Goal: Feedback & Contribution: Submit feedback/report problem

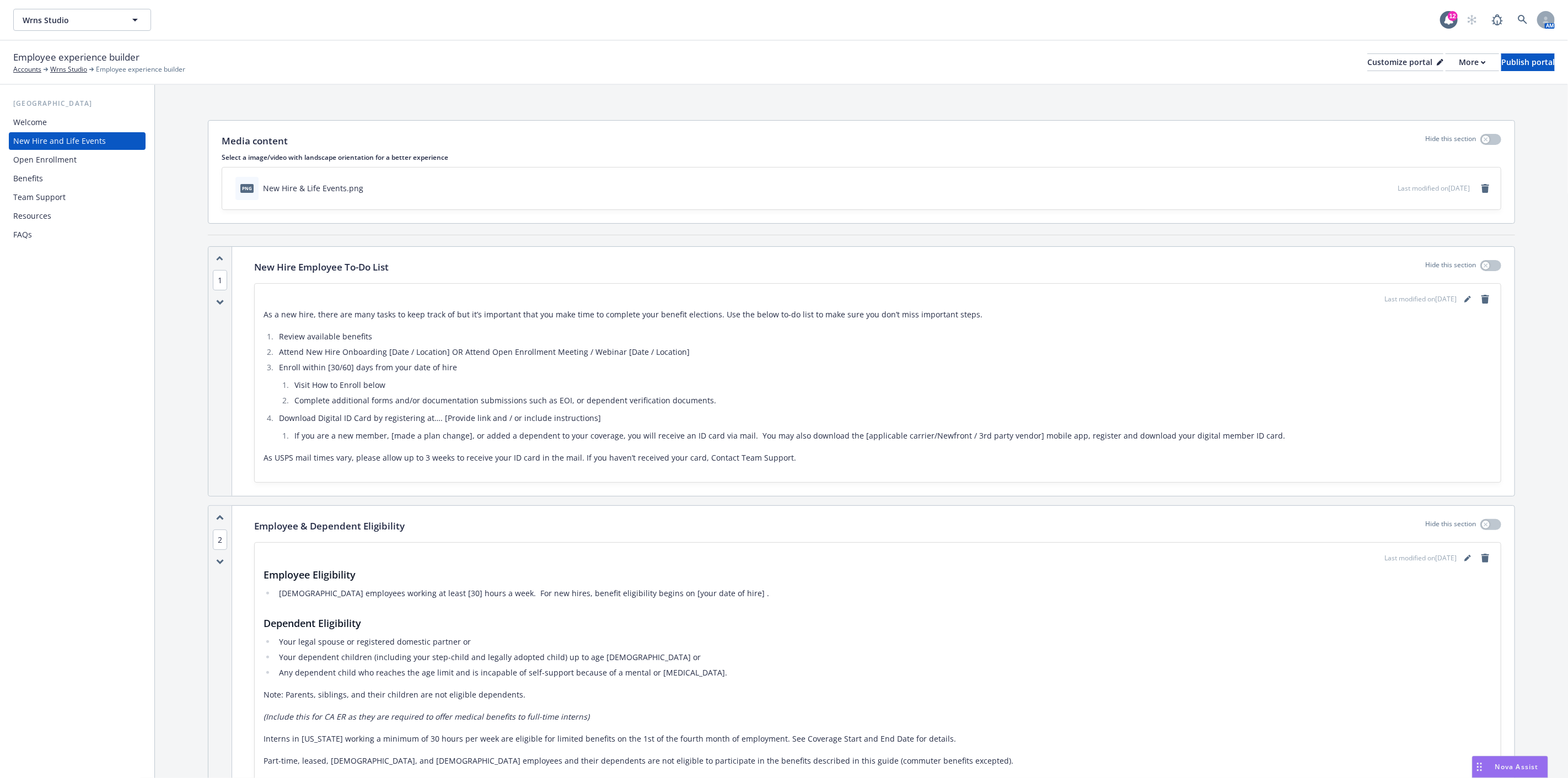
scroll to position [1408, 0]
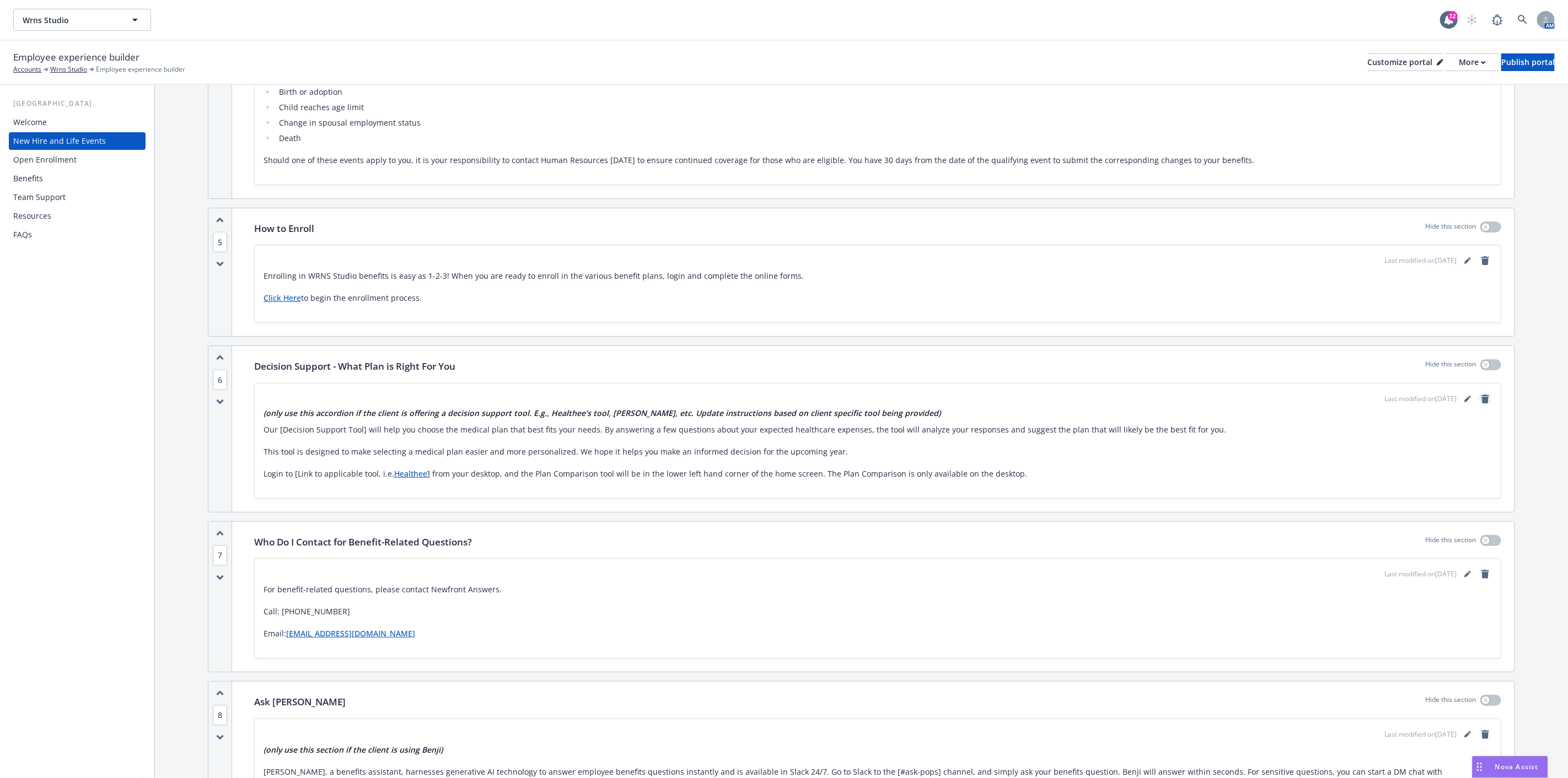
click at [1482, 400] on icon "remove" at bounding box center [1485, 399] width 8 height 9
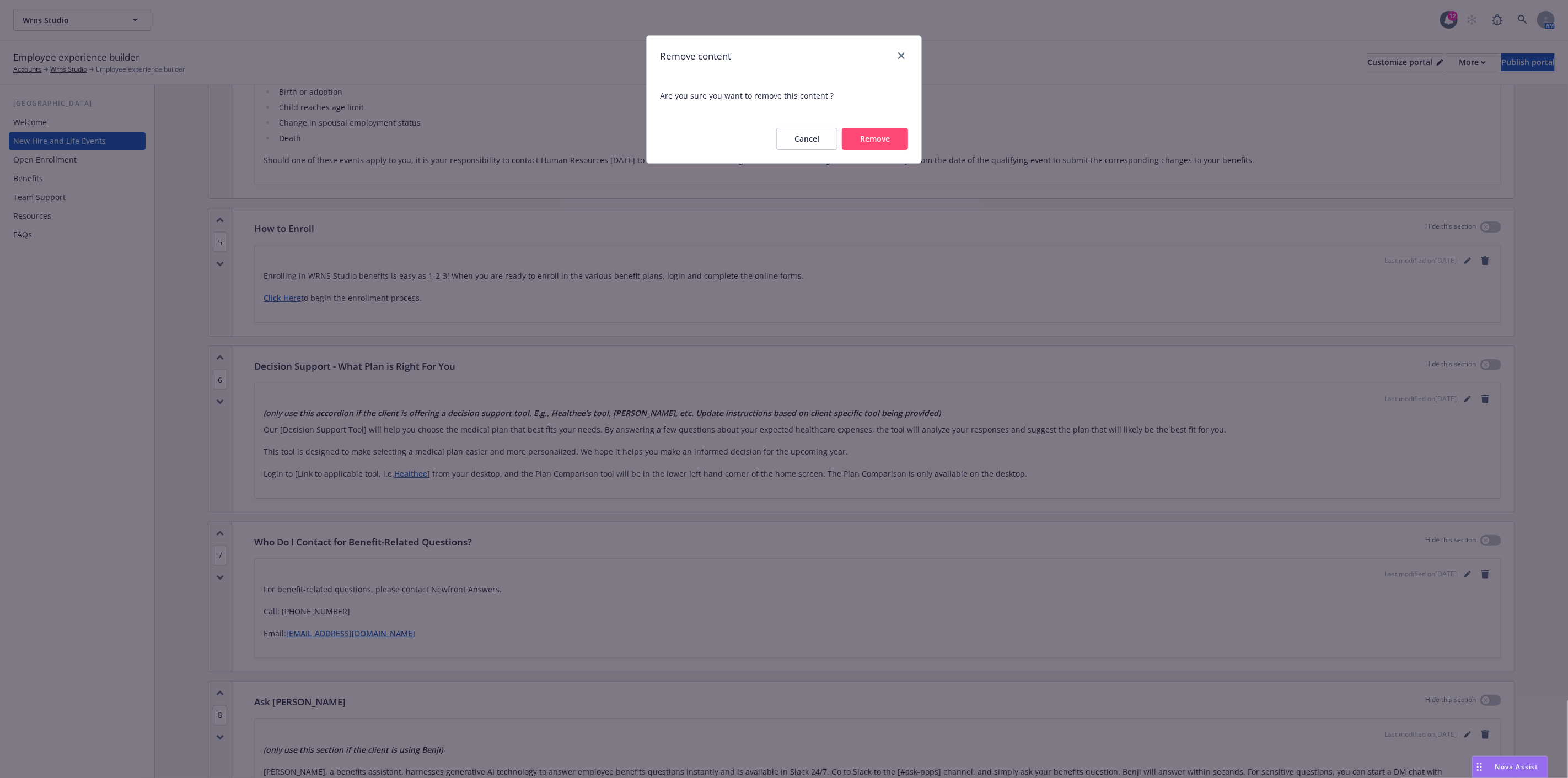
click at [865, 138] on button "Remove" at bounding box center [875, 138] width 66 height 22
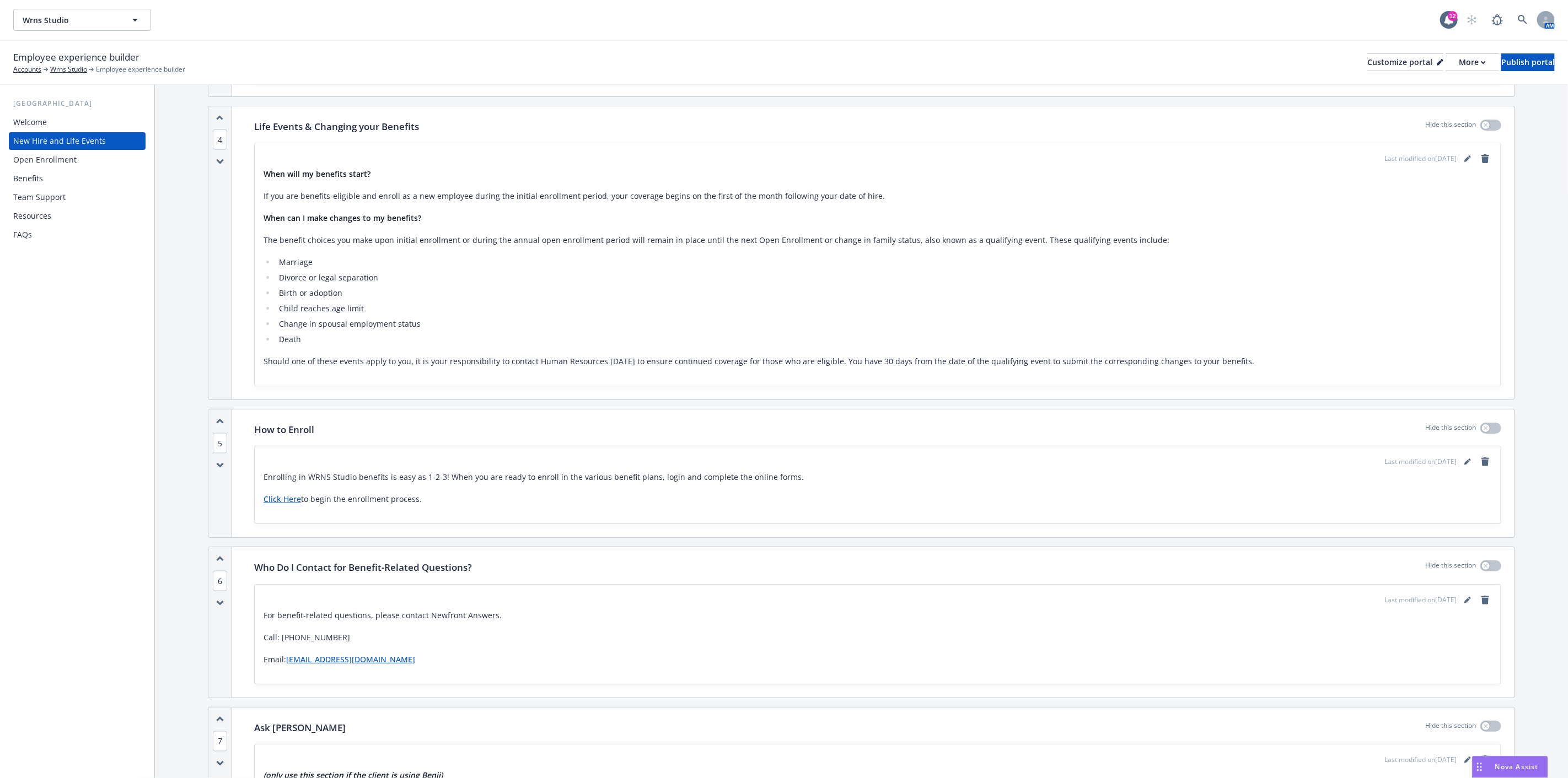
scroll to position [1225, 0]
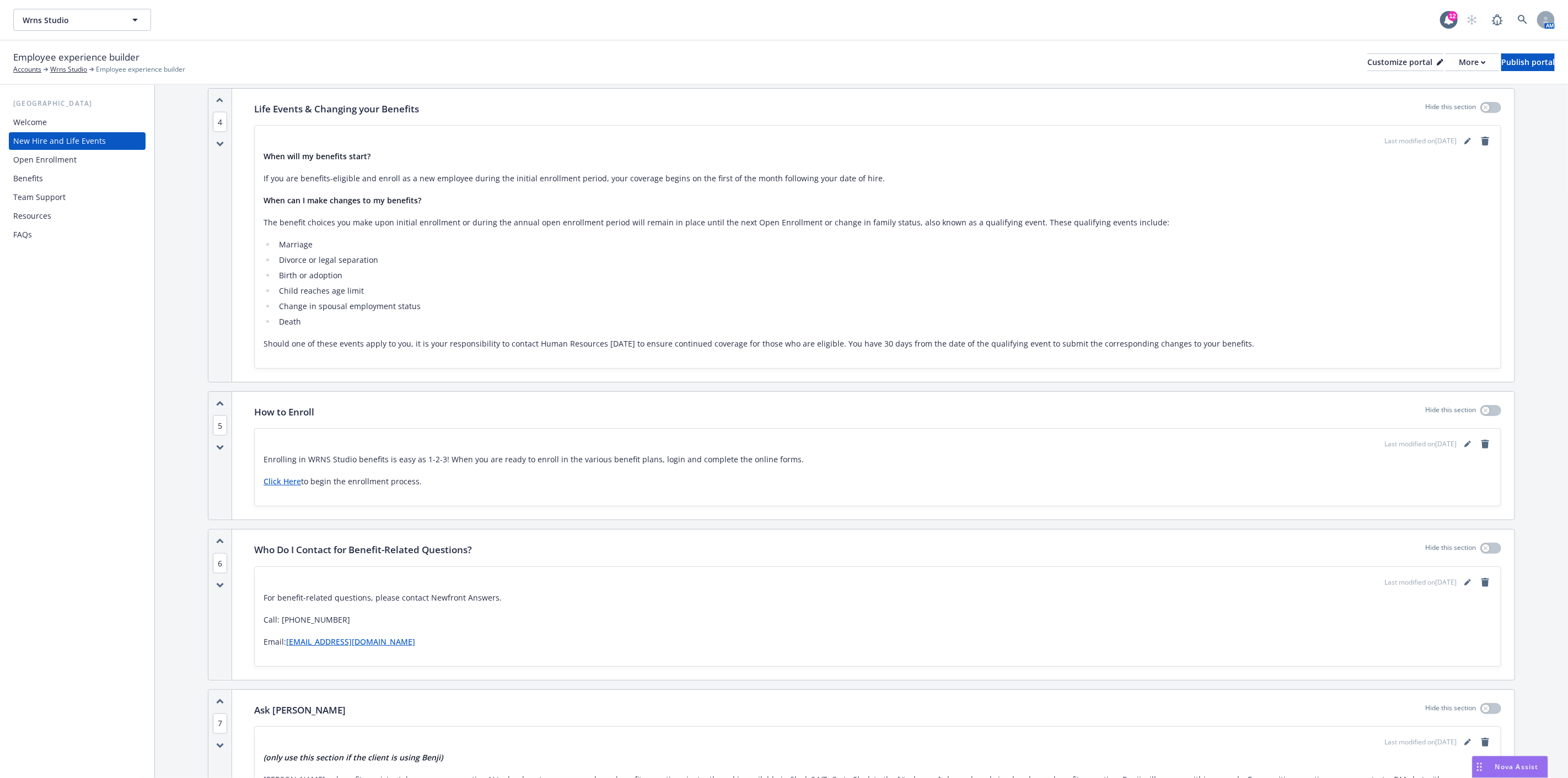
click at [278, 477] on link "Click Here" at bounding box center [283, 481] width 38 height 11
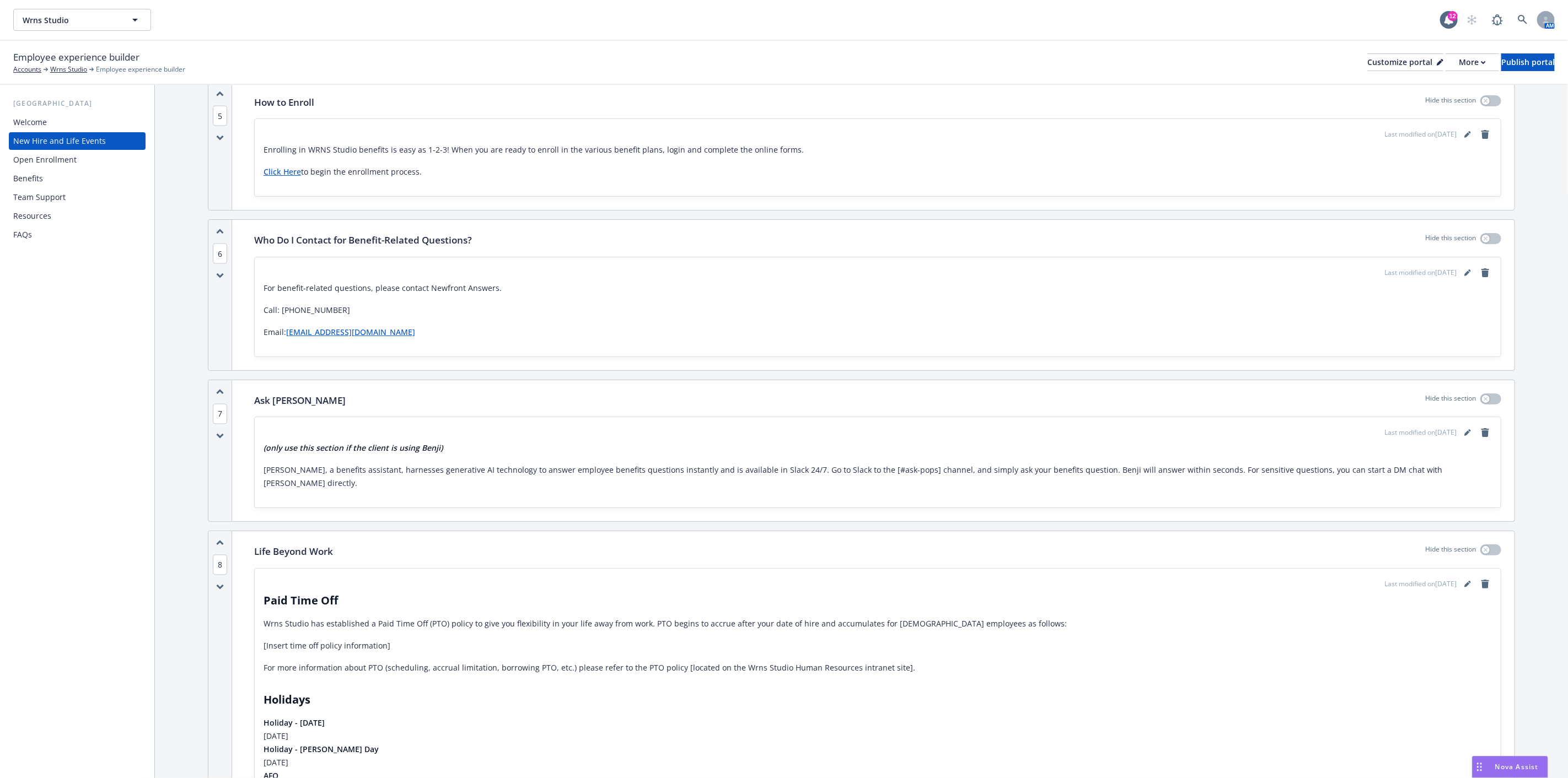
scroll to position [1592, 0]
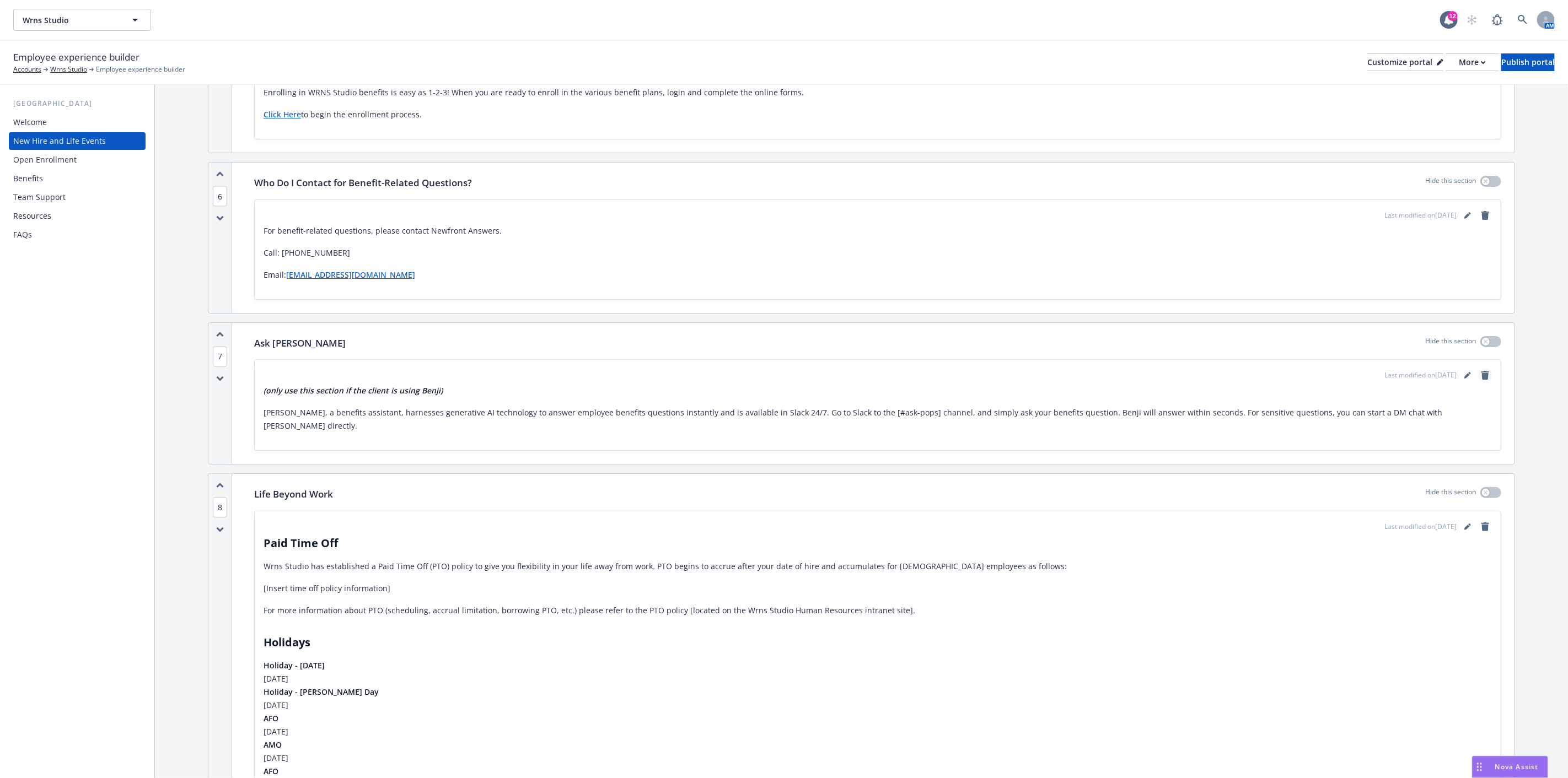
click at [1482, 372] on icon "remove" at bounding box center [1485, 375] width 8 height 9
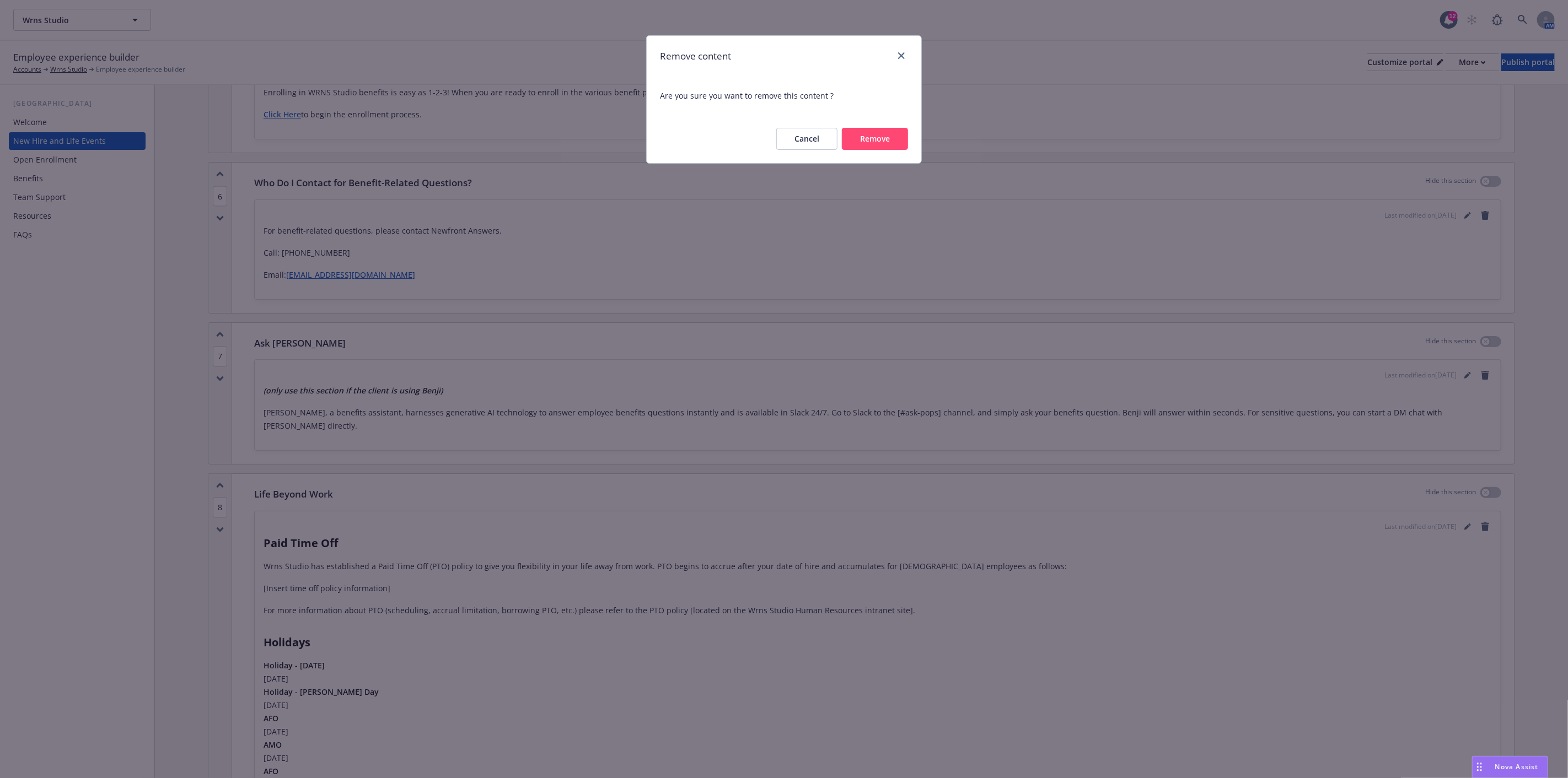
click at [871, 130] on button "Remove" at bounding box center [875, 138] width 66 height 22
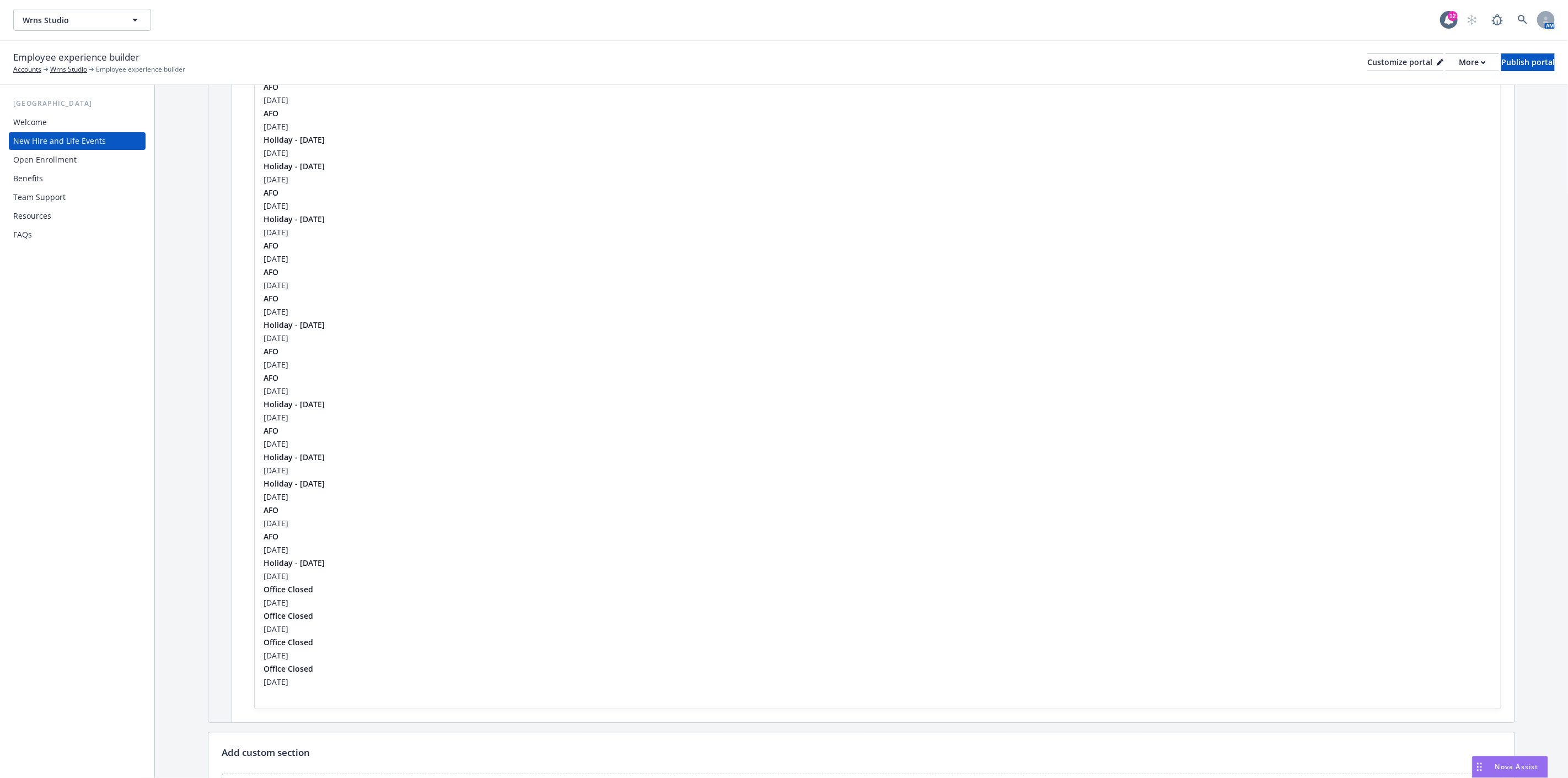
scroll to position [2207, 0]
click at [38, 231] on div "FAQs" at bounding box center [77, 235] width 128 height 18
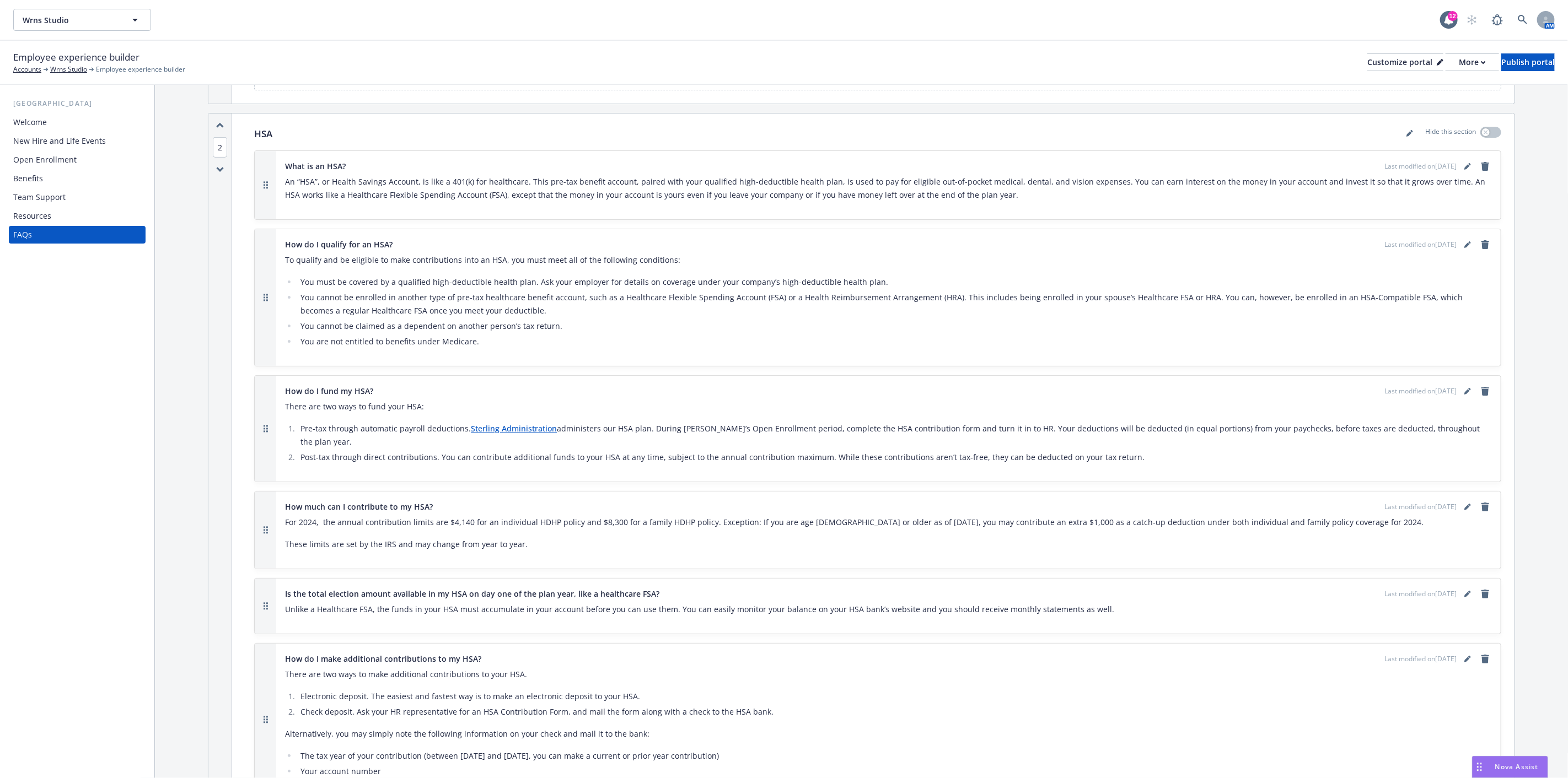
scroll to position [489, 0]
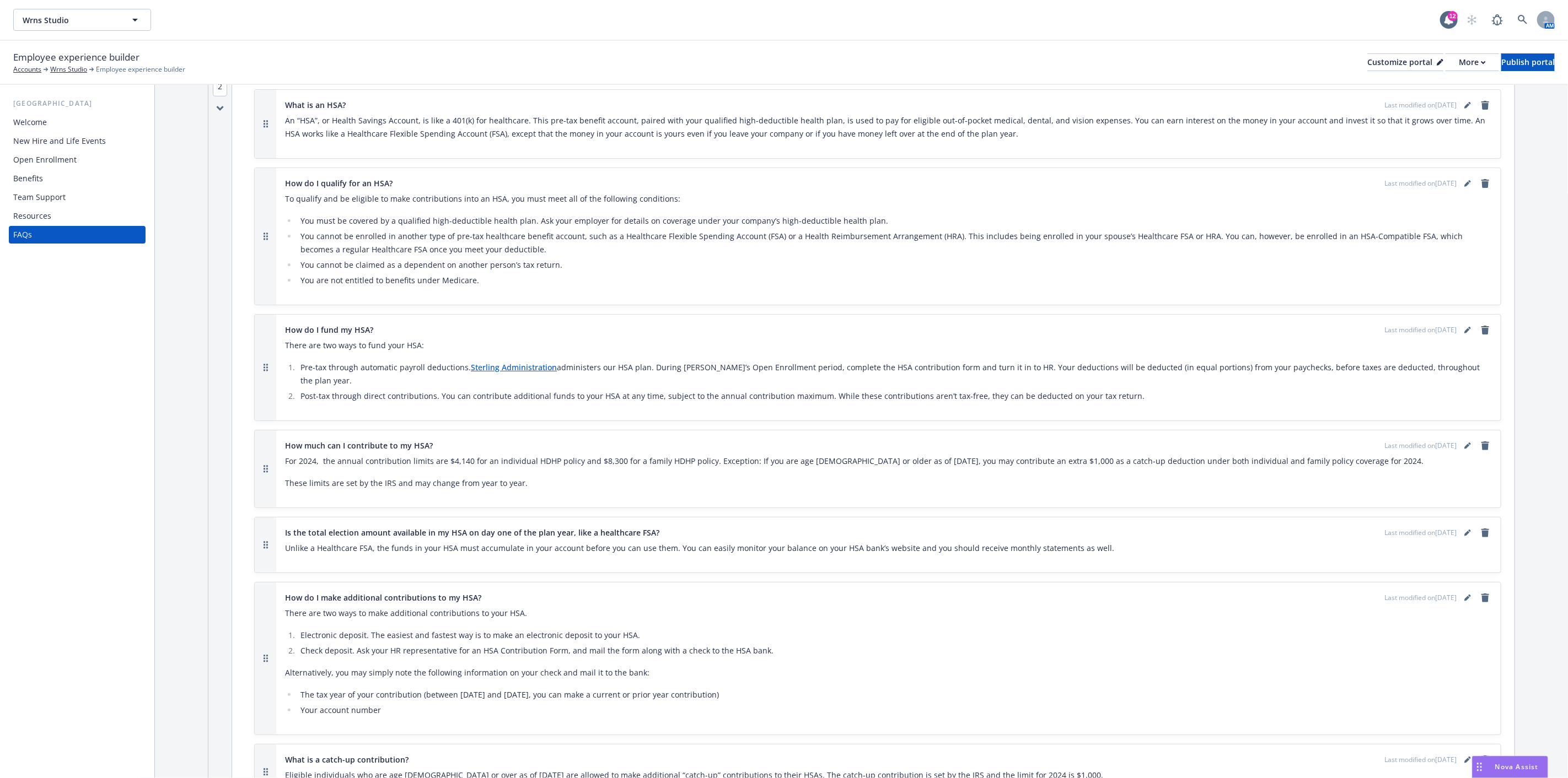
click at [382, 390] on li "Post-tax through direct contributions. You can contribute additional funds to y…" at bounding box center [894, 396] width 1195 height 13
click at [1465, 443] on icon "editPencil" at bounding box center [1468, 446] width 7 height 7
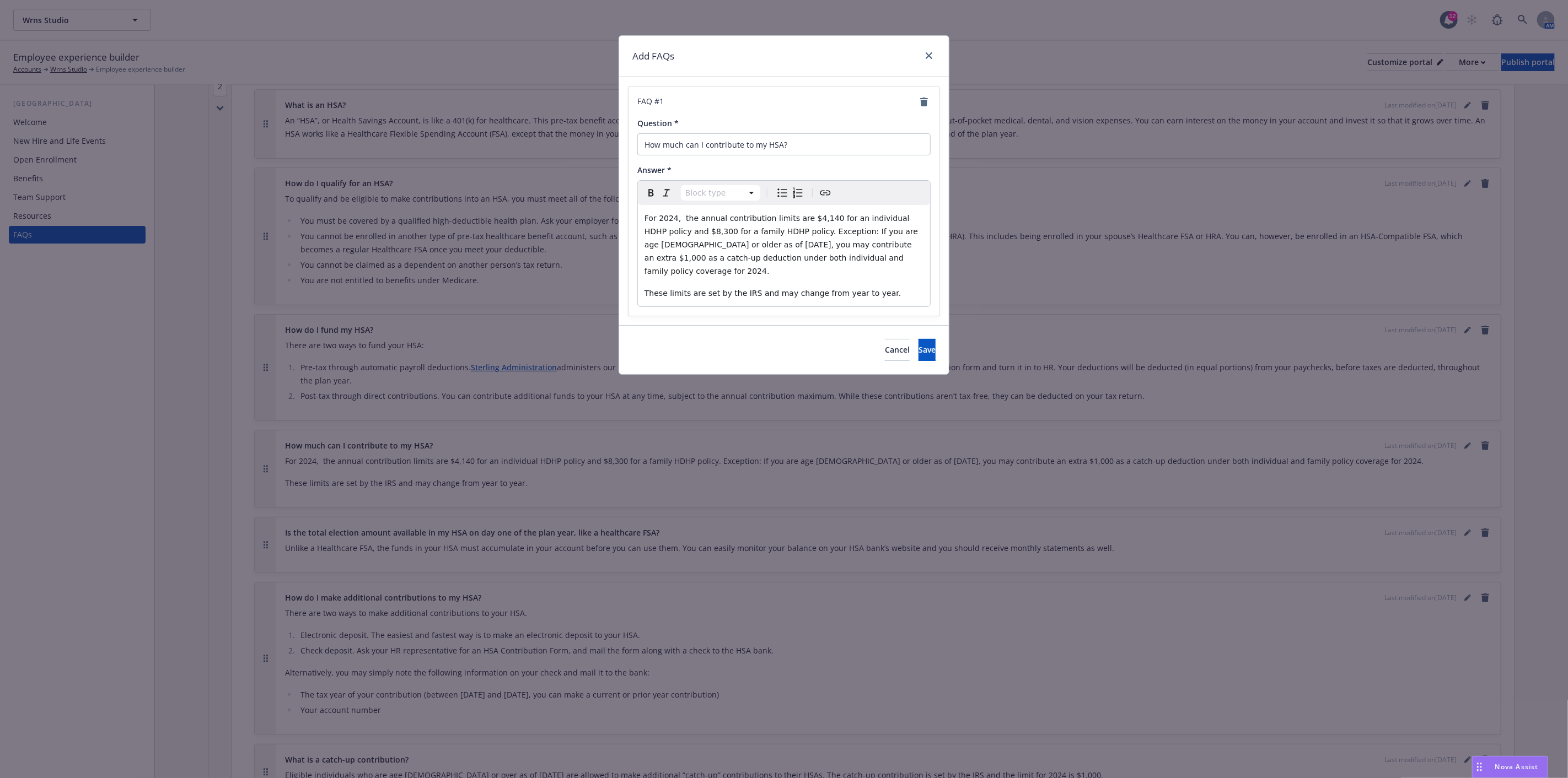
select select "paragraph"
click at [675, 217] on span "For 2024, the annual contribution limits are $4,140 for an individual HDHP poli…" at bounding box center [783, 244] width 276 height 62
drag, startPoint x: 810, startPoint y: 216, endPoint x: 815, endPoint y: 225, distance: 10.3
click at [810, 216] on span "For 2025, the annual contribution limits are $4,140 for an individual HDHP poli…" at bounding box center [783, 244] width 276 height 62
click at [816, 217] on span "For 2025, the annual contribution limits are $4,140 for an individual HDHP poli…" at bounding box center [783, 244] width 276 height 62
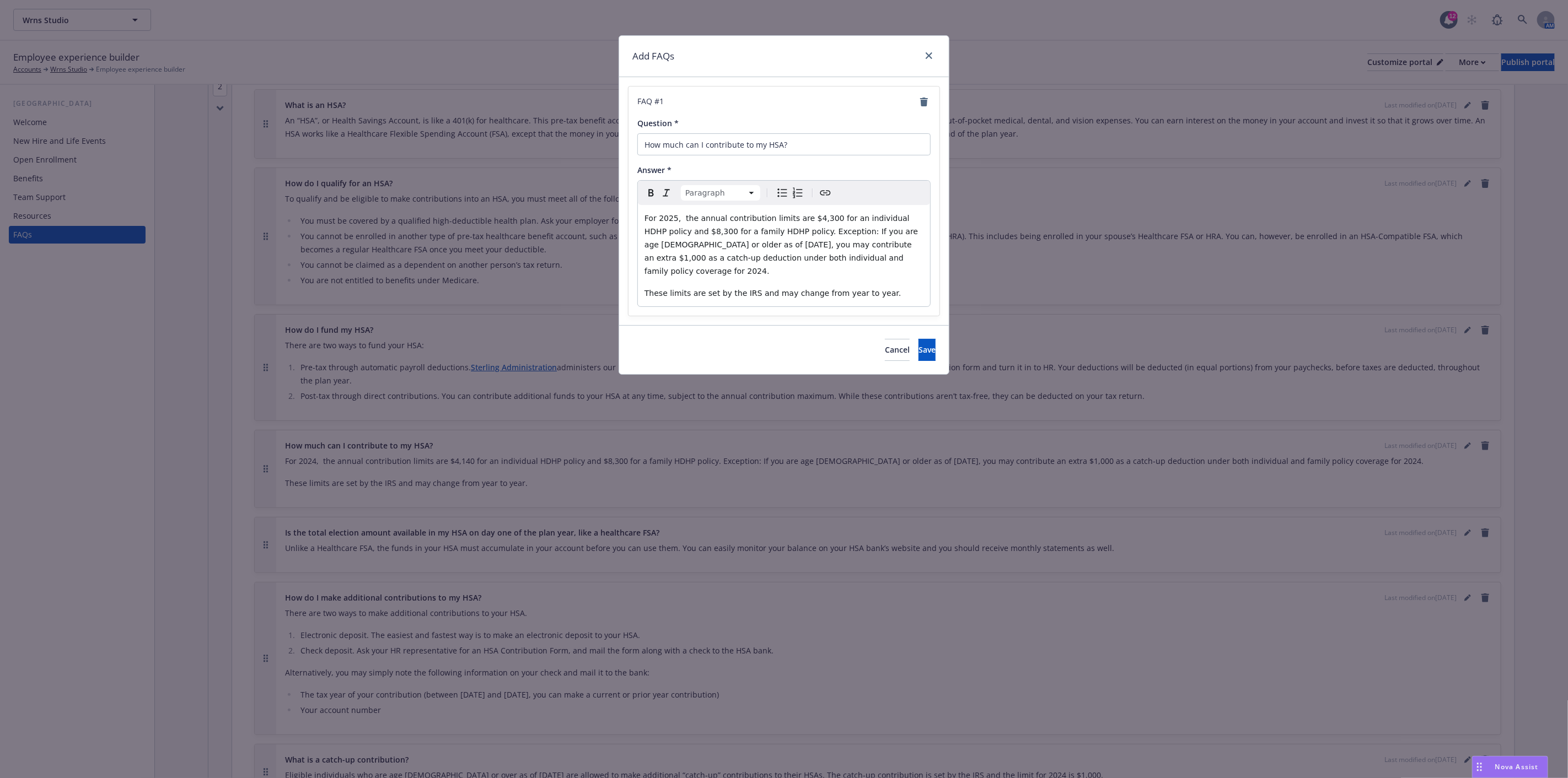
click at [680, 232] on span "For 2025, the annual contribution limits are $4,300 for an individual HDHP poli…" at bounding box center [783, 244] width 276 height 62
click at [709, 241] on span "For 2025, the annual contribution limits are $4,300 for an individual HDHP poli…" at bounding box center [783, 244] width 276 height 62
click at [842, 257] on span "For 2025, the annual contribution limits are $4,300 for an individual HDHP poli…" at bounding box center [783, 244] width 276 height 62
click at [921, 339] on button "Save" at bounding box center [927, 350] width 17 height 22
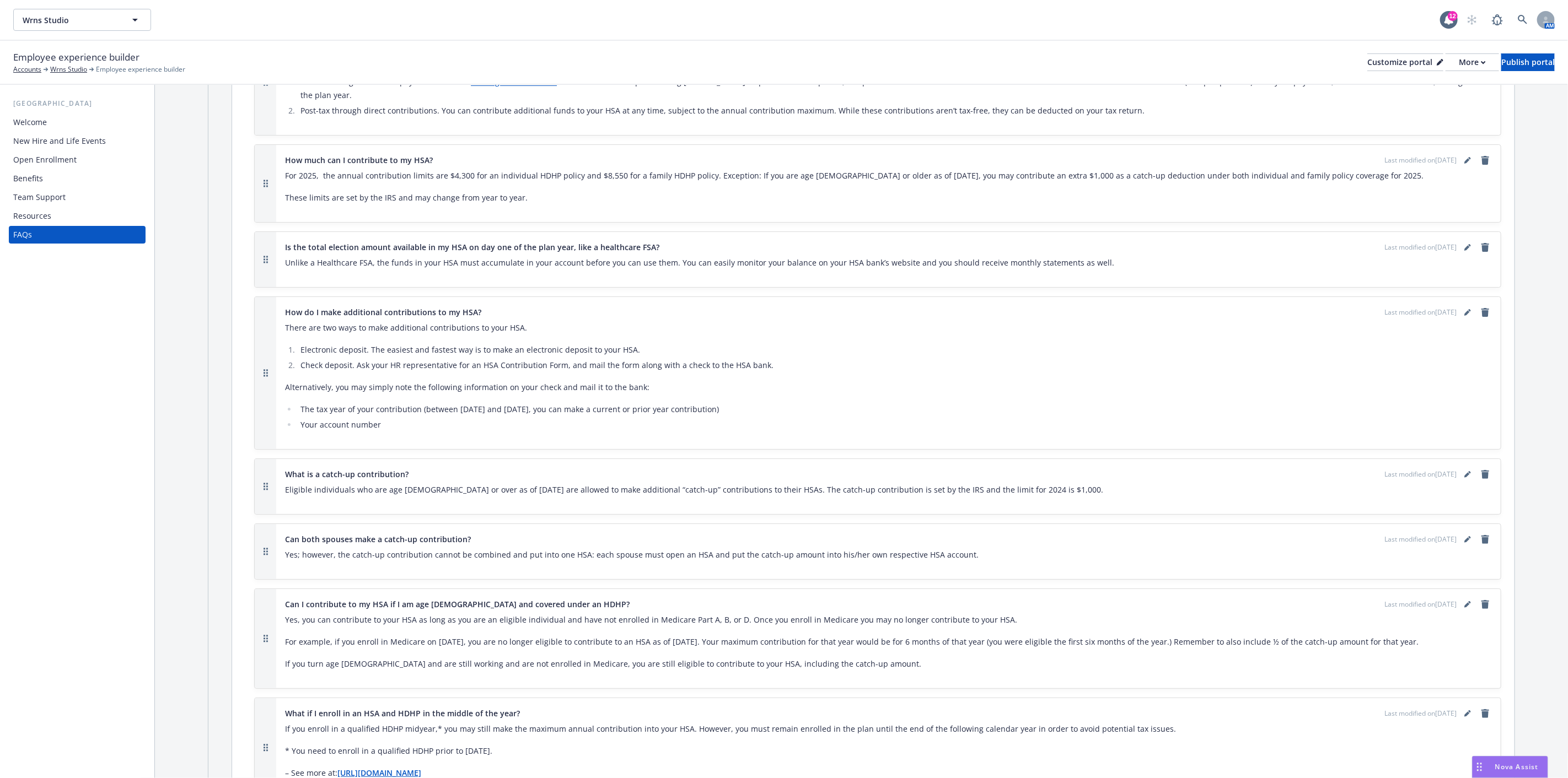
scroll to position [796, 0]
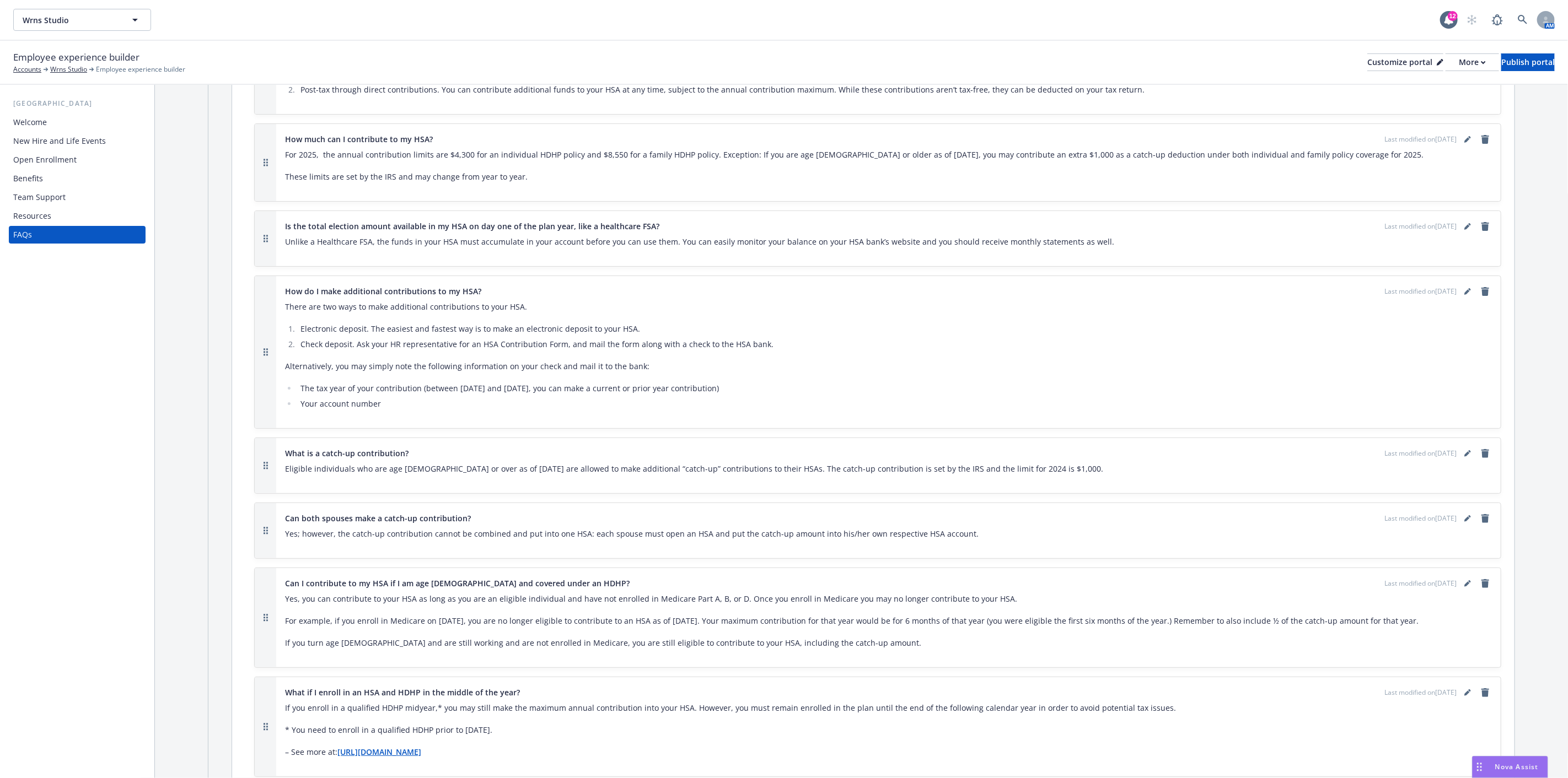
click at [526, 462] on p "Eligible individuals who are age [DEMOGRAPHIC_DATA] or over as of [DATE] are al…" at bounding box center [889, 469] width 1207 height 13
click at [1465, 450] on icon "editPencil" at bounding box center [1468, 454] width 7 height 7
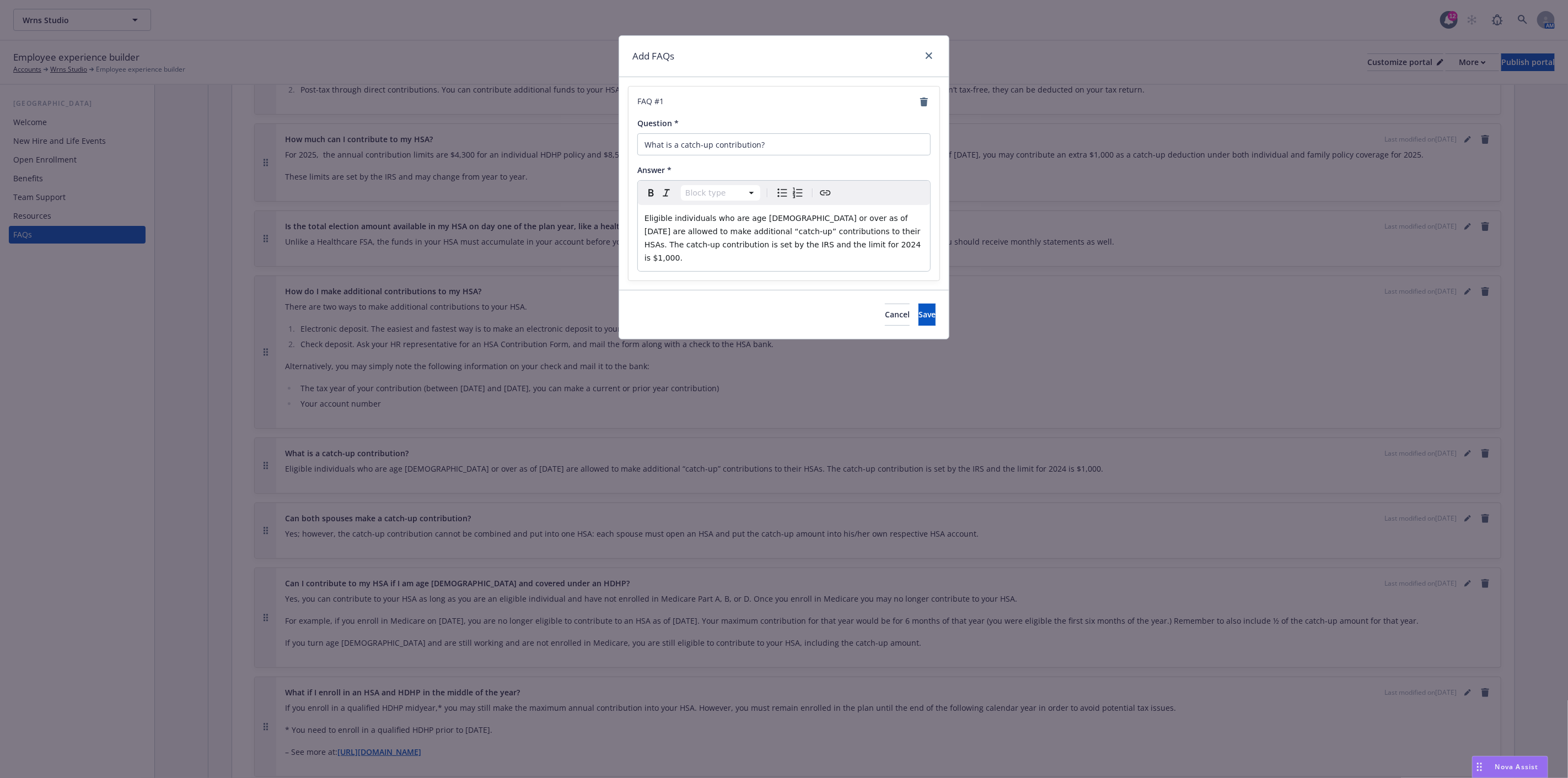
select select "paragraph"
click at [820, 243] on span "Eligible individuals who are age [DEMOGRAPHIC_DATA] or over as of [DATE] are al…" at bounding box center [784, 237] width 279 height 48
click at [875, 217] on span "Eligible individuals who are age [DEMOGRAPHIC_DATA] or over as of [DATE] are al…" at bounding box center [784, 237] width 278 height 48
click at [919, 309] on span "Save" at bounding box center [927, 314] width 17 height 11
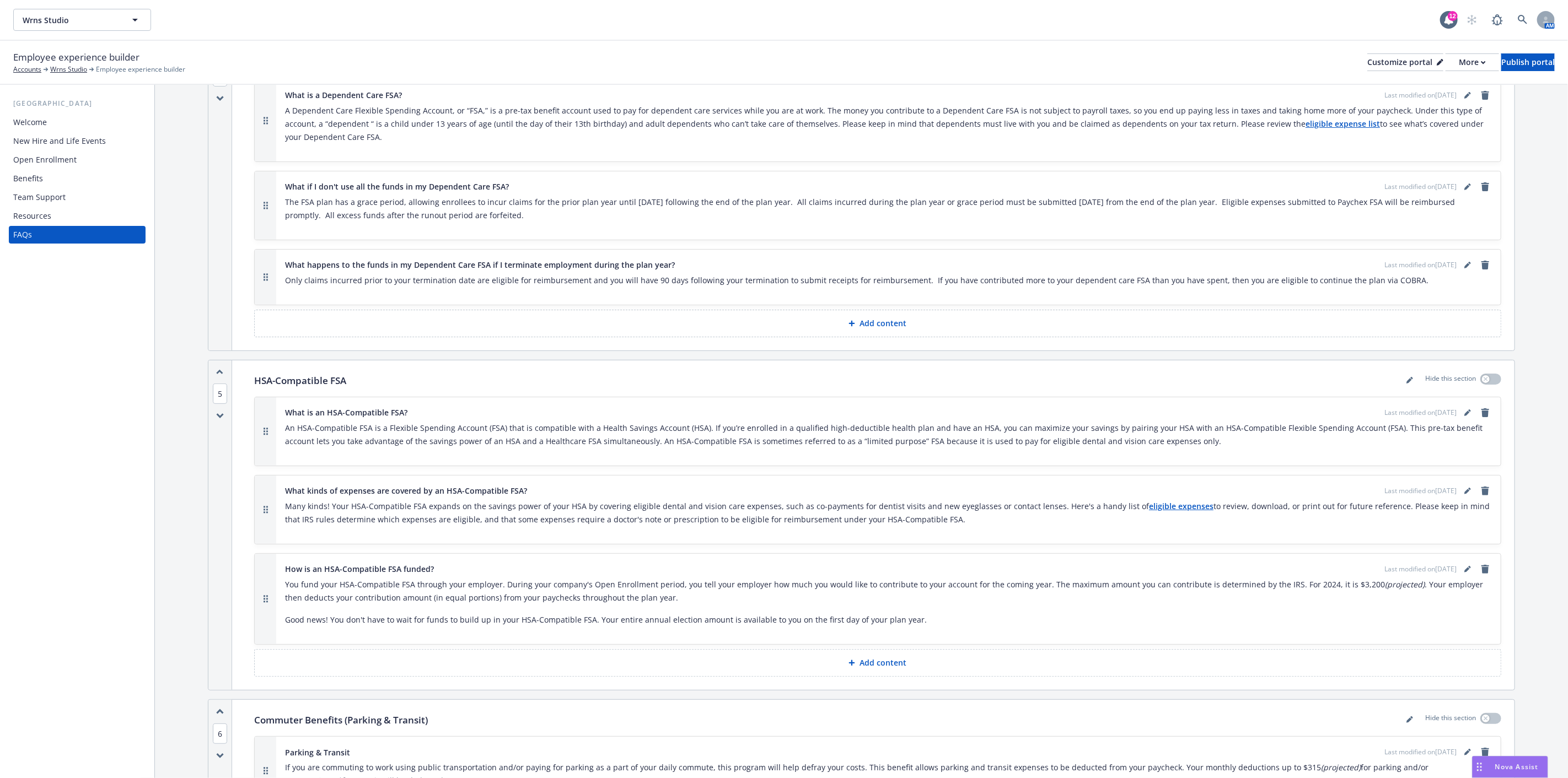
scroll to position [3661, 0]
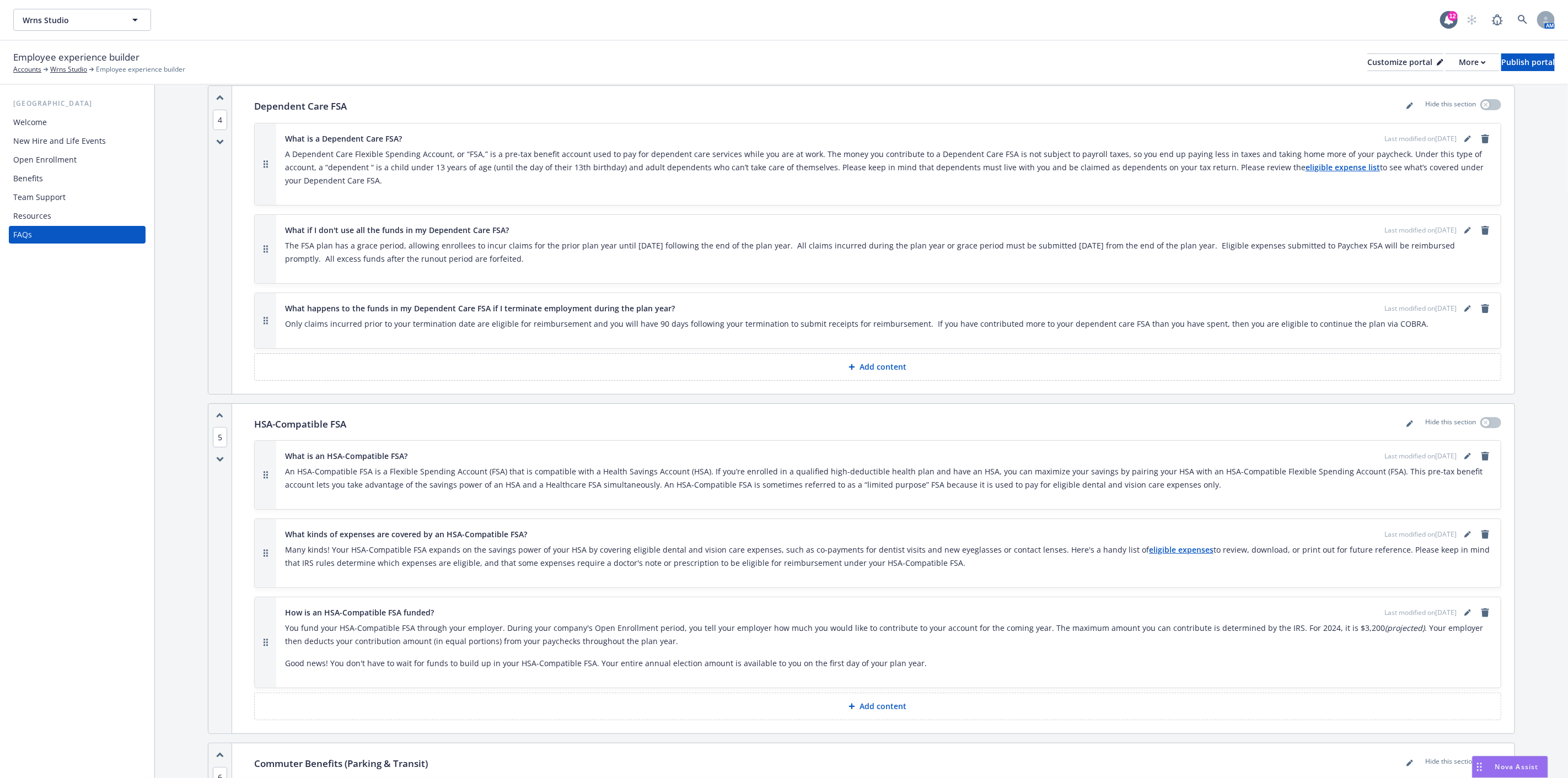
click at [43, 213] on div "Resources" at bounding box center [32, 216] width 38 height 18
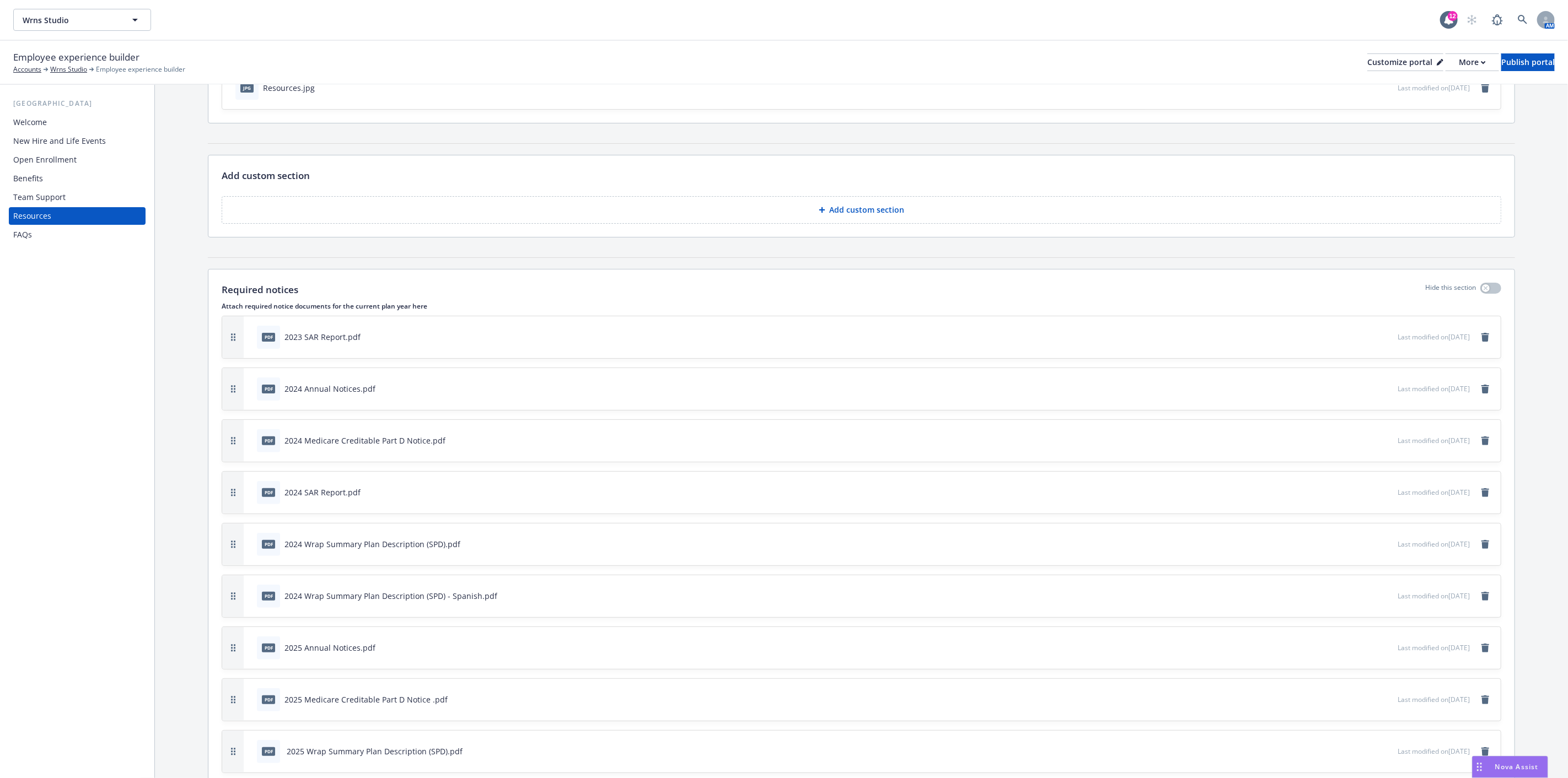
scroll to position [122, 0]
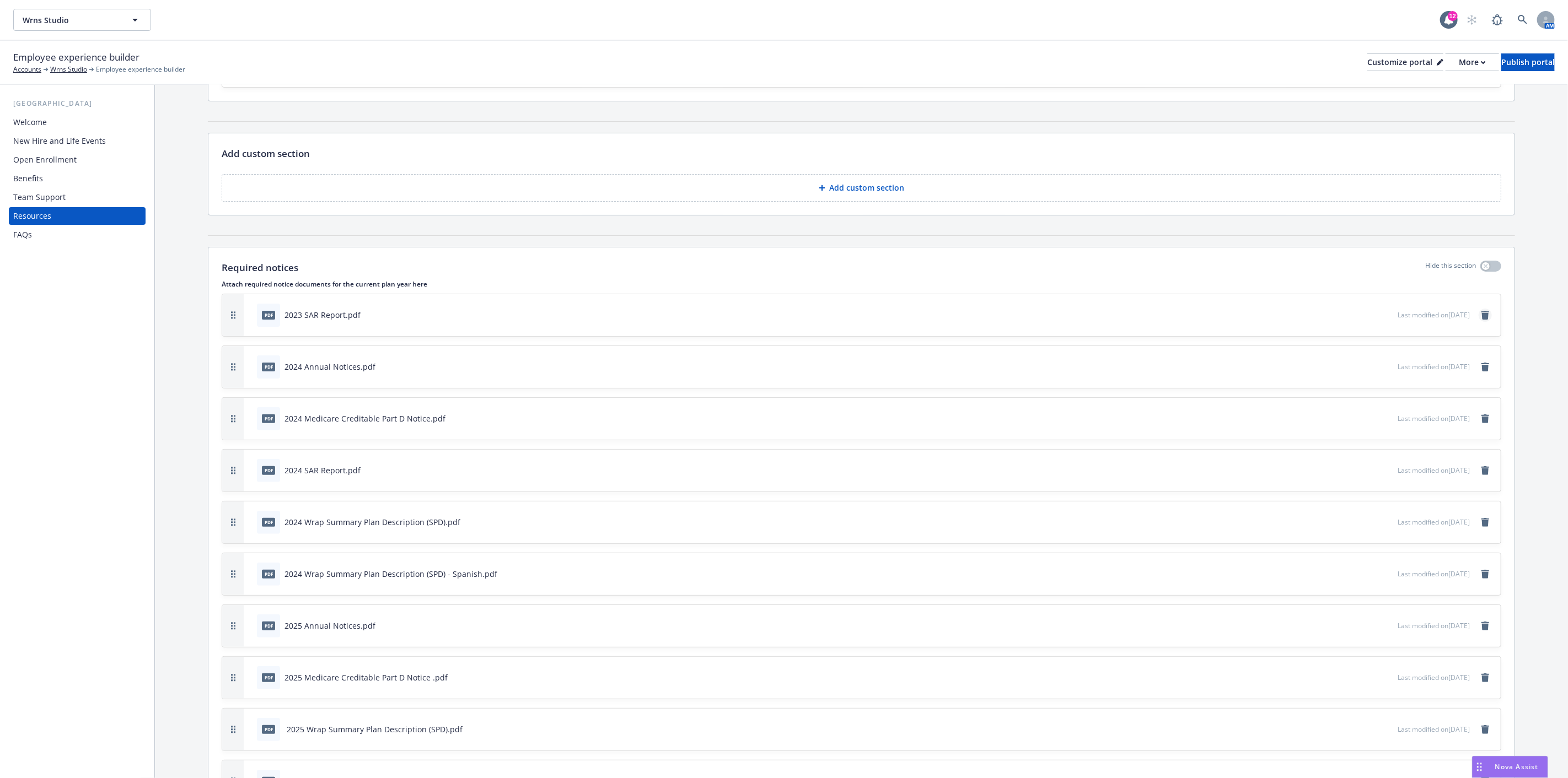
click at [1481, 311] on icon "remove" at bounding box center [1485, 315] width 9 height 9
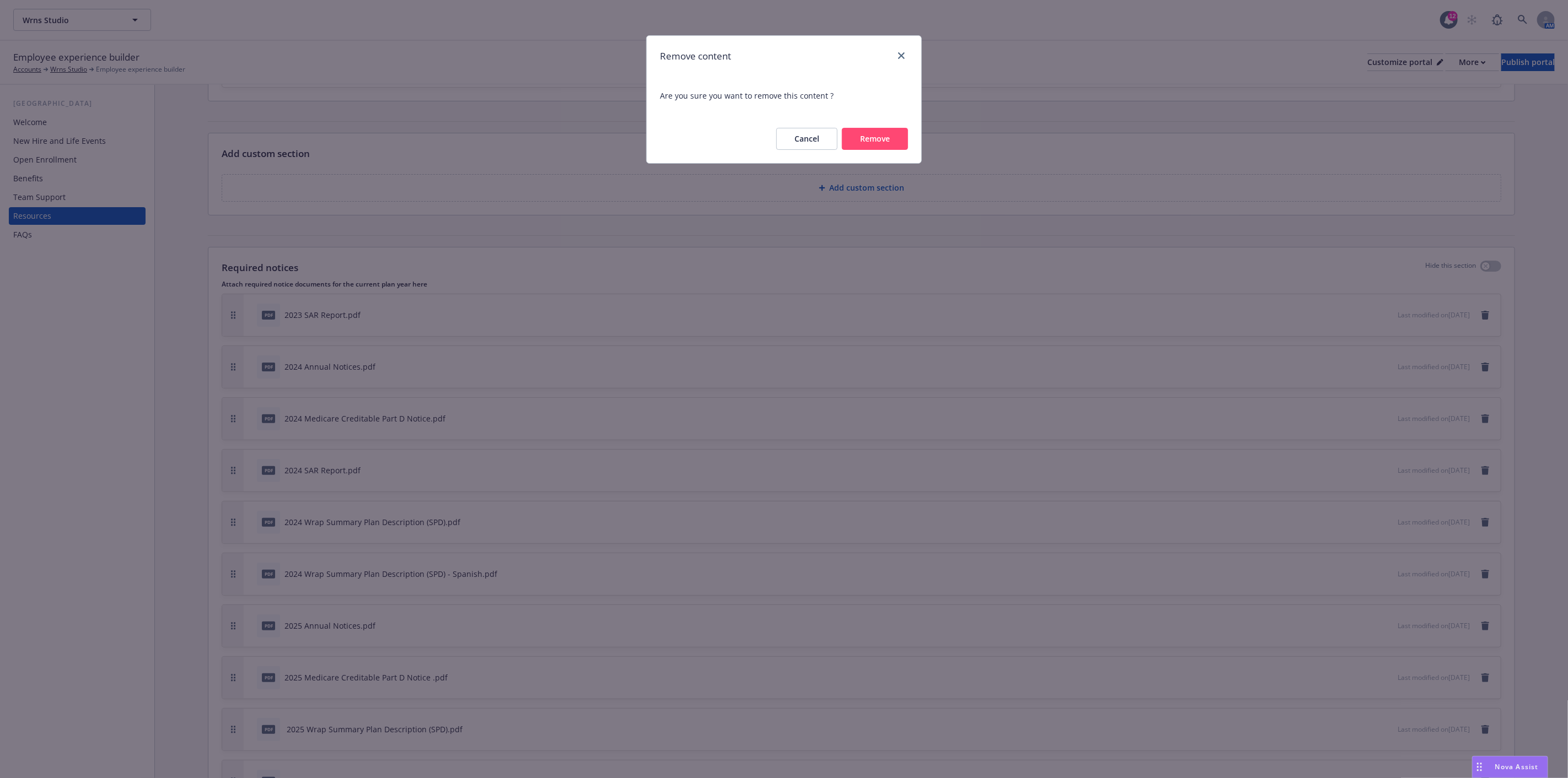
click at [879, 139] on button "Remove" at bounding box center [875, 138] width 66 height 22
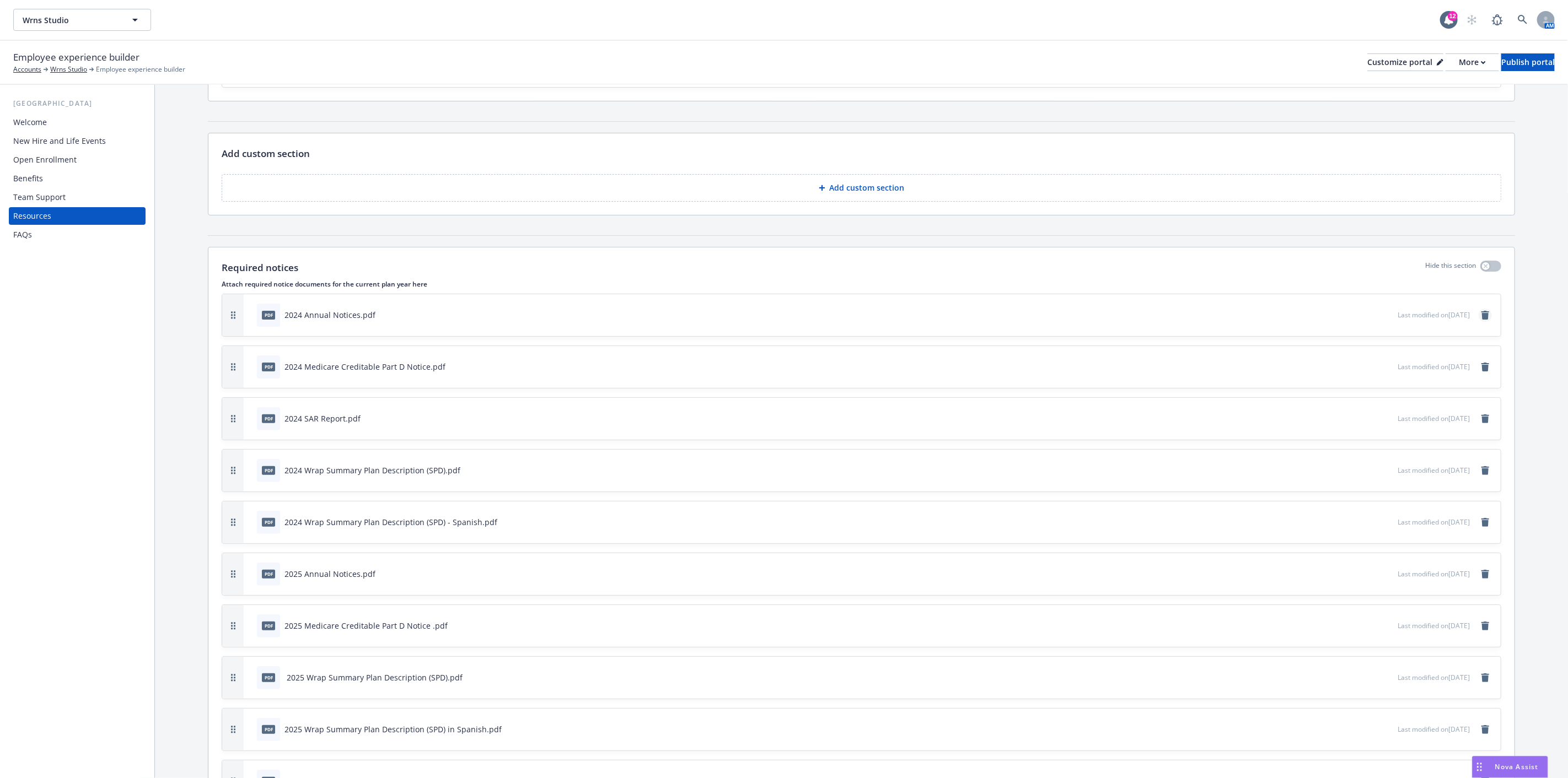
click at [1482, 311] on icon "remove" at bounding box center [1485, 315] width 8 height 9
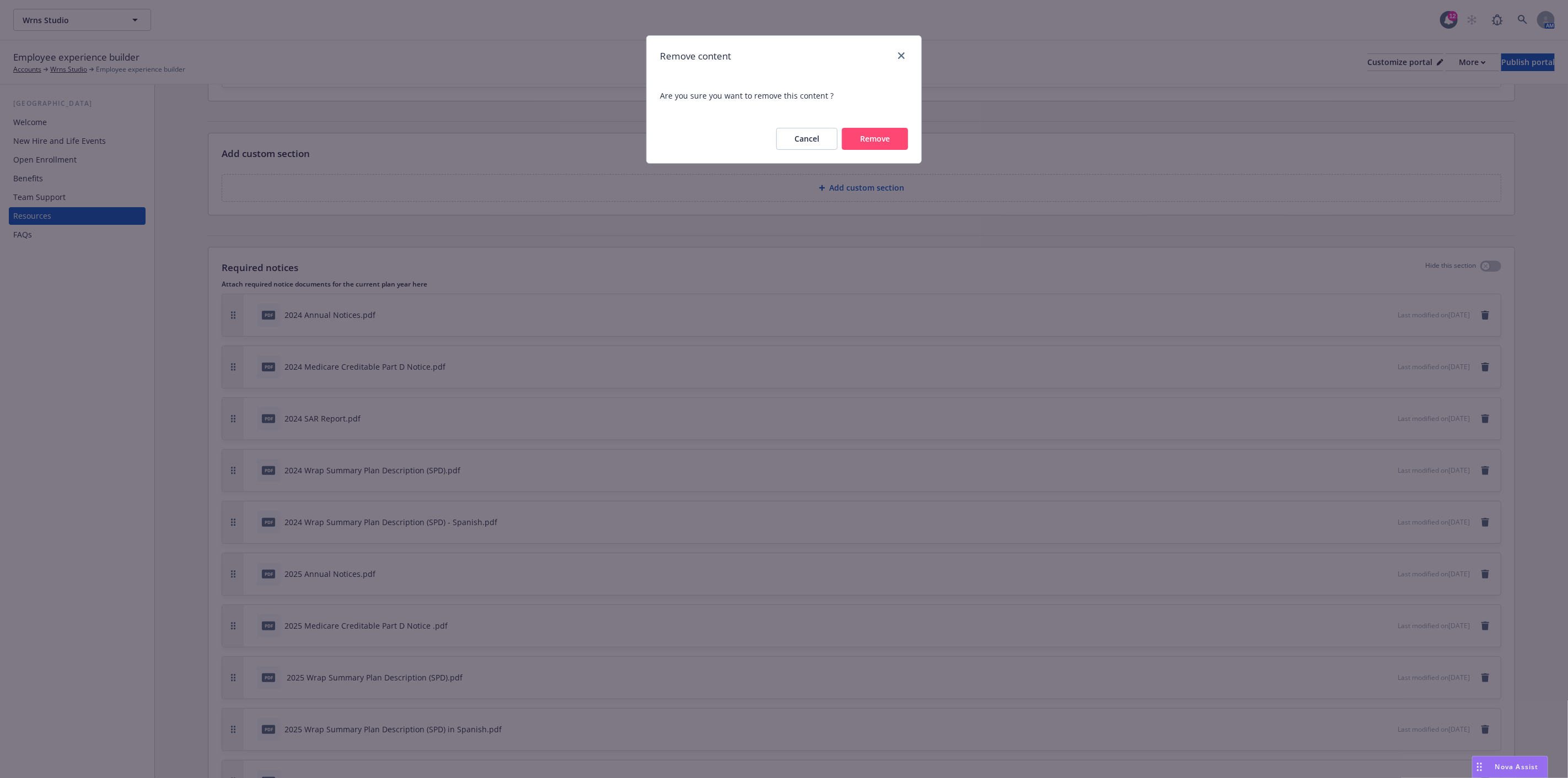
click at [867, 135] on button "Remove" at bounding box center [875, 138] width 66 height 22
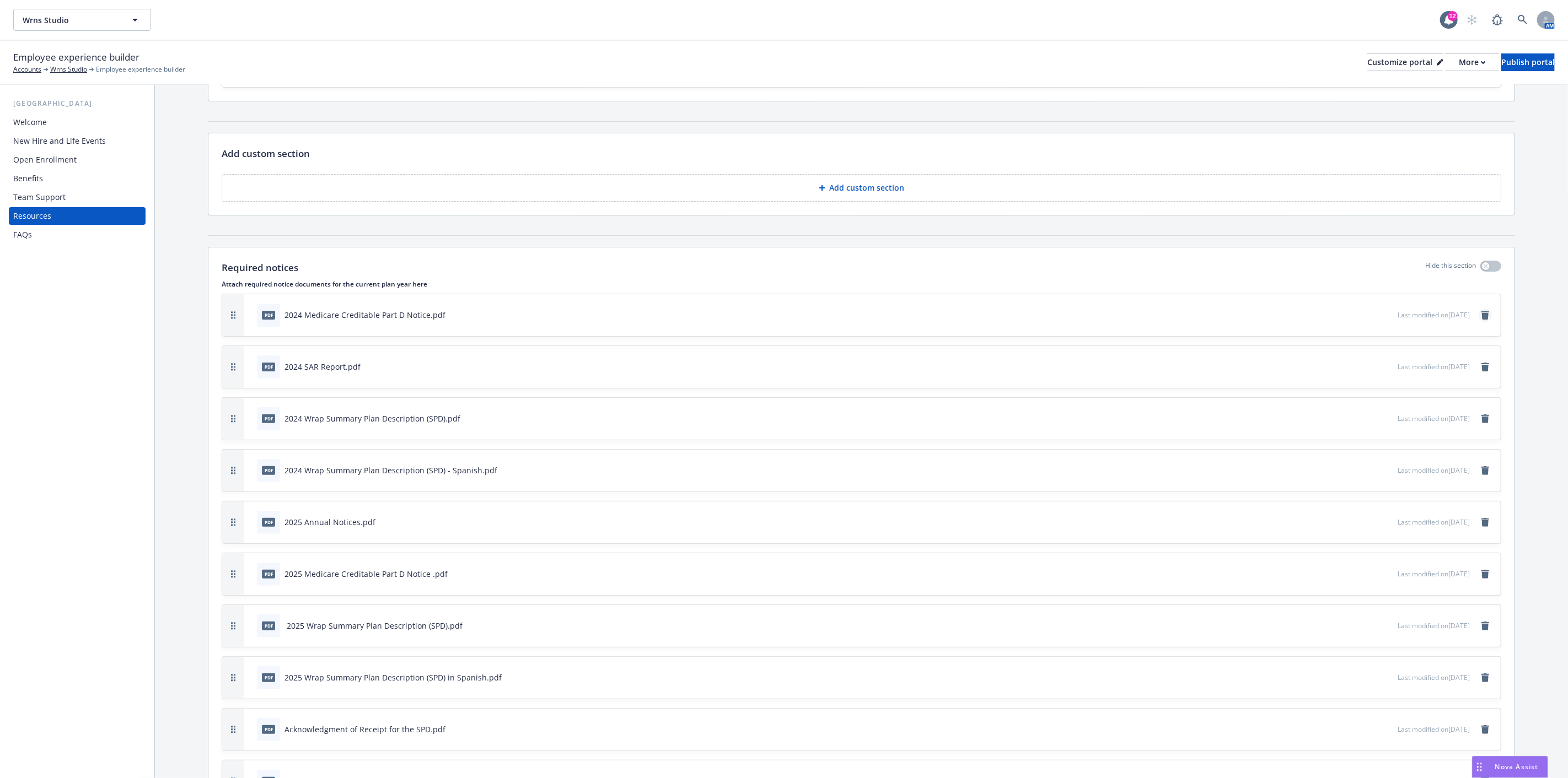
click at [1482, 313] on icon "remove" at bounding box center [1485, 315] width 8 height 9
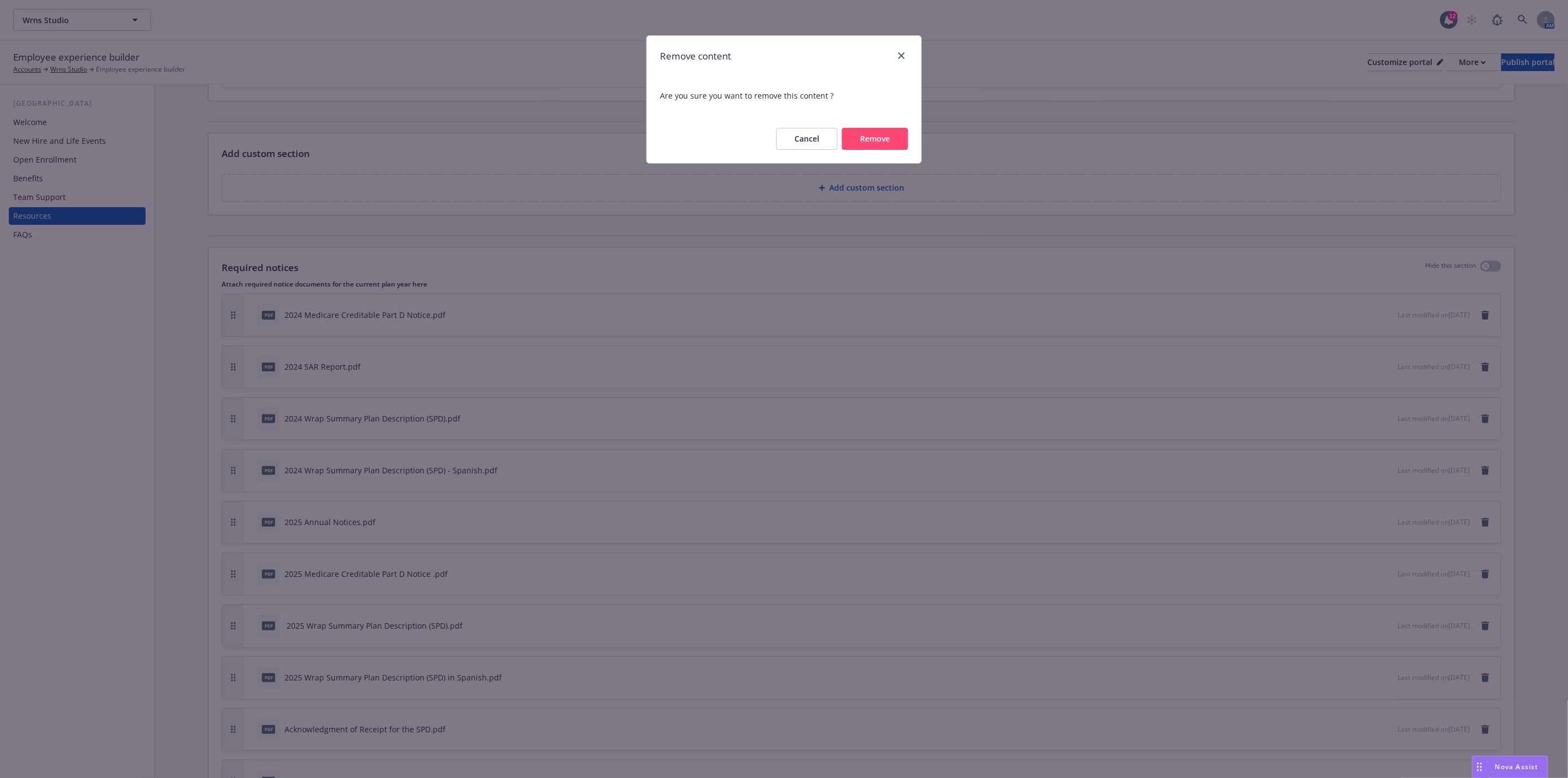
click at [881, 142] on button "Remove" at bounding box center [875, 138] width 66 height 22
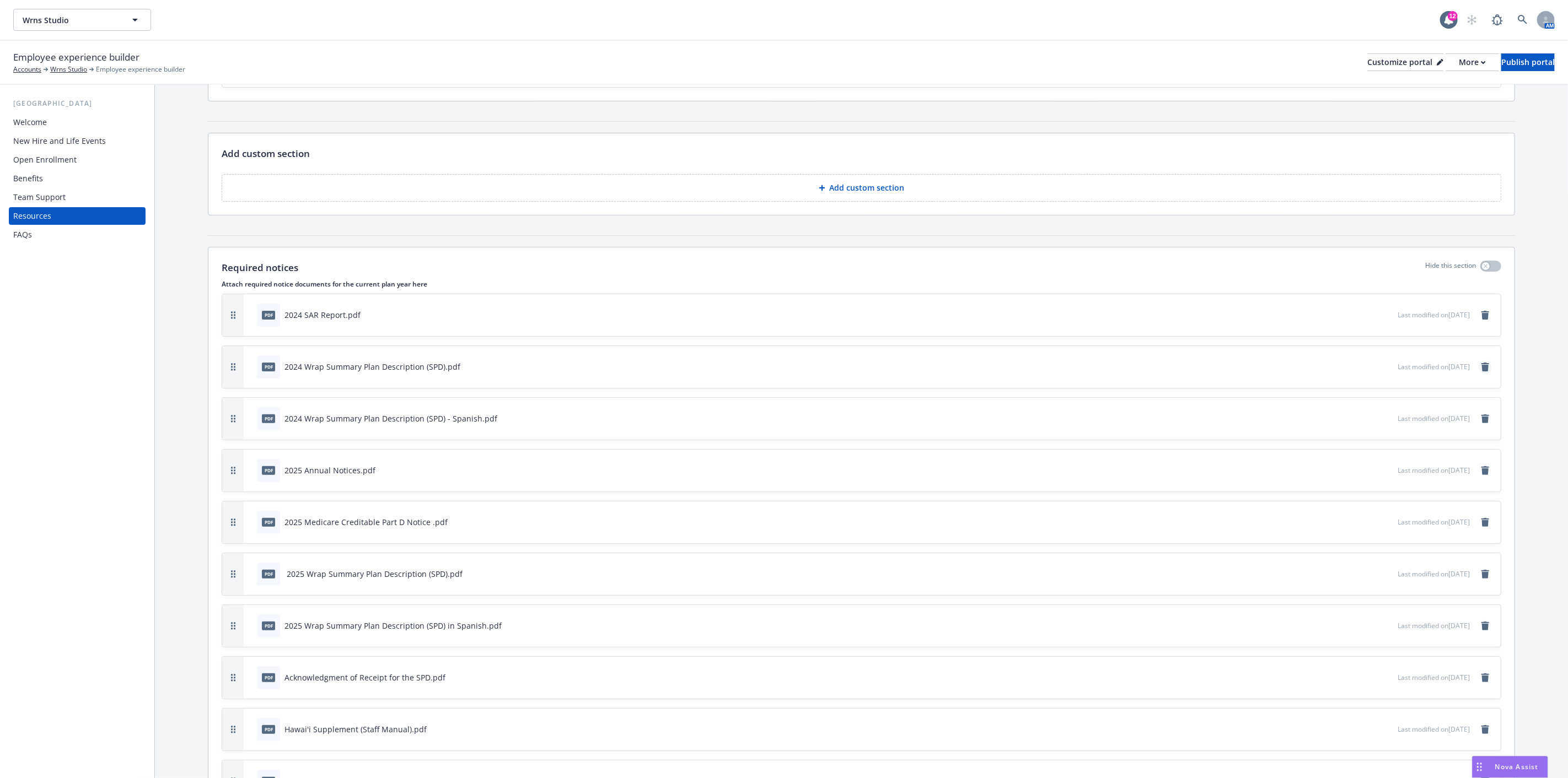
click at [1482, 369] on icon "remove" at bounding box center [1485, 367] width 8 height 9
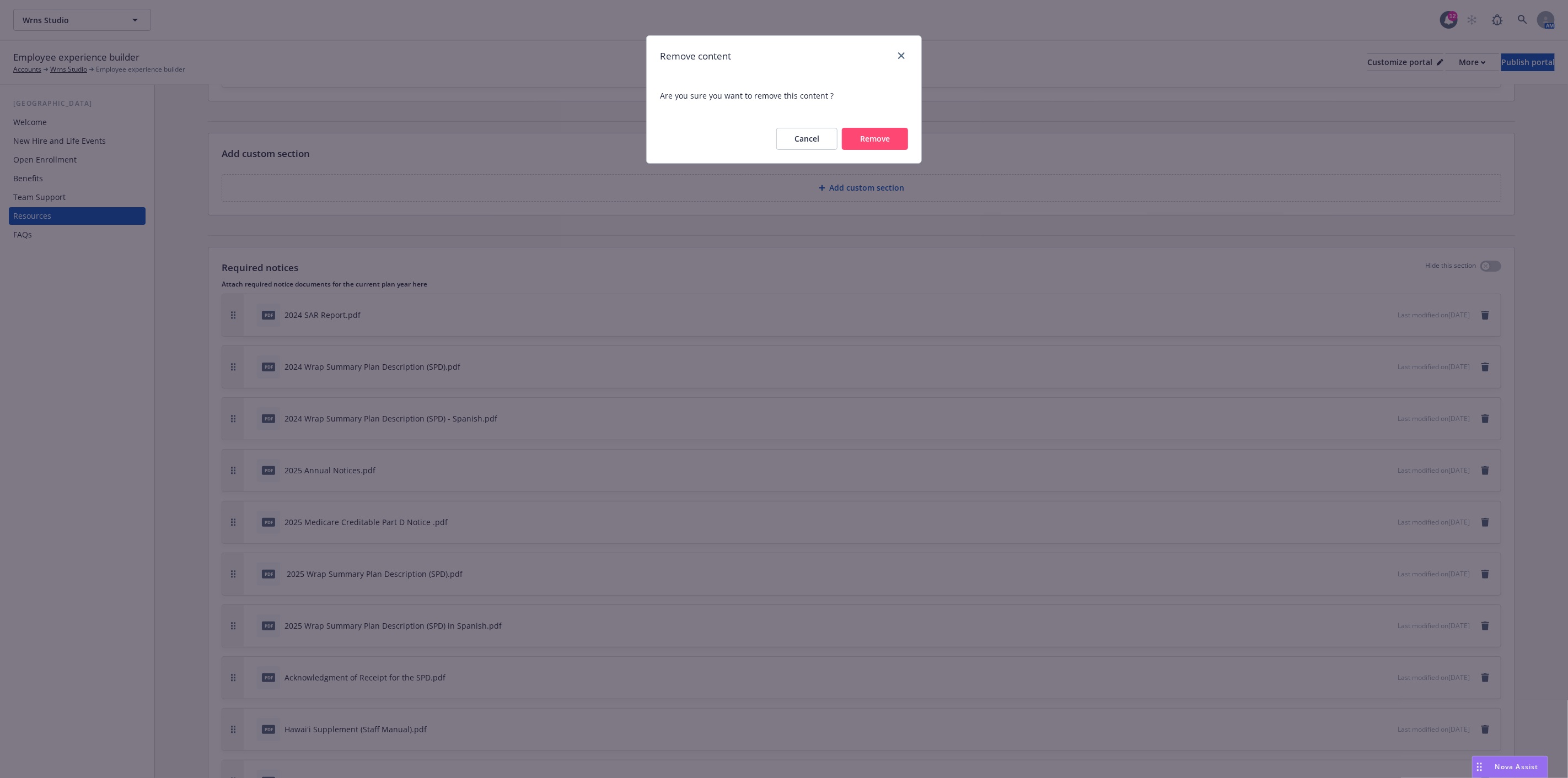
click at [884, 139] on button "Remove" at bounding box center [875, 138] width 66 height 22
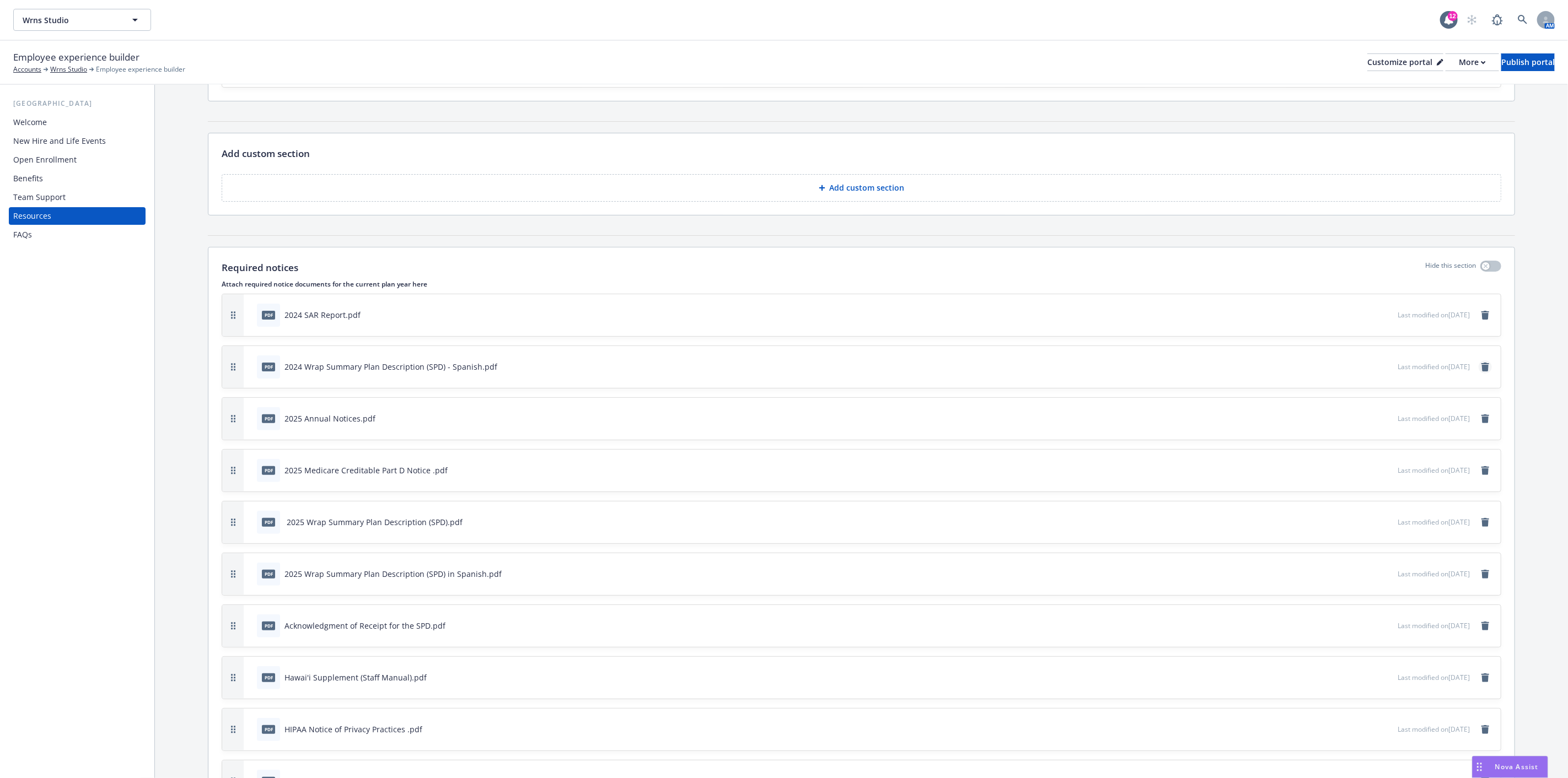
click at [1482, 365] on icon "remove" at bounding box center [1485, 367] width 8 height 9
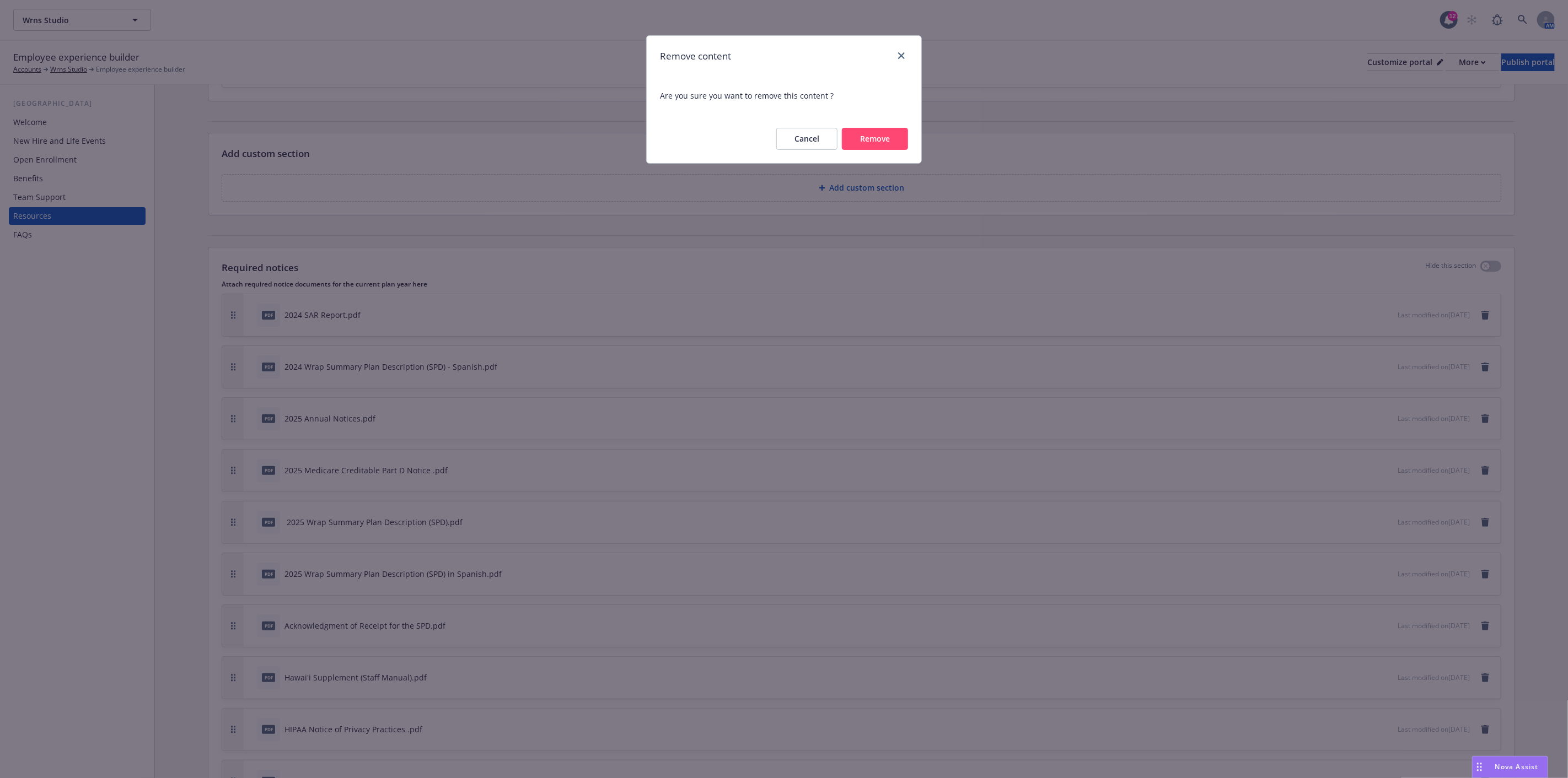
click at [866, 141] on button "Remove" at bounding box center [875, 138] width 66 height 22
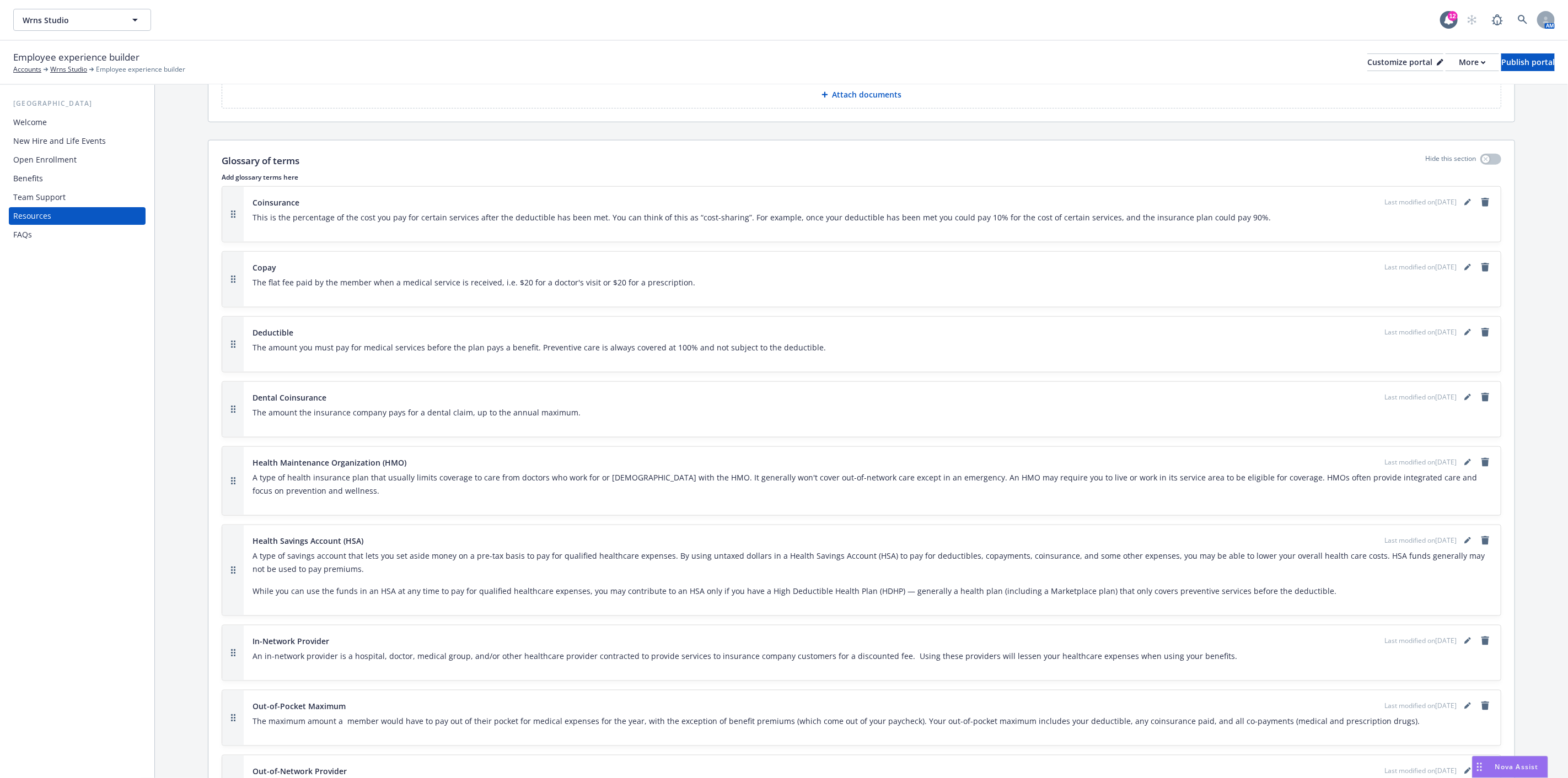
scroll to position [1052, 0]
click at [76, 199] on div "Team Support" at bounding box center [77, 197] width 128 height 18
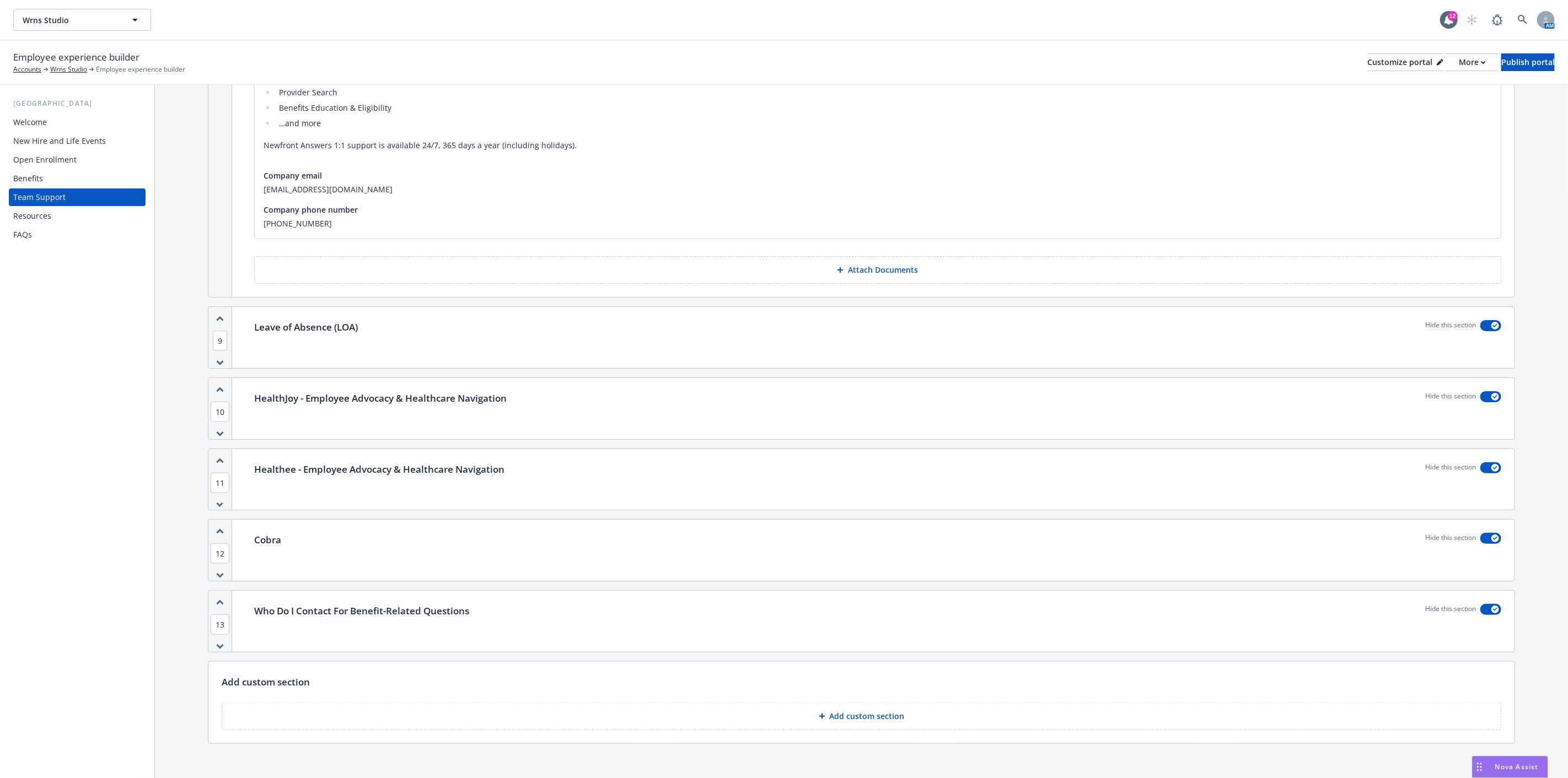
scroll to position [807, 0]
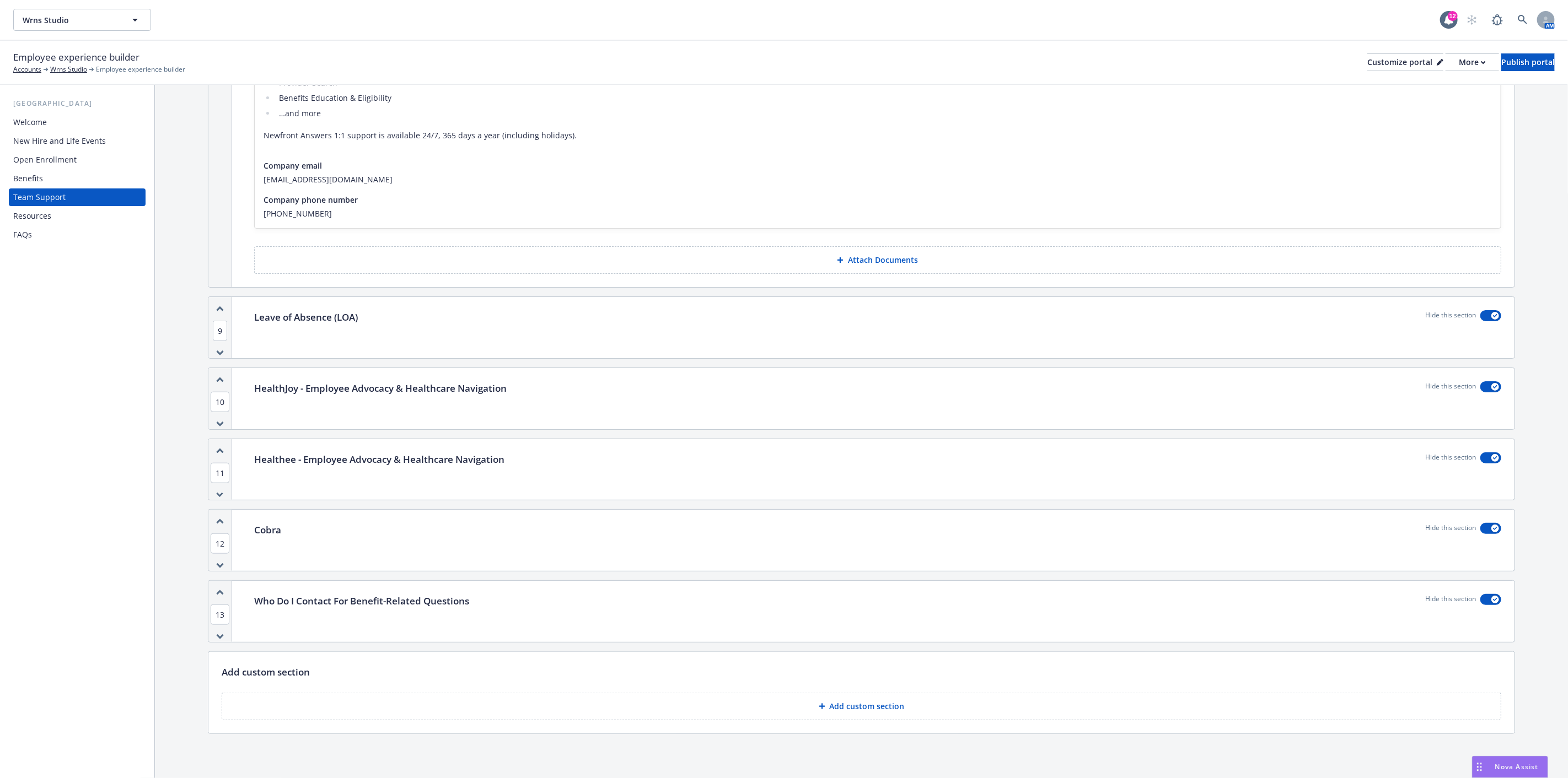
drag, startPoint x: 646, startPoint y: 473, endPoint x: 656, endPoint y: 473, distance: 10.0
click at [655, 473] on div "Healthee - Employee Advocacy & Healthcare Navigation Hide this section" at bounding box center [877, 470] width 1273 height 61
click at [478, 461] on p "Healthee - Employee Advocacy & Healthcare Navigation" at bounding box center [379, 459] width 250 height 14
drag, startPoint x: 895, startPoint y: 48, endPoint x: 886, endPoint y: 51, distance: 9.5
click at [895, 48] on div "Employee experience builder Accounts Wrns Studio Employee experience builder Cu…" at bounding box center [784, 63] width 1568 height 44
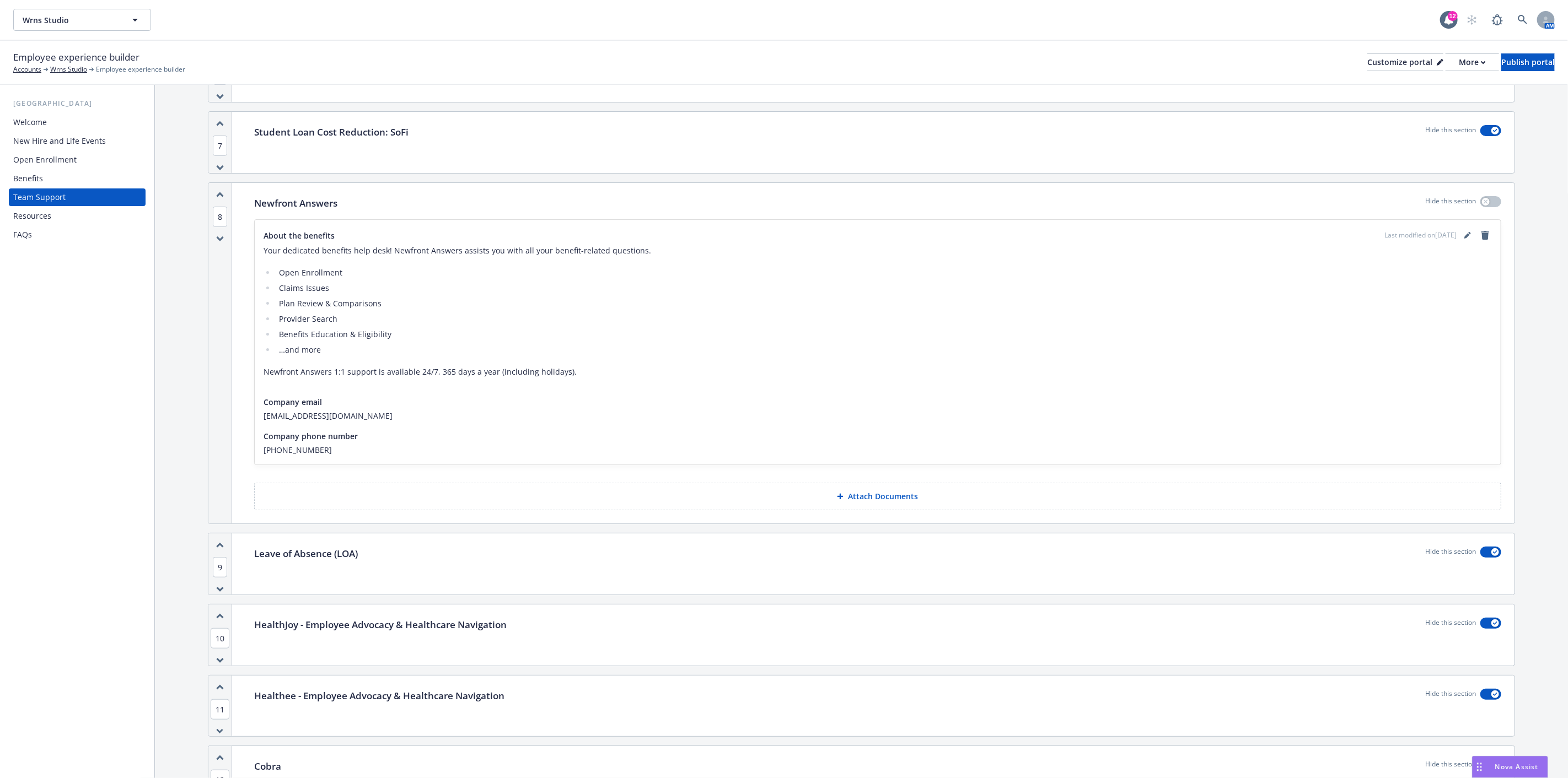
scroll to position [562, 0]
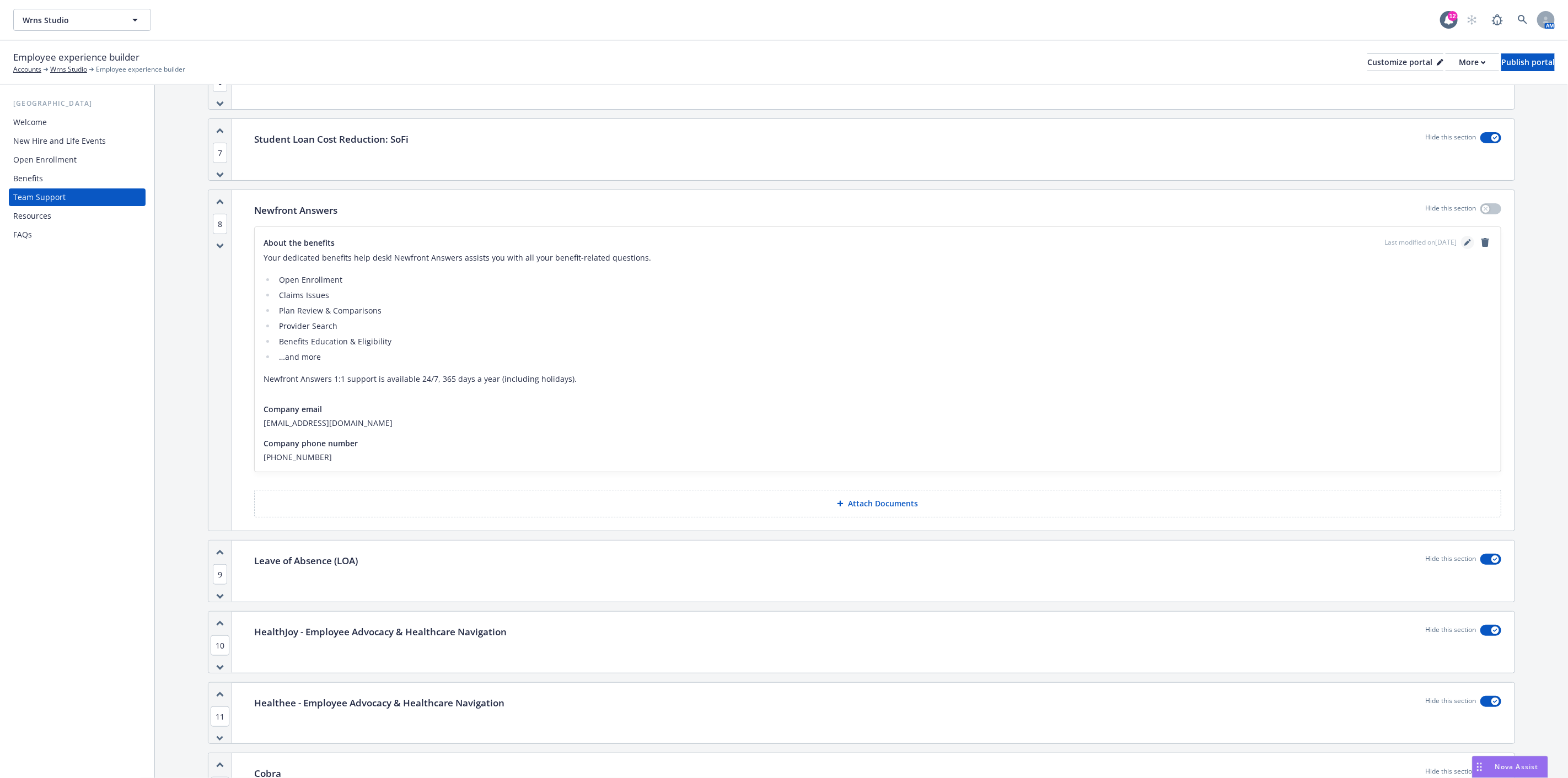
click at [1465, 243] on icon "editPencil" at bounding box center [1467, 243] width 6 height 6
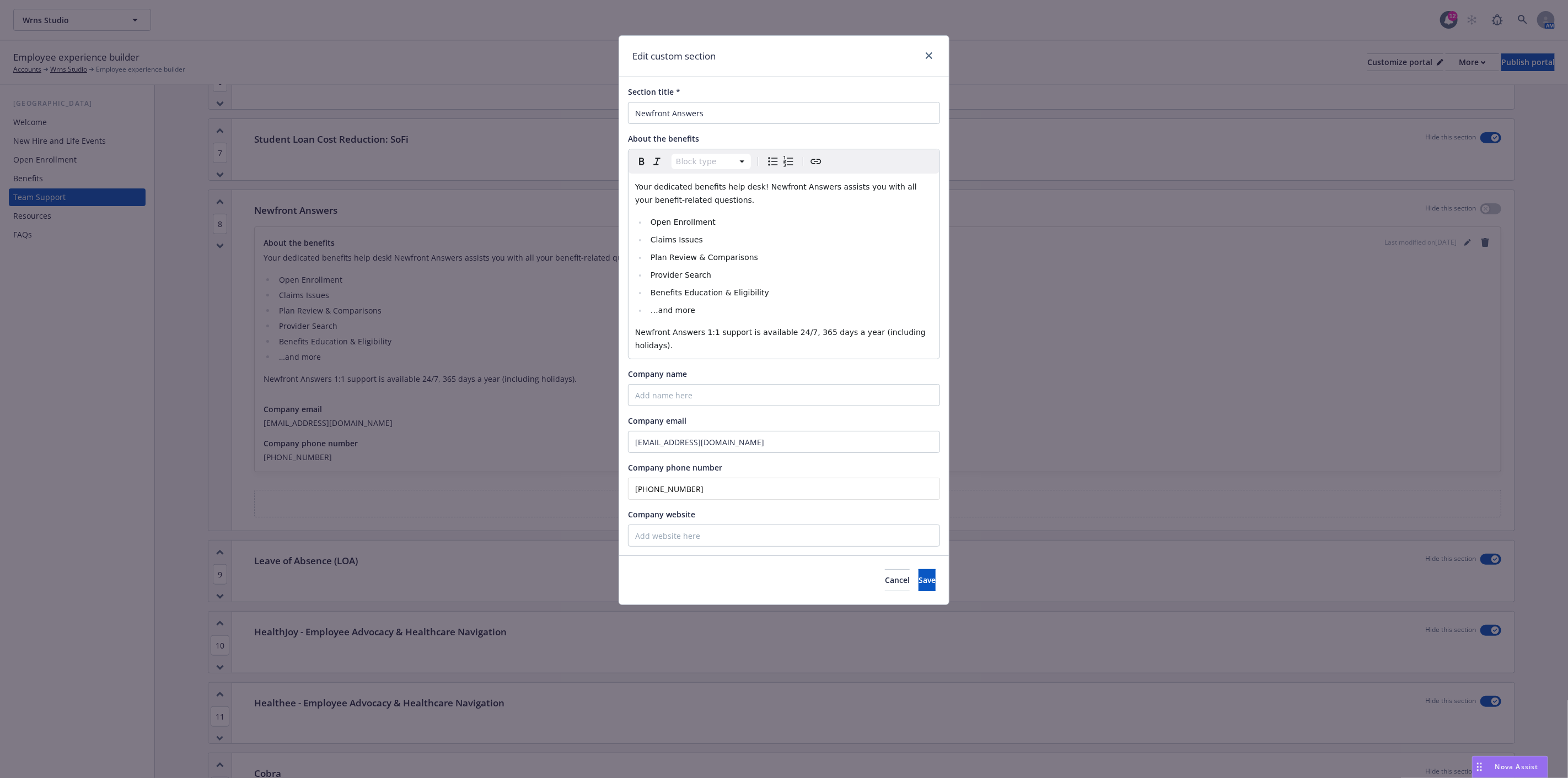
click at [695, 478] on input "[PHONE_NUMBER]" at bounding box center [784, 489] width 312 height 22
type input "[PHONE_NUMBER]"
click at [919, 575] on span "Save" at bounding box center [927, 580] width 17 height 11
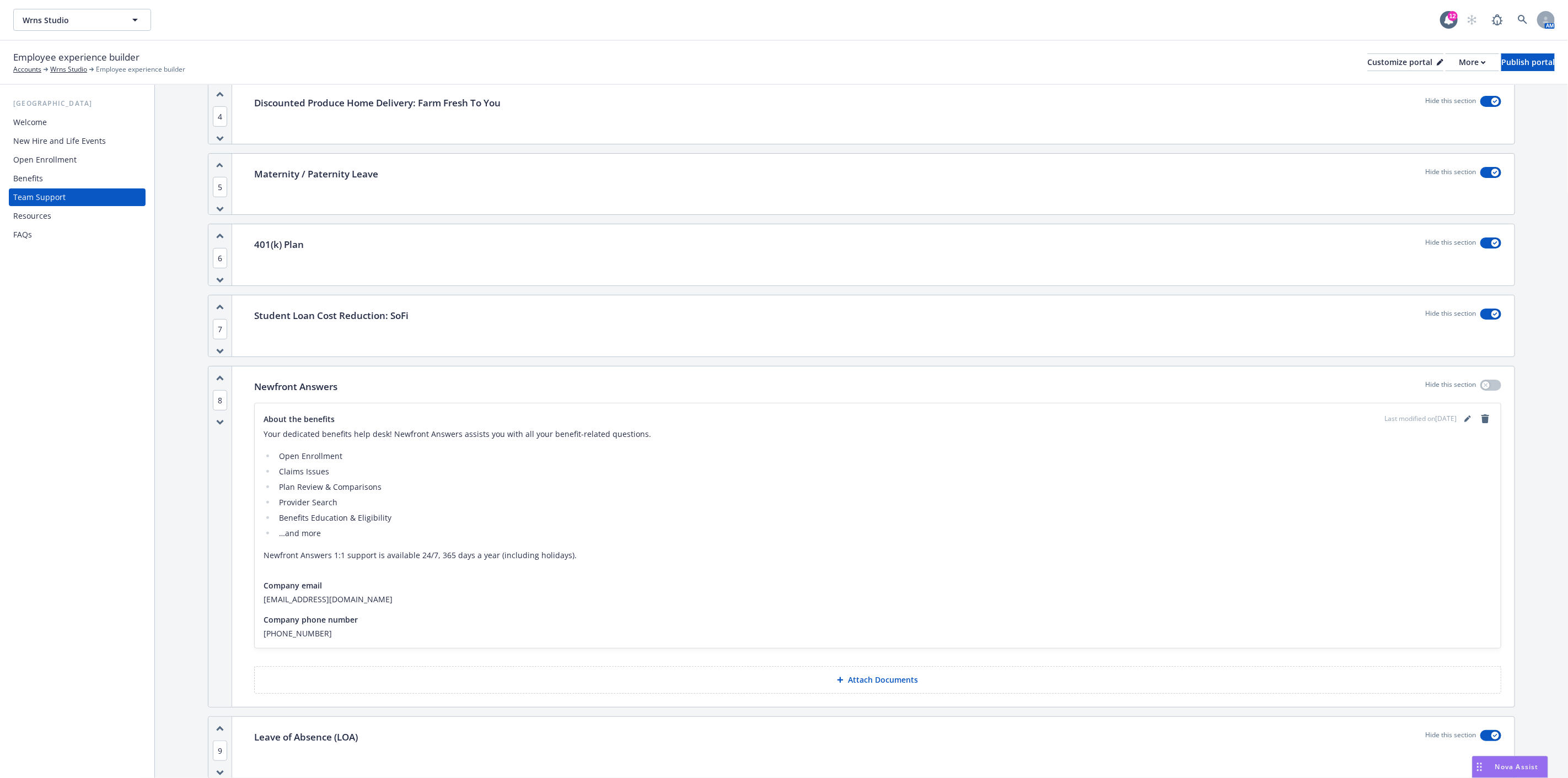
scroll to position [378, 0]
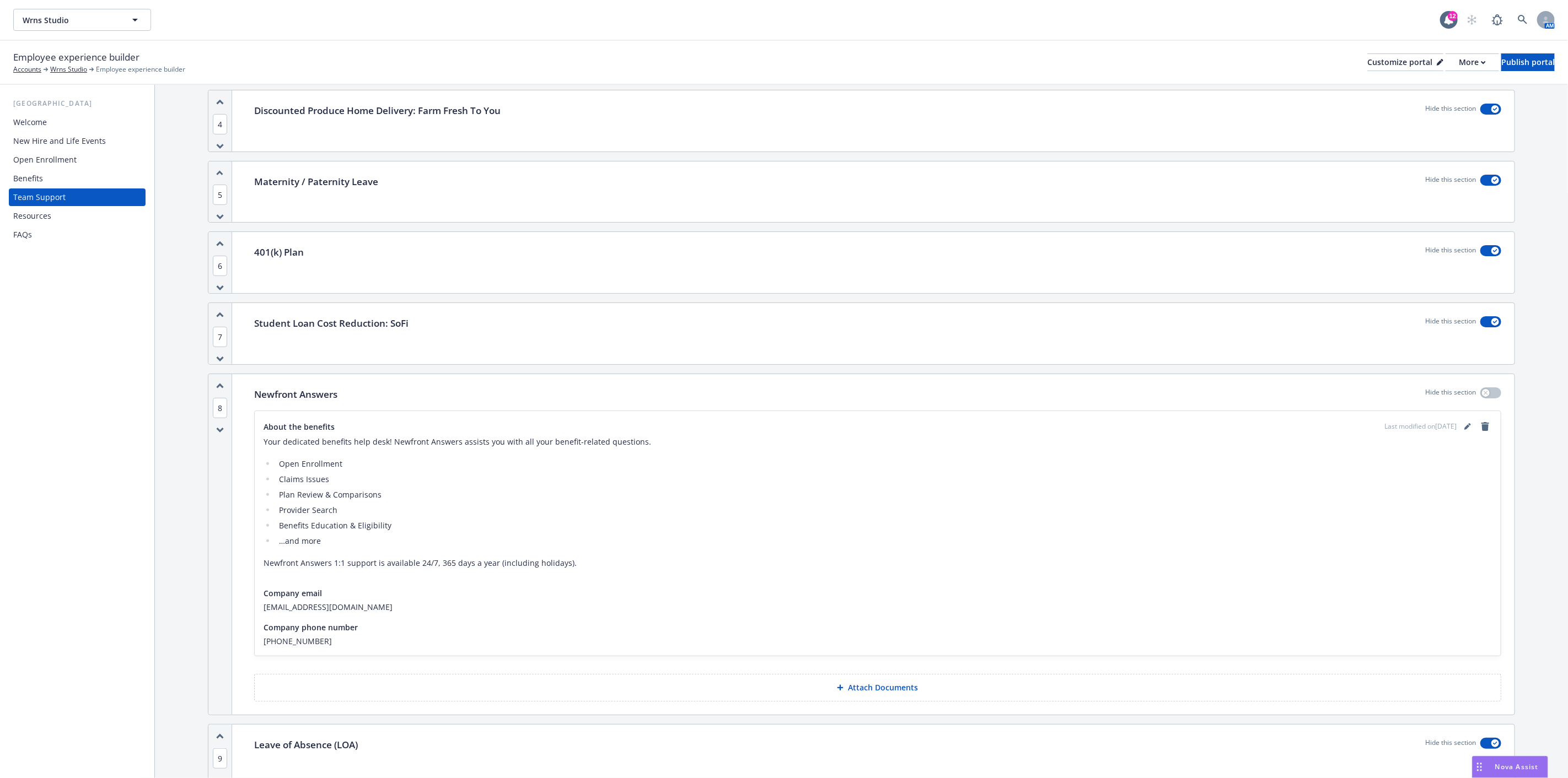
click at [479, 327] on div "Student Loan Cost Reduction: SoFi Hide this section" at bounding box center [878, 323] width 1247 height 14
click at [30, 217] on div "Resources" at bounding box center [32, 216] width 38 height 18
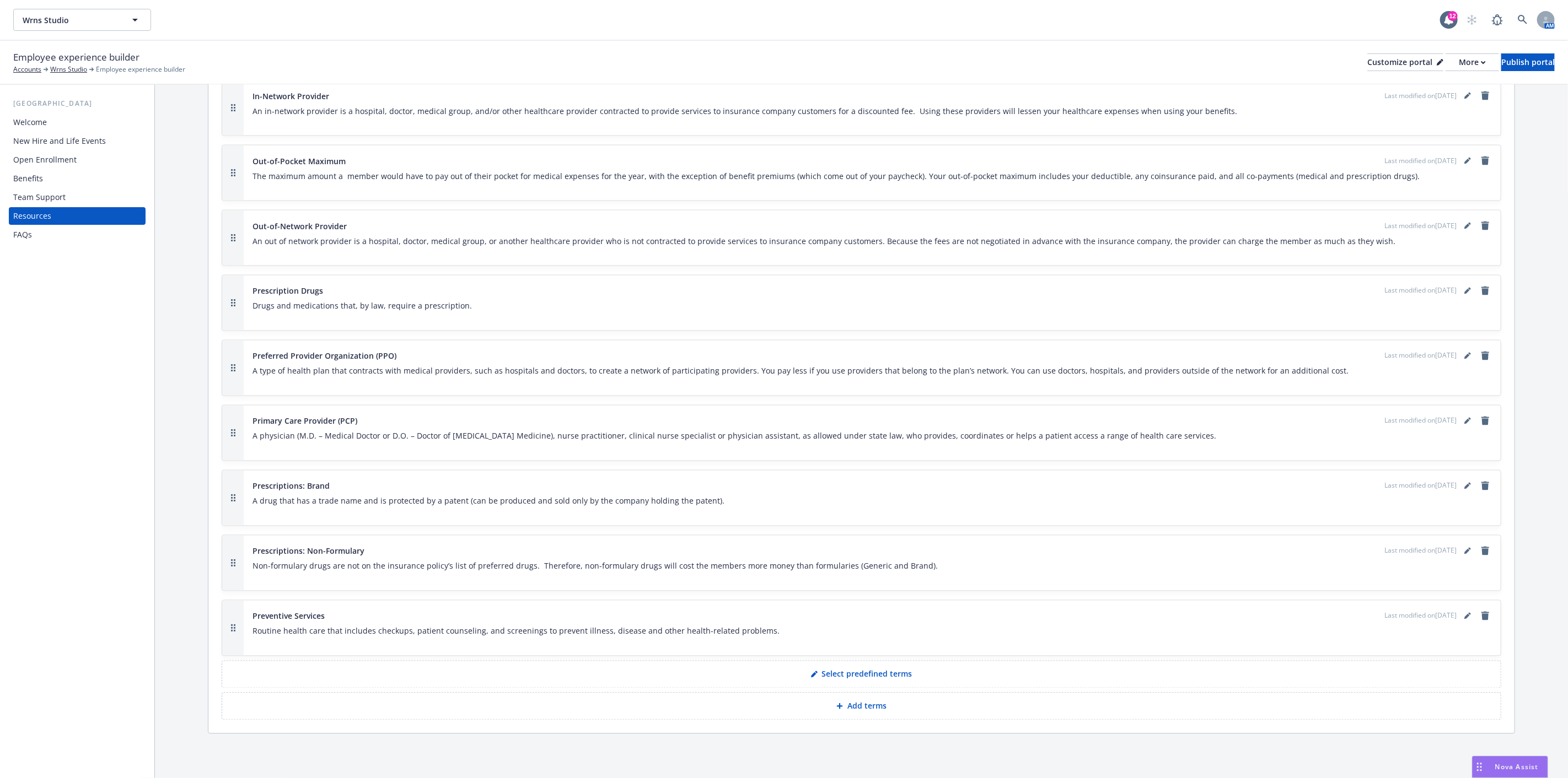
scroll to position [1604, 0]
click at [57, 231] on div "FAQs" at bounding box center [77, 235] width 128 height 18
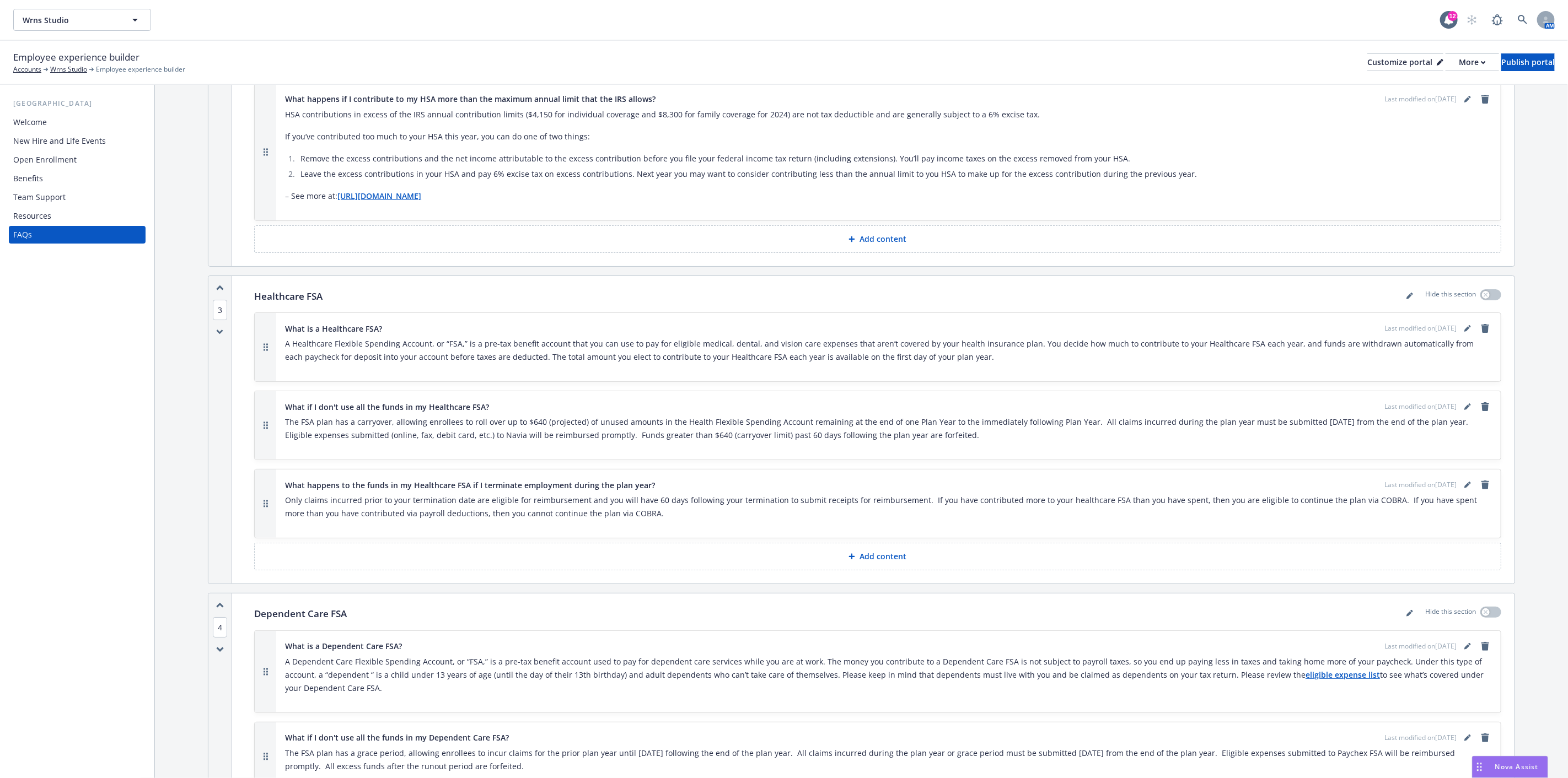
scroll to position [3184, 0]
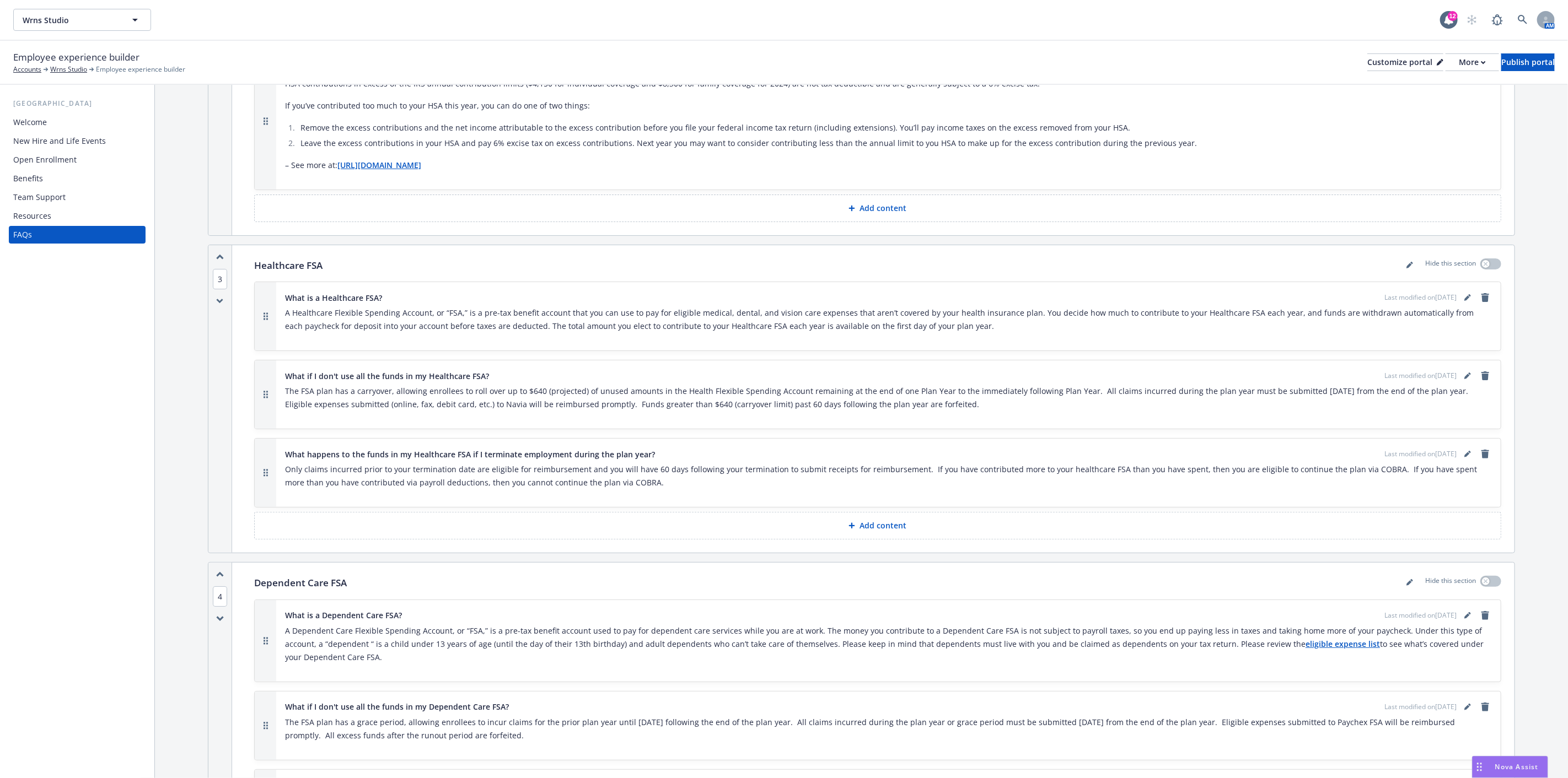
click at [41, 122] on div "Welcome" at bounding box center [30, 122] width 34 height 18
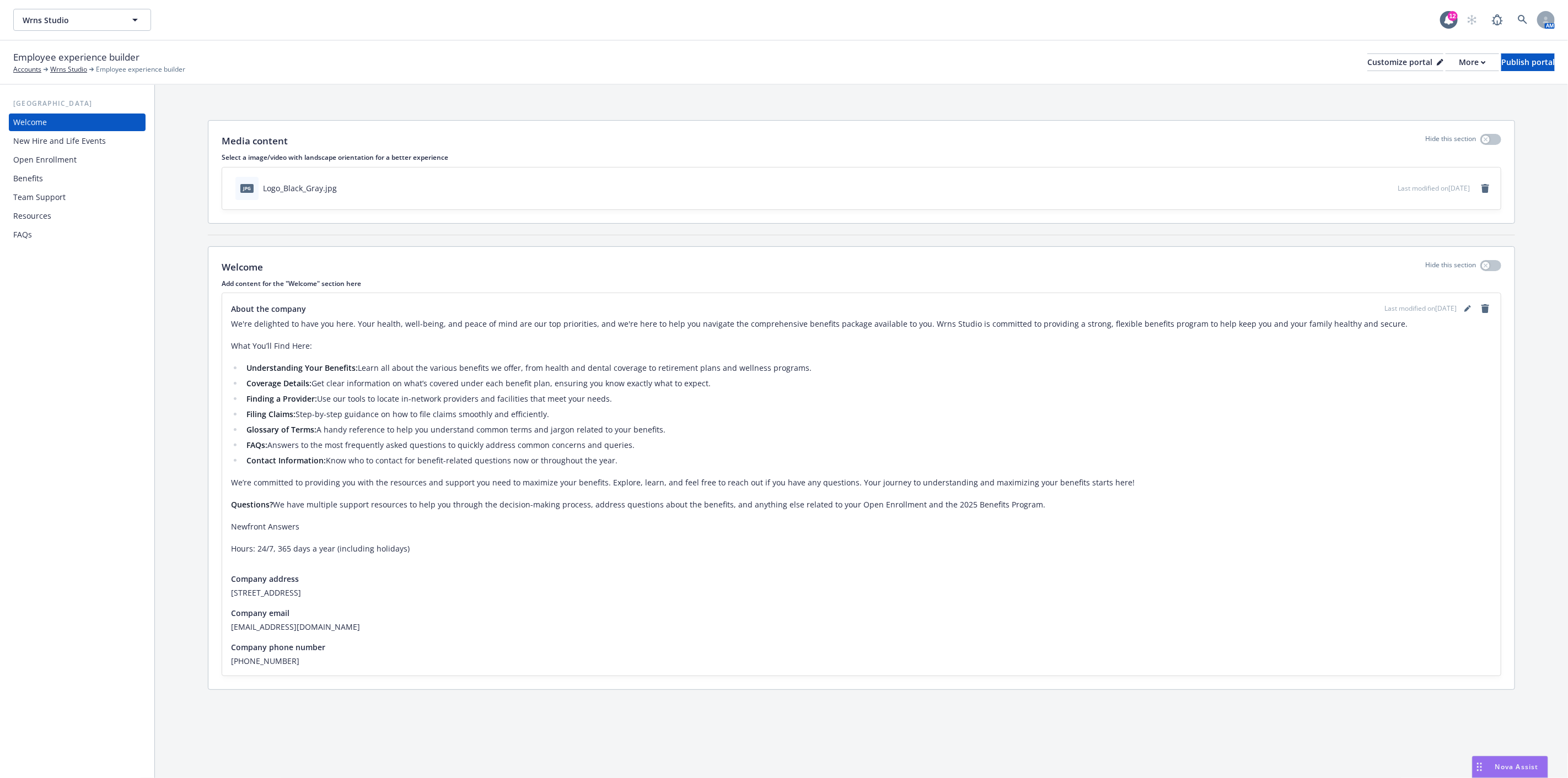
click at [81, 137] on div "New Hire and Life Events" at bounding box center [60, 141] width 93 height 18
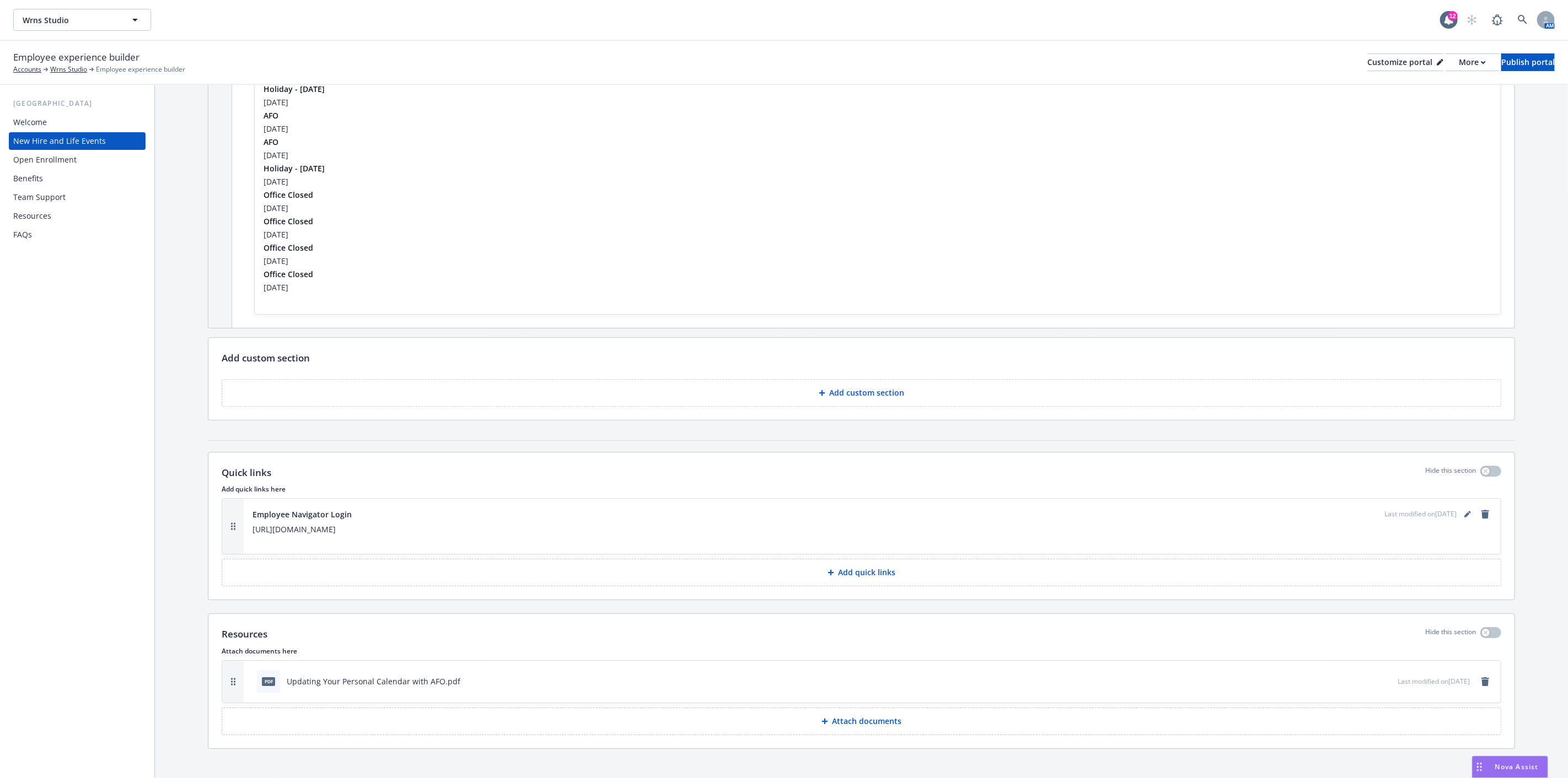
scroll to position [2635, 0]
click at [67, 158] on div "Open Enrollment" at bounding box center [44, 160] width 63 height 18
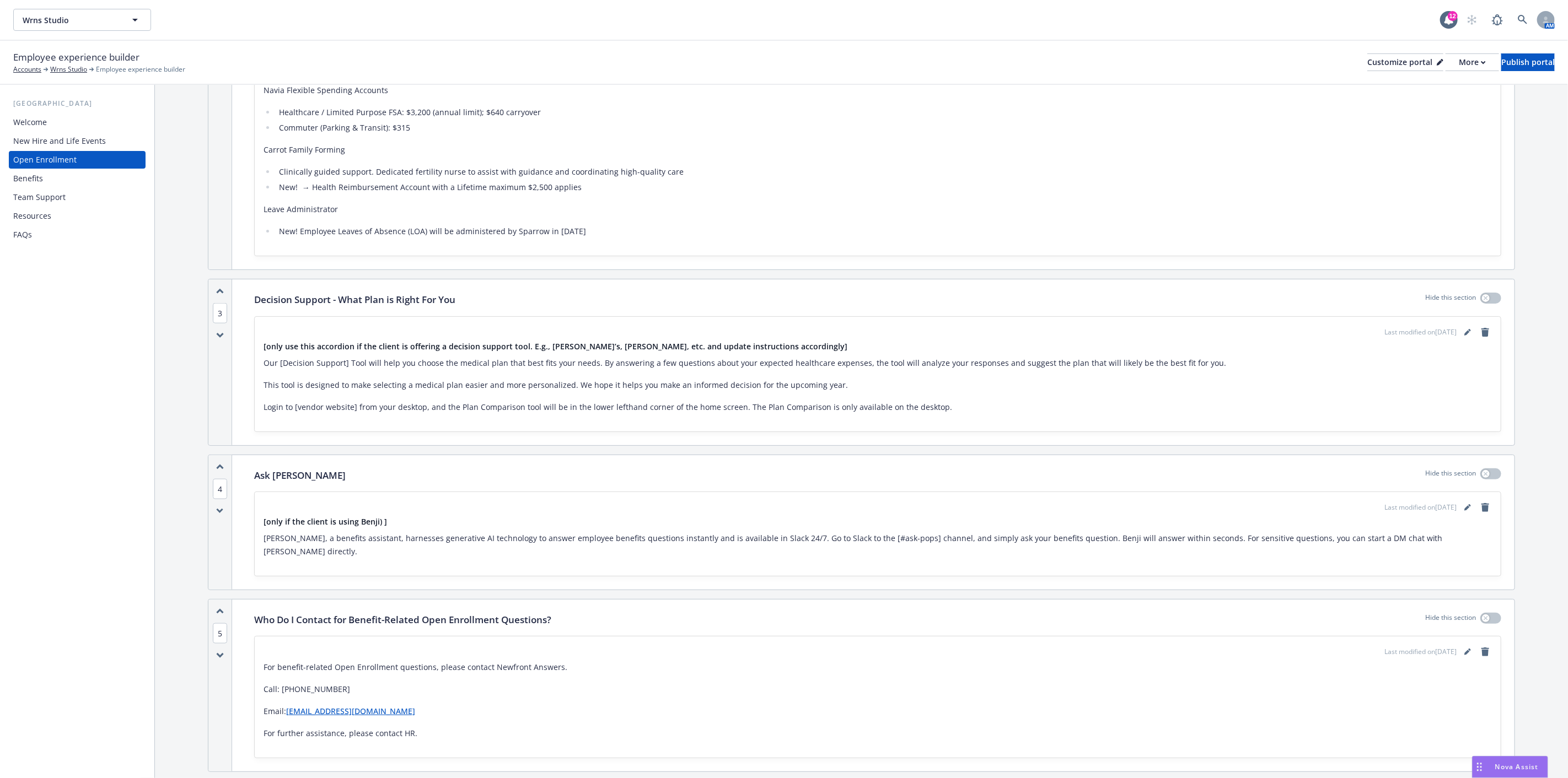
scroll to position [918, 0]
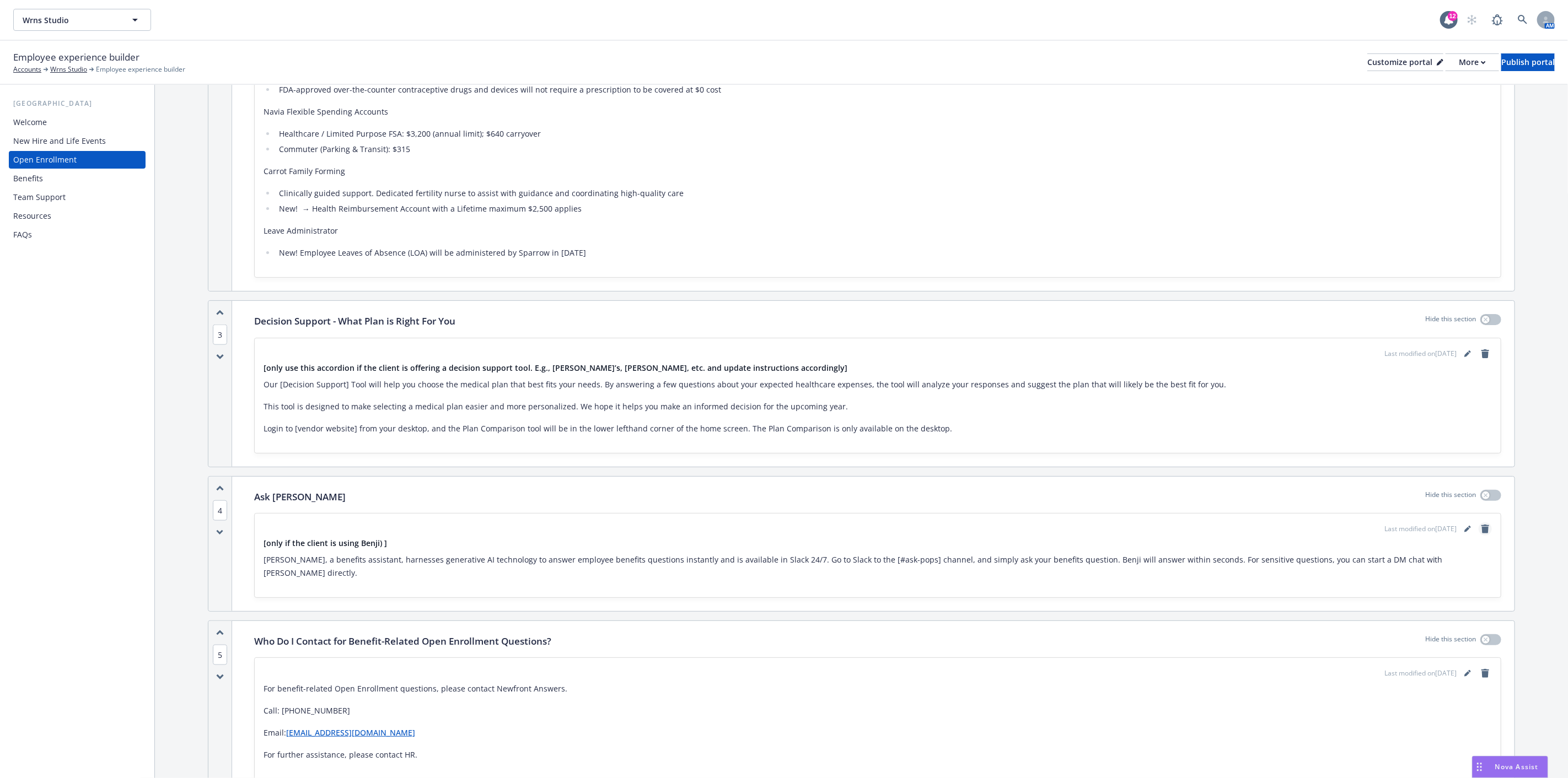
click at [1482, 527] on icon "remove" at bounding box center [1485, 529] width 8 height 9
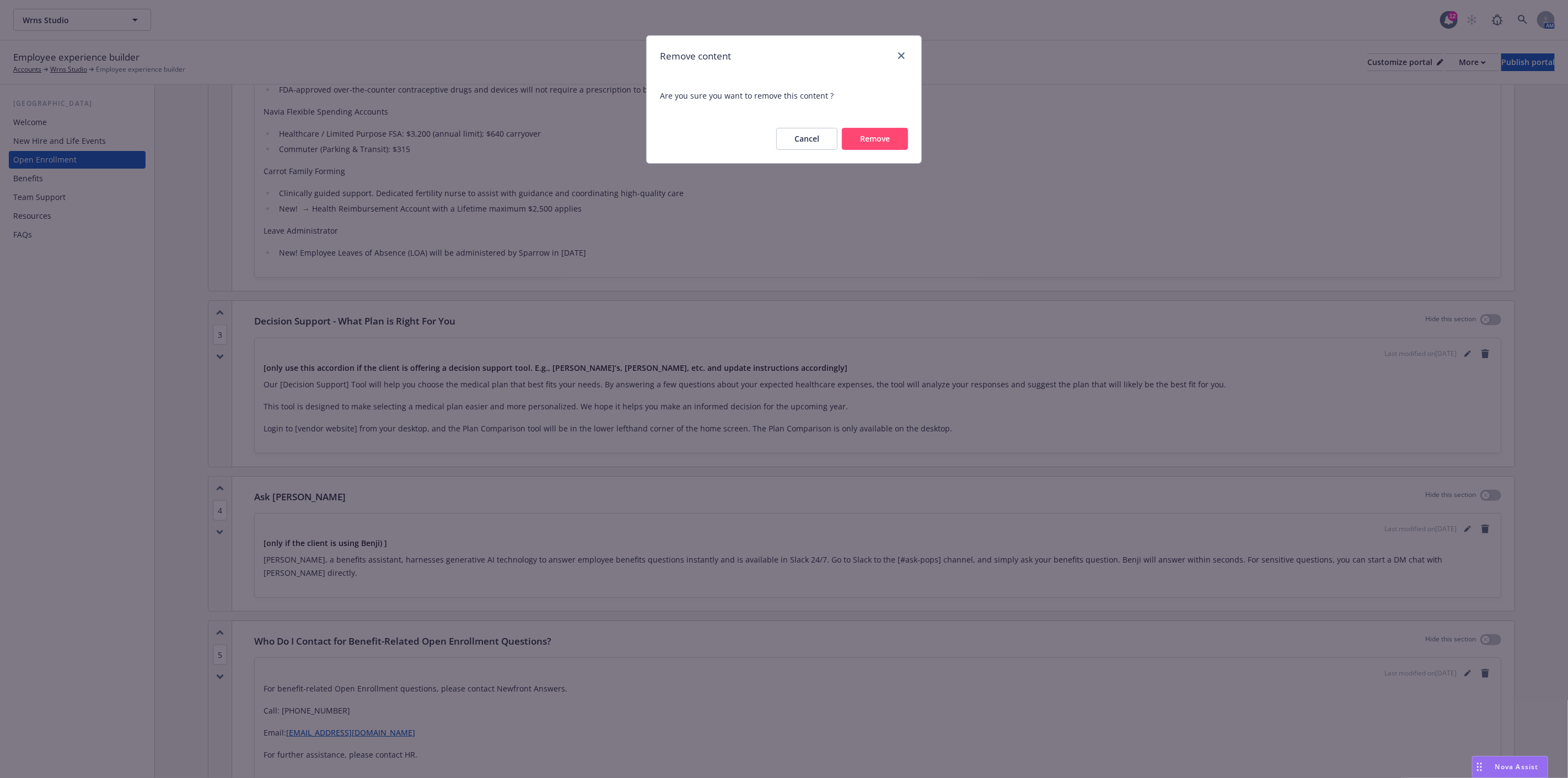
click at [878, 136] on button "Remove" at bounding box center [875, 138] width 66 height 22
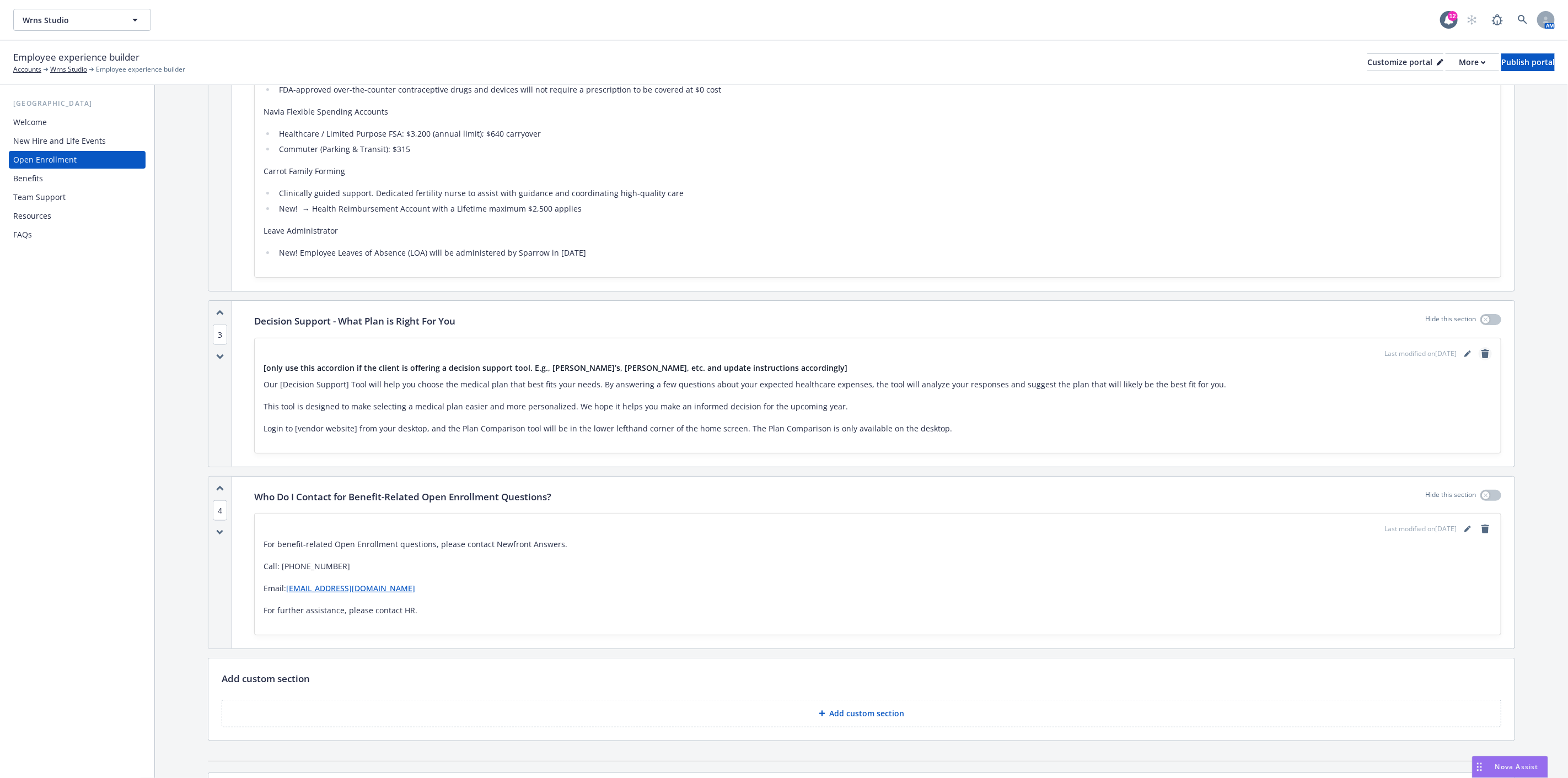
click at [1482, 351] on icon "remove" at bounding box center [1485, 354] width 8 height 9
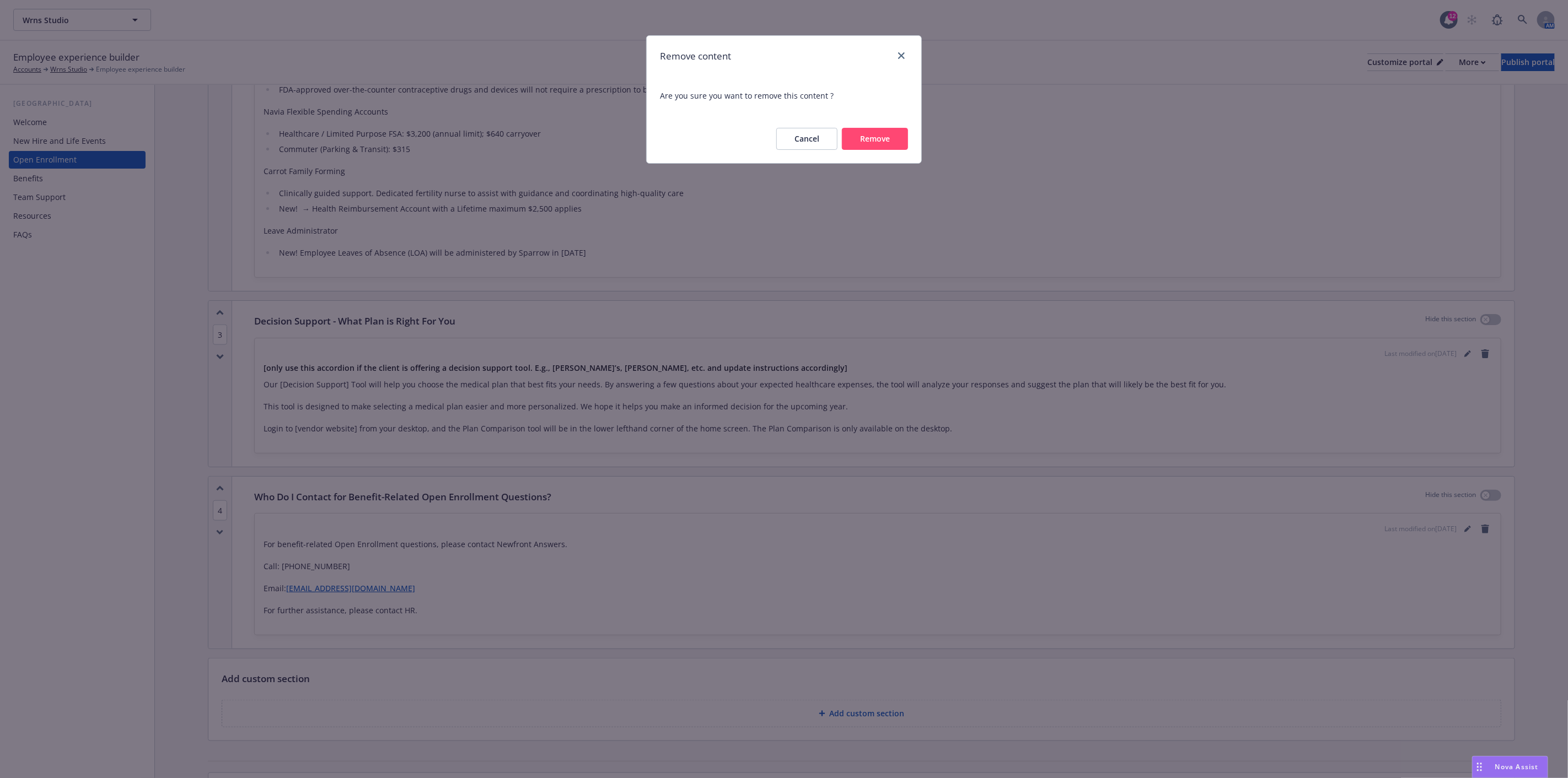
click at [869, 135] on button "Remove" at bounding box center [875, 138] width 66 height 22
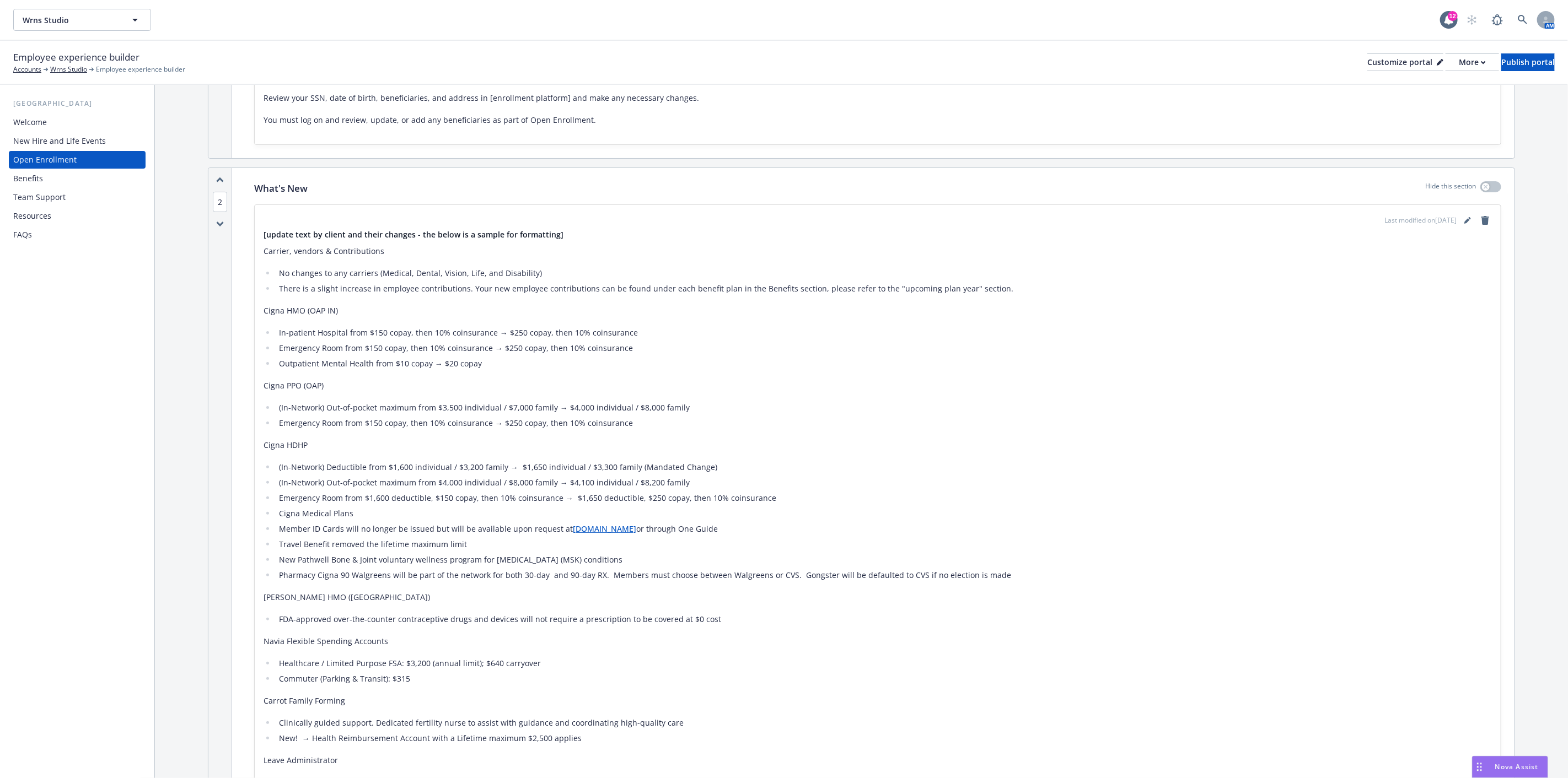
scroll to position [367, 0]
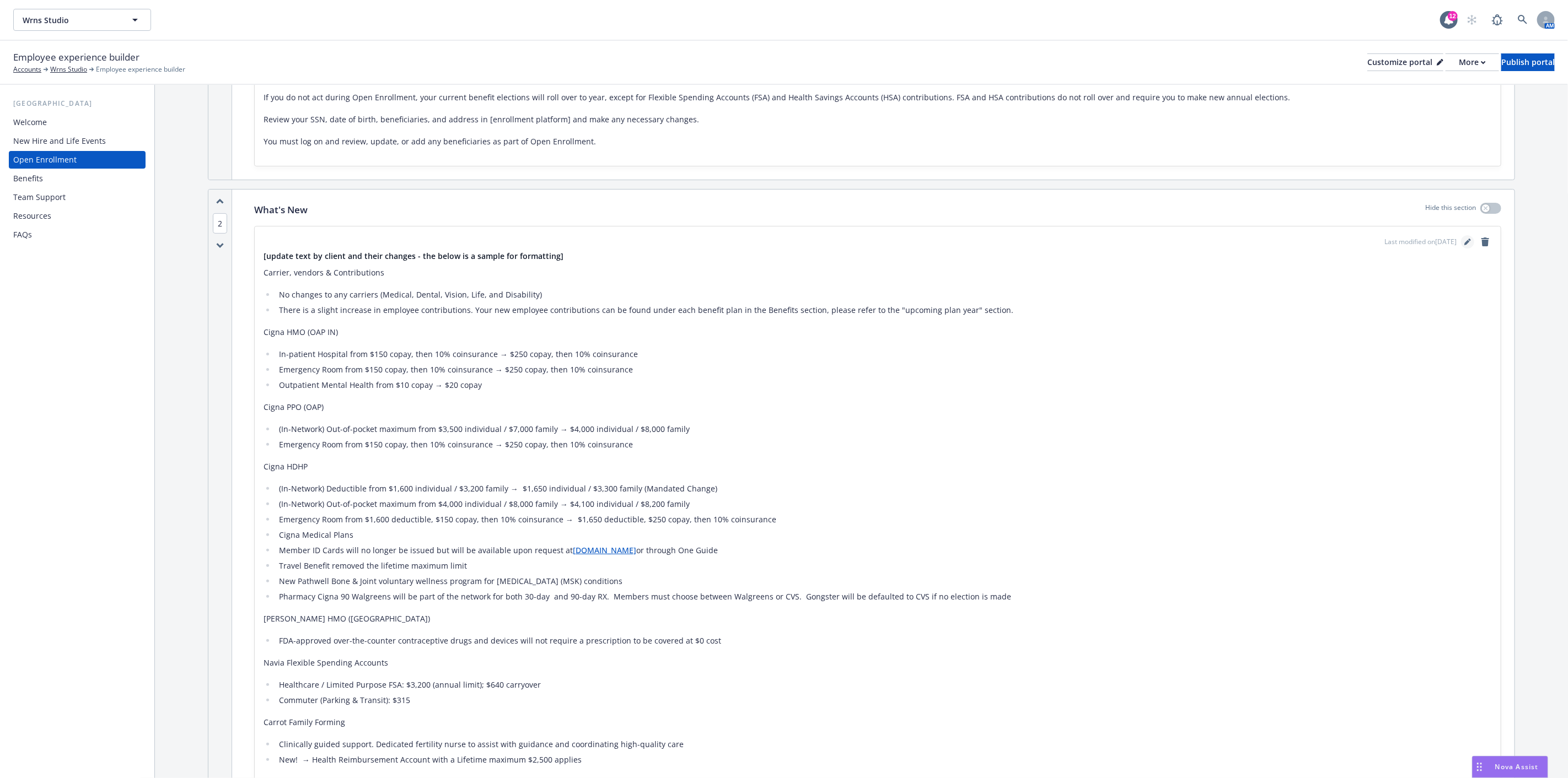
click at [1461, 237] on link "editPencil" at bounding box center [1468, 242] width 13 height 13
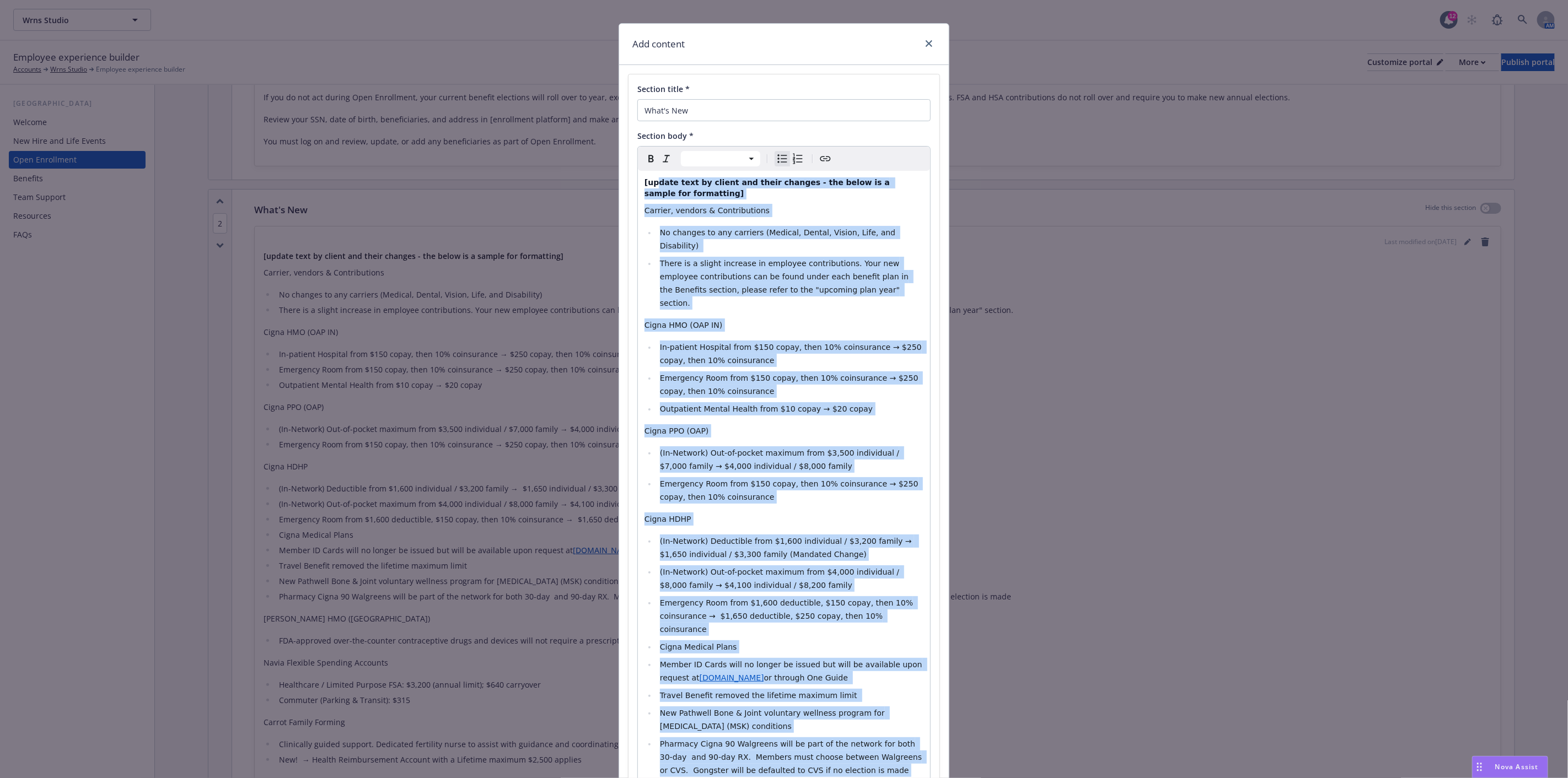
scroll to position [0, 0]
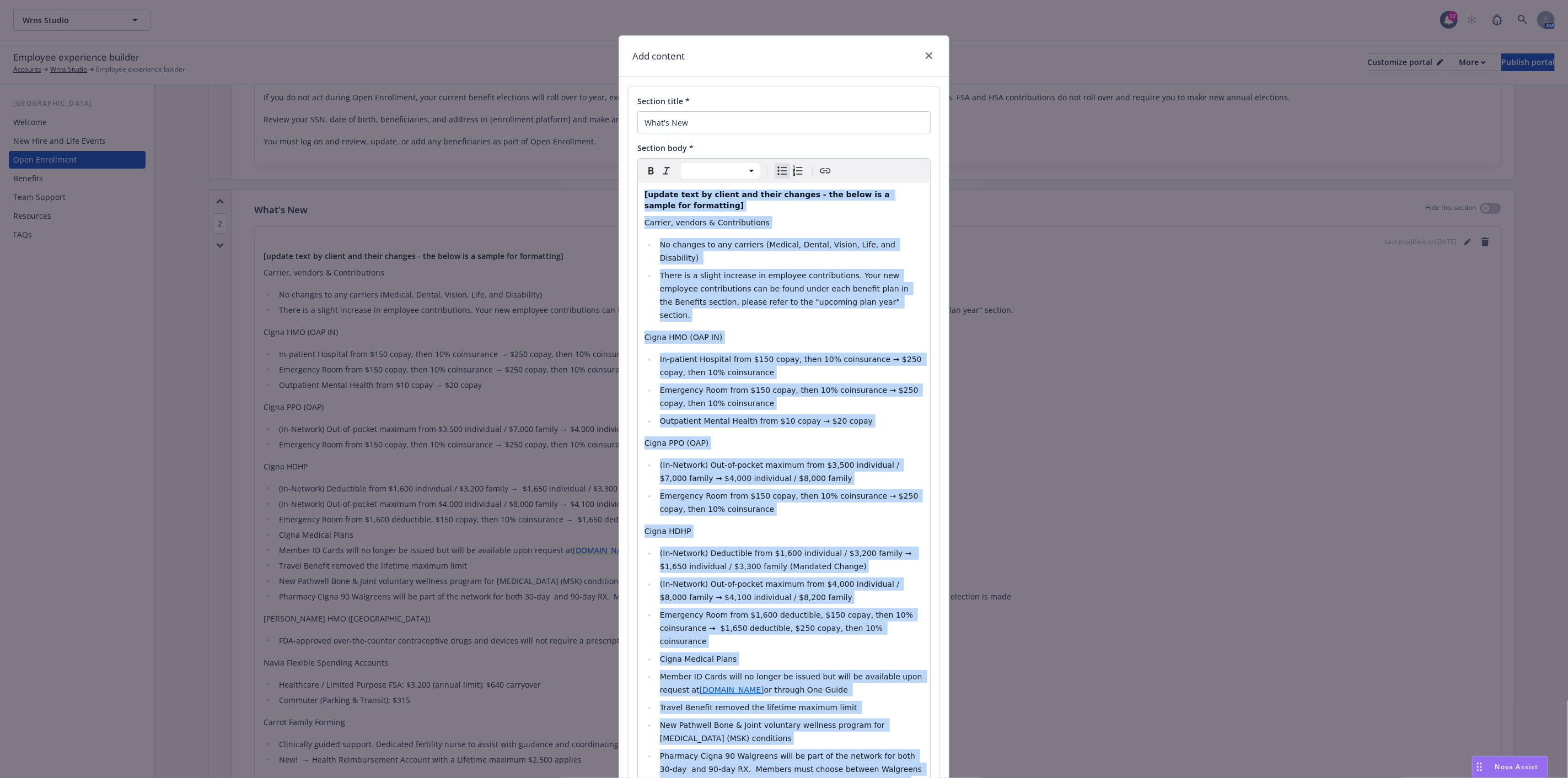
drag, startPoint x: 701, startPoint y: 641, endPoint x: 632, endPoint y: 193, distance: 453.3
click at [632, 193] on div "Section title * What's New Section body * Paragraph Heading 1 Heading 2 Heading…" at bounding box center [784, 596] width 311 height 1019
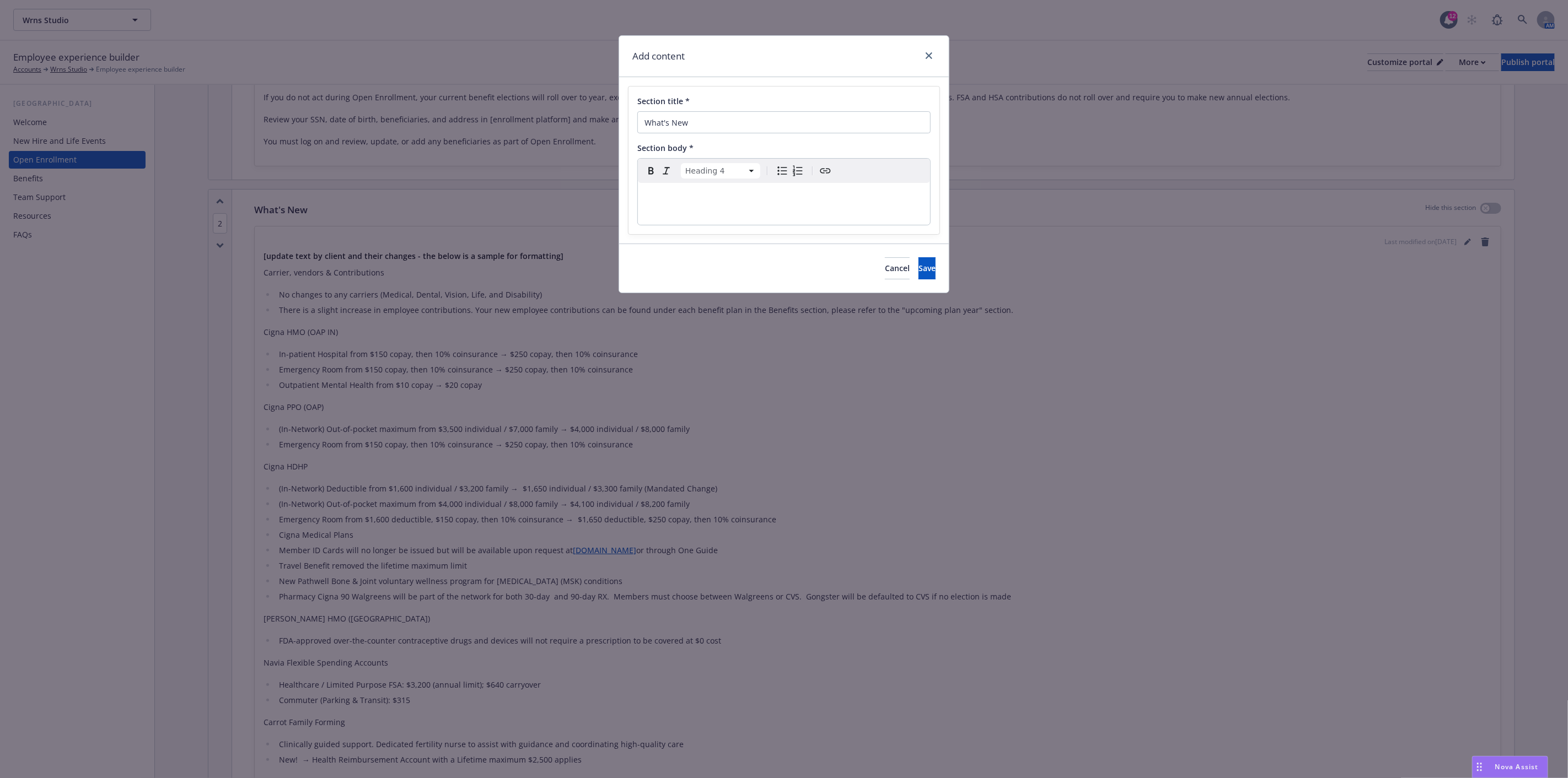
click at [670, 191] on h4 "editable markdown" at bounding box center [784, 195] width 279 height 11
select select "paragraph"
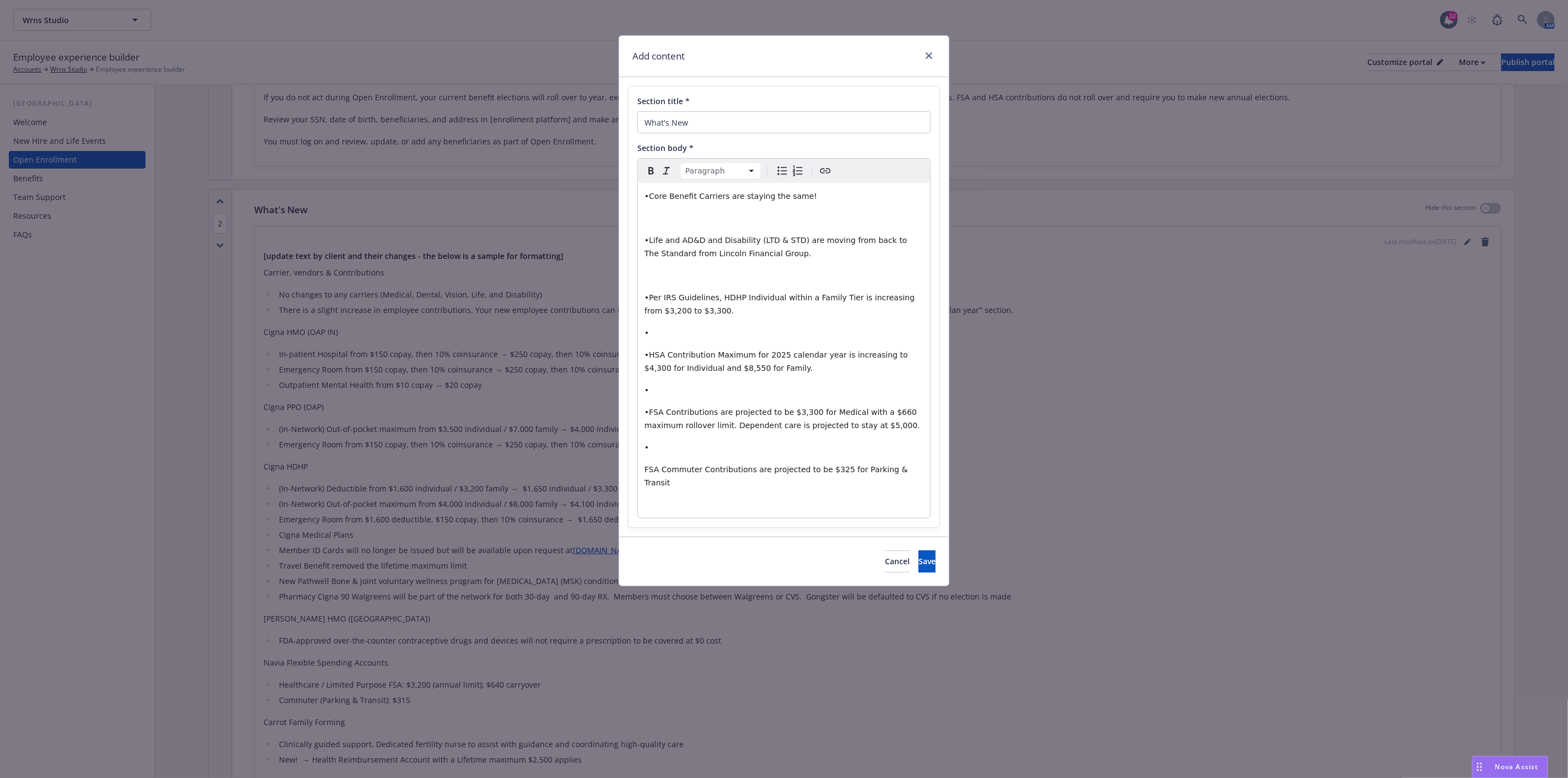
click at [669, 217] on p "editable markdown" at bounding box center [784, 218] width 279 height 13
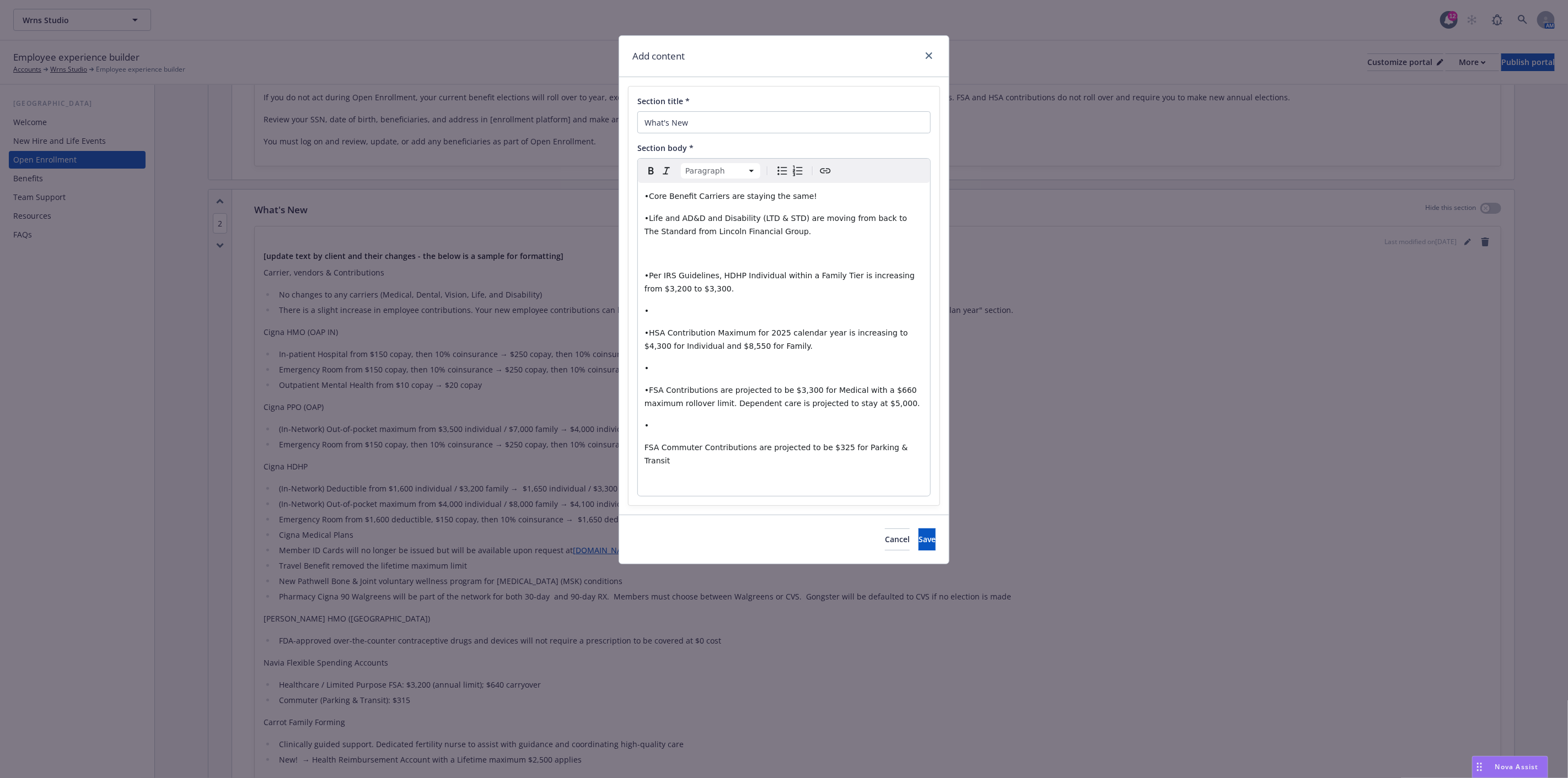
click at [676, 256] on p "editable markdown" at bounding box center [784, 253] width 279 height 13
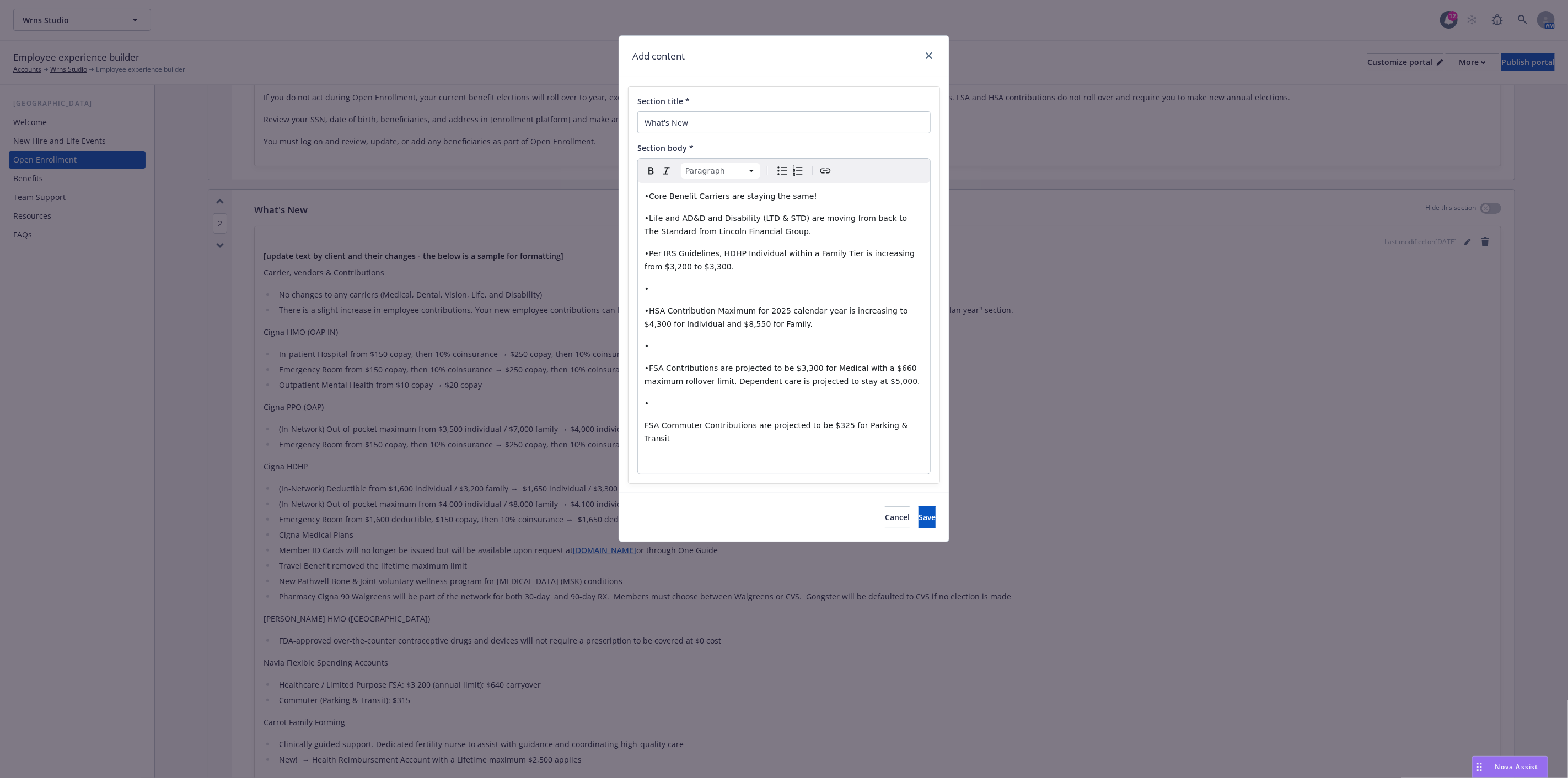
click at [662, 288] on p "•" at bounding box center [784, 288] width 279 height 13
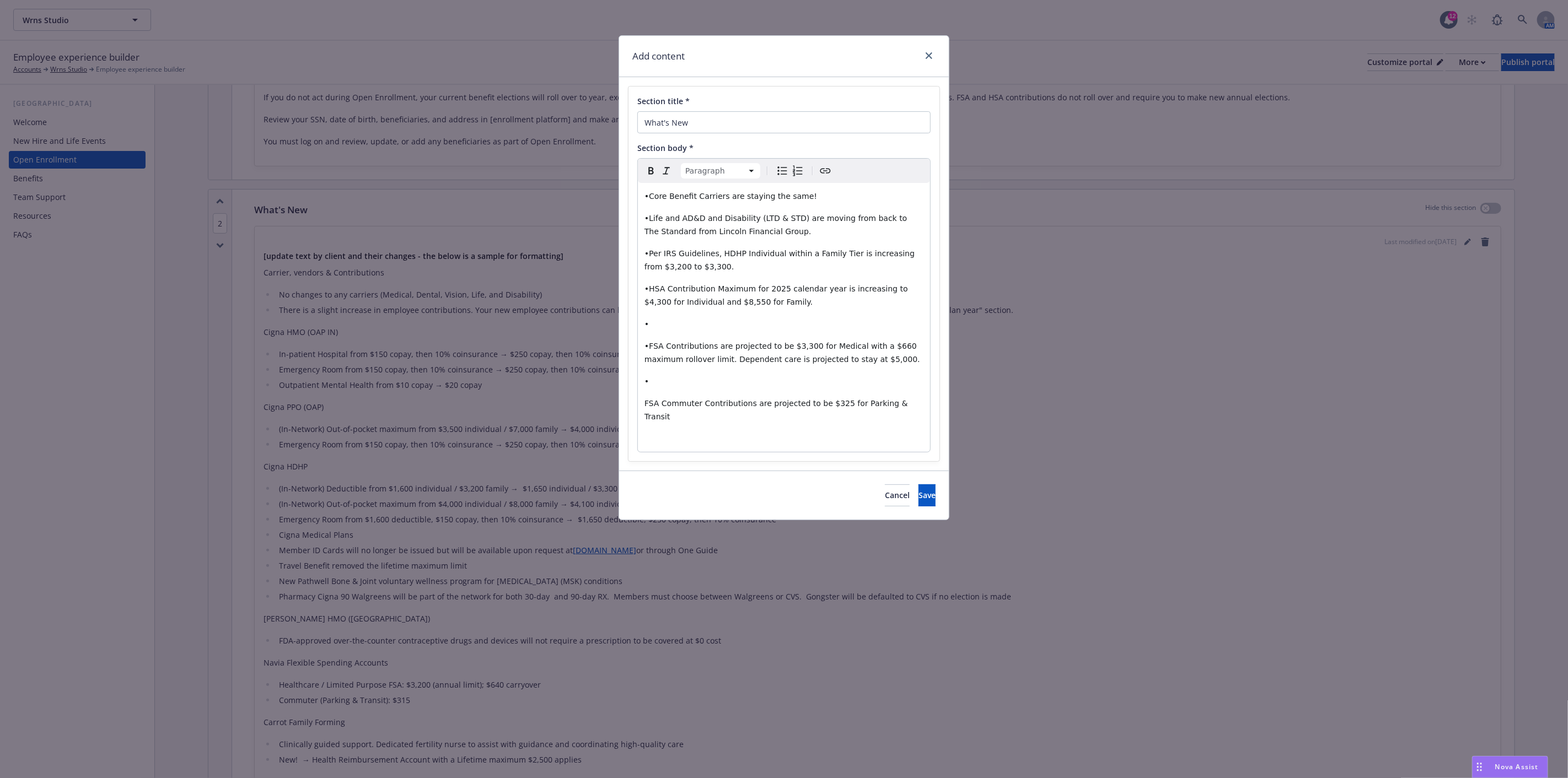
click at [676, 326] on p "•" at bounding box center [784, 324] width 279 height 13
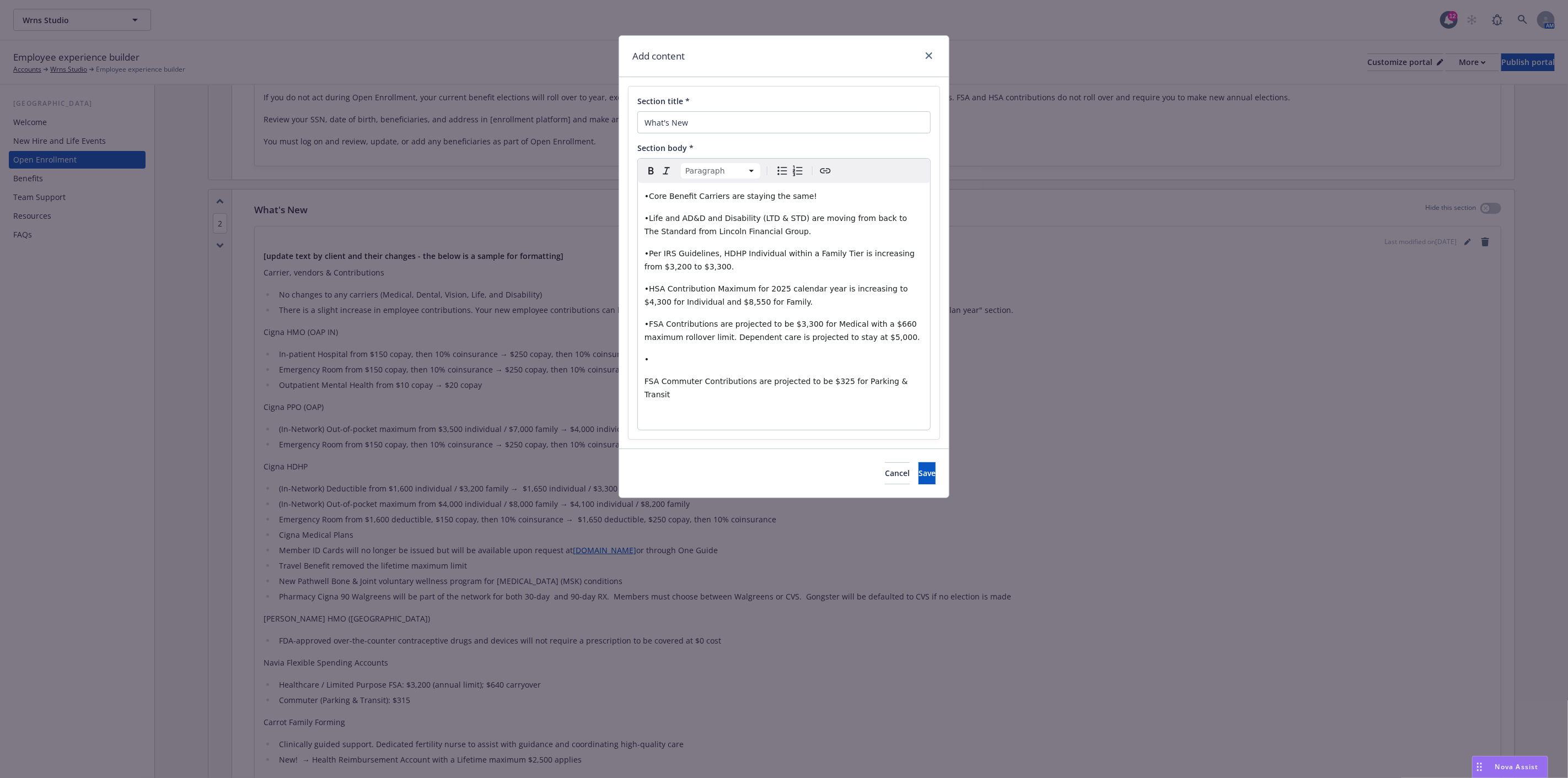
click at [664, 359] on p "•" at bounding box center [784, 359] width 279 height 13
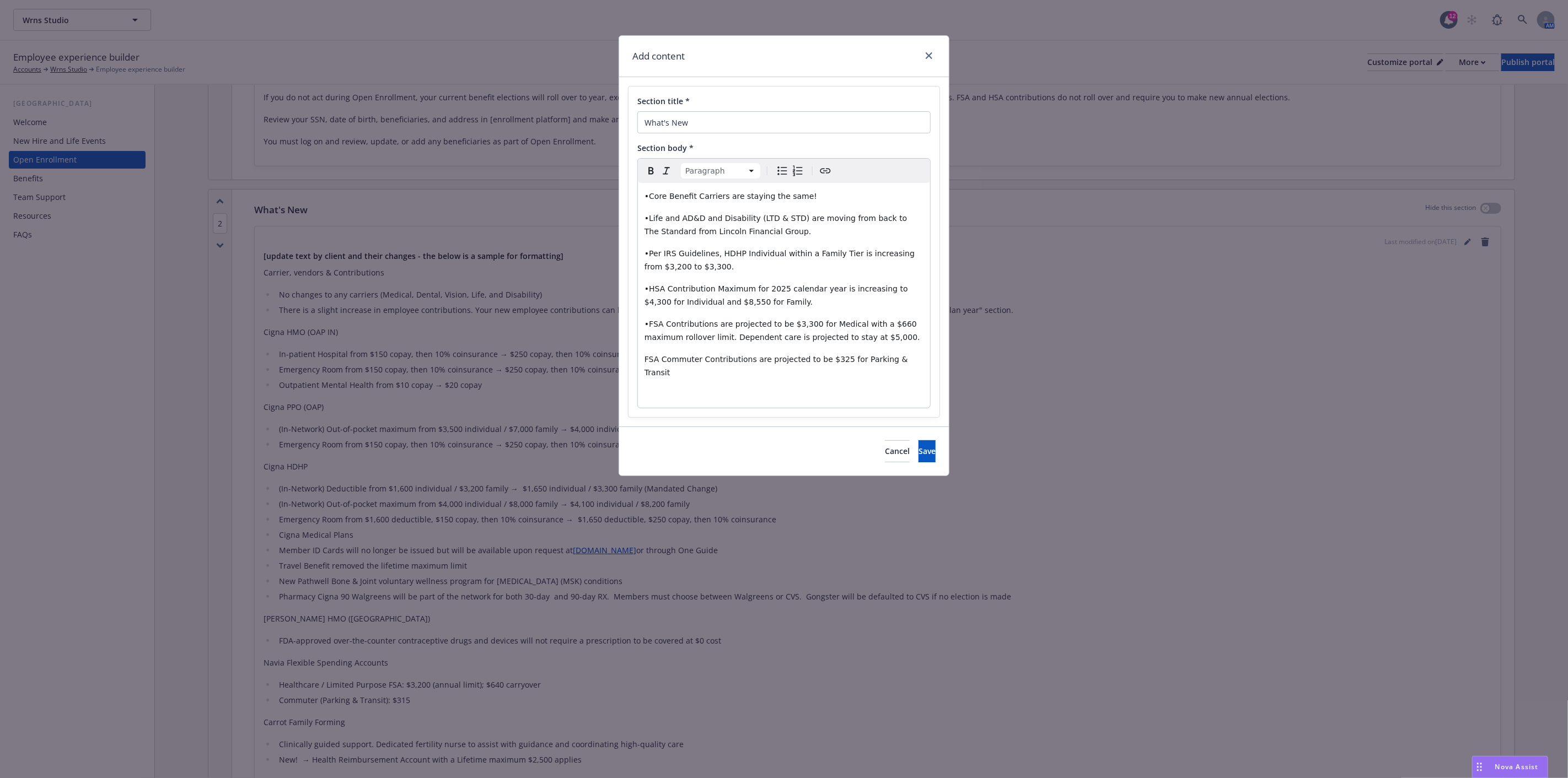
click at [646, 357] on span "FSA Commuter Contributions are projected to be $325 for Parking & Transit" at bounding box center [778, 366] width 266 height 22
click at [780, 169] on icon "Bulleted list" at bounding box center [782, 170] width 13 height 13
select select "paragraph"
click at [648, 323] on span "•FSA Contributions are projected to be $3,300 for Medical with a $660 maximum r…" at bounding box center [783, 330] width 276 height 22
click at [780, 171] on icon "Bulleted list" at bounding box center [782, 170] width 13 height 13
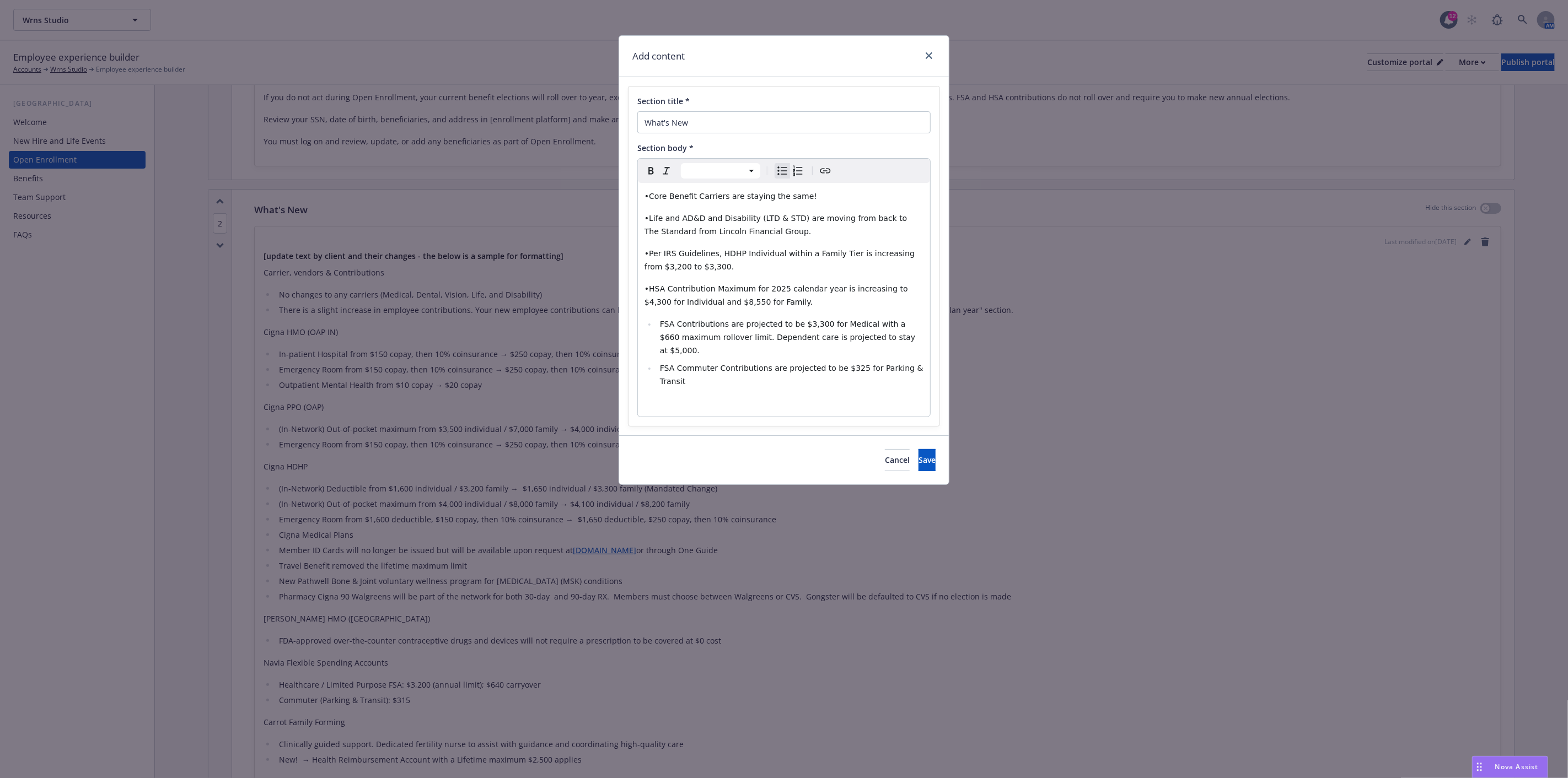
select select "paragraph"
click at [649, 288] on span "•HSA Contribution Maximum for 2025 calendar year is increasing to $4,300 for In…" at bounding box center [778, 295] width 266 height 22
click at [781, 169] on icon "Bulleted list" at bounding box center [782, 170] width 13 height 13
select select "paragraph"
click at [648, 251] on span "•Per IRS Guidelines, HDHP Individual within a Family Tier is increasing from $3…" at bounding box center [781, 260] width 273 height 22
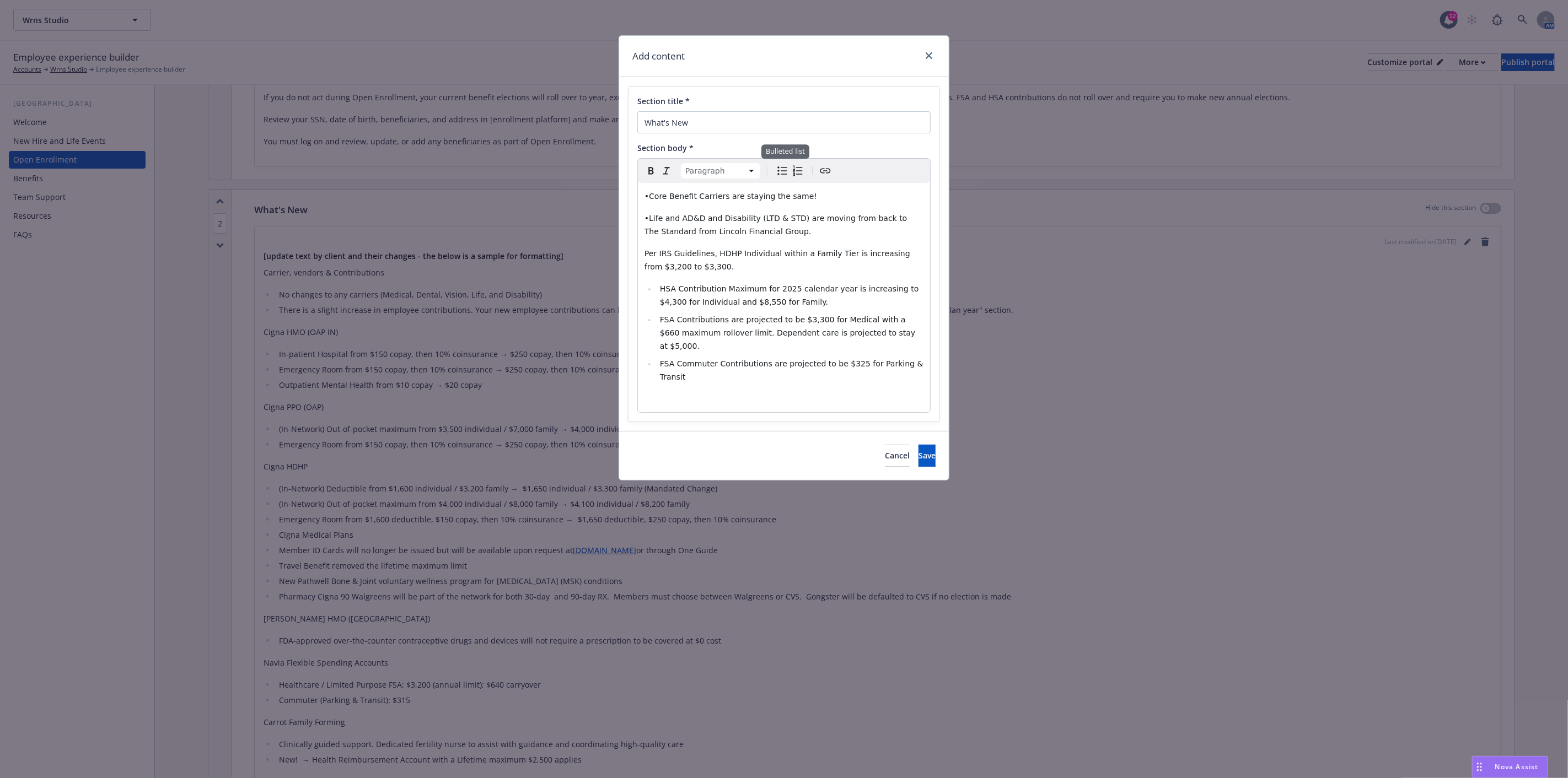
click at [785, 171] on icon "Bulleted list" at bounding box center [782, 170] width 13 height 13
select select "paragraph"
click at [647, 219] on span "•Life and AD&D and Disability (LTD & STD) are moving from back to The Standard …" at bounding box center [777, 224] width 265 height 22
click at [783, 174] on icon "Bulleted list" at bounding box center [782, 170] width 13 height 13
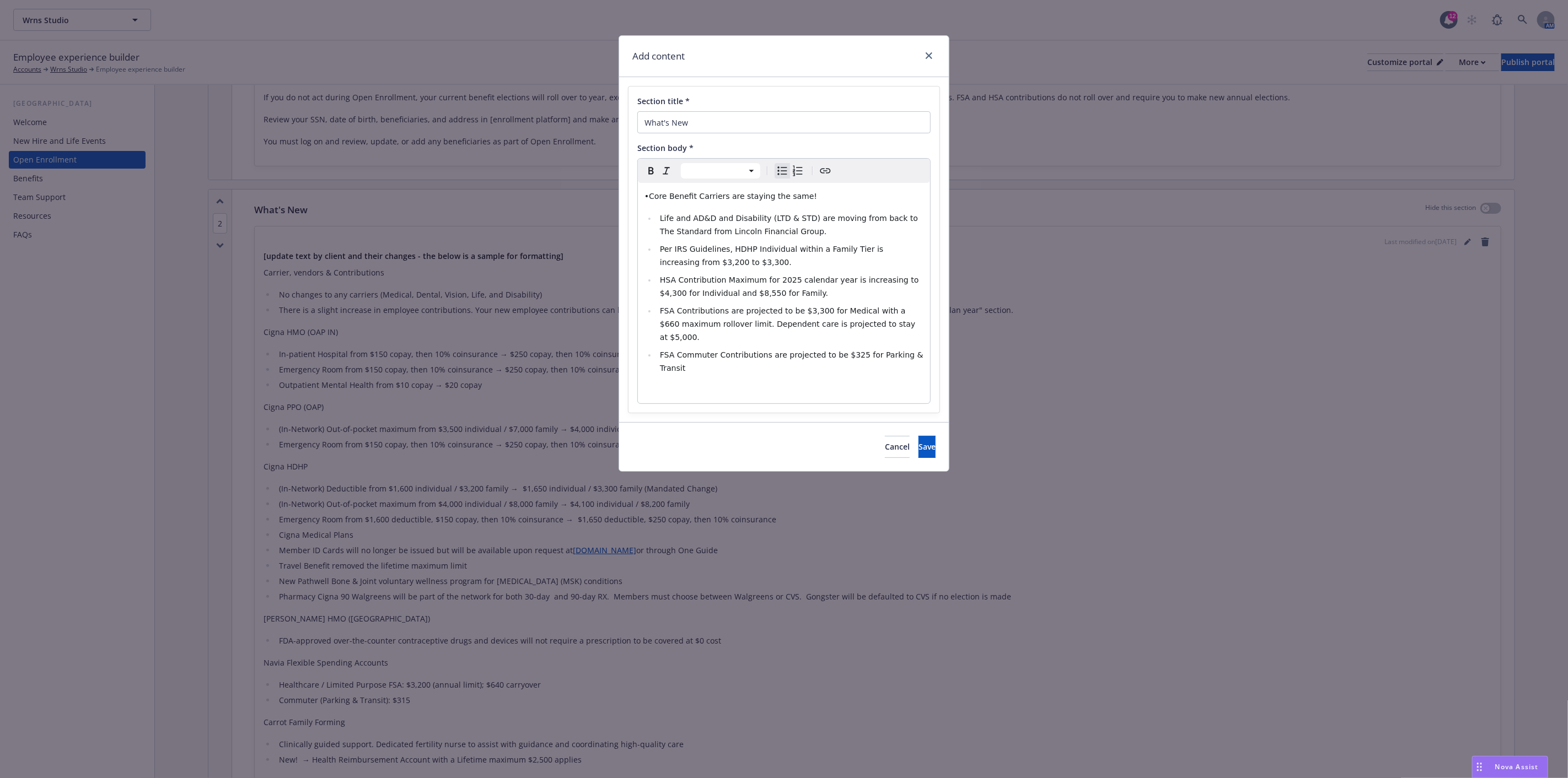
select select "paragraph"
click at [647, 194] on span "•Core Benefit Carriers are staying the same!" at bounding box center [731, 196] width 172 height 9
click at [778, 172] on icon "Bulleted list" at bounding box center [782, 170] width 13 height 13
select select
click at [919, 442] on span "Save" at bounding box center [927, 447] width 17 height 11
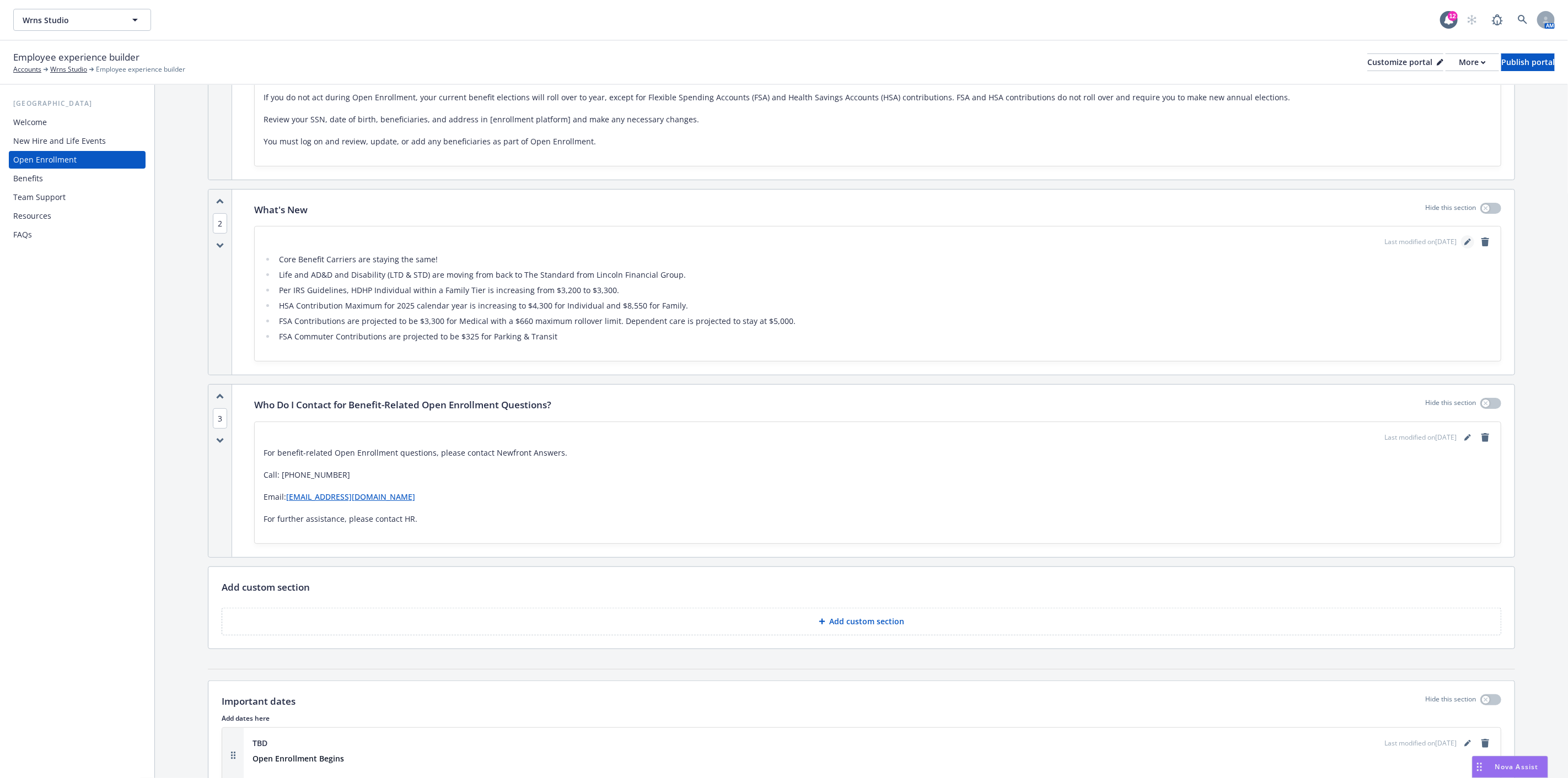
click at [1465, 241] on icon "editPencil" at bounding box center [1468, 242] width 7 height 7
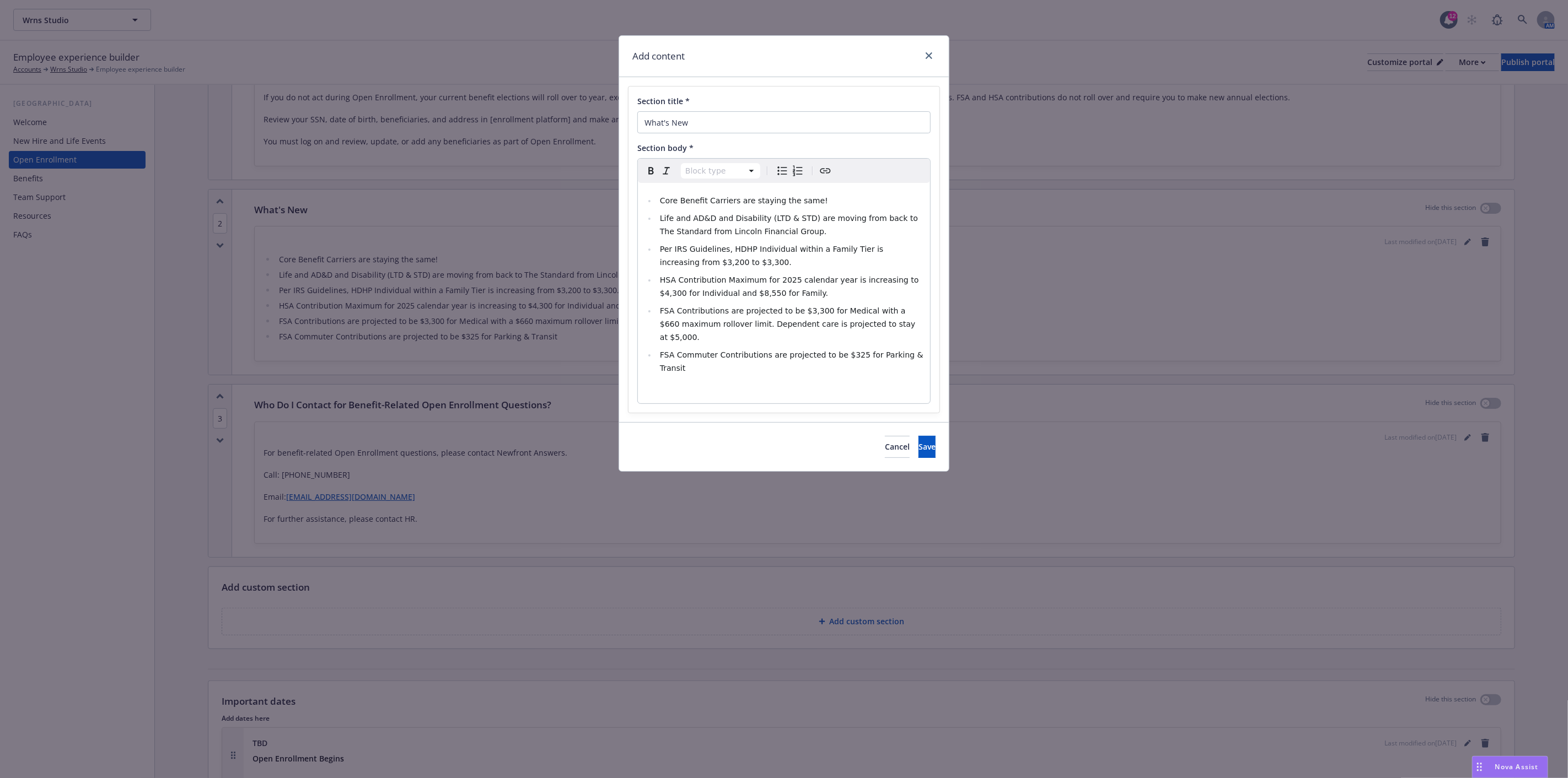
select select
click at [862, 217] on span "Life and AD&D and Disability (LTD & STD) are moving from back to The Standard f…" at bounding box center [790, 224] width 261 height 22
click at [919, 436] on button "Save" at bounding box center [927, 447] width 17 height 22
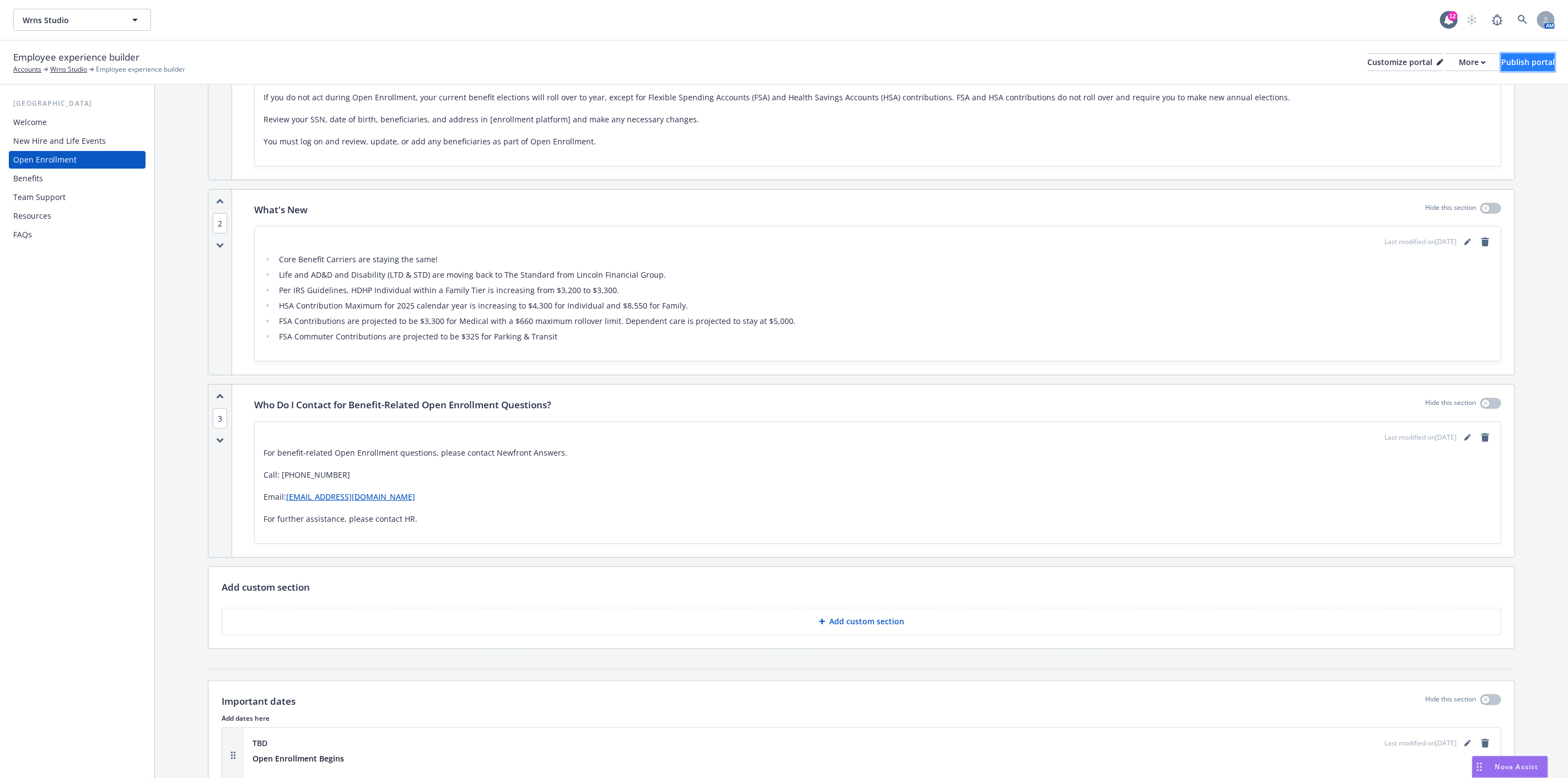
click at [1522, 55] on div "Publish portal" at bounding box center [1528, 62] width 53 height 16
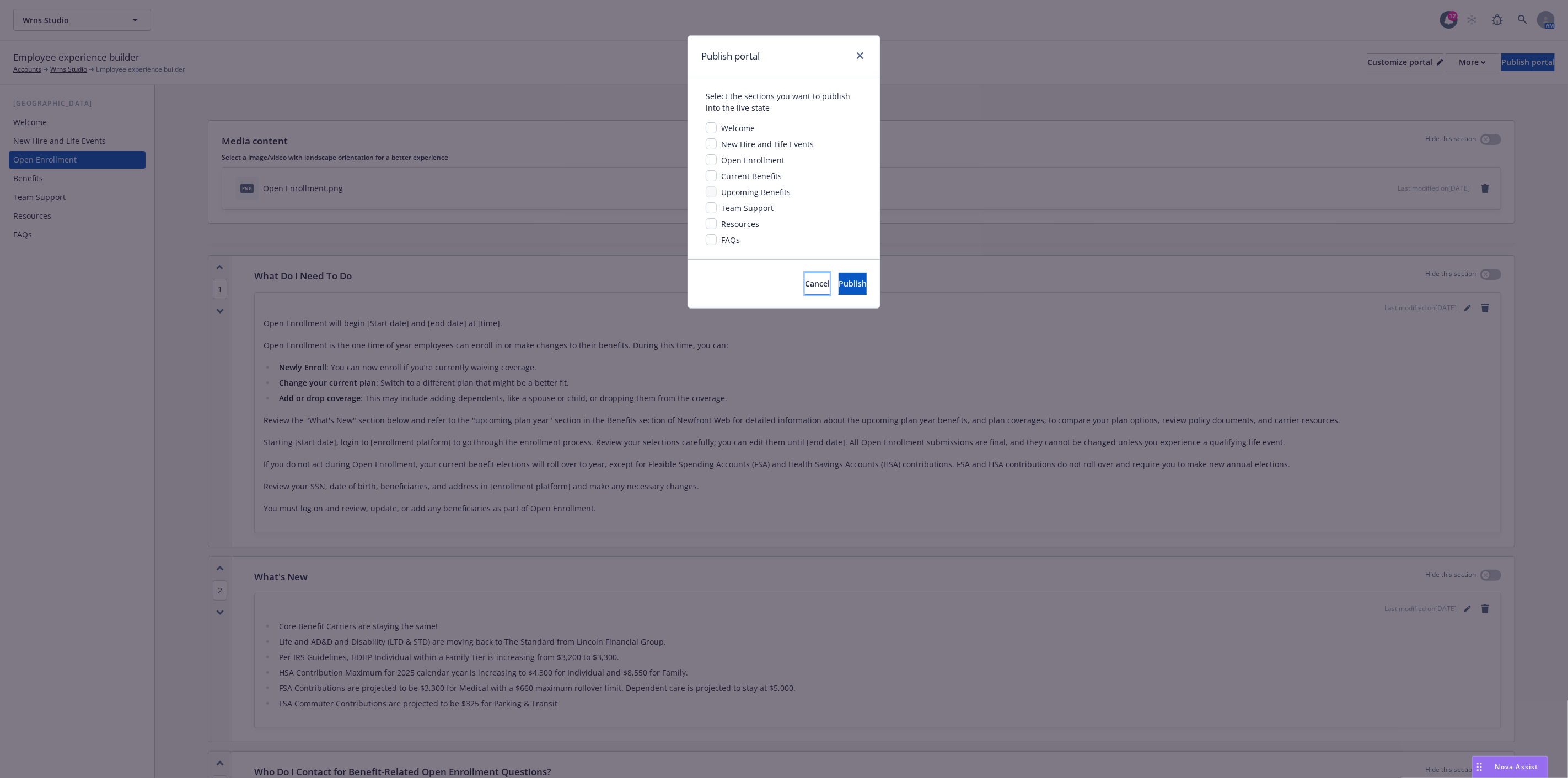
click at [805, 282] on span "Cancel" at bounding box center [818, 283] width 25 height 11
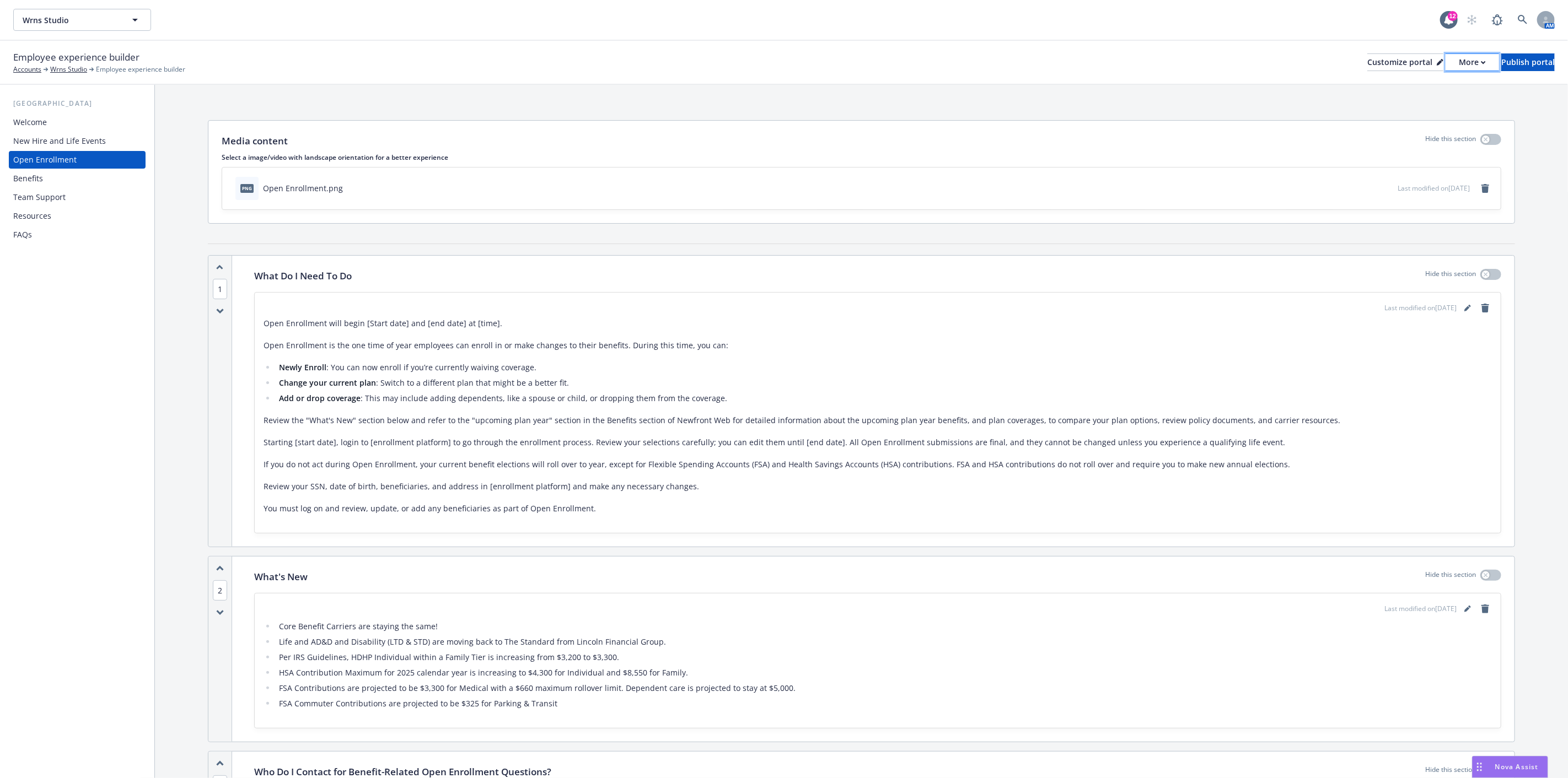
click at [1459, 62] on div "More" at bounding box center [1472, 62] width 27 height 16
click at [1085, 356] on div "Open Enrollment will begin [Start date] and [end date] at [time]. Open Enrollme…" at bounding box center [878, 416] width 1228 height 199
click at [1465, 306] on icon "editPencil" at bounding box center [1468, 308] width 7 height 7
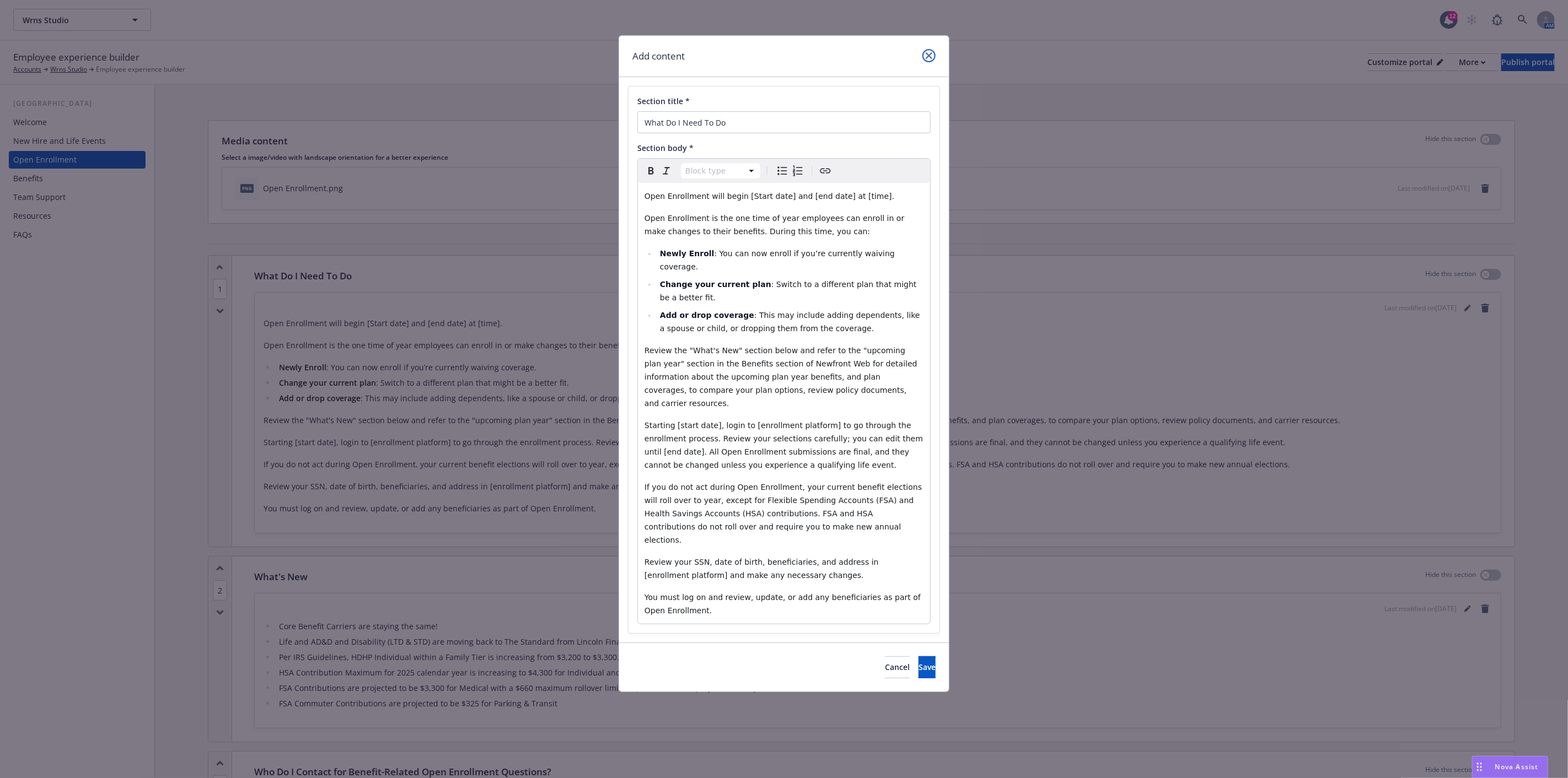
click at [928, 57] on icon "close" at bounding box center [929, 56] width 7 height 7
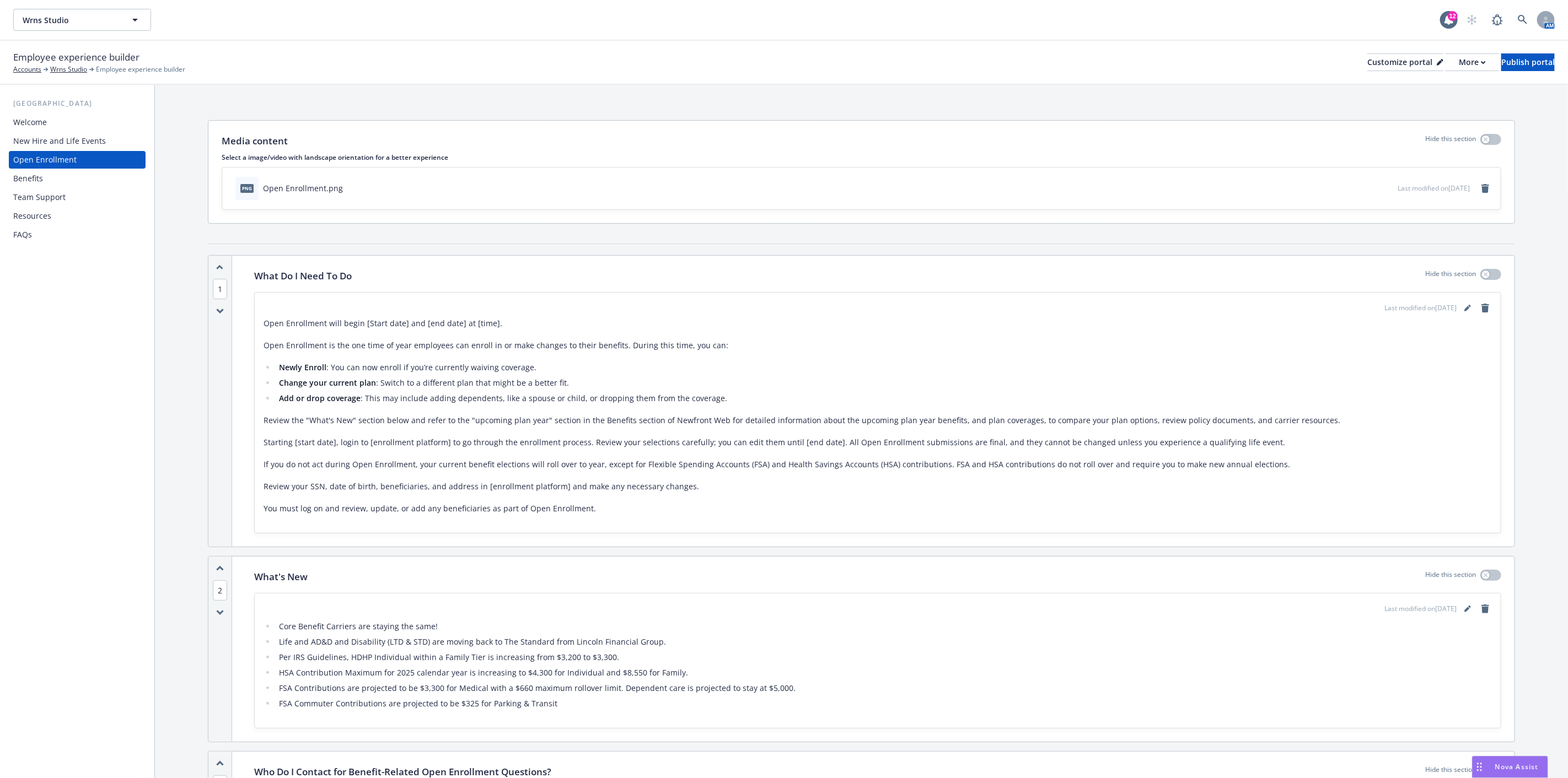
click at [1095, 673] on li "HSA Contribution Maximum for 2025 calendar year is increasing to $4,300 for Ind…" at bounding box center [884, 673] width 1216 height 13
click at [1465, 607] on icon "editPencil" at bounding box center [1468, 609] width 7 height 7
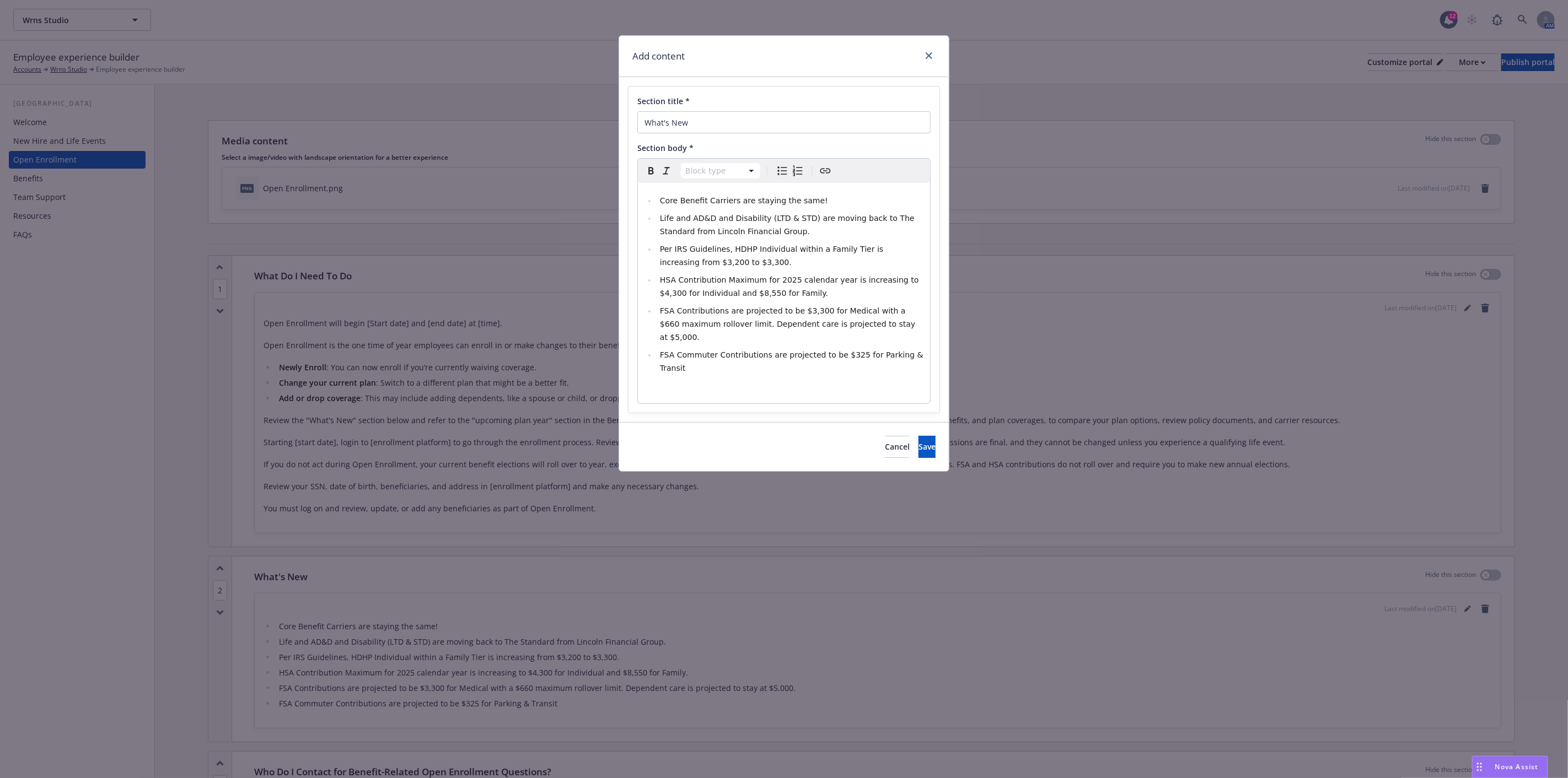
select select "paragraph"
drag, startPoint x: 773, startPoint y: 353, endPoint x: 1073, endPoint y: 318, distance: 302.0
click at [1073, 318] on div "Add content Section title * What's New Section body * Paragraph Paragraph Headi…" at bounding box center [784, 389] width 1568 height 778
click at [885, 442] on span "Cancel" at bounding box center [897, 447] width 25 height 11
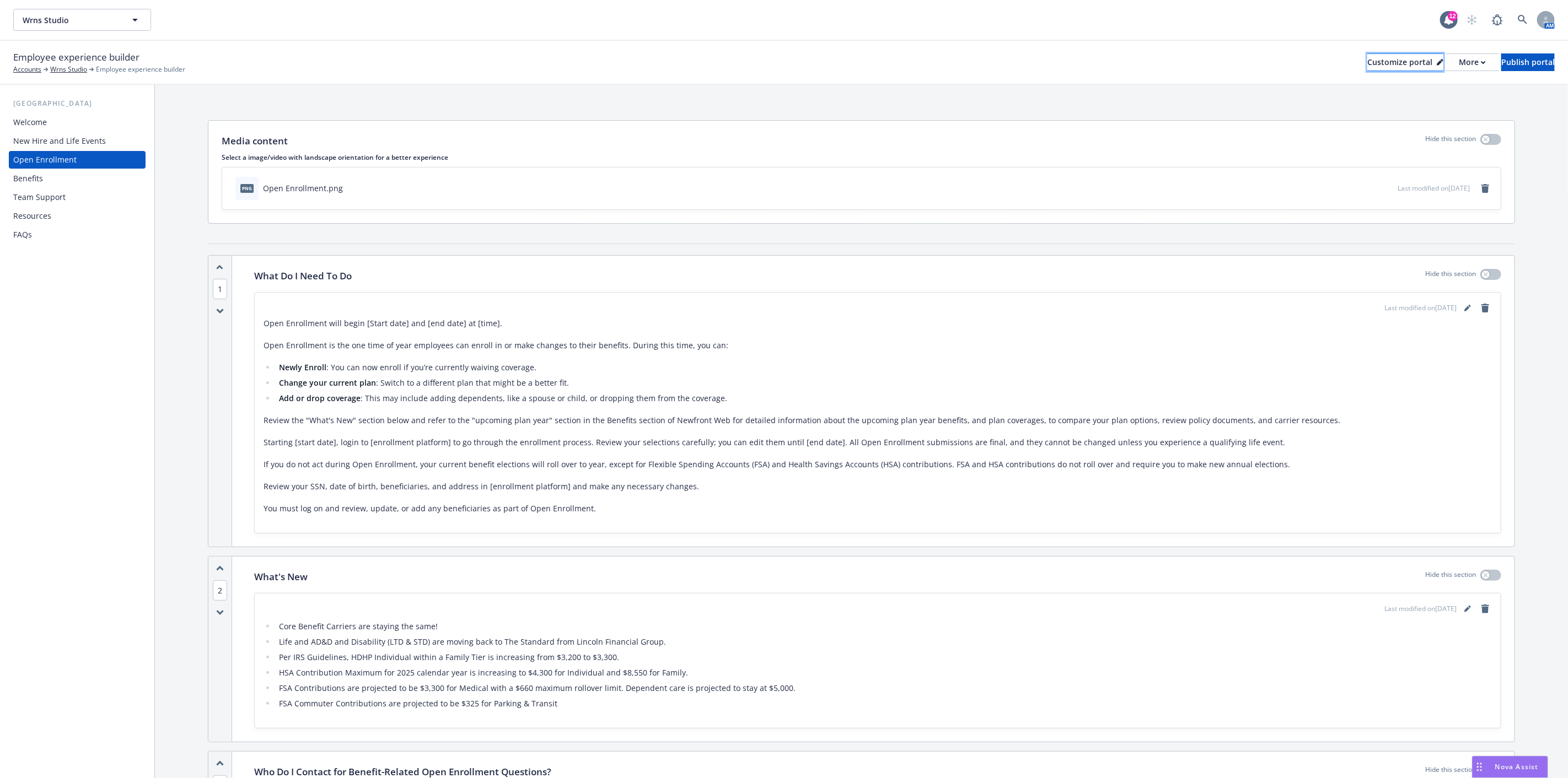
click at [1367, 61] on div "Customize portal" at bounding box center [1405, 62] width 76 height 16
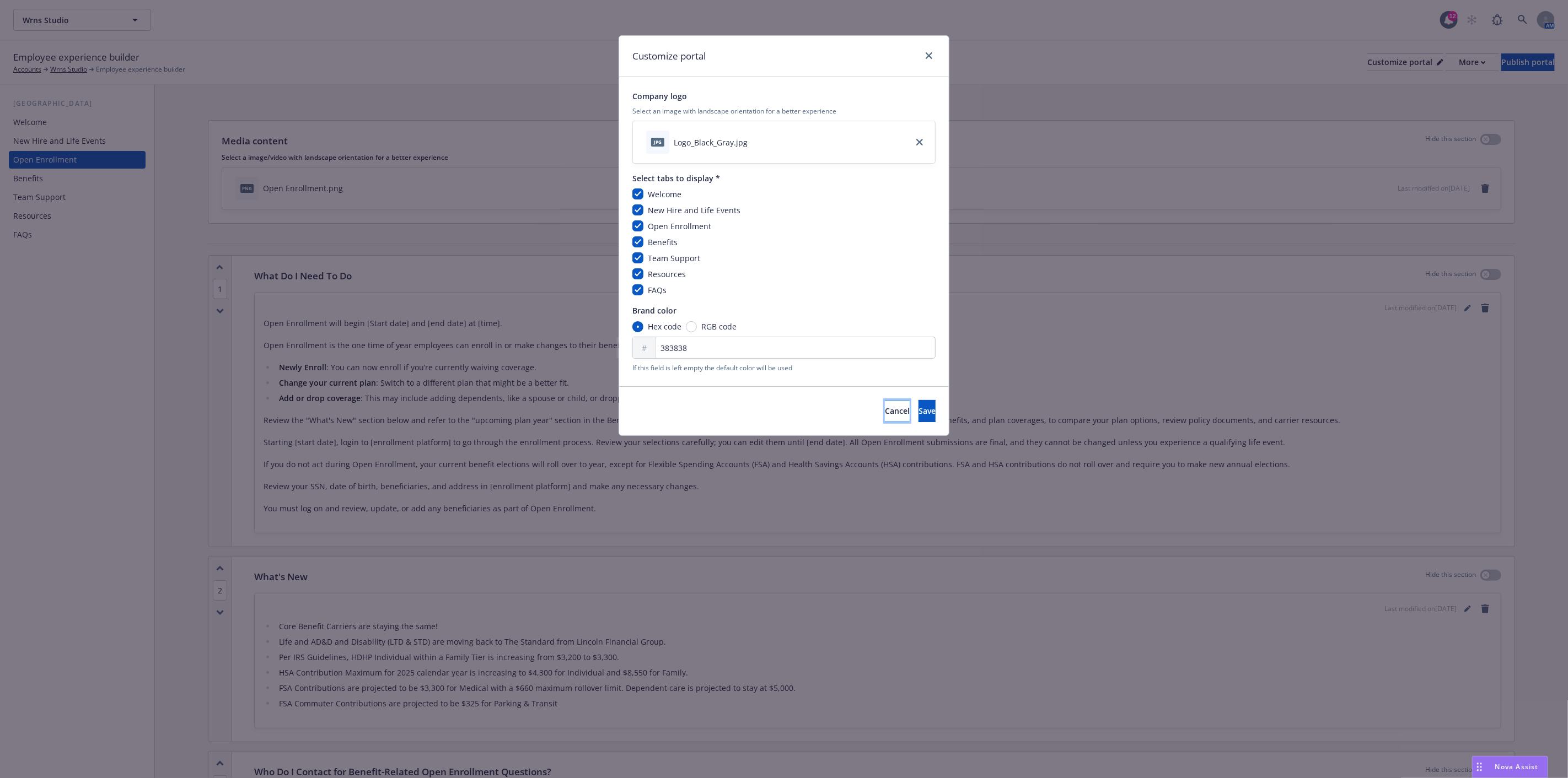
click at [885, 412] on span "Cancel" at bounding box center [897, 411] width 25 height 11
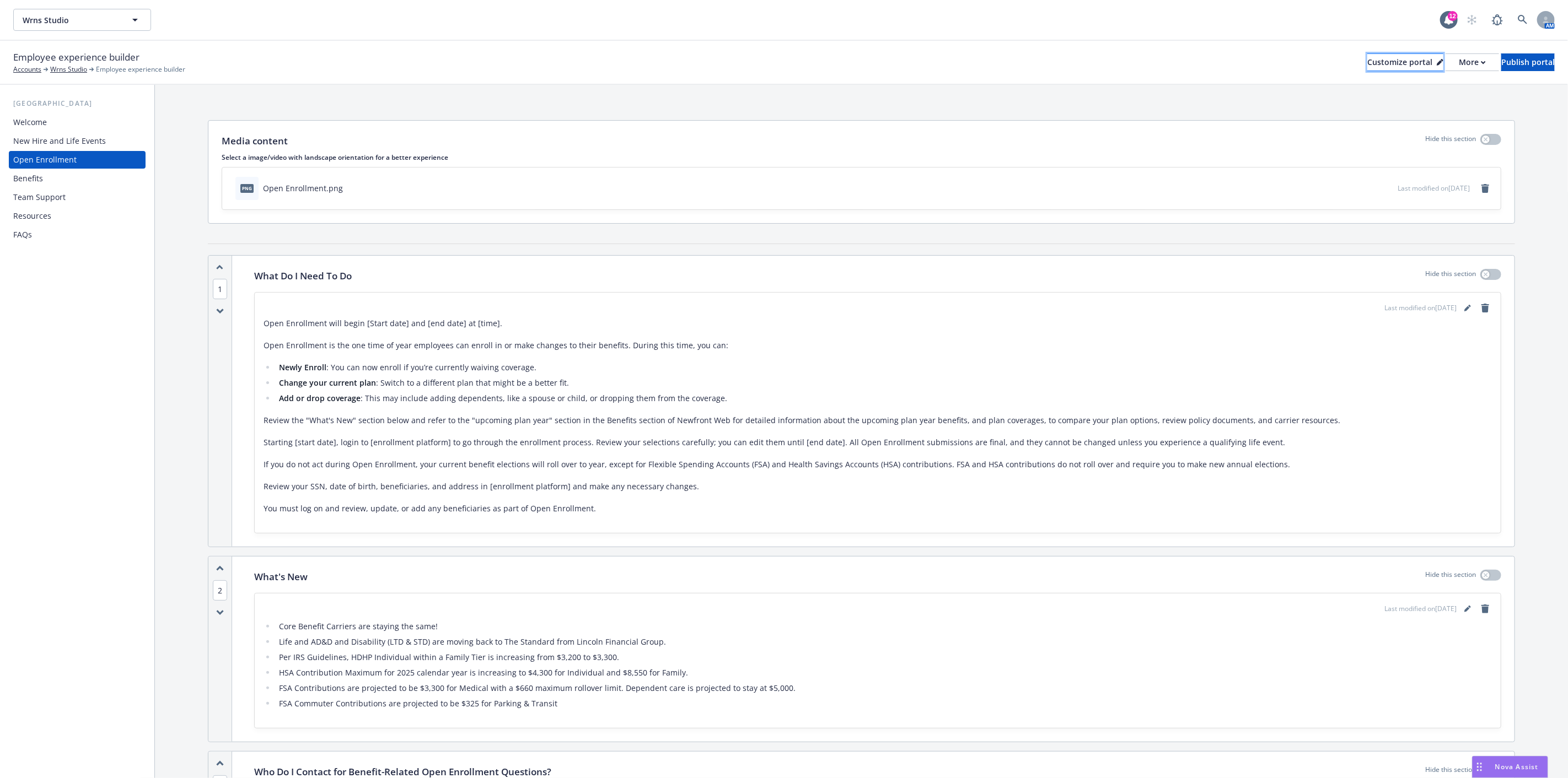
click at [1367, 62] on div "Customize portal" at bounding box center [1405, 62] width 76 height 16
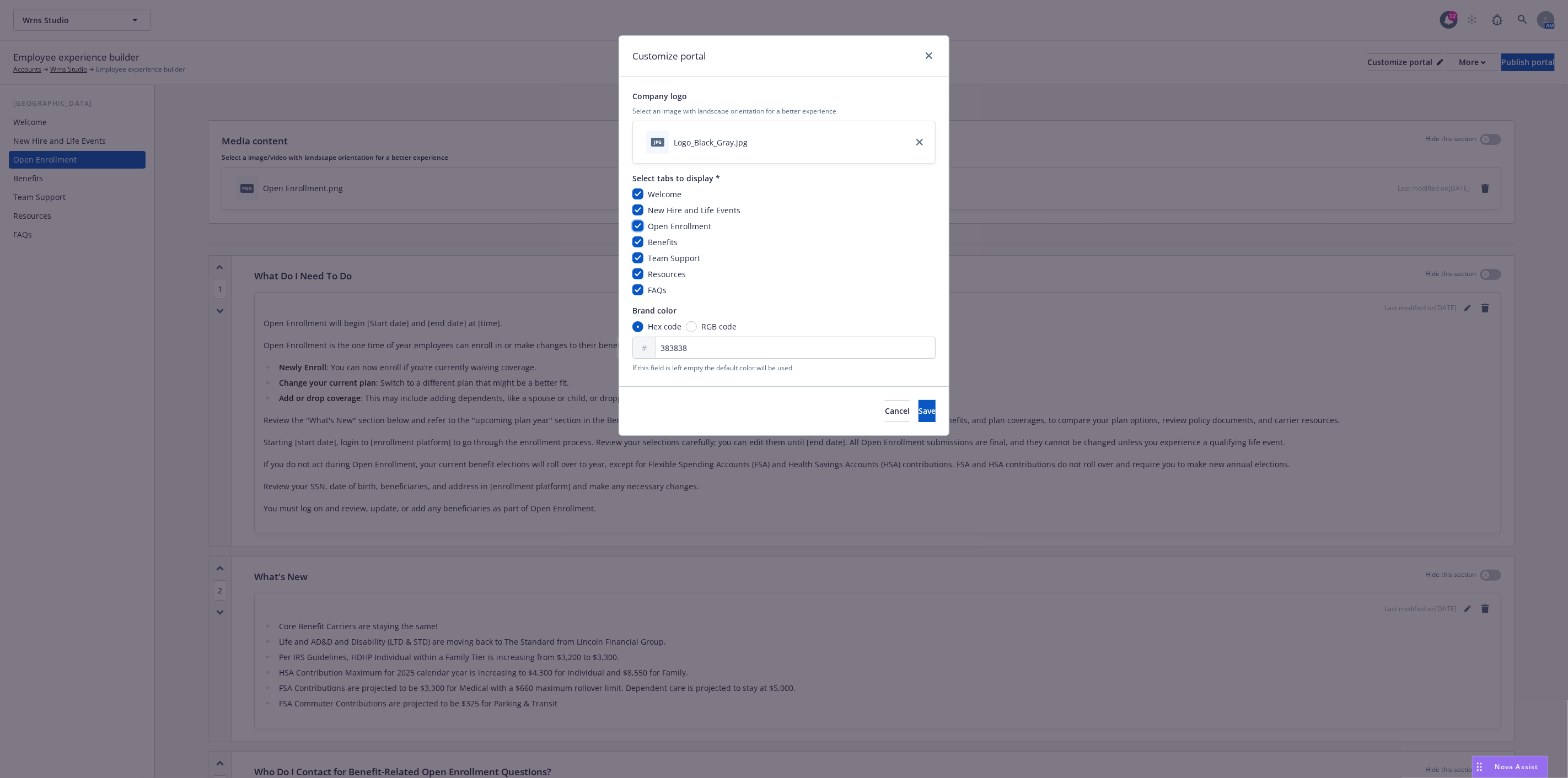
click at [638, 225] on input "checkbox" at bounding box center [638, 226] width 11 height 11
checkbox input "false"
click at [919, 411] on span "Save" at bounding box center [927, 411] width 17 height 11
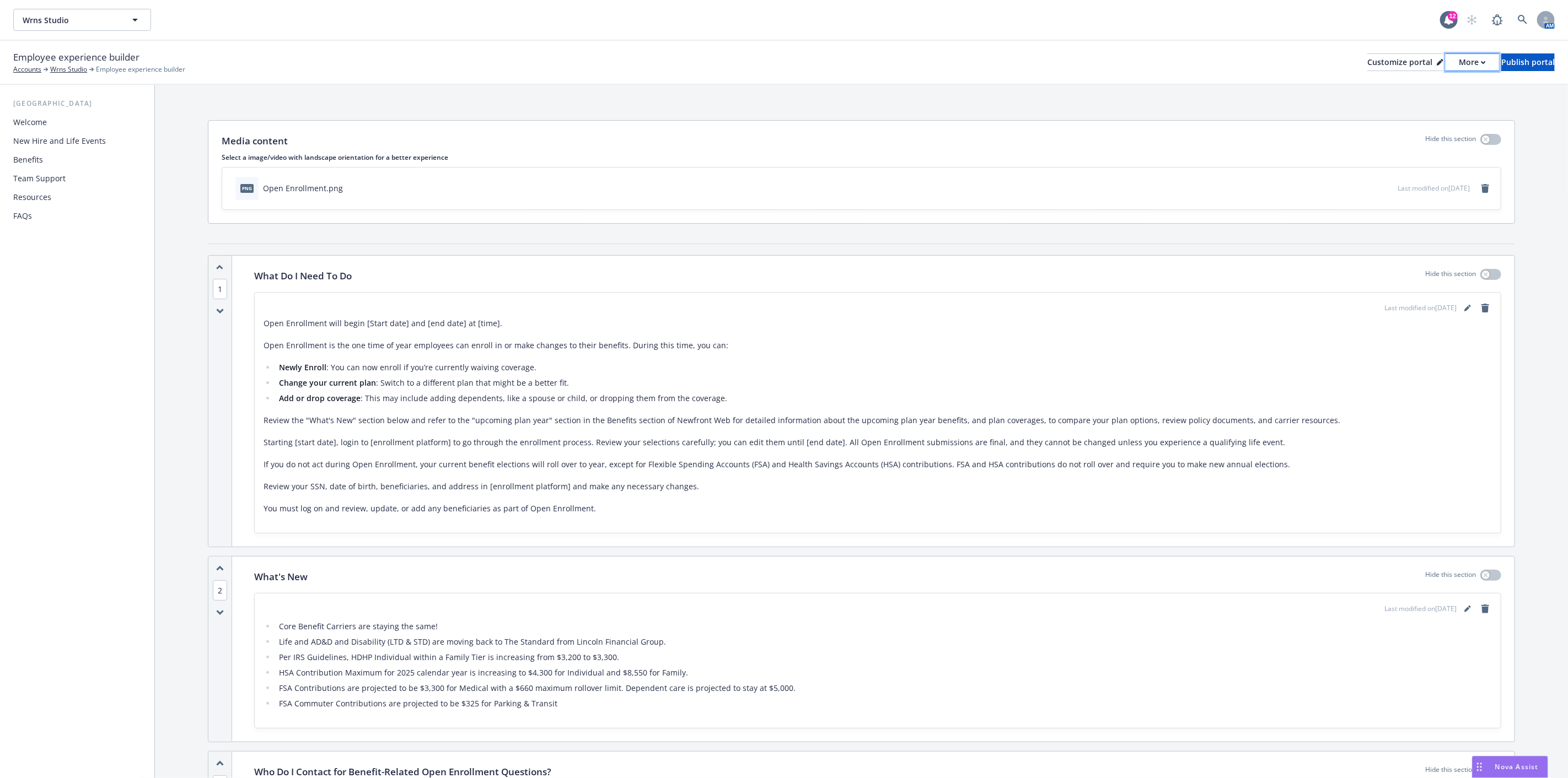
click at [1459, 61] on div "More" at bounding box center [1472, 62] width 27 height 16
click at [1424, 85] on link "Copy preview link" at bounding box center [1414, 86] width 100 height 22
click at [58, 135] on div "New Hire and Life Events" at bounding box center [60, 141] width 93 height 18
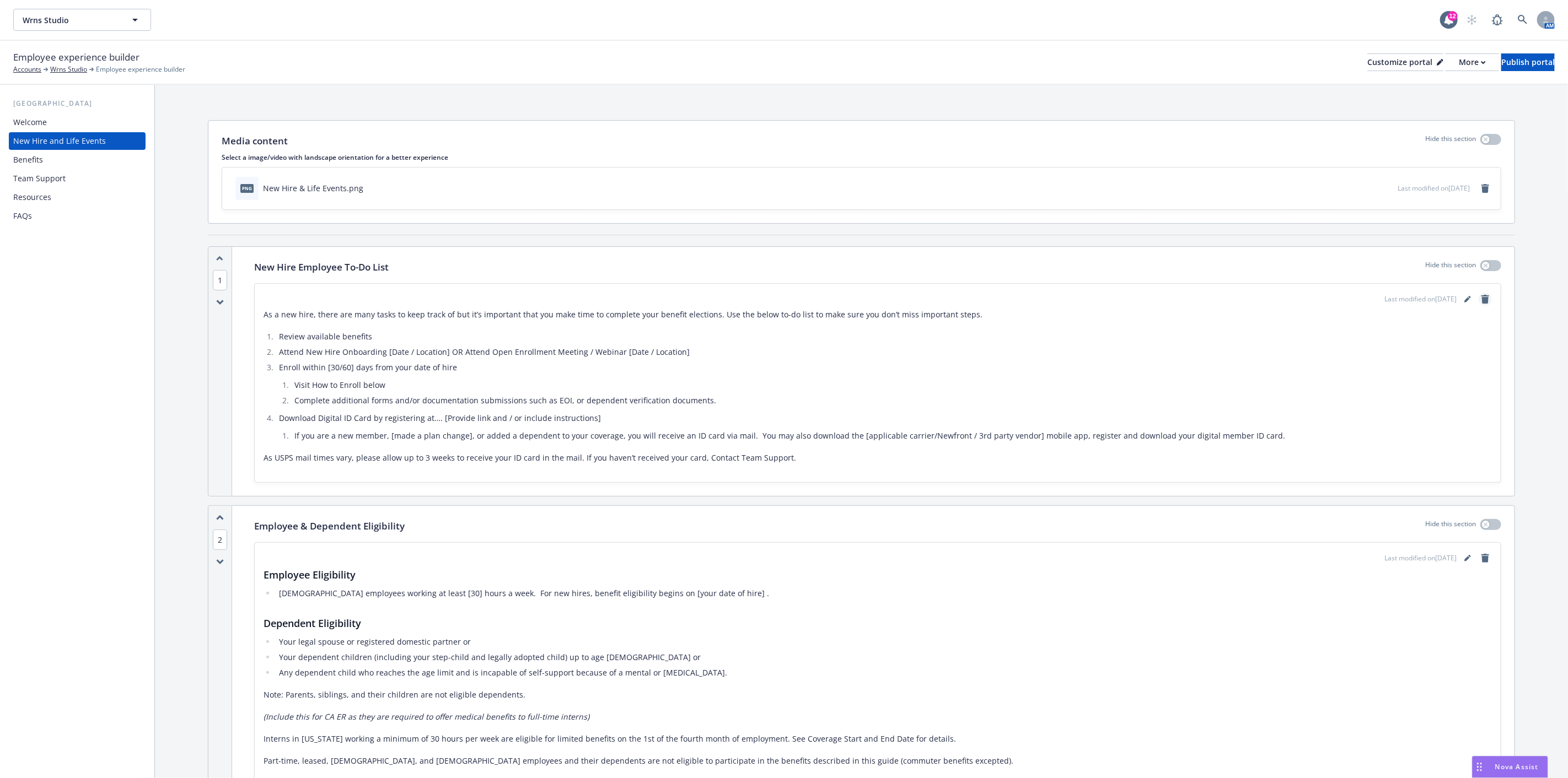
click at [1481, 299] on icon "remove" at bounding box center [1485, 299] width 9 height 9
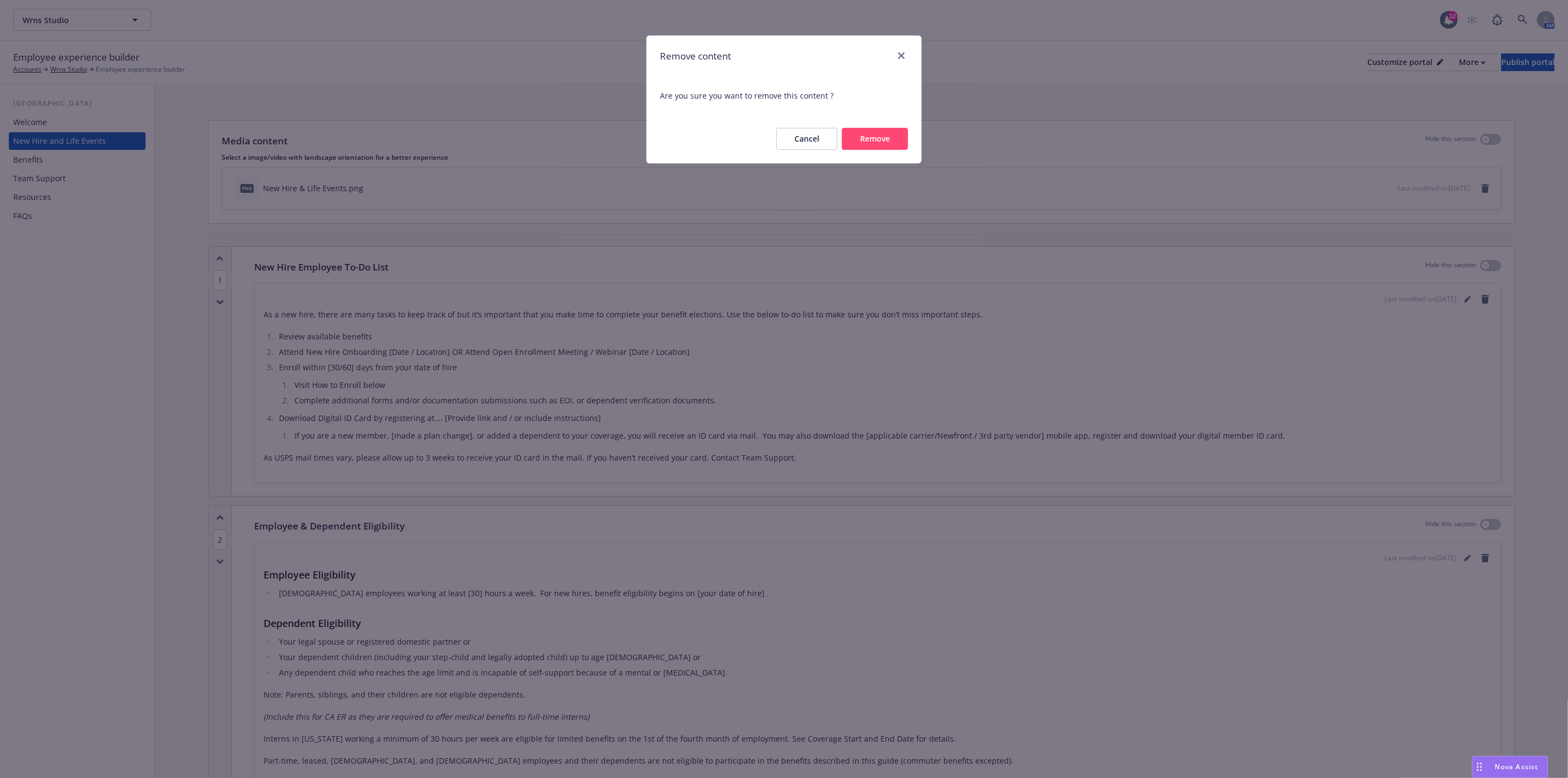
click at [867, 134] on button "Remove" at bounding box center [875, 138] width 66 height 22
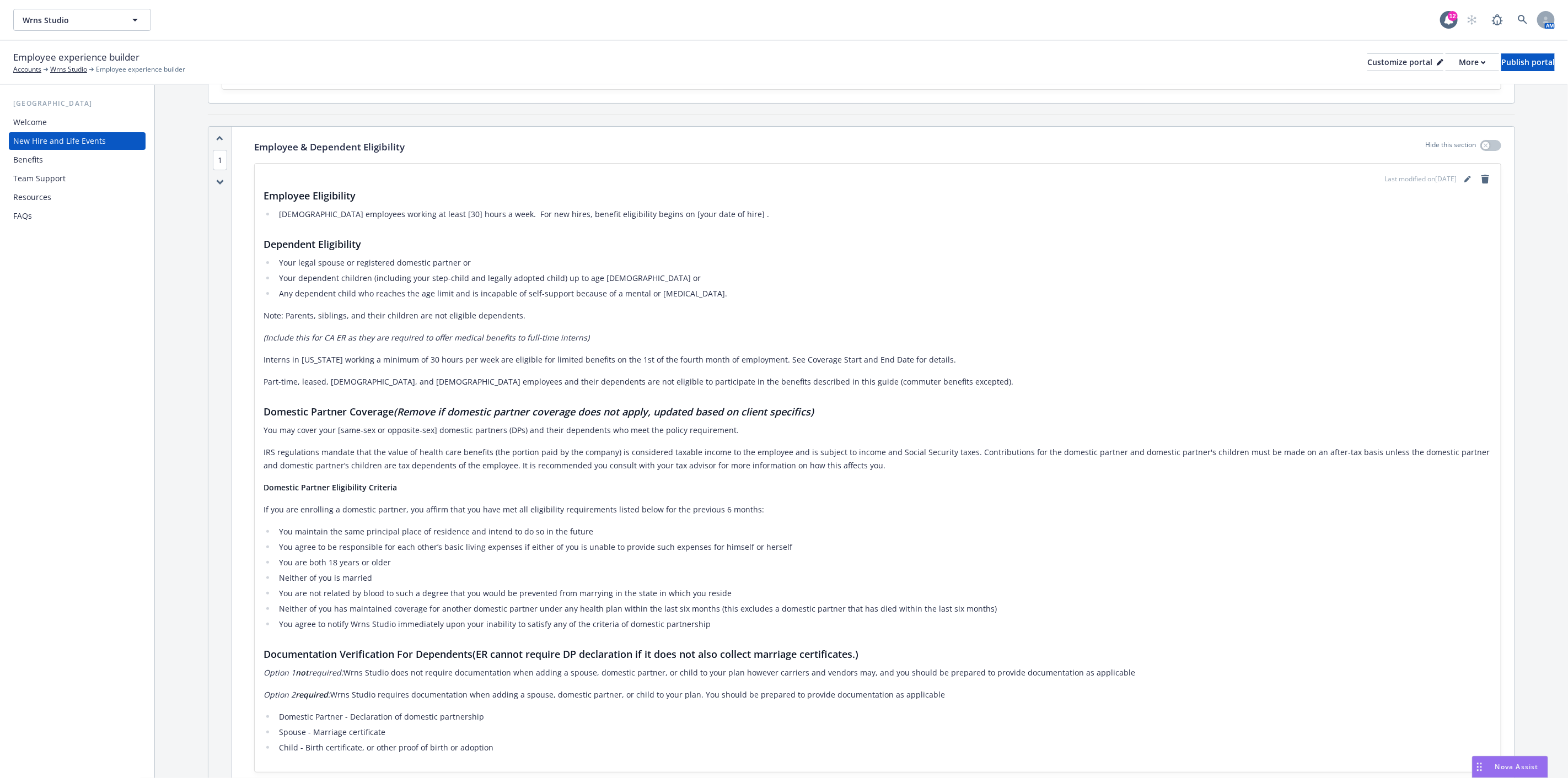
scroll to position [122, 0]
click at [1465, 174] on icon "editPencil" at bounding box center [1468, 177] width 7 height 7
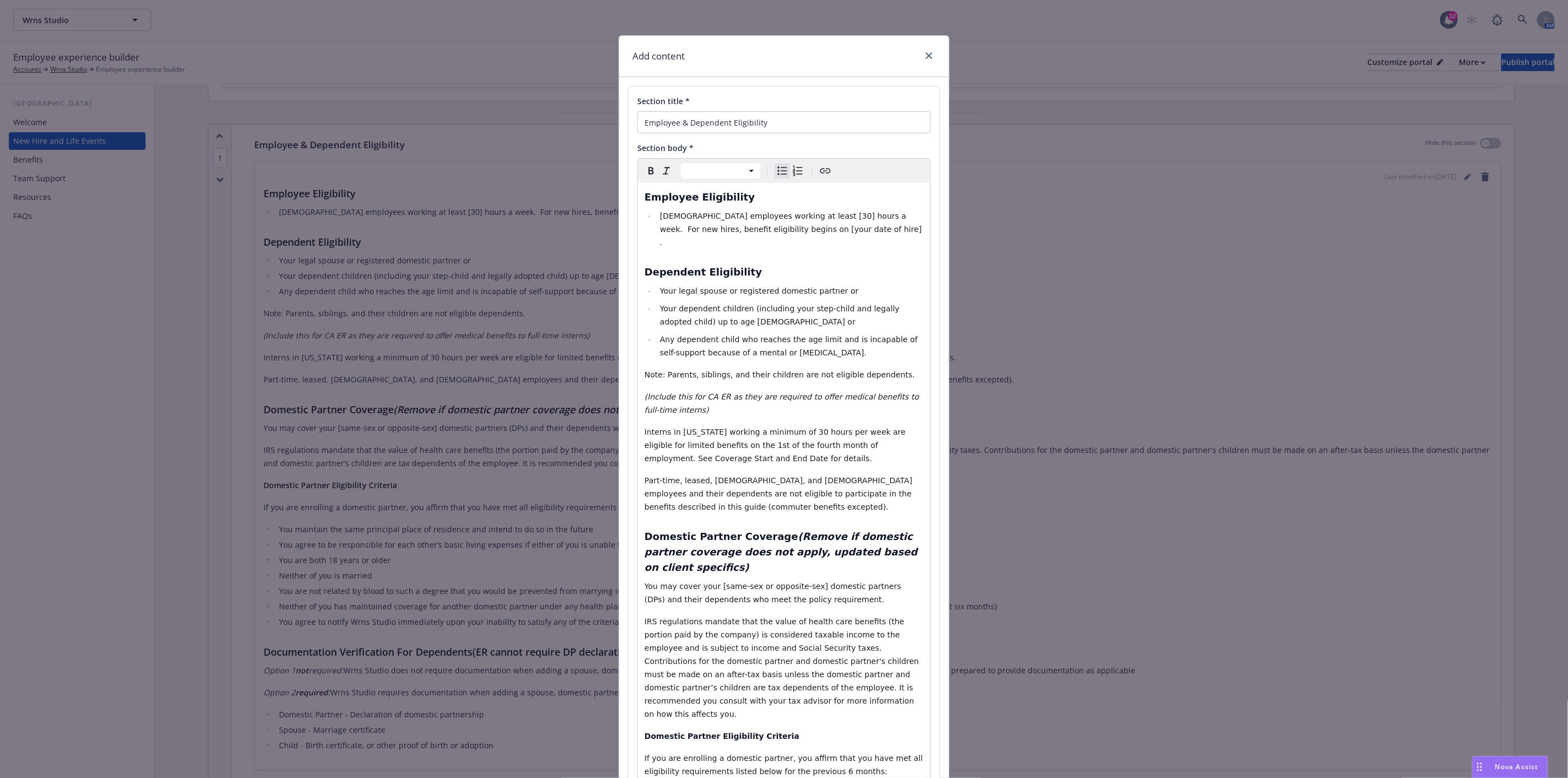
click at [796, 219] on span "[DEMOGRAPHIC_DATA] employees working at least [30] hours a week. For new hires,…" at bounding box center [792, 229] width 264 height 35
drag, startPoint x: 783, startPoint y: 227, endPoint x: 784, endPoint y: 232, distance: 5.1
click at [783, 227] on span "[DEMOGRAPHIC_DATA] employees working at least 30 hours a week. For new hires, b…" at bounding box center [792, 229] width 264 height 35
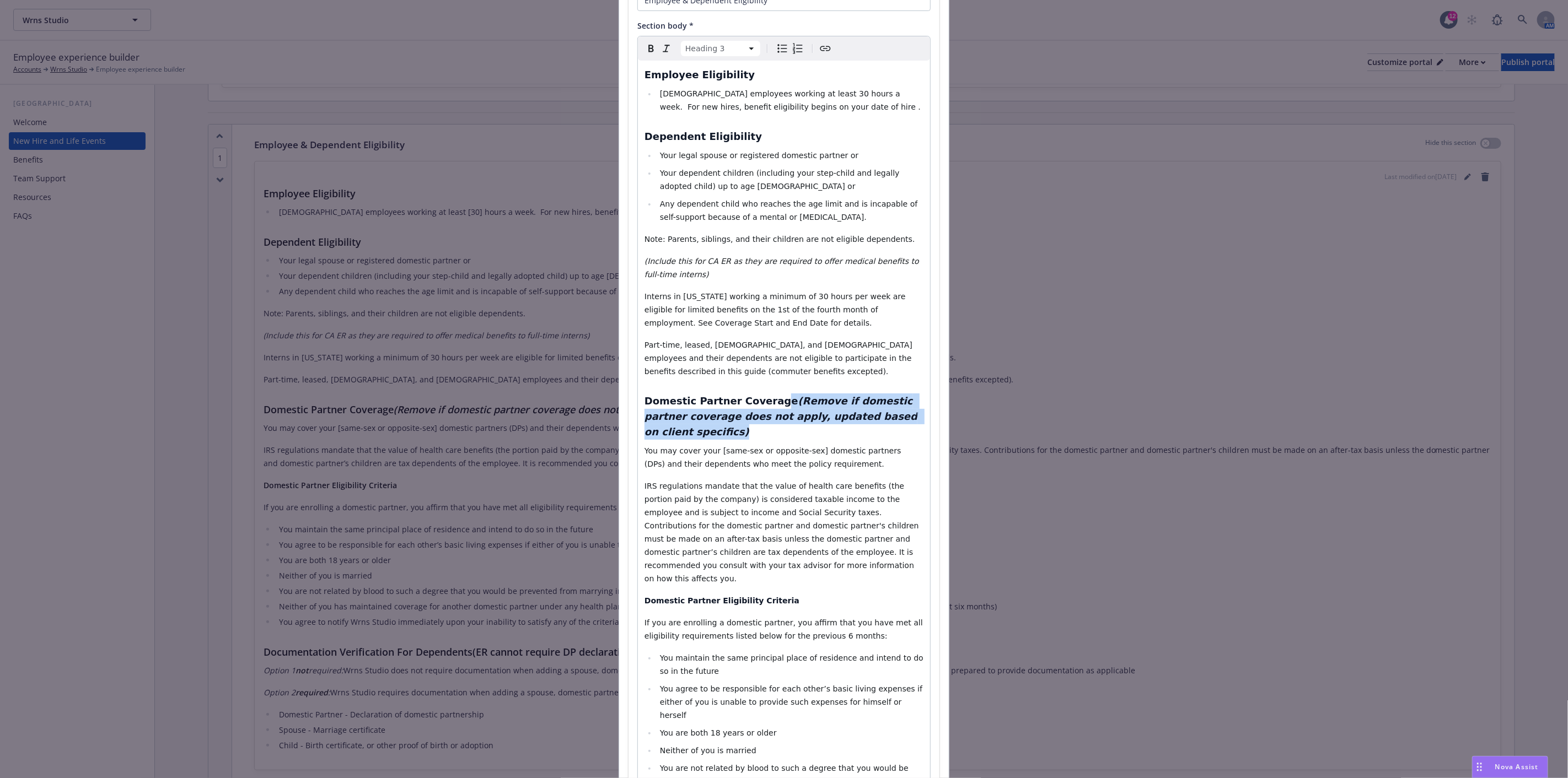
drag, startPoint x: 905, startPoint y: 414, endPoint x: 759, endPoint y: 404, distance: 146.3
click at [759, 404] on h3 "Domestic Partner Coverage (Remove if domestic partner coverage does not apply, …" at bounding box center [784, 417] width 279 height 46
click at [771, 402] on em "(Remove if domestic partner coverage does not apply, updated based on client sp…" at bounding box center [783, 417] width 276 height 43
click at [762, 418] on em "(Remove if domestic partner coverage does not apply, updated based on client sp…" at bounding box center [783, 417] width 276 height 43
drag, startPoint x: 770, startPoint y: 402, endPoint x: 902, endPoint y: 416, distance: 132.7
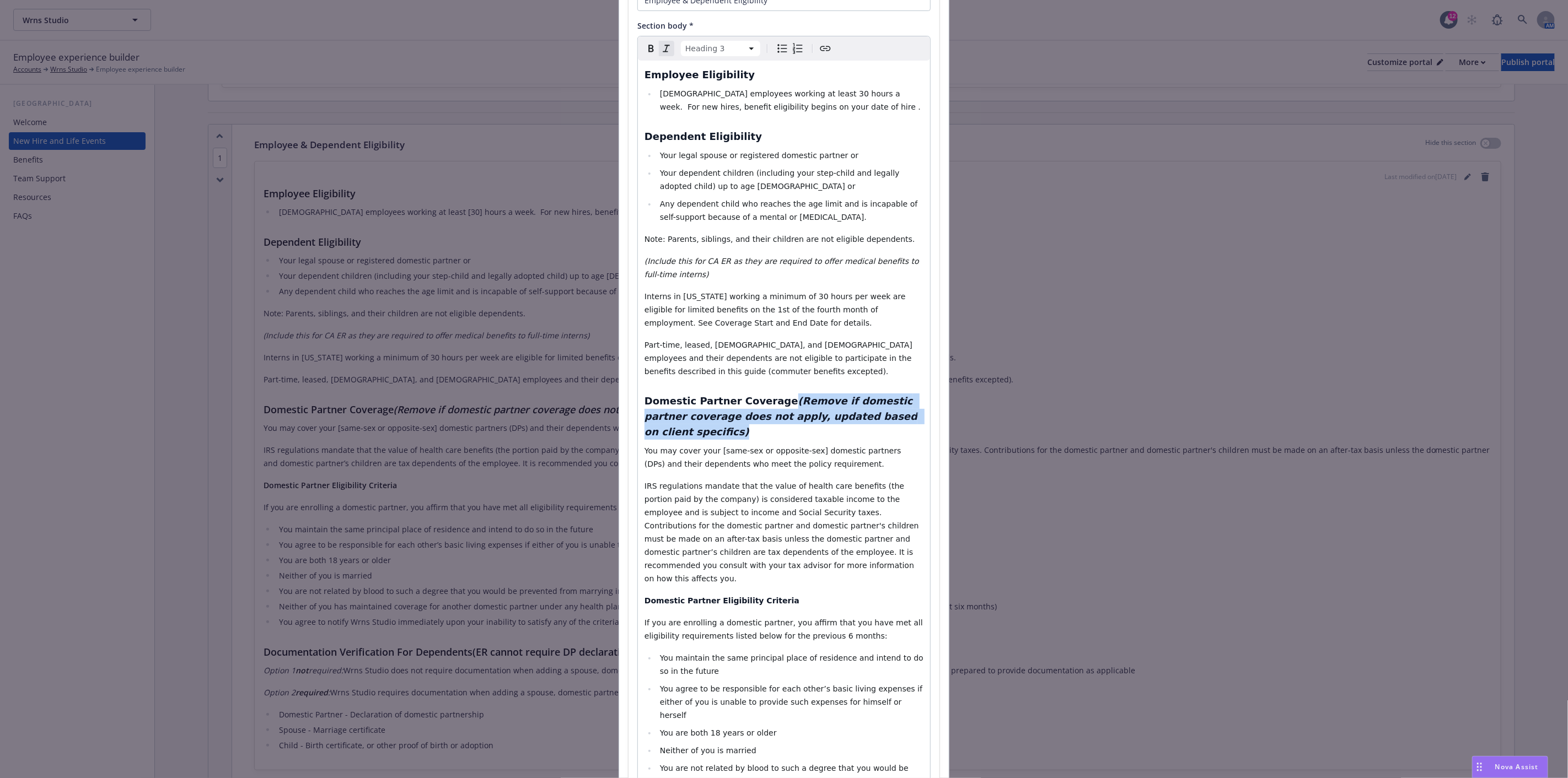
click at [902, 416] on h3 "Domestic Partner Coverage (Remove if domestic partner coverage does not apply, …" at bounding box center [784, 417] width 279 height 46
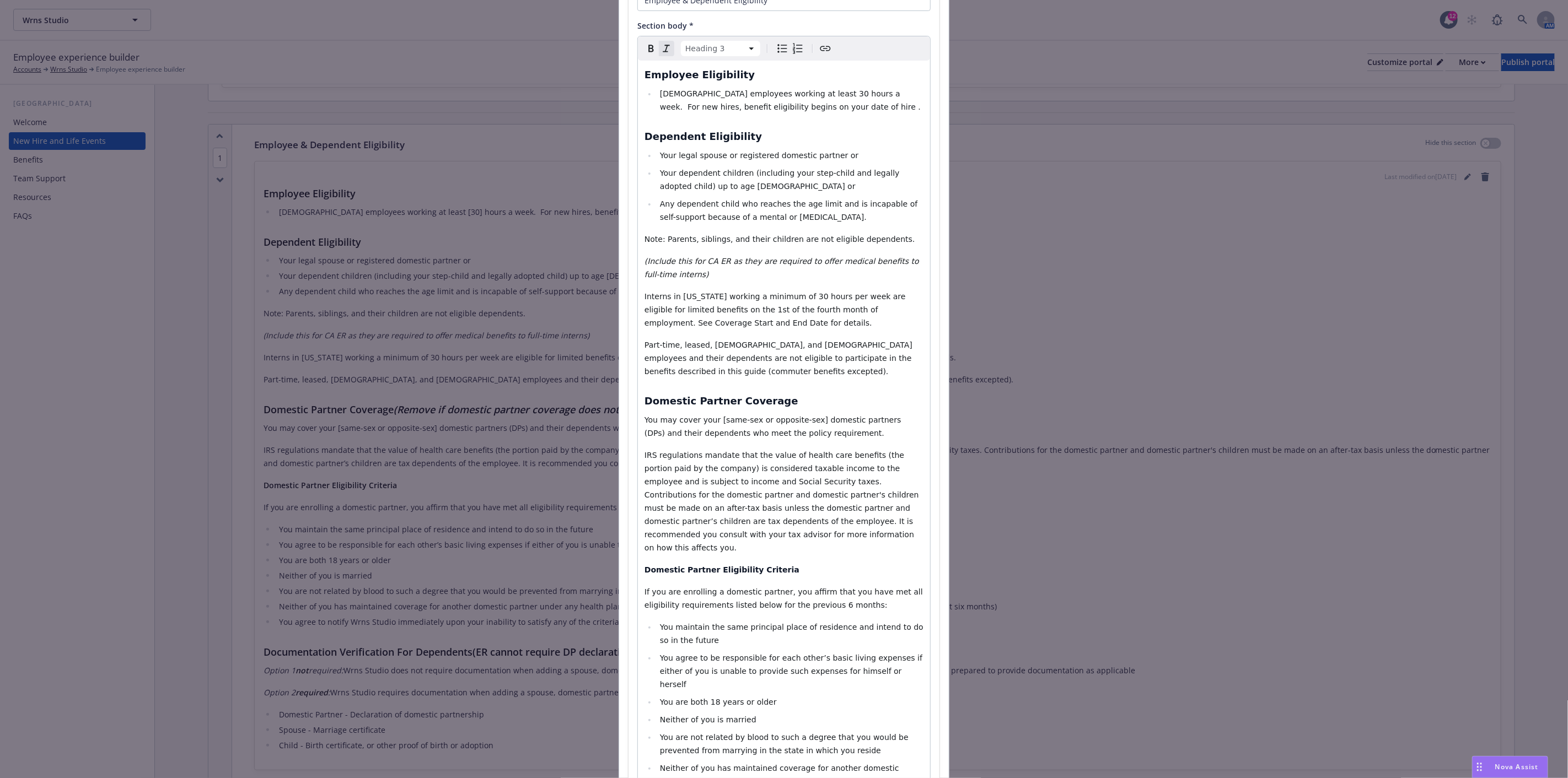
select select "paragraph"
click at [802, 420] on span "You may cover your [same-sex or opposite-sex] domestic partners (DPs) and their…" at bounding box center [775, 426] width 259 height 22
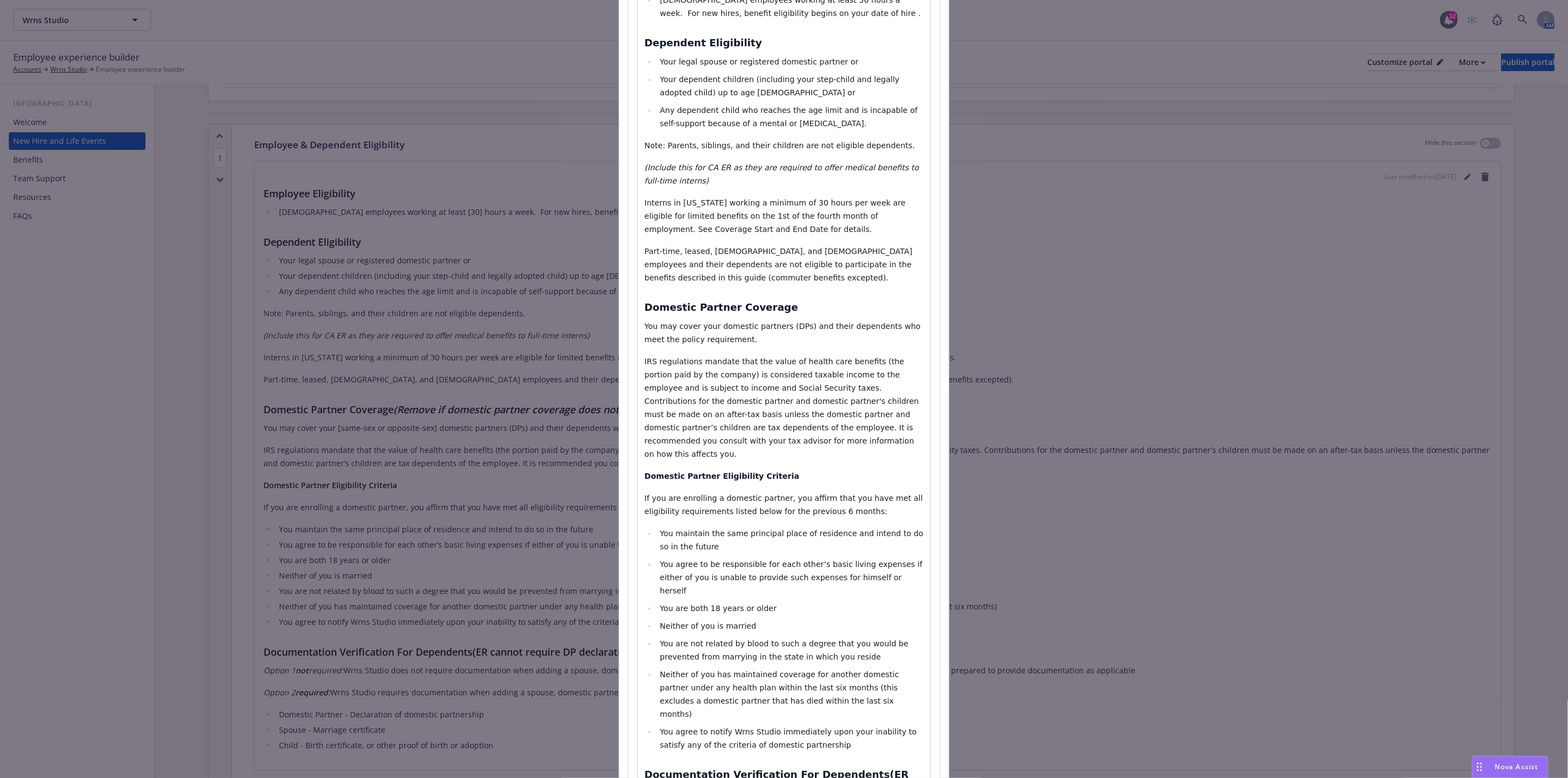
scroll to position [245, 0]
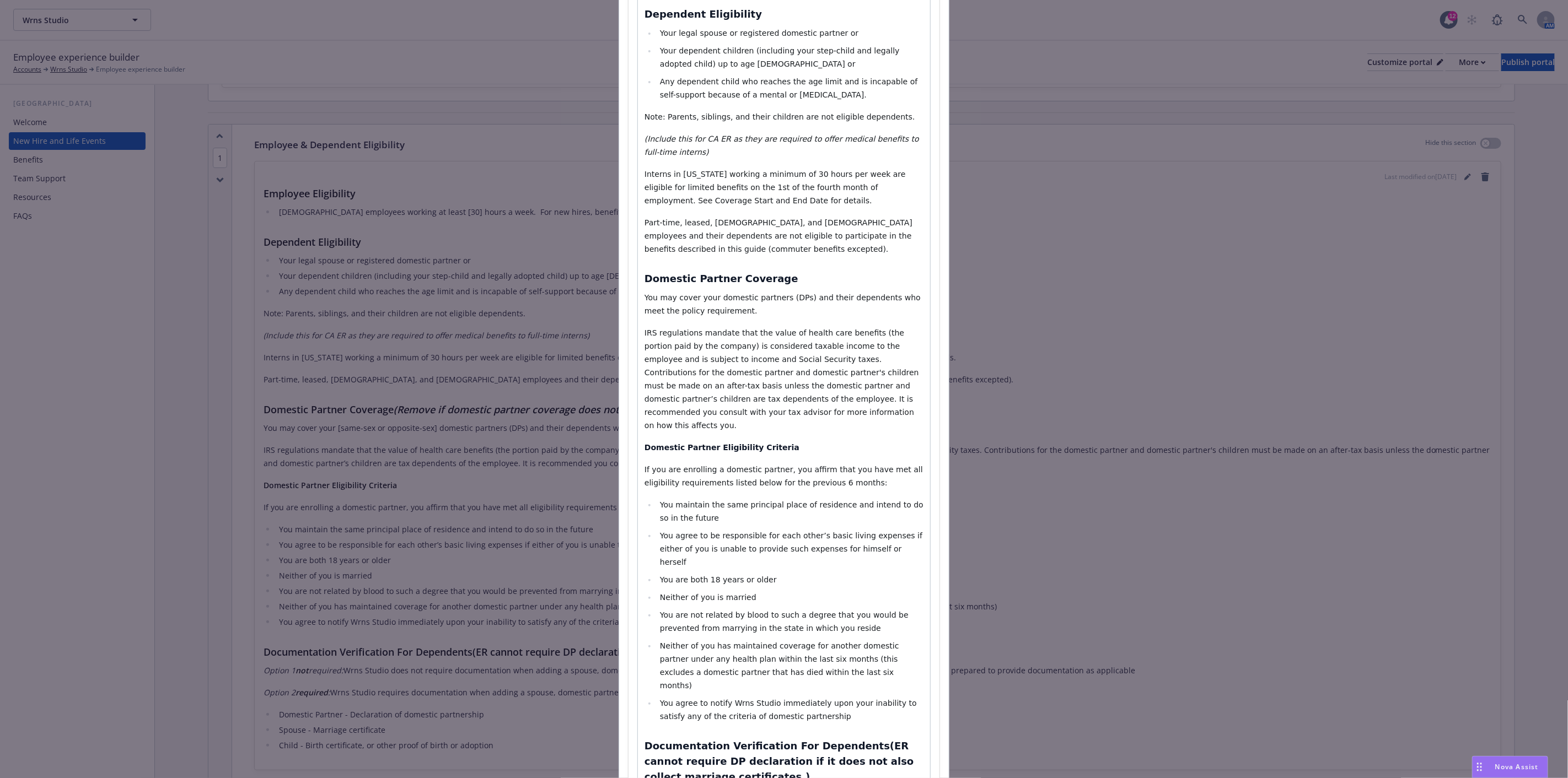
drag, startPoint x: 741, startPoint y: 660, endPoint x: 737, endPoint y: 665, distance: 6.4
click at [741, 699] on span "You agree to notify Wrns Studio immediately upon your inability to satisfy any …" at bounding box center [790, 710] width 259 height 22
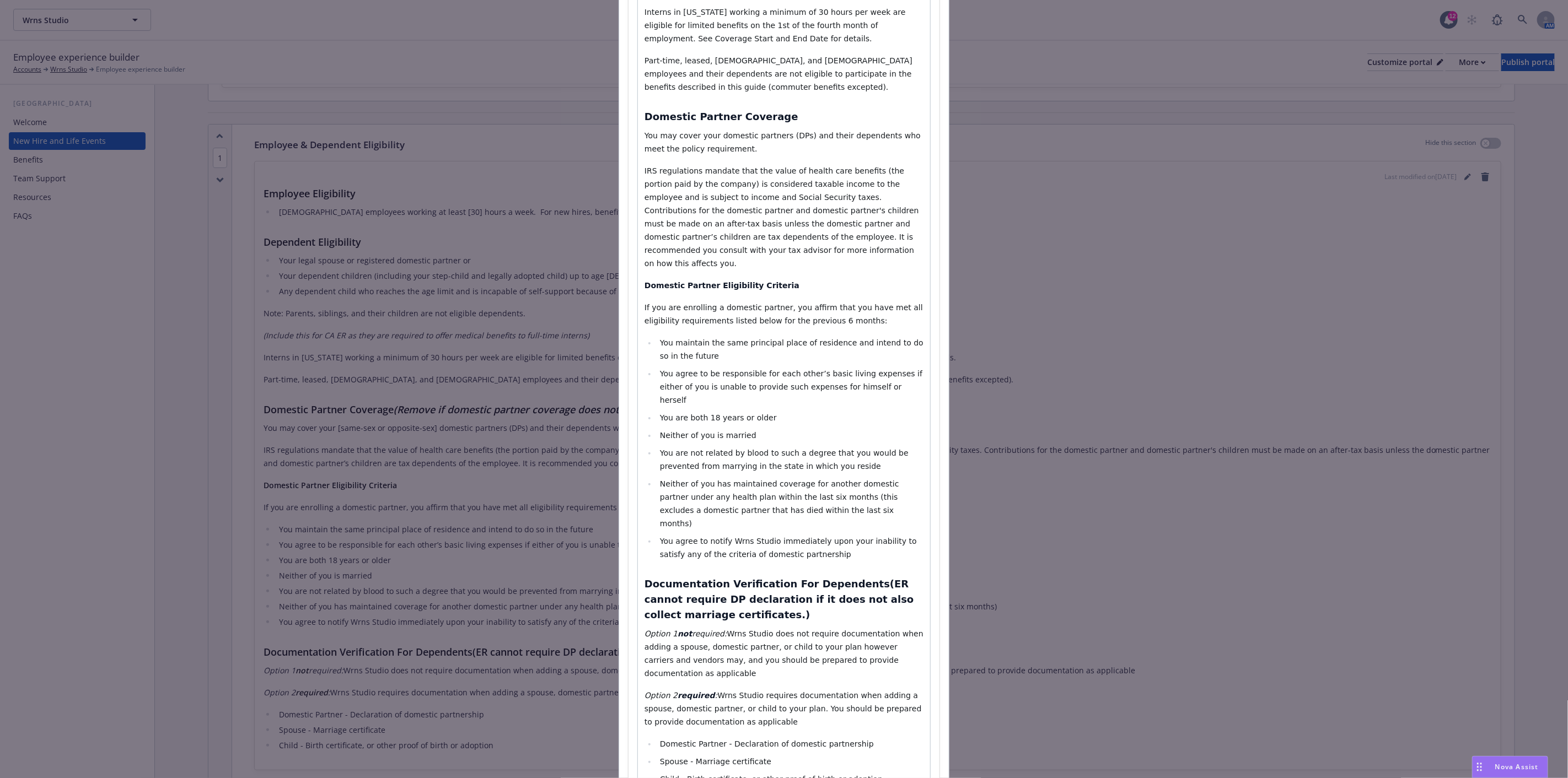
scroll to position [428, 0]
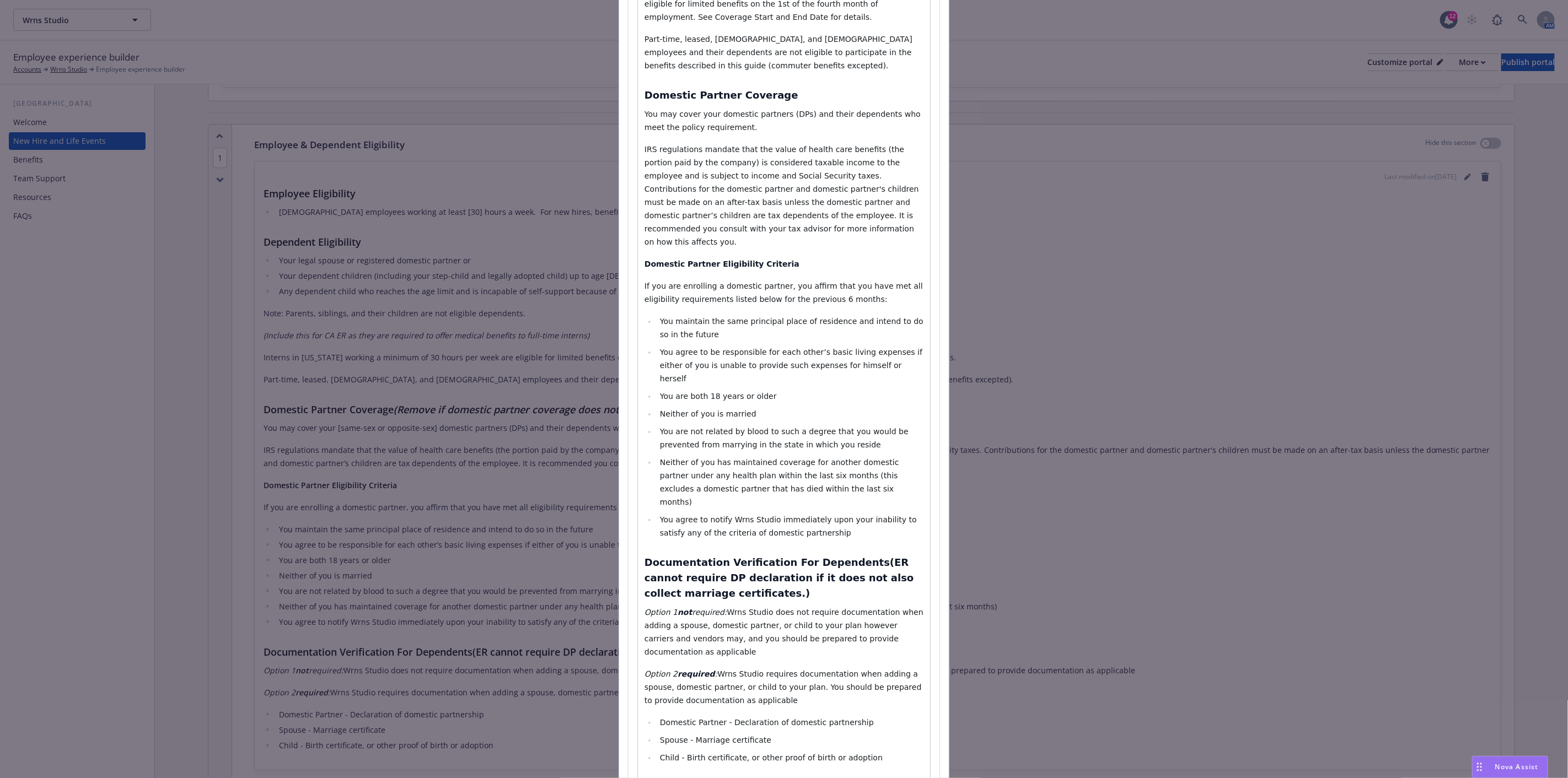
select select "h3"
click at [780, 558] on h3 "Documentation Verification For Dependents(ER cannot require DP declaration if i…" at bounding box center [784, 578] width 279 height 46
drag, startPoint x: 678, startPoint y: 655, endPoint x: 664, endPoint y: 648, distance: 15.7
click at [666, 648] on div "Employee Eligibility [DEMOGRAPHIC_DATA] employees working at least 30 hours a w…" at bounding box center [784, 274] width 292 height 1039
click at [825, 734] on li "Spouse - Marriage certificate" at bounding box center [790, 740] width 267 height 13
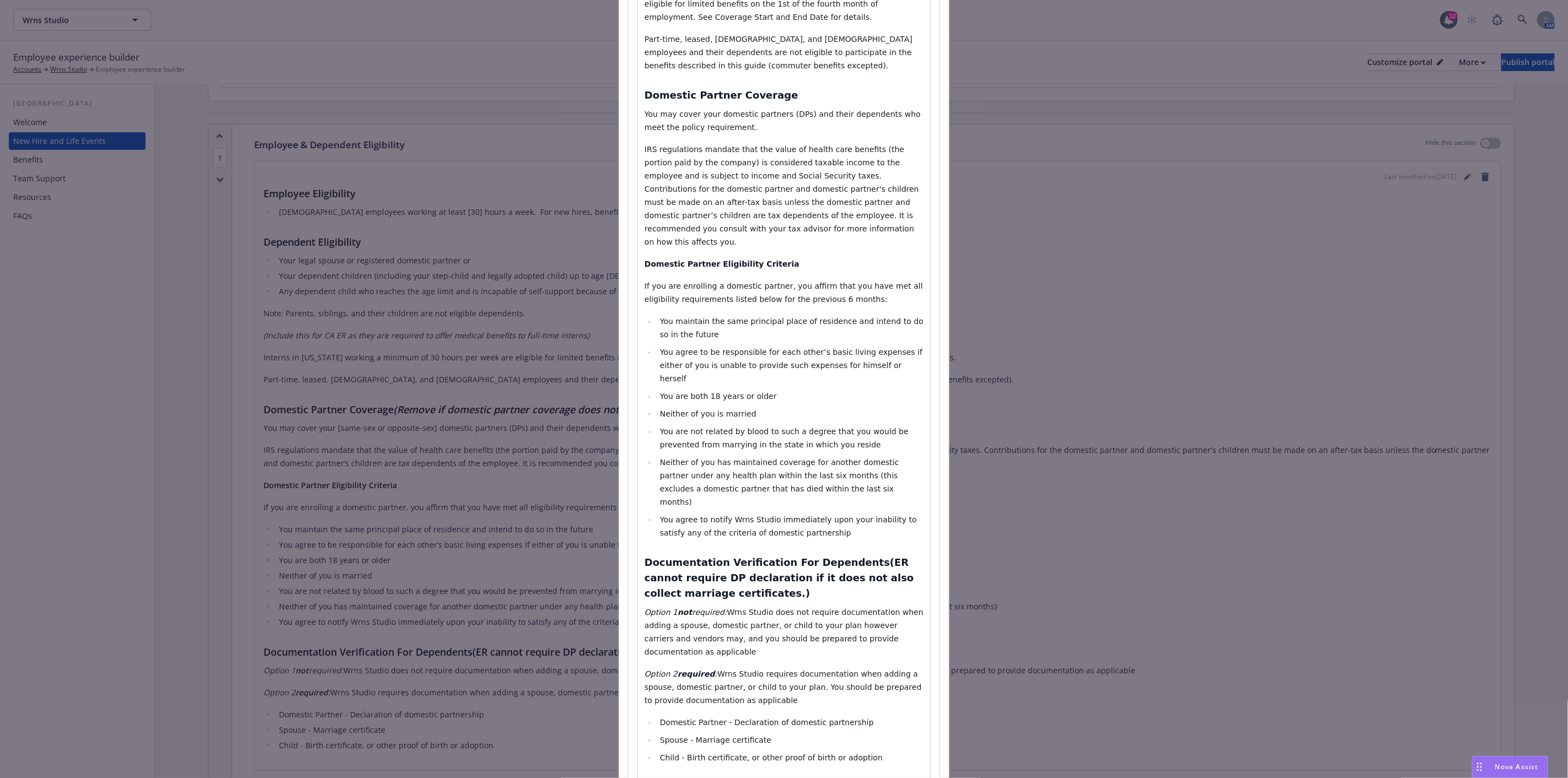
click at [869, 734] on li "Spouse - Marriage certificate" at bounding box center [790, 740] width 267 height 13
select select "paragraph"
click at [863, 667] on p "[MEDICAL_DATA] required : Wrns Studio requires documentation when adding a spou…" at bounding box center [784, 687] width 279 height 39
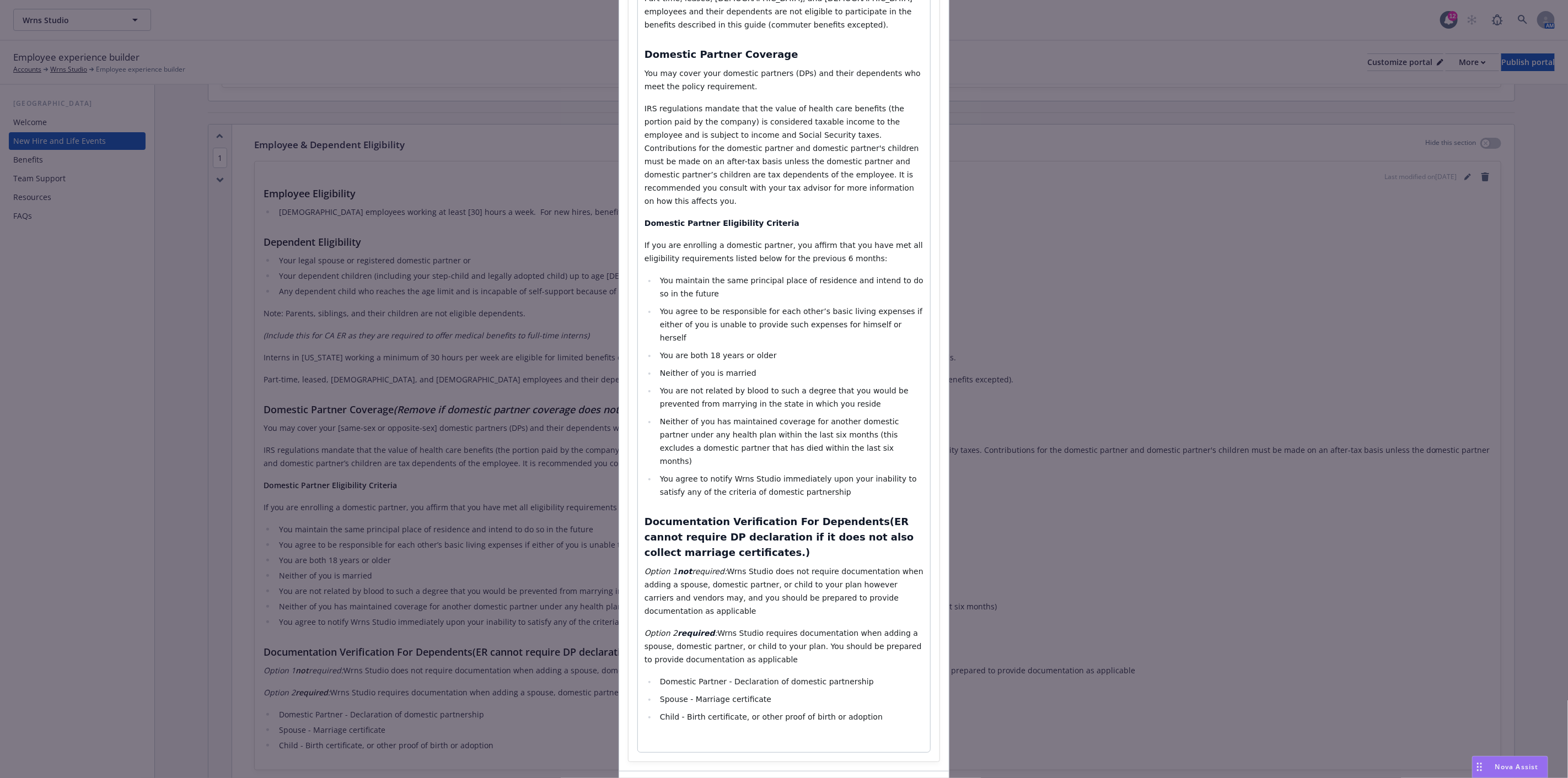
scroll to position [489, 0]
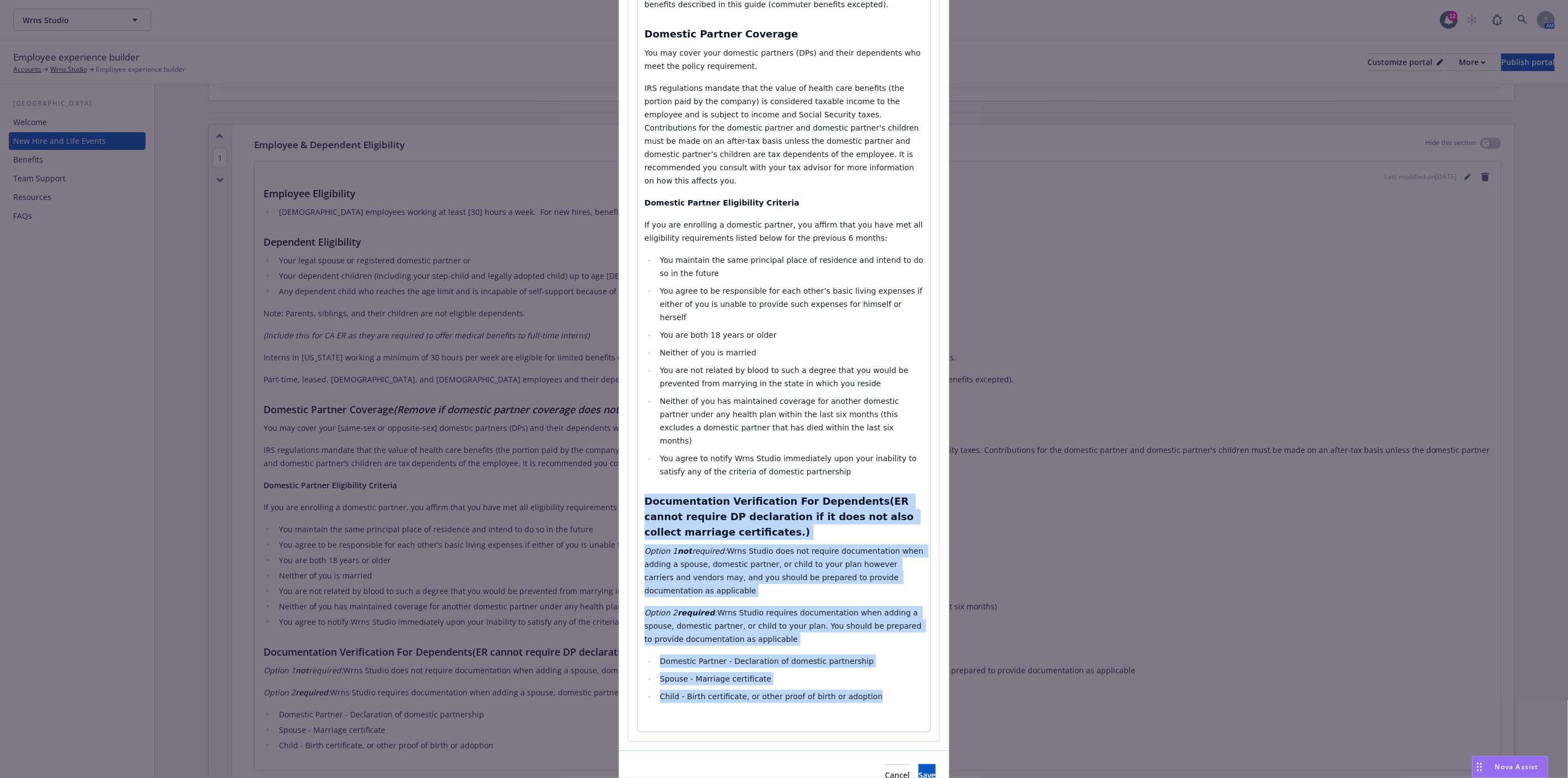
drag, startPoint x: 872, startPoint y: 636, endPoint x: 631, endPoint y: 459, distance: 299.0
click at [630, 457] on div "Section title * Employee & Dependent Eligibility Section body * Paragraph Headi…" at bounding box center [784, 169] width 311 height 1144
select select "h3"
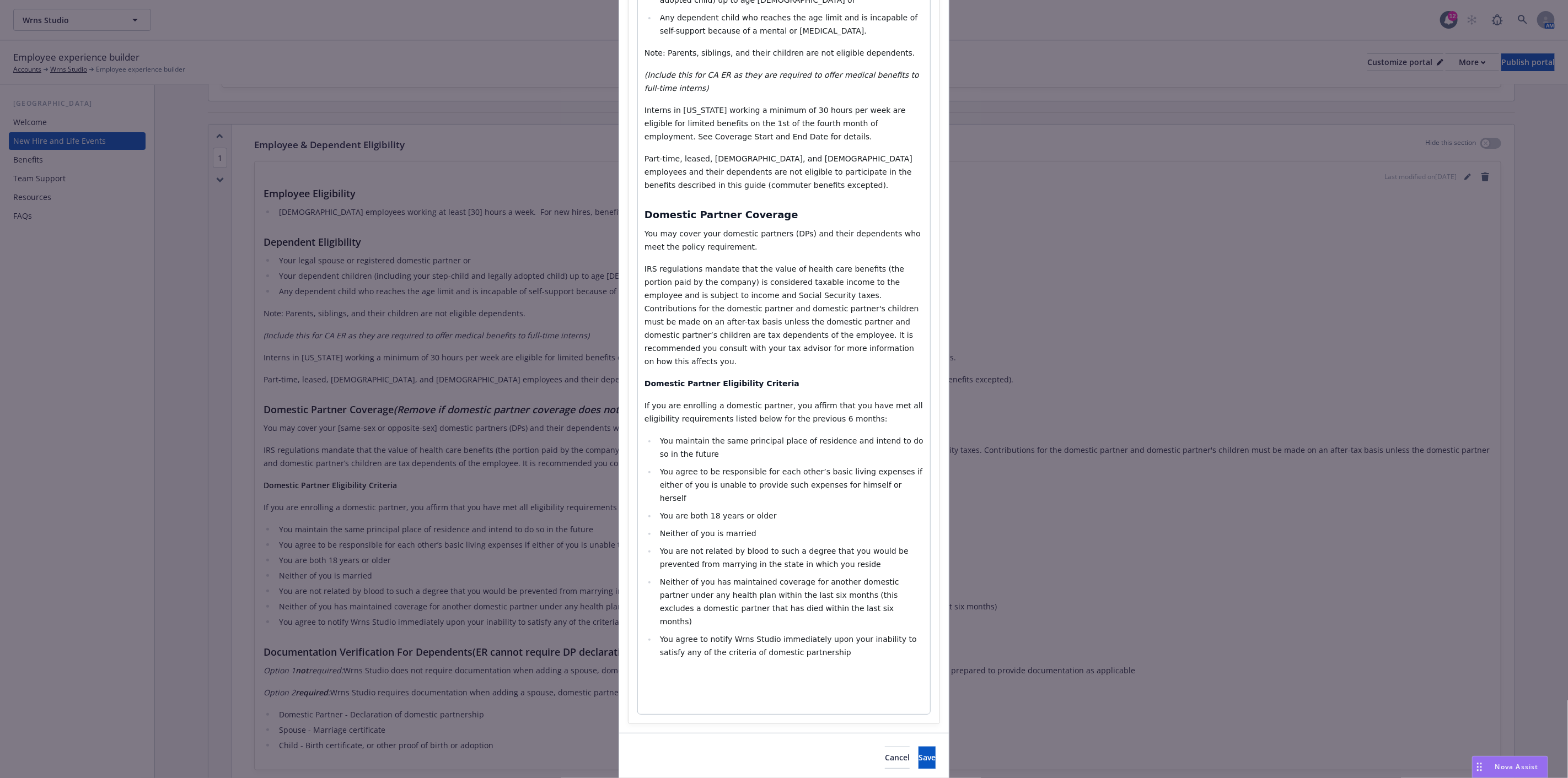
scroll to position [247, 0]
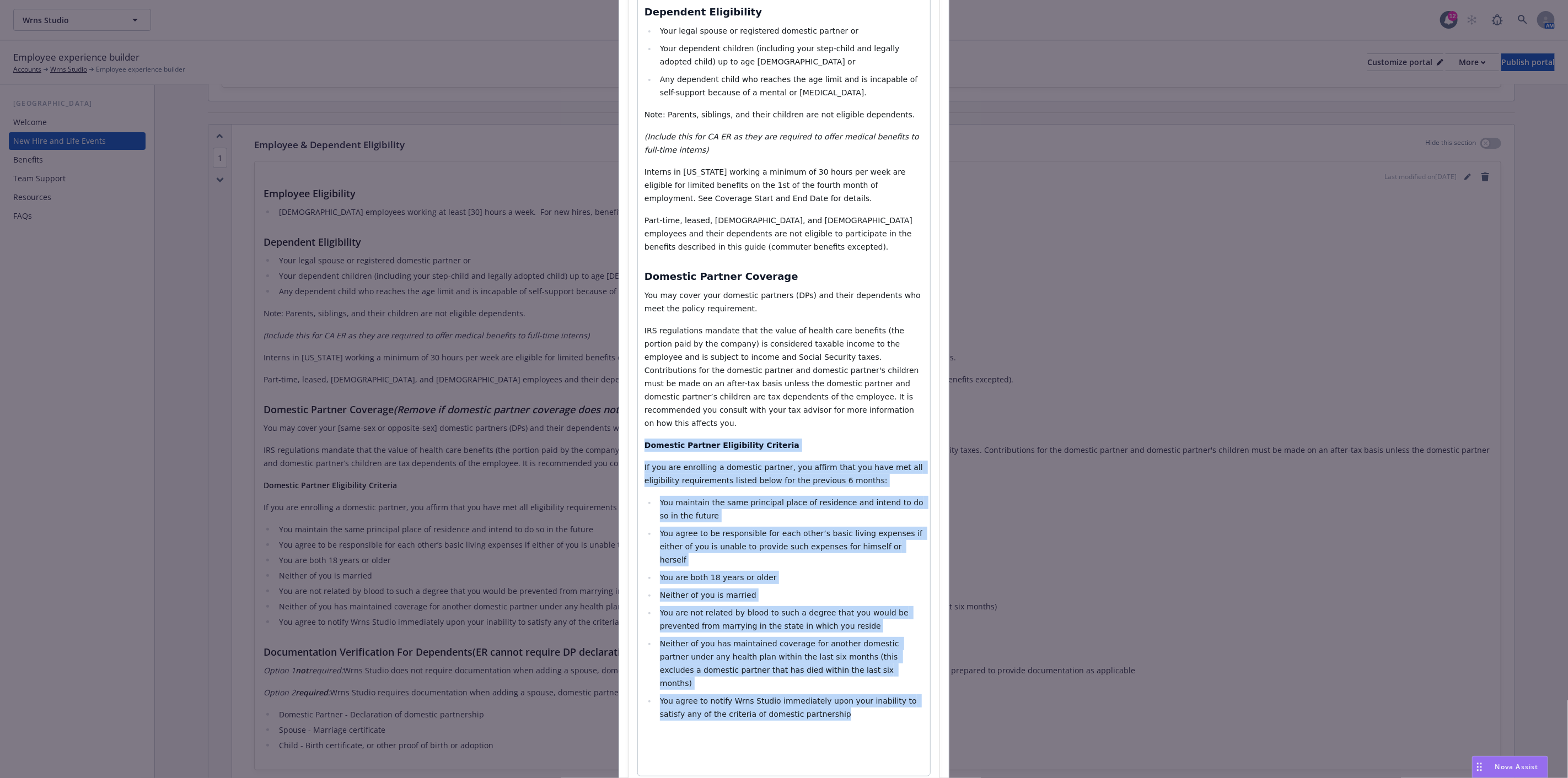
drag, startPoint x: 822, startPoint y: 677, endPoint x: 636, endPoint y: 429, distance: 310.0
click at [638, 429] on div "Employee Eligibility [DEMOGRAPHIC_DATA] employees working at least 30 hours a w…" at bounding box center [784, 356] width 292 height 840
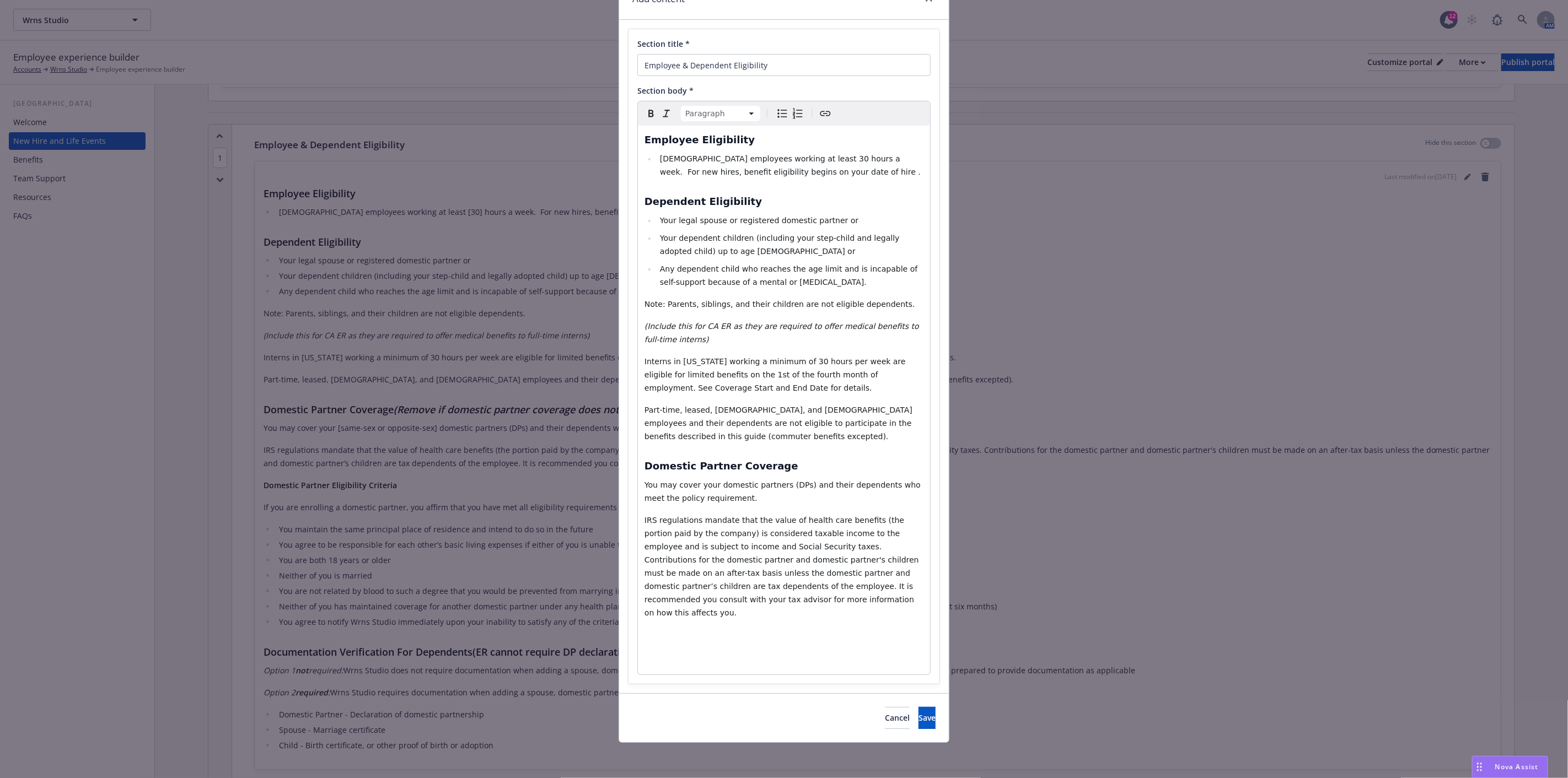
scroll to position [44, 0]
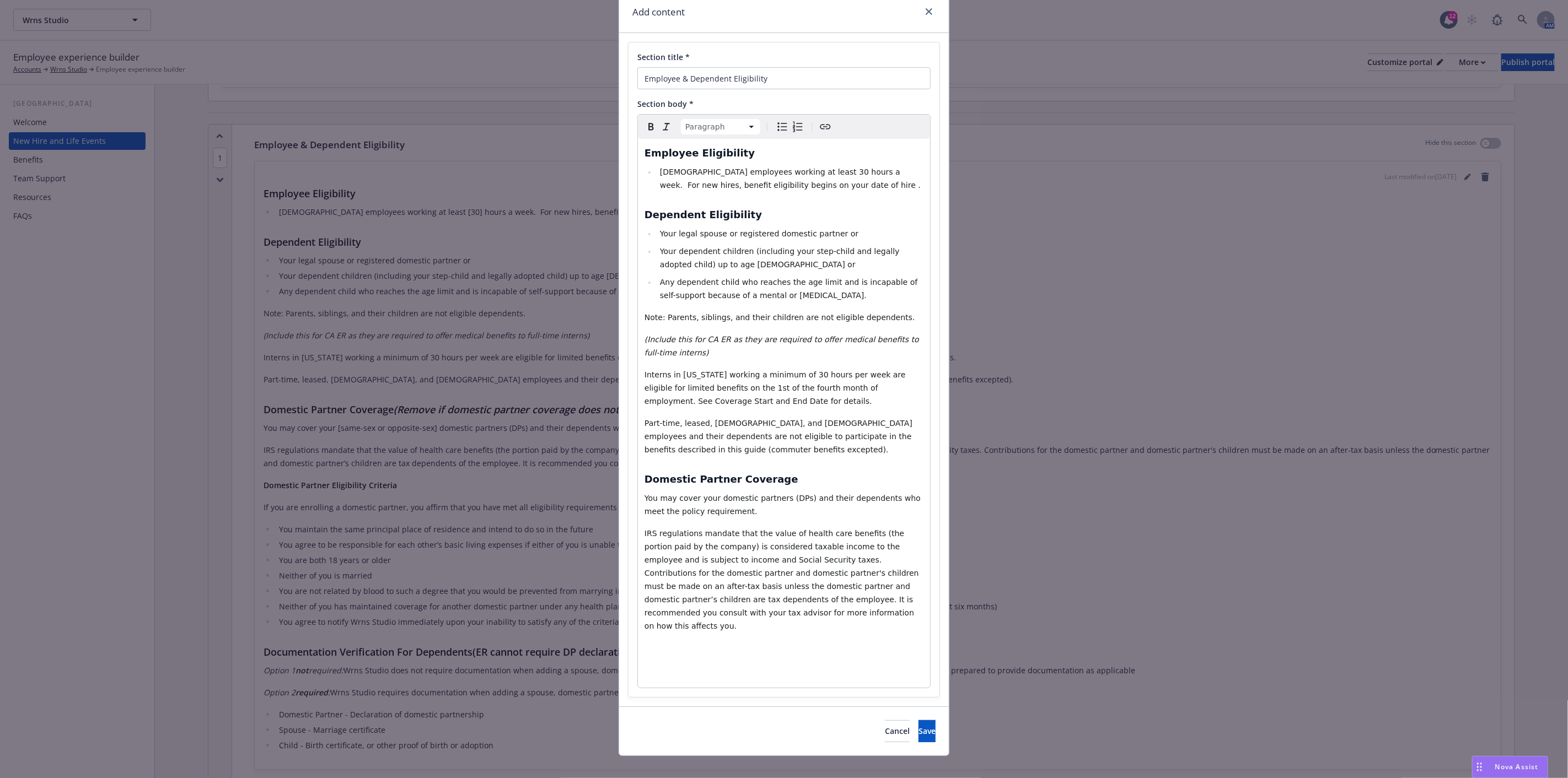
click at [662, 668] on p "editable markdown" at bounding box center [784, 674] width 279 height 13
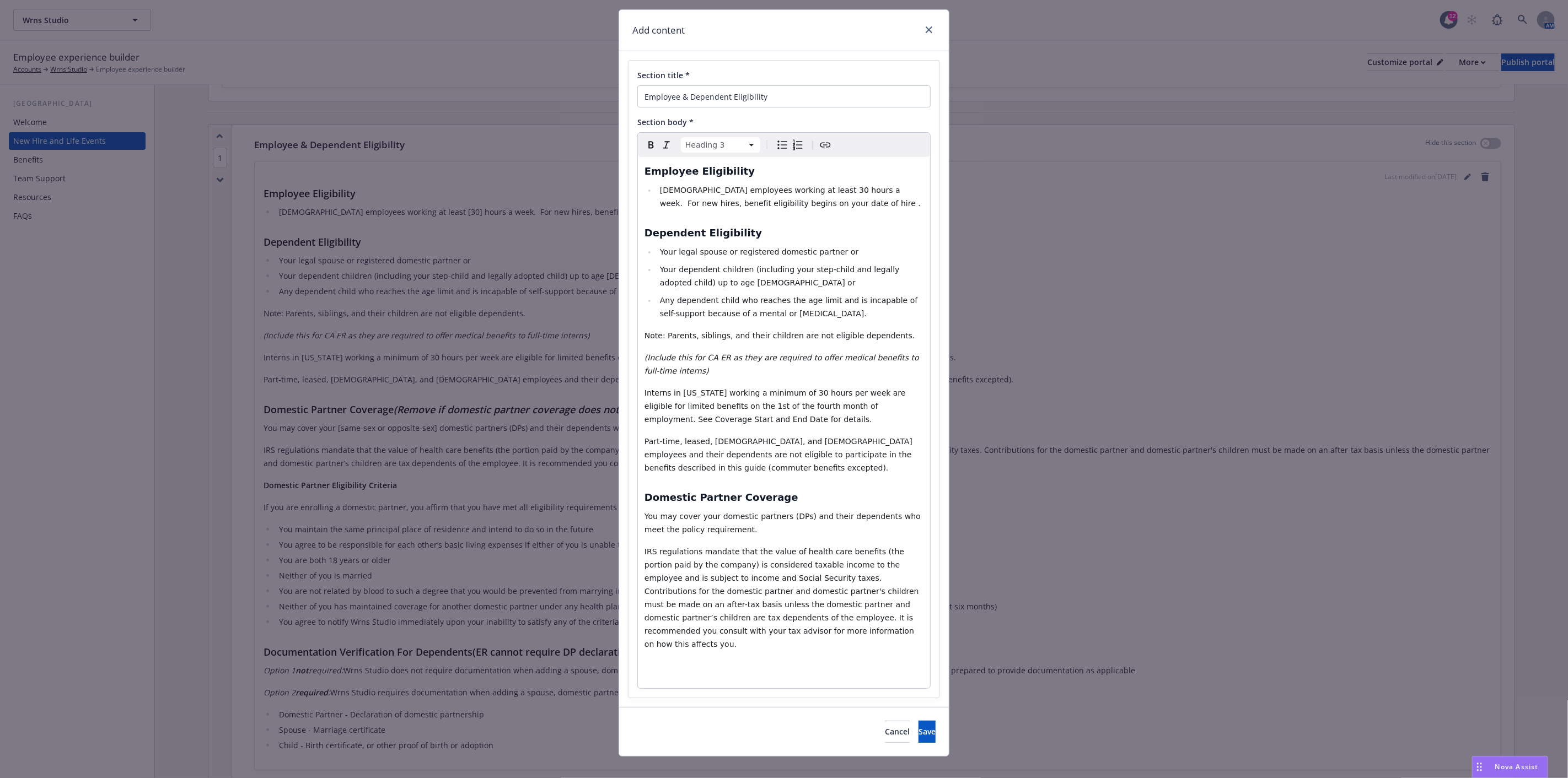
select select "paragraph"
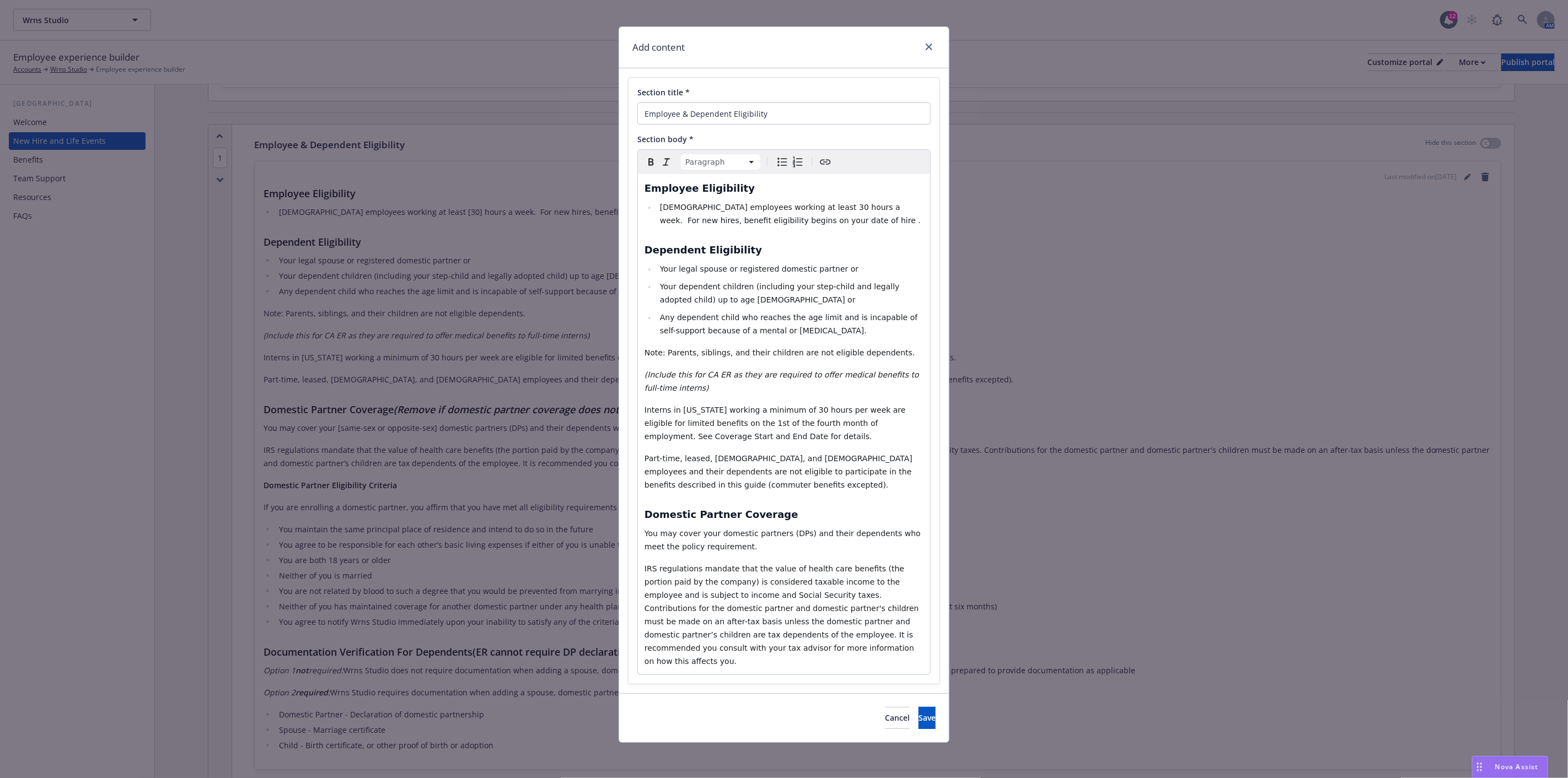
scroll to position [0, 0]
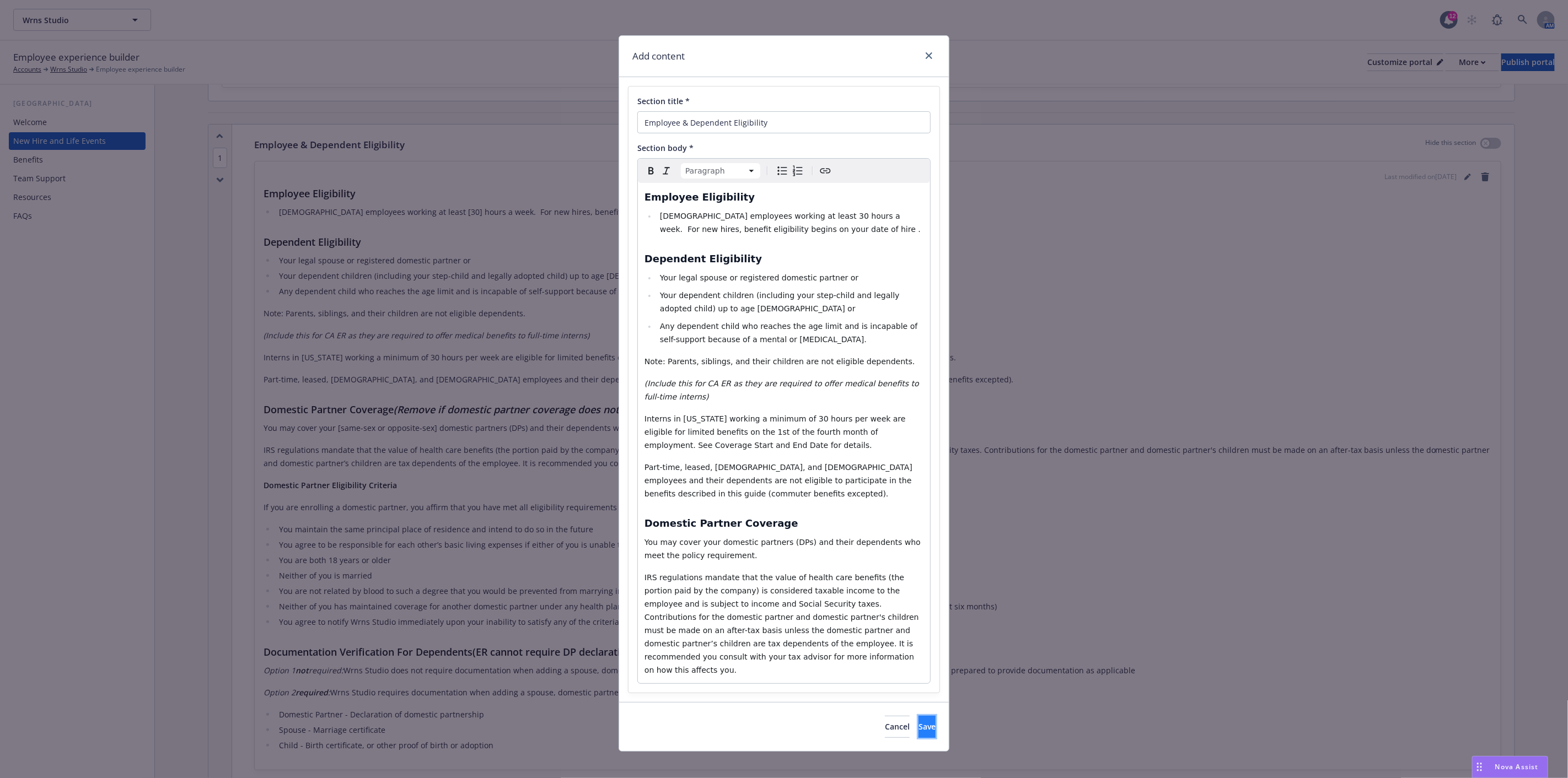
click at [919, 716] on button "Save" at bounding box center [927, 727] width 17 height 22
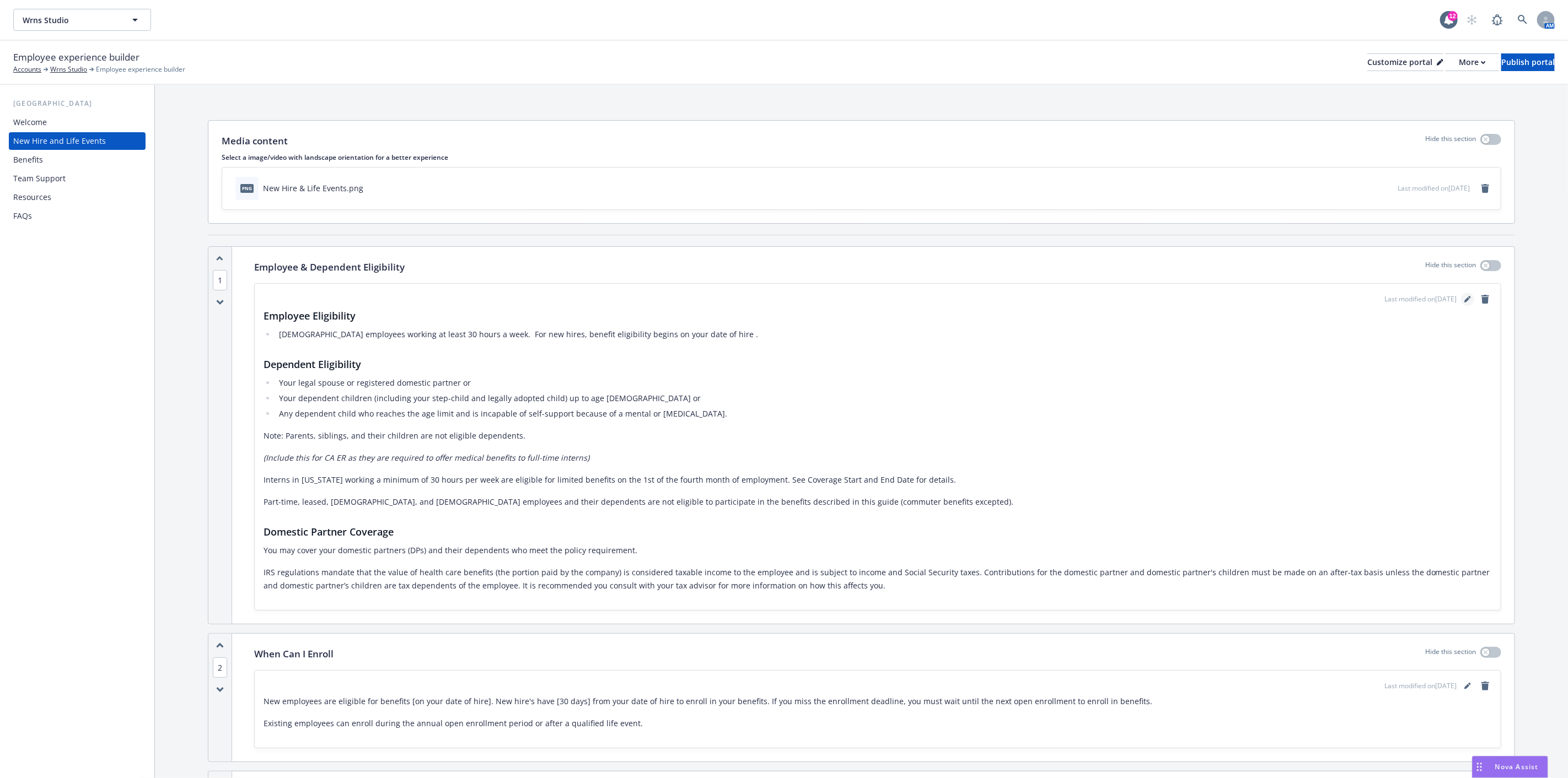
click at [1465, 296] on icon "editPencil" at bounding box center [1468, 299] width 7 height 7
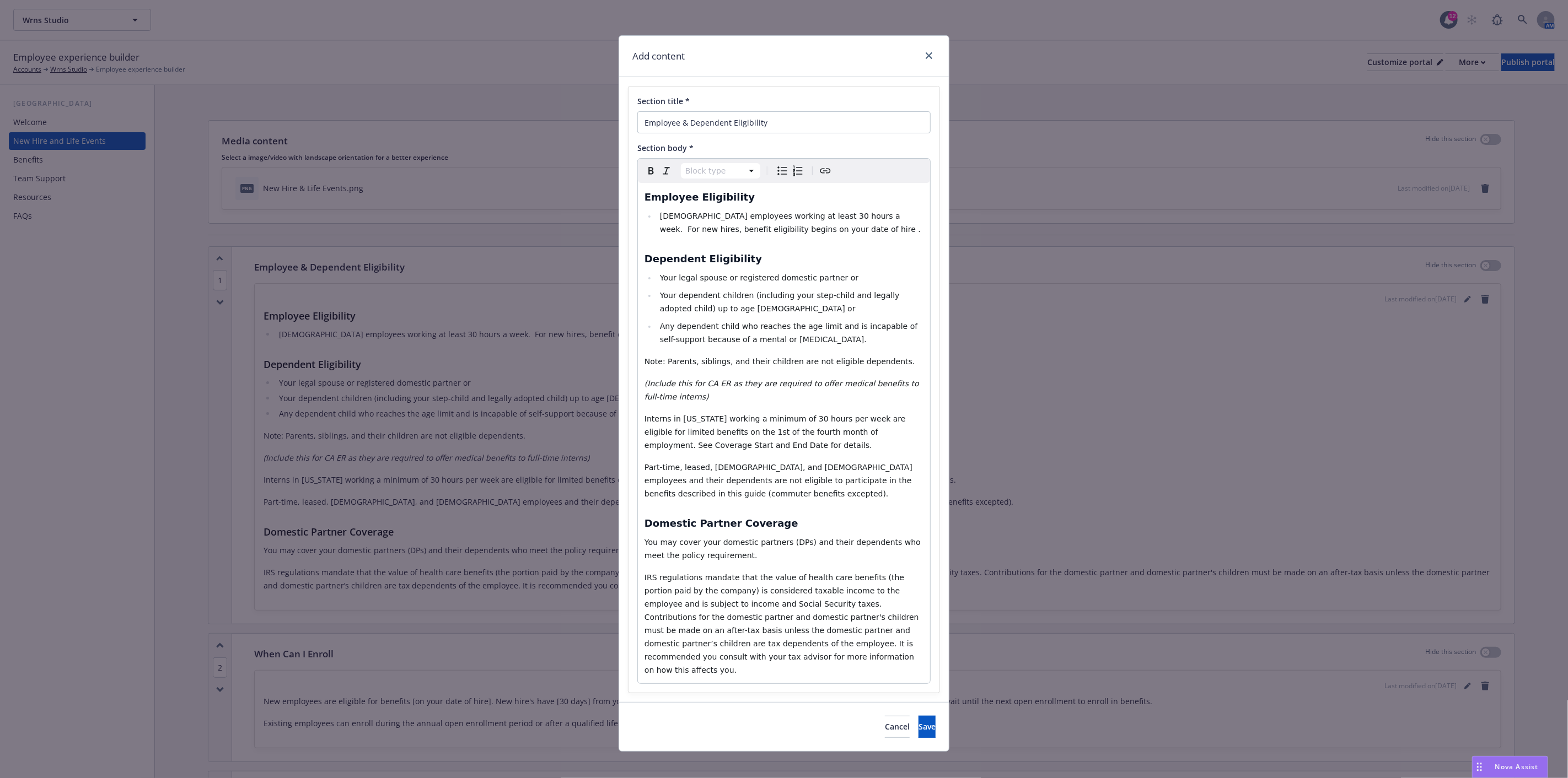
select select
click at [725, 229] on span "[DEMOGRAPHIC_DATA] employees working at least 30 hours a week. For new hires, b…" at bounding box center [790, 222] width 261 height 22
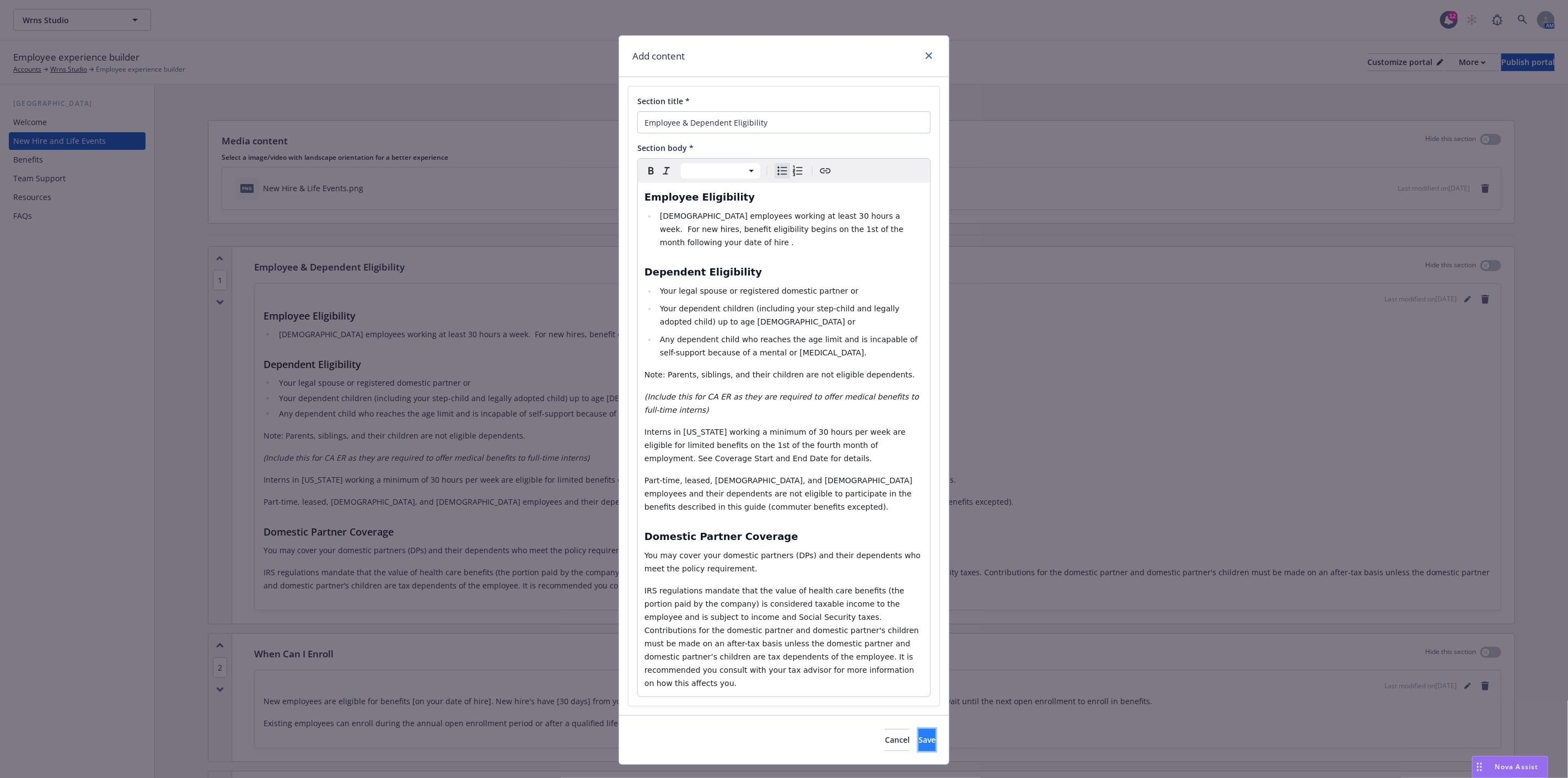
click at [919, 735] on span "Save" at bounding box center [927, 740] width 17 height 11
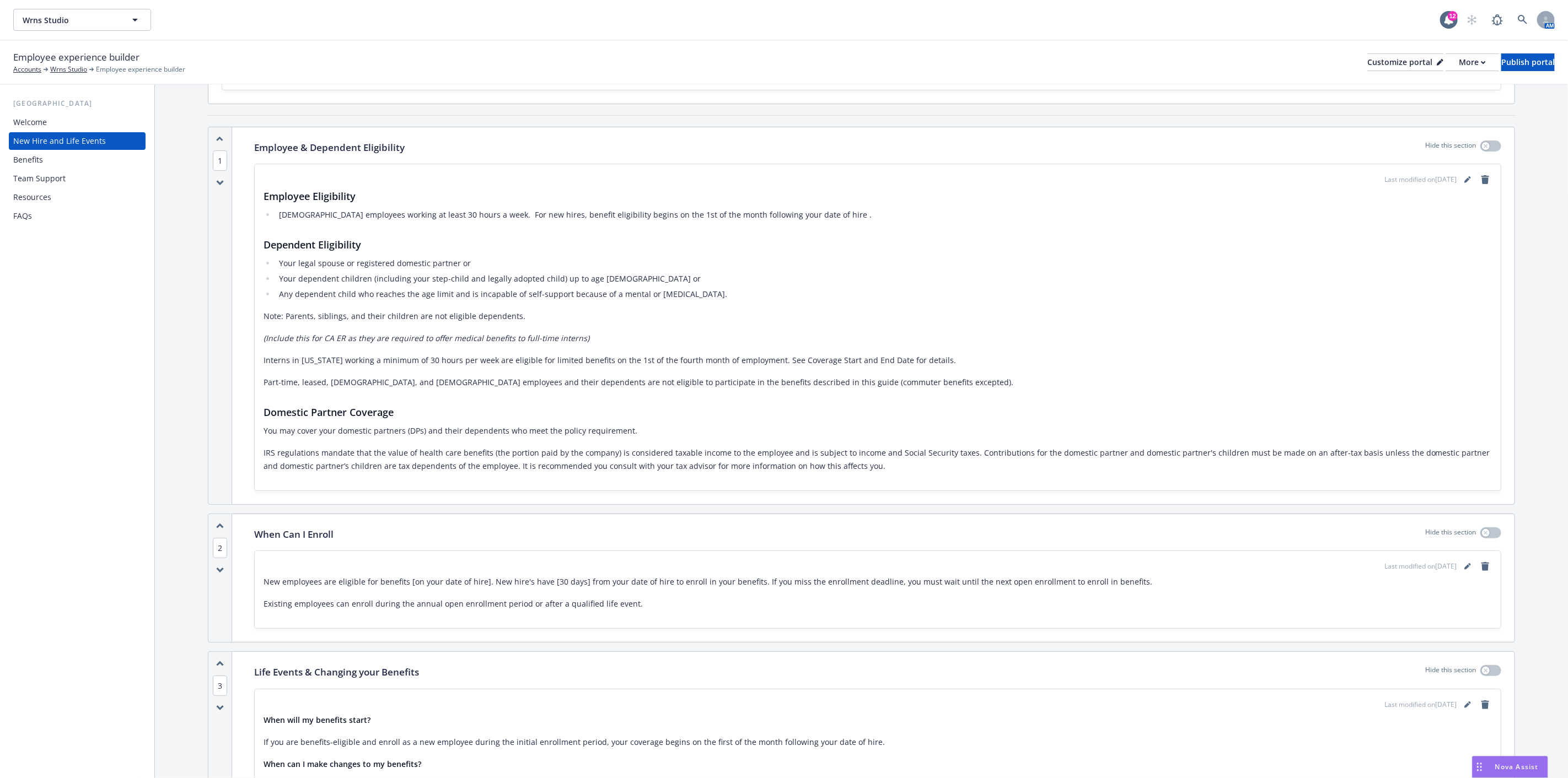
scroll to position [122, 0]
click at [1465, 561] on icon "editPencil" at bounding box center [1468, 564] width 7 height 7
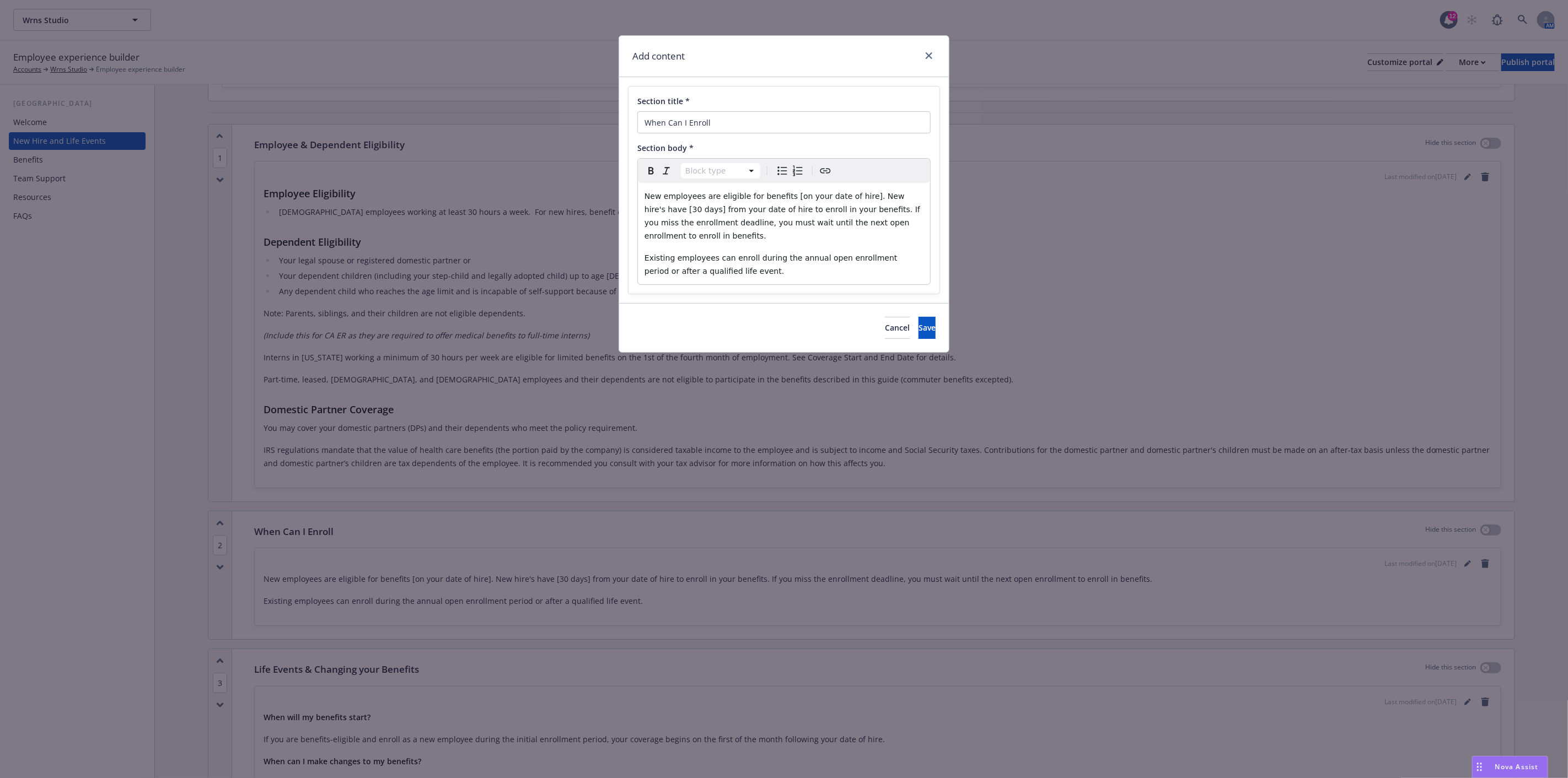
select select "paragraph"
click at [851, 195] on span "New employees are eligible for benefits [on your date of hire]. New hire's have…" at bounding box center [783, 215] width 278 height 48
click at [773, 207] on span "New employees are eligible for benefits on the 1st of the month following the d…" at bounding box center [782, 215] width 275 height 48
click at [919, 328] on span "Save" at bounding box center [927, 328] width 17 height 11
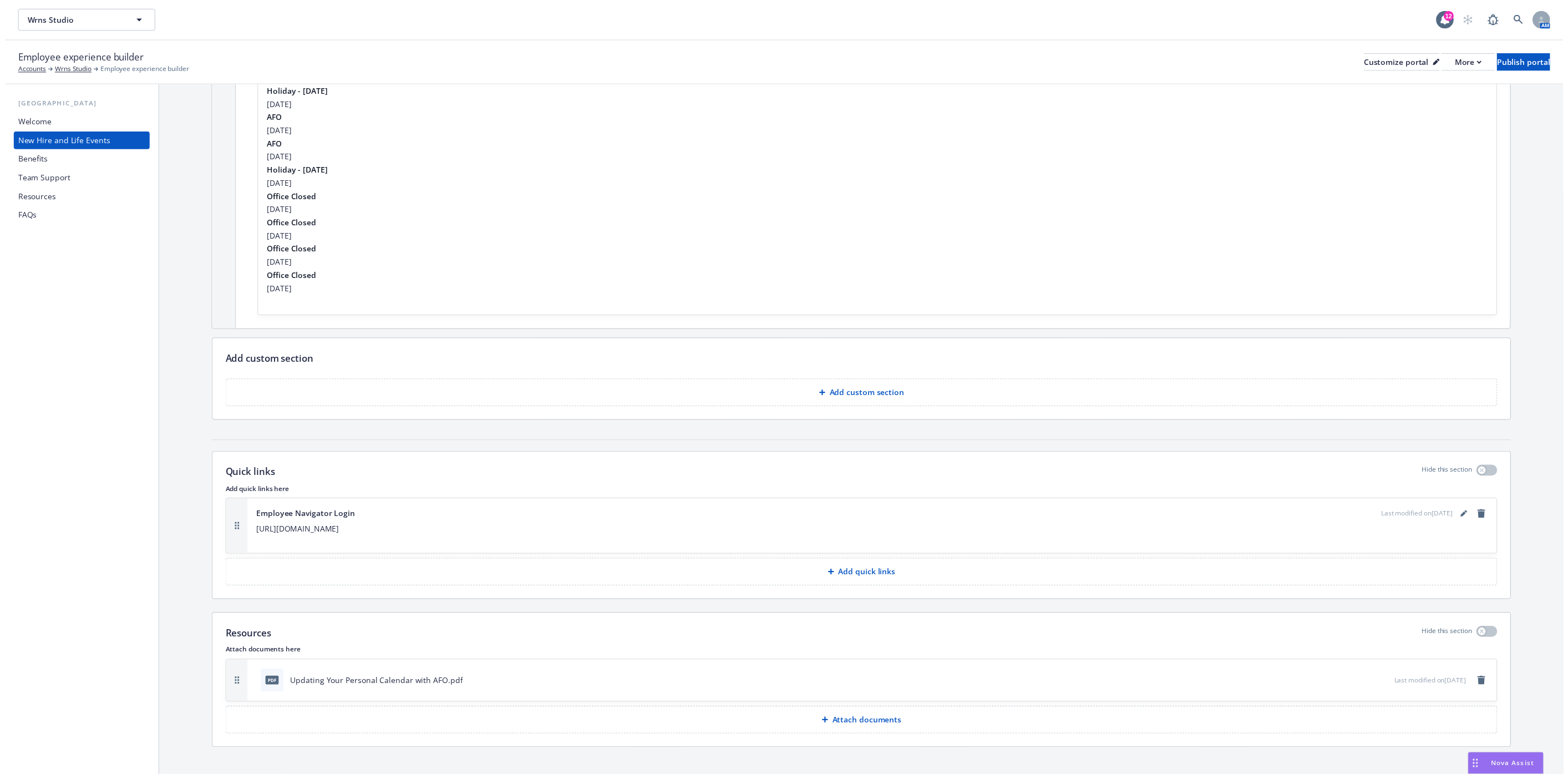
scroll to position [2109, 0]
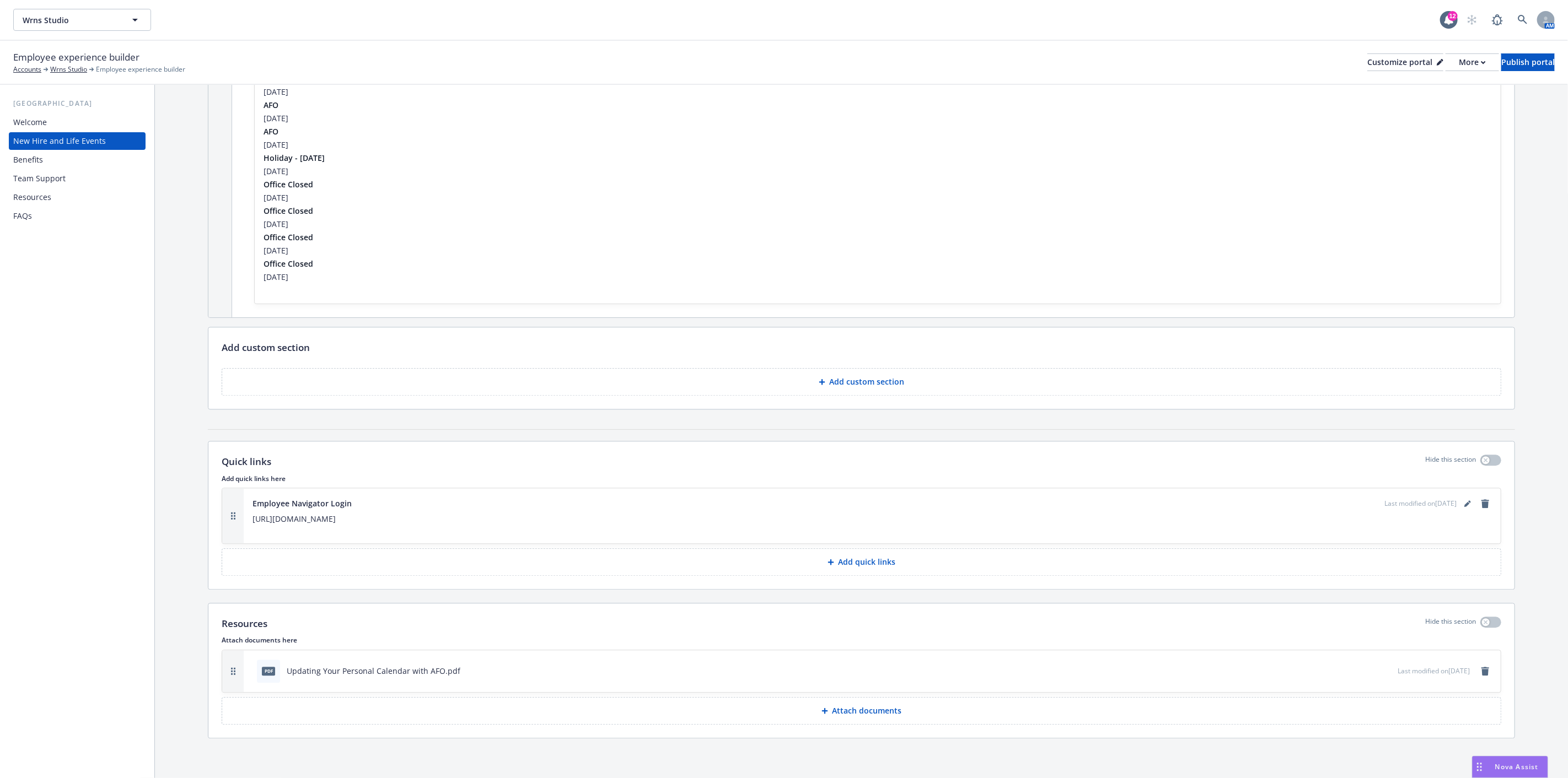
click at [30, 160] on div "Benefits" at bounding box center [28, 160] width 30 height 18
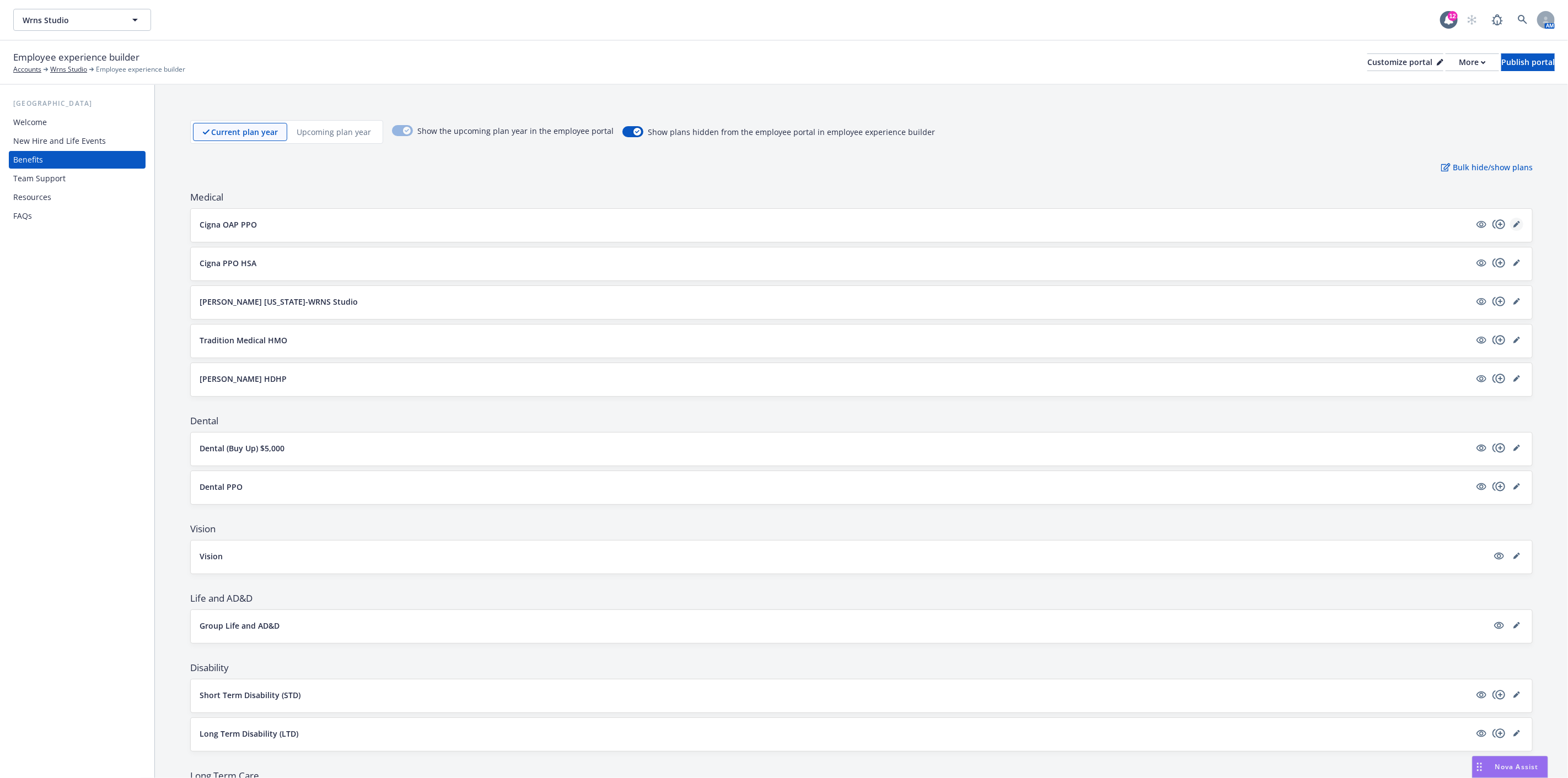
click at [1512, 222] on link "editPencil" at bounding box center [1517, 224] width 13 height 13
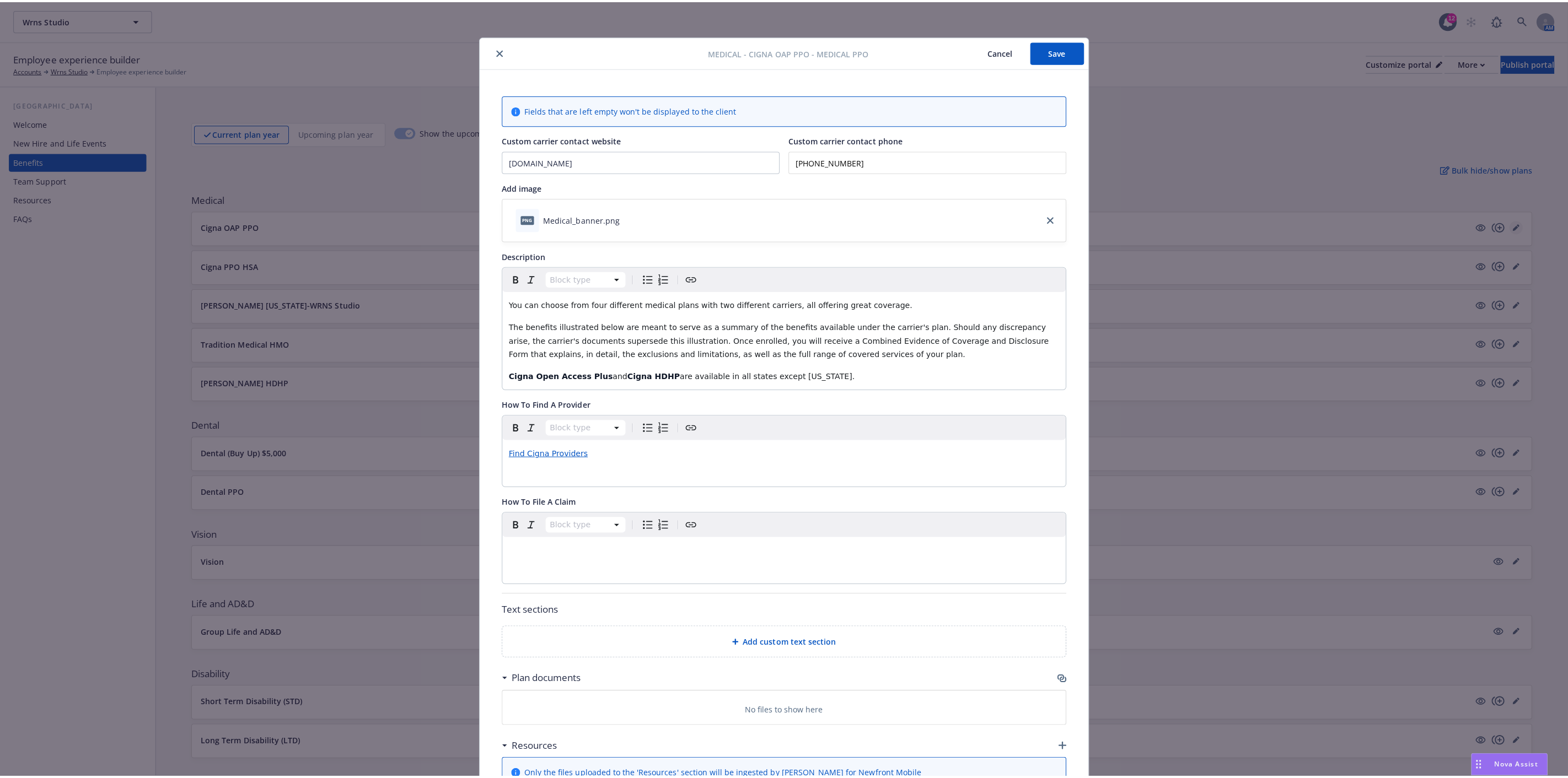
scroll to position [33, 0]
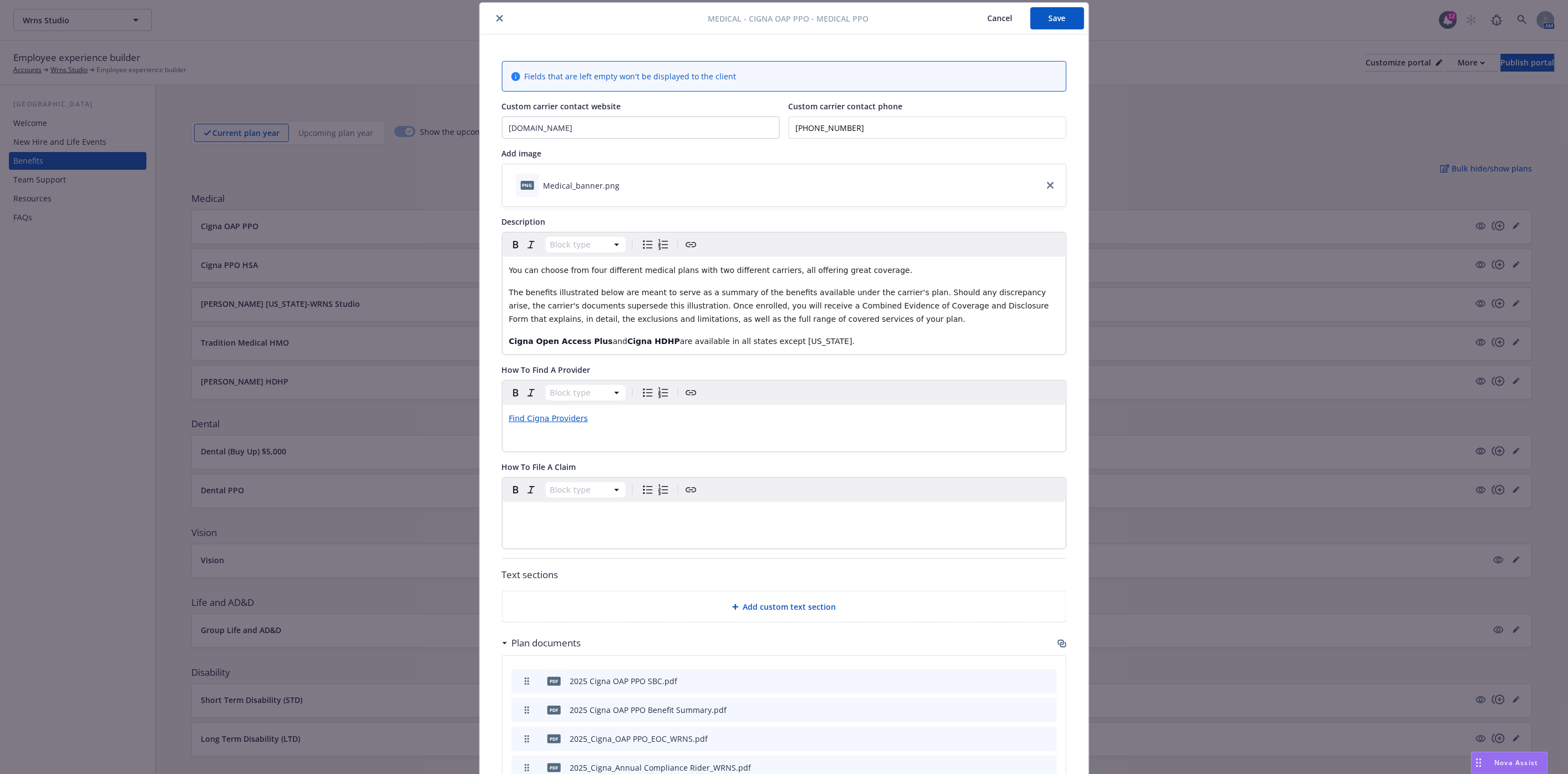
click at [494, 14] on button "close" at bounding box center [499, 18] width 13 height 13
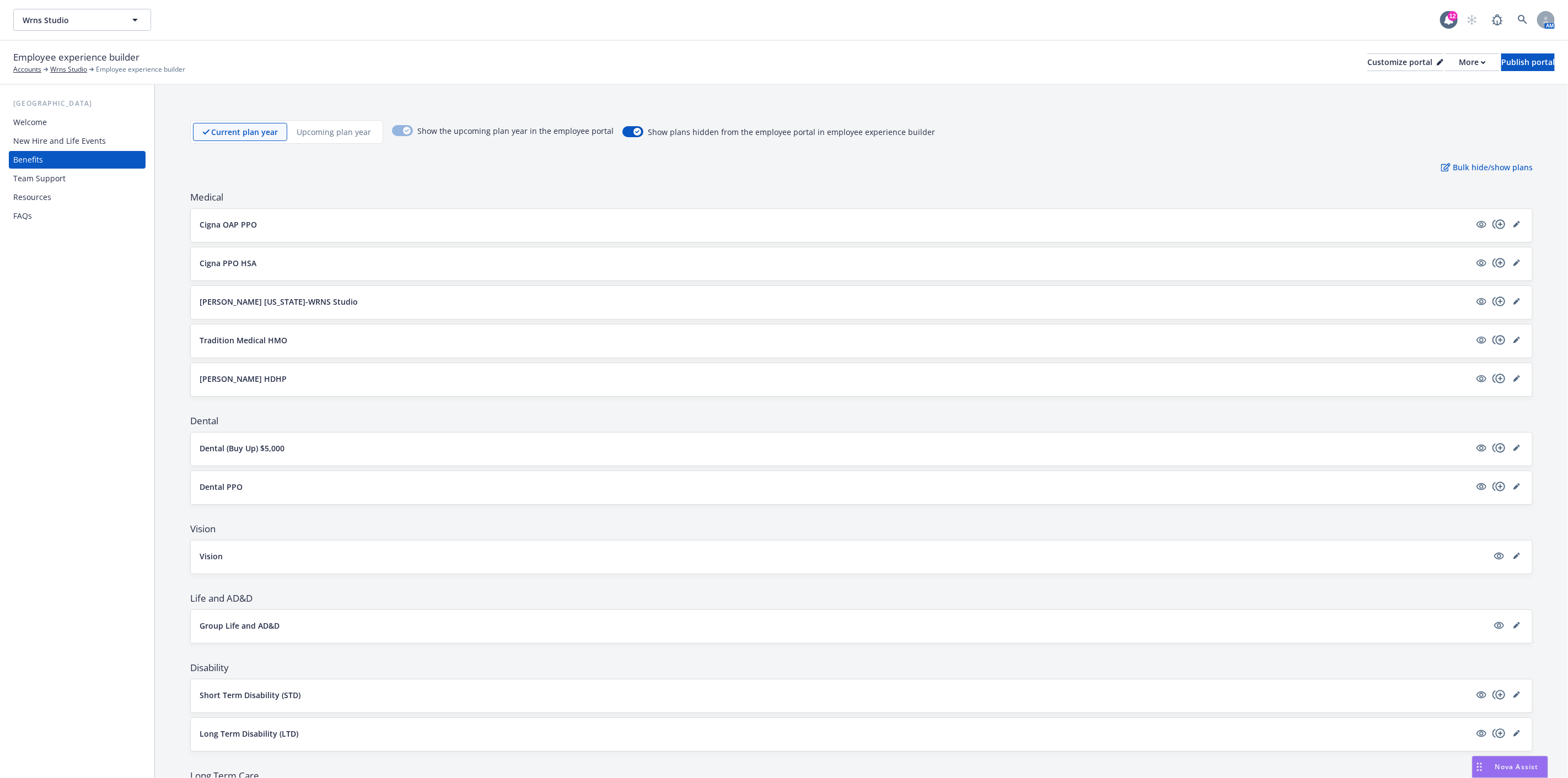
click at [39, 174] on div "Team Support" at bounding box center [39, 179] width 53 height 18
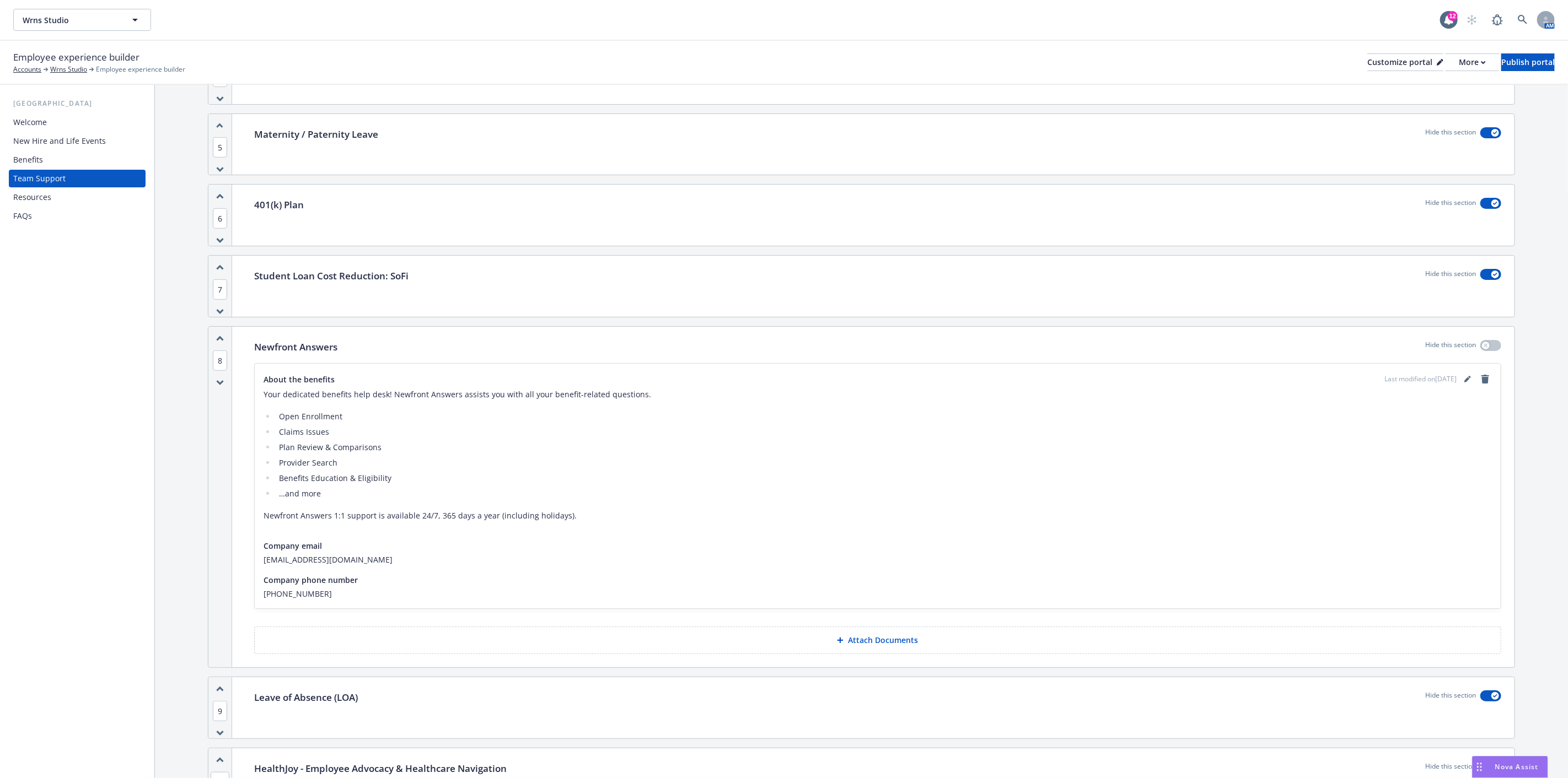
scroll to position [428, 0]
click at [58, 219] on div "FAQs" at bounding box center [77, 216] width 128 height 18
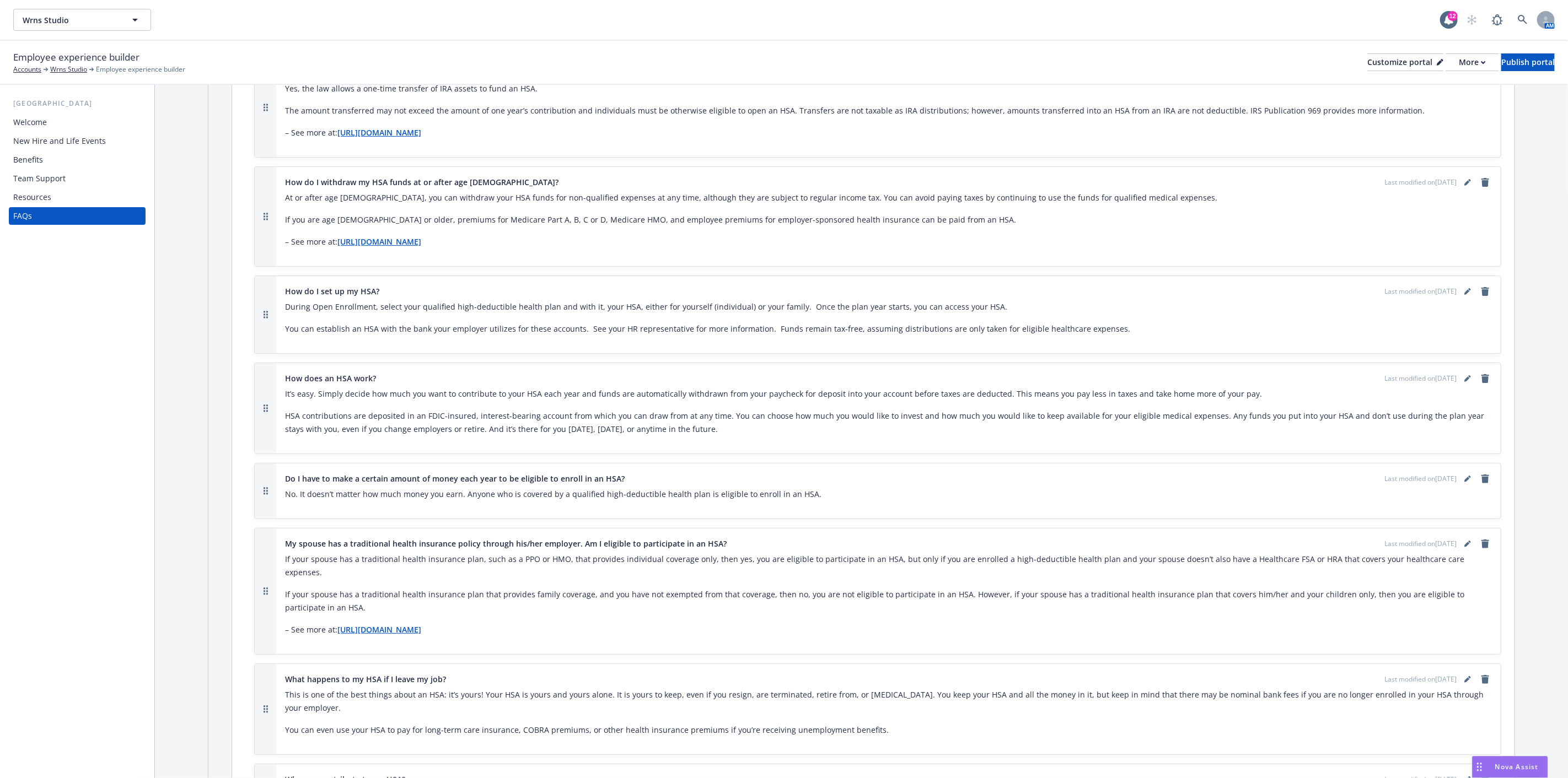
scroll to position [2388, 0]
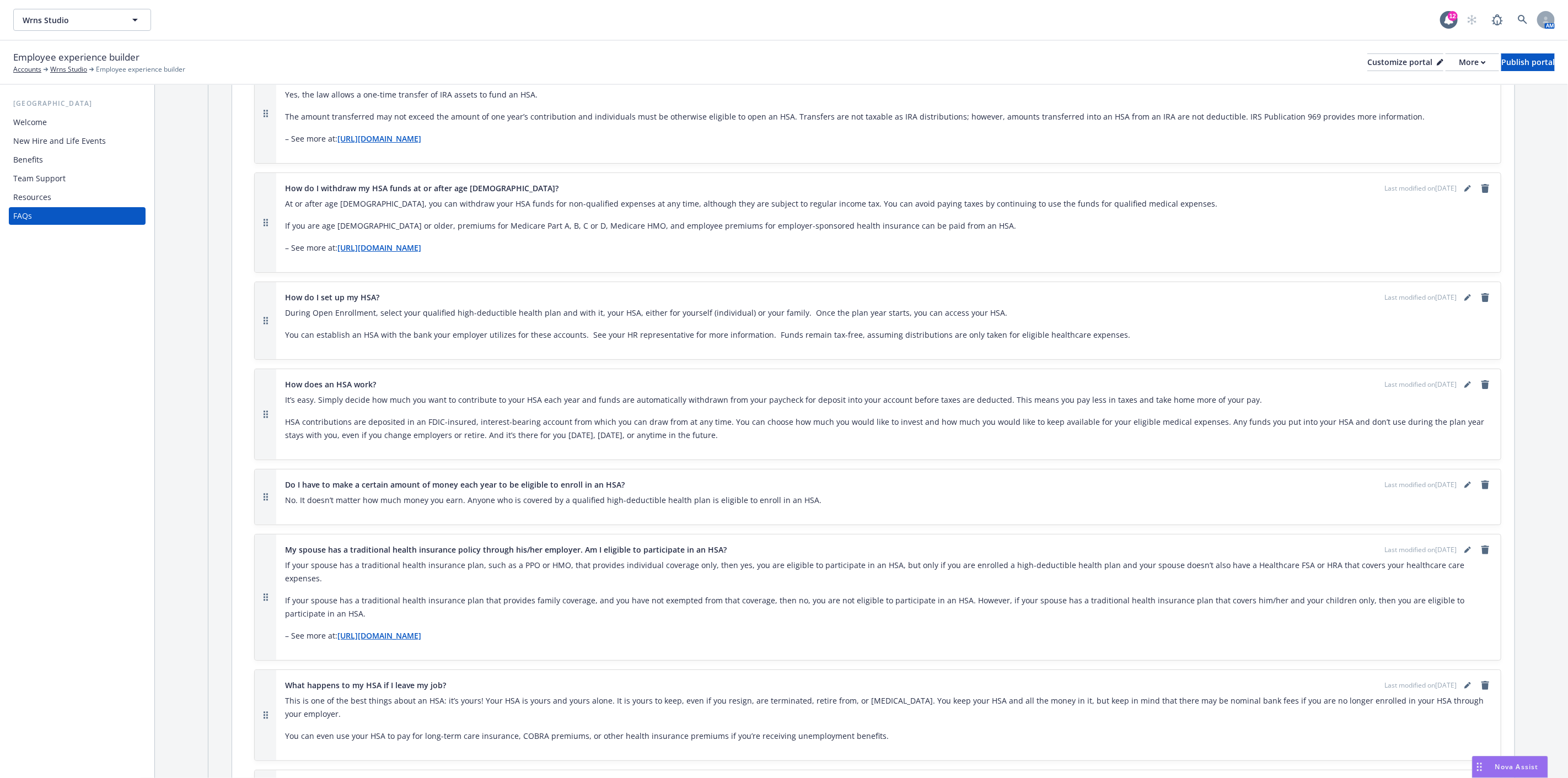
drag, startPoint x: 28, startPoint y: 194, endPoint x: 34, endPoint y: 195, distance: 6.1
click at [28, 194] on div "Resources" at bounding box center [32, 197] width 38 height 18
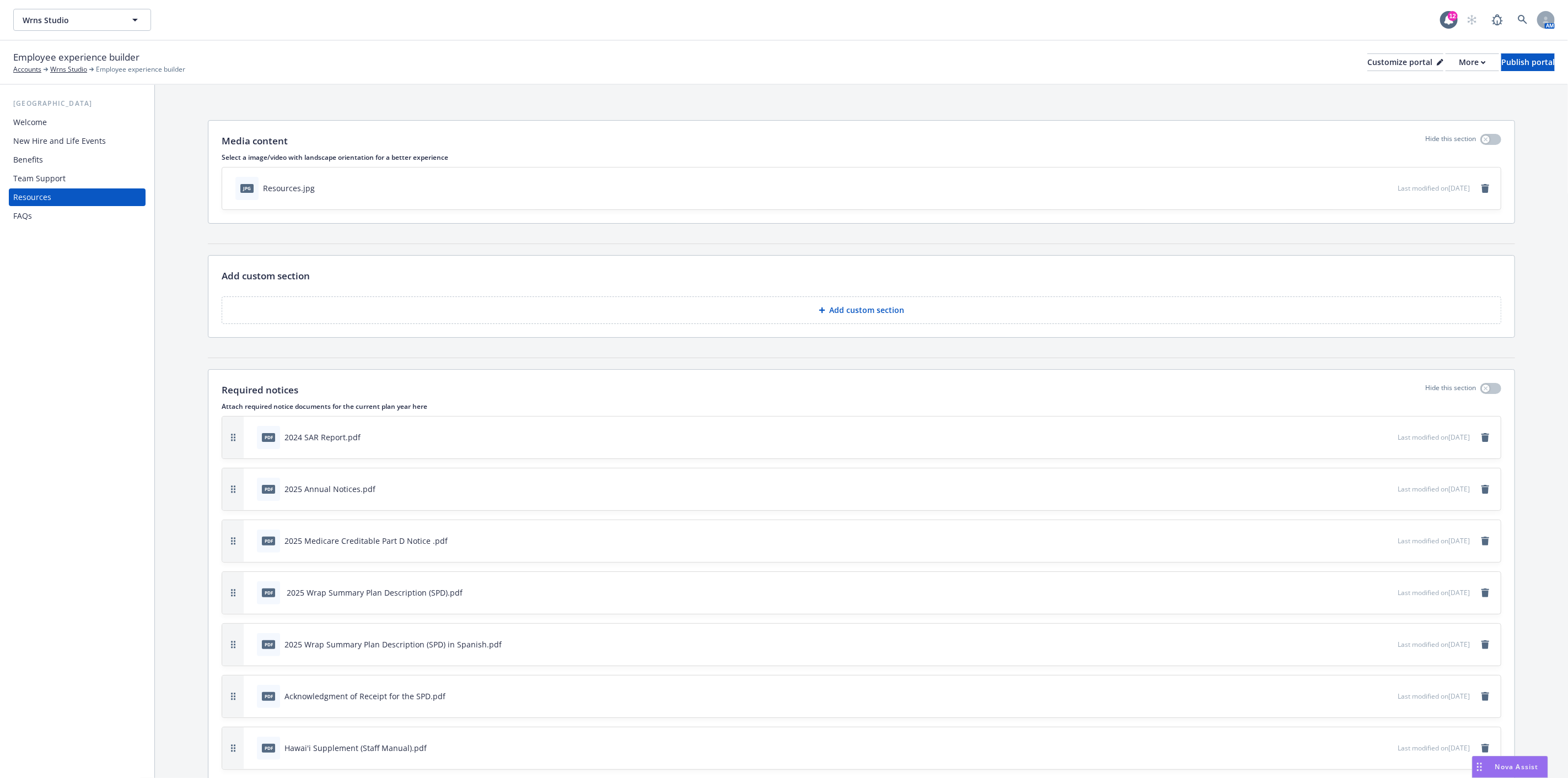
click at [55, 170] on div "Team Support" at bounding box center [39, 179] width 53 height 18
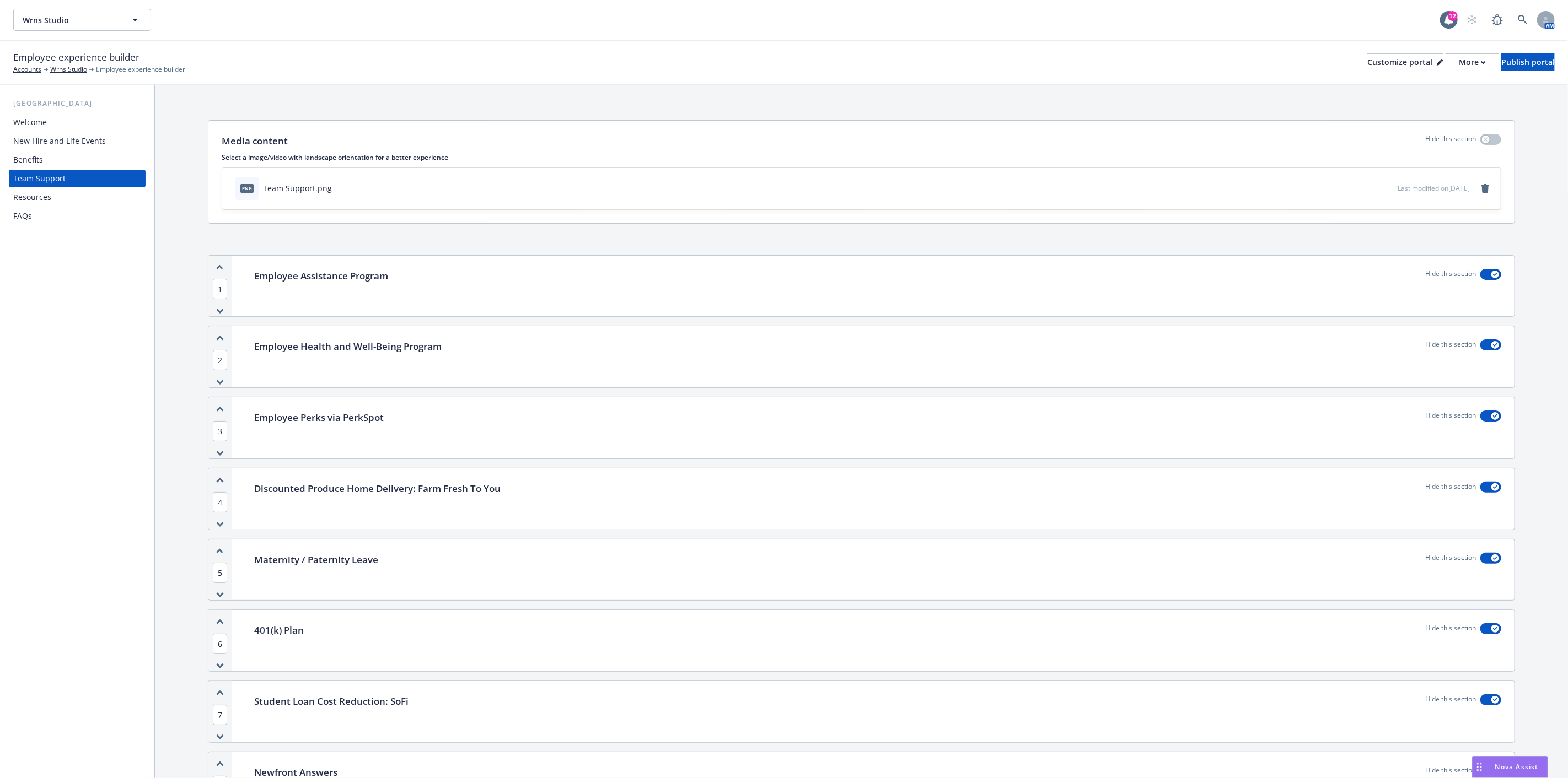
click at [1119, 292] on div "Employee Assistance Program Hide this section" at bounding box center [877, 286] width 1273 height 61
click at [326, 273] on p "Employee Assistance Program" at bounding box center [321, 276] width 134 height 14
click at [221, 308] on icon "button" at bounding box center [220, 311] width 8 height 6
click at [221, 335] on icon "button" at bounding box center [220, 338] width 8 height 6
click at [1489, 271] on button "button" at bounding box center [1490, 274] width 21 height 11
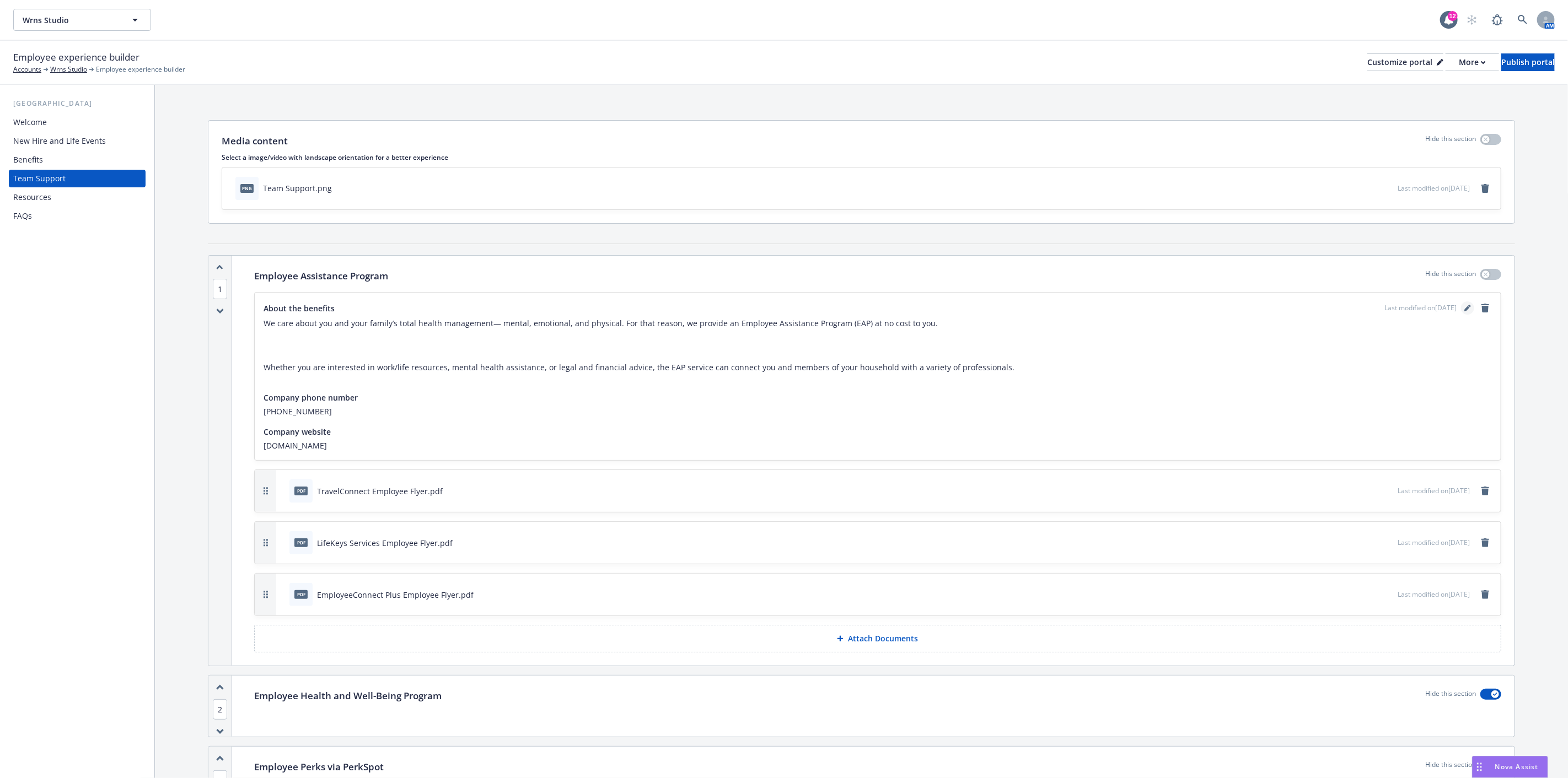
click at [1468, 306] on icon "editPencil" at bounding box center [1470, 306] width 3 height 3
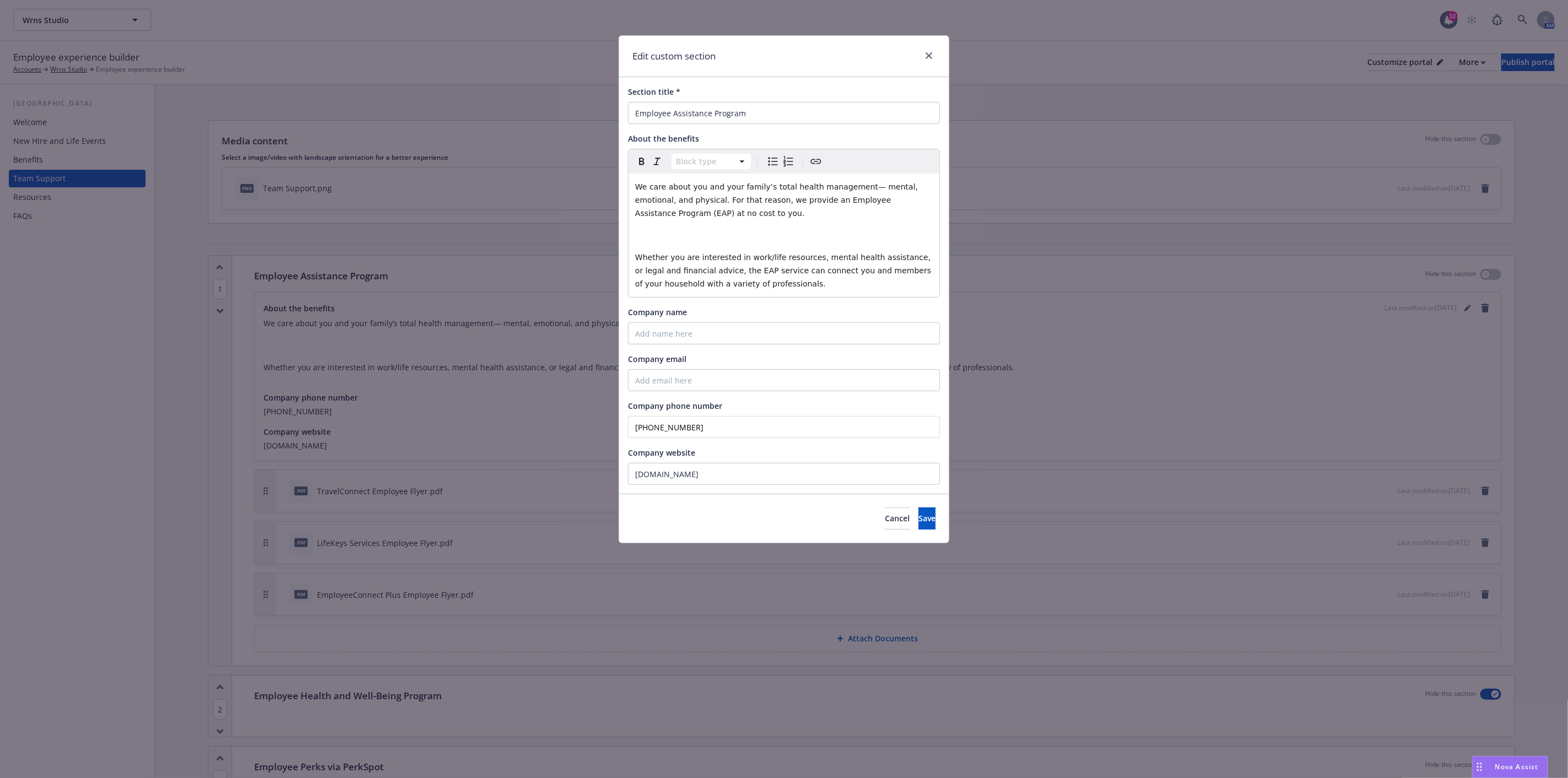
drag, startPoint x: 793, startPoint y: 57, endPoint x: 765, endPoint y: 74, distance: 32.8
click at [793, 57] on div "Edit custom section" at bounding box center [784, 56] width 330 height 41
drag, startPoint x: 709, startPoint y: 428, endPoint x: 621, endPoint y: 428, distance: 88.0
click at [621, 428] on div "Section title * Employee Assistance Program About the benefits Block type Parag…" at bounding box center [784, 285] width 330 height 417
type input "[PHONE_NUMBER]"
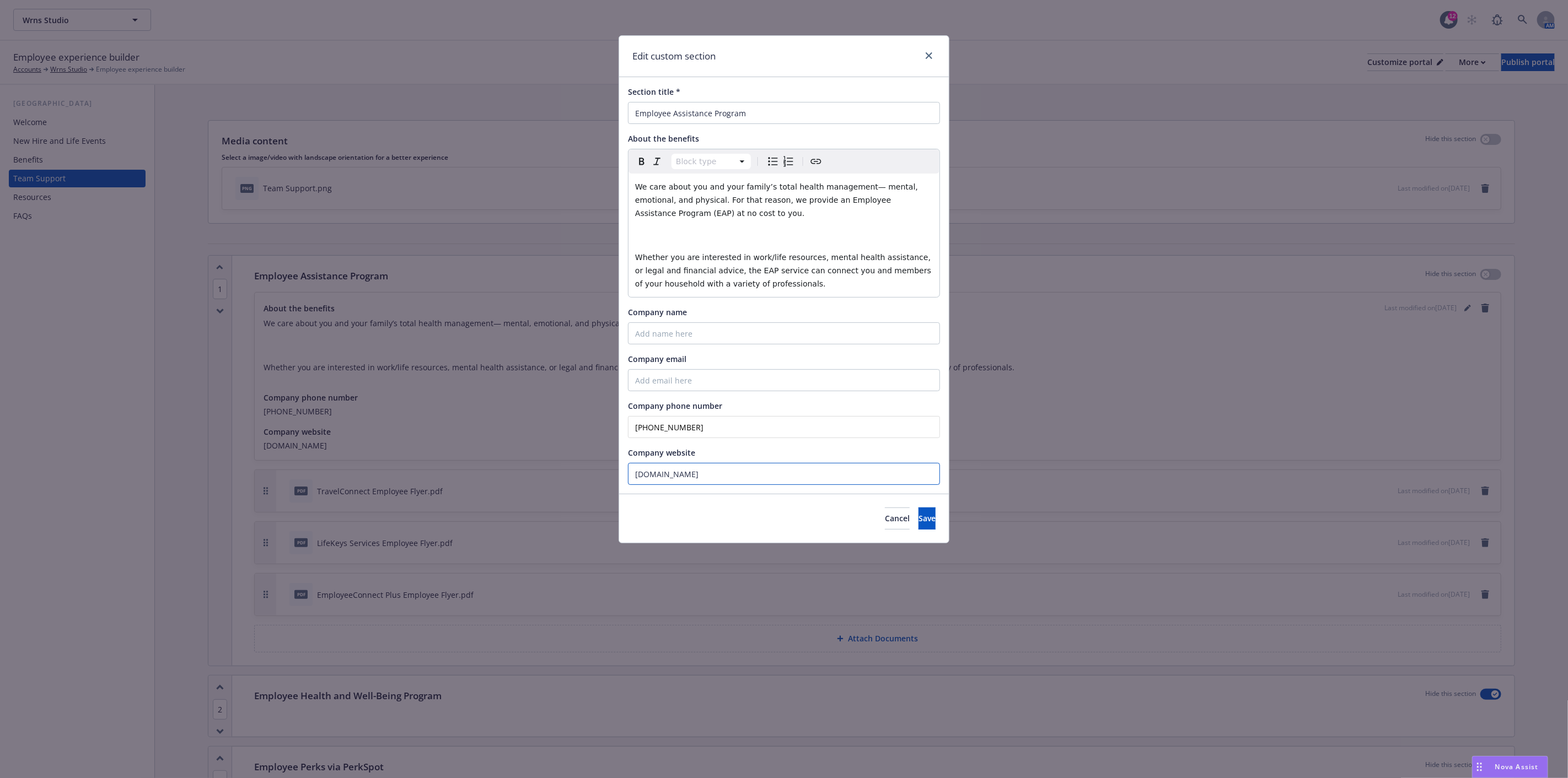
drag, startPoint x: 763, startPoint y: 471, endPoint x: 603, endPoint y: 470, distance: 160.0
click at [603, 470] on div "Edit custom section Section title * Employee Assistance Program About the benef…" at bounding box center [784, 389] width 1568 height 778
type input "healthadvocate.com.standard3"
select select "paragraph"
click at [644, 232] on p "editable markdown" at bounding box center [784, 235] width 298 height 13
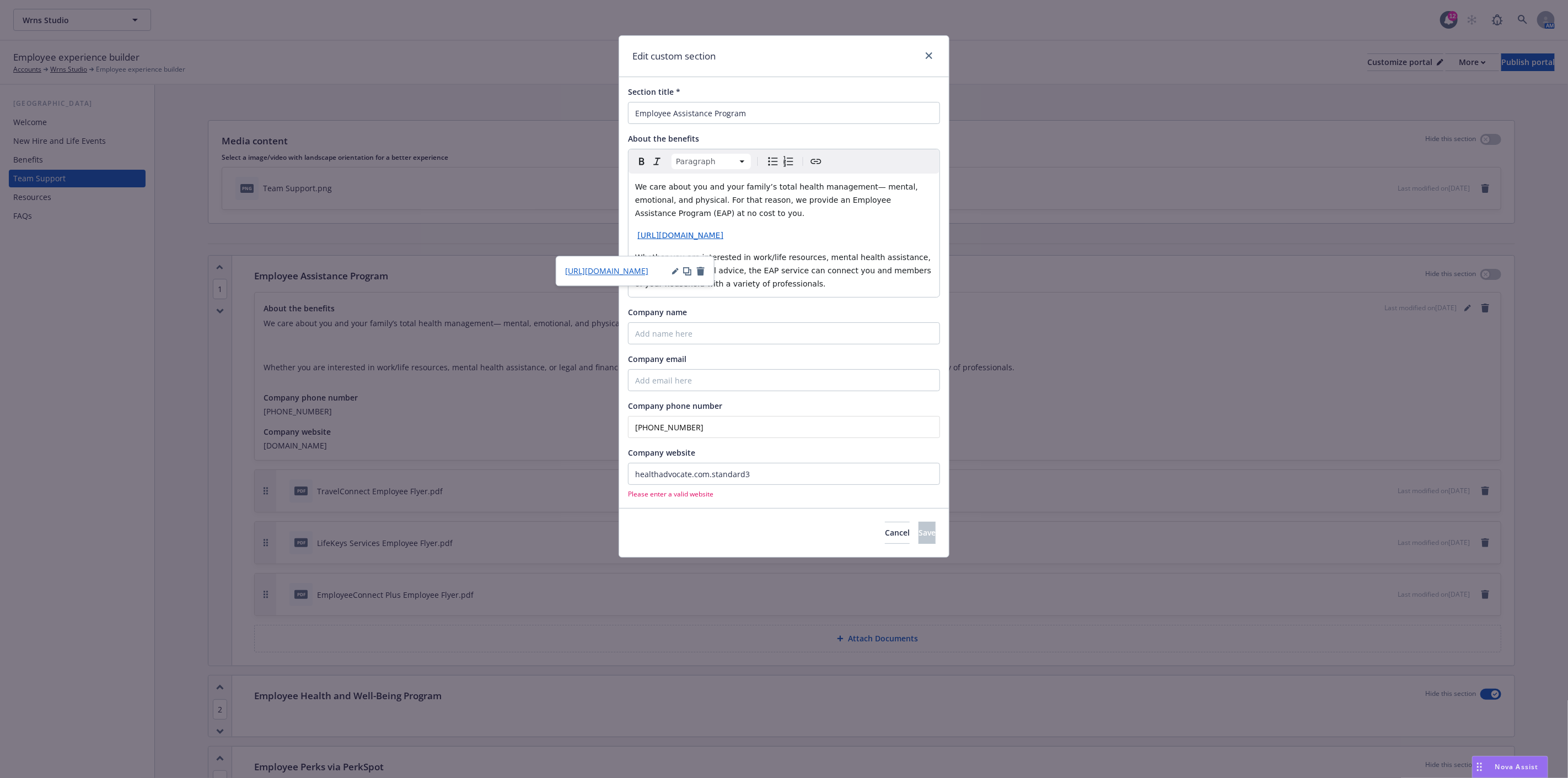
click at [699, 272] on icon "button" at bounding box center [701, 271] width 8 height 9
click at [703, 268] on icon "button" at bounding box center [701, 271] width 9 height 9
click at [695, 268] on div at bounding box center [689, 271] width 33 height 9
click at [725, 242] on p "[URL][DOMAIN_NAME]" at bounding box center [784, 235] width 298 height 13
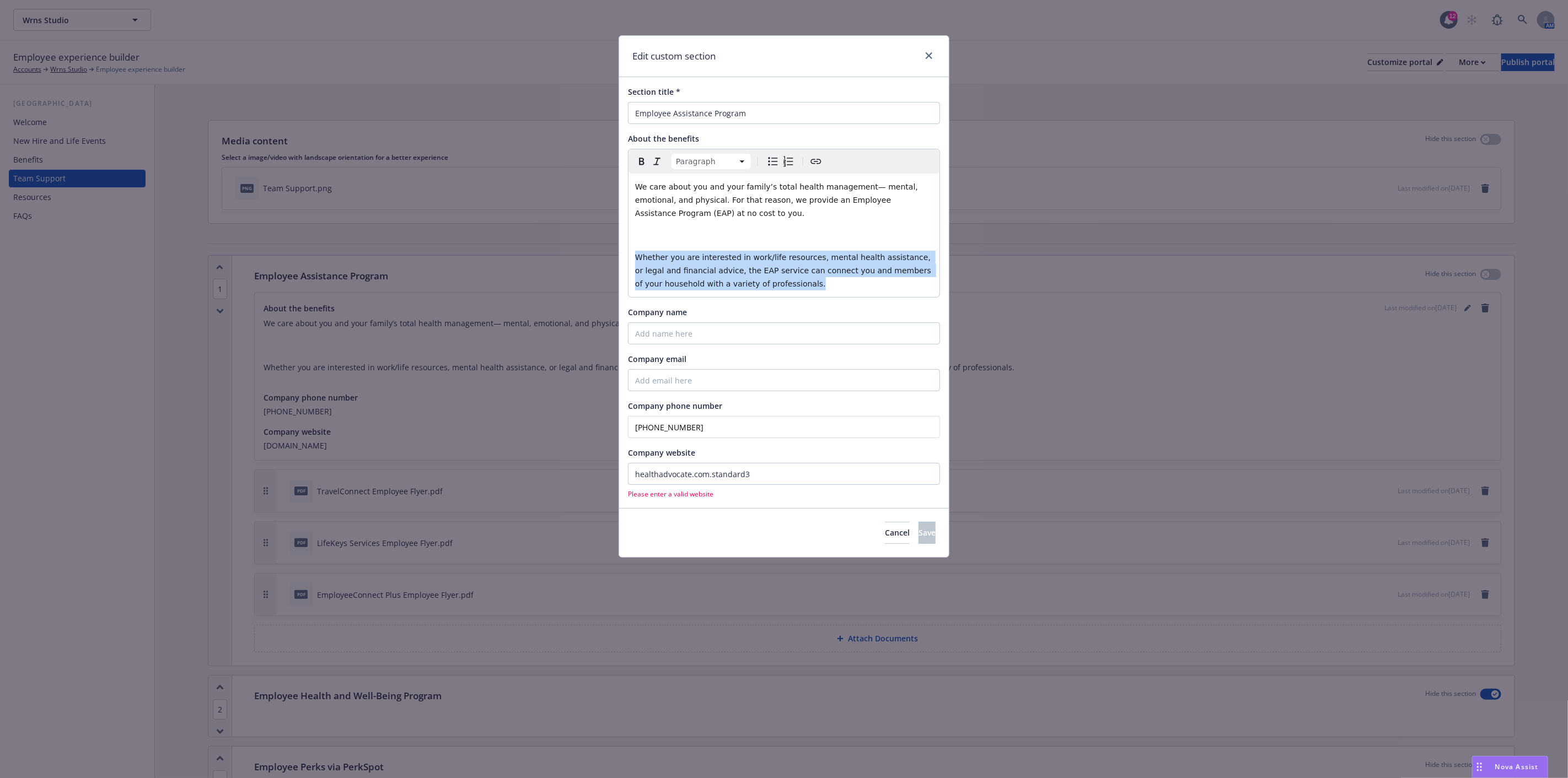
drag, startPoint x: 754, startPoint y: 287, endPoint x: 636, endPoint y: 238, distance: 127.8
click at [636, 238] on div "We care about you and your family’s total health management— mental, emotional,…" at bounding box center [784, 235] width 311 height 123
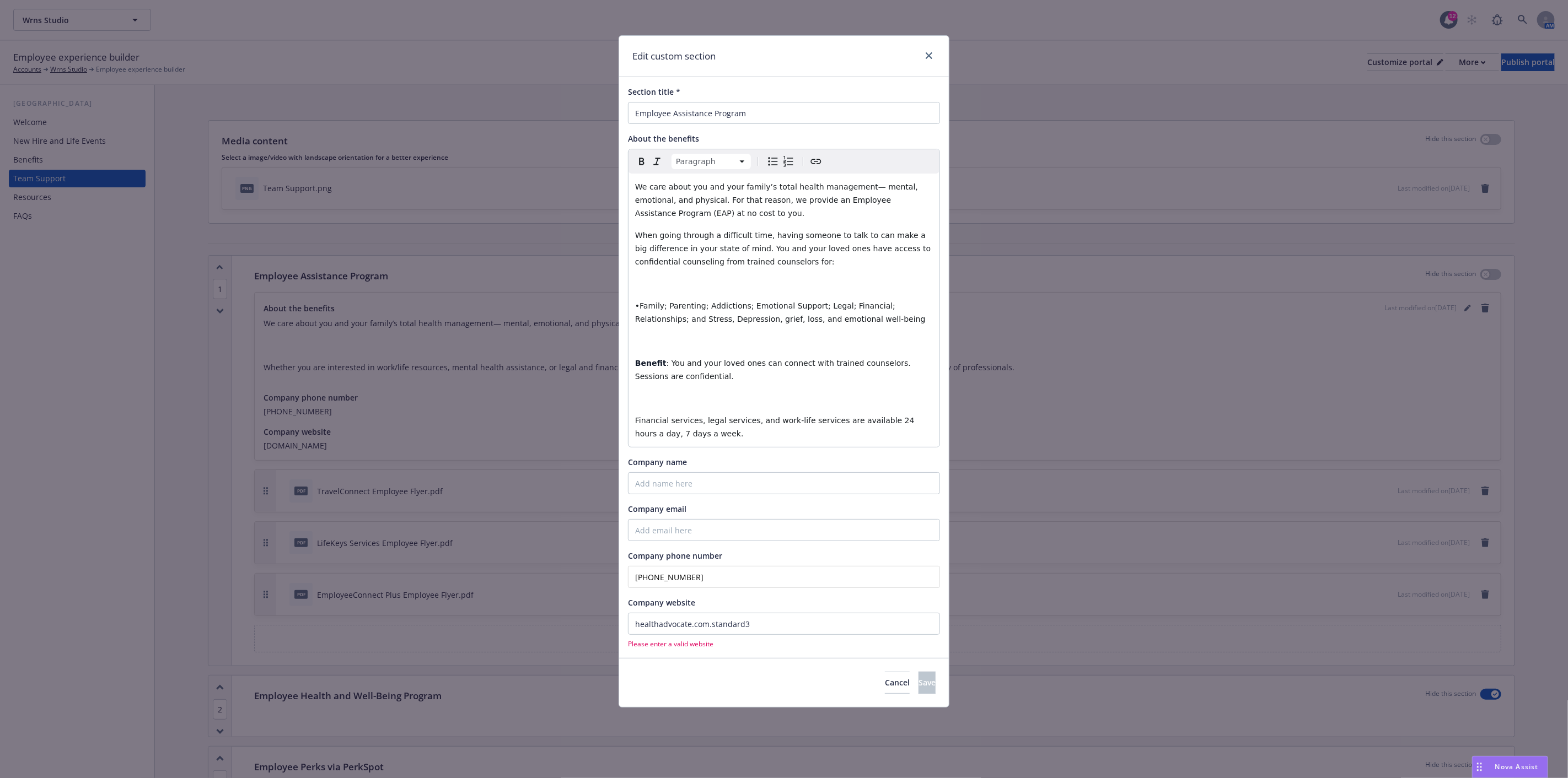
click at [644, 395] on p "editable markdown" at bounding box center [784, 398] width 298 height 13
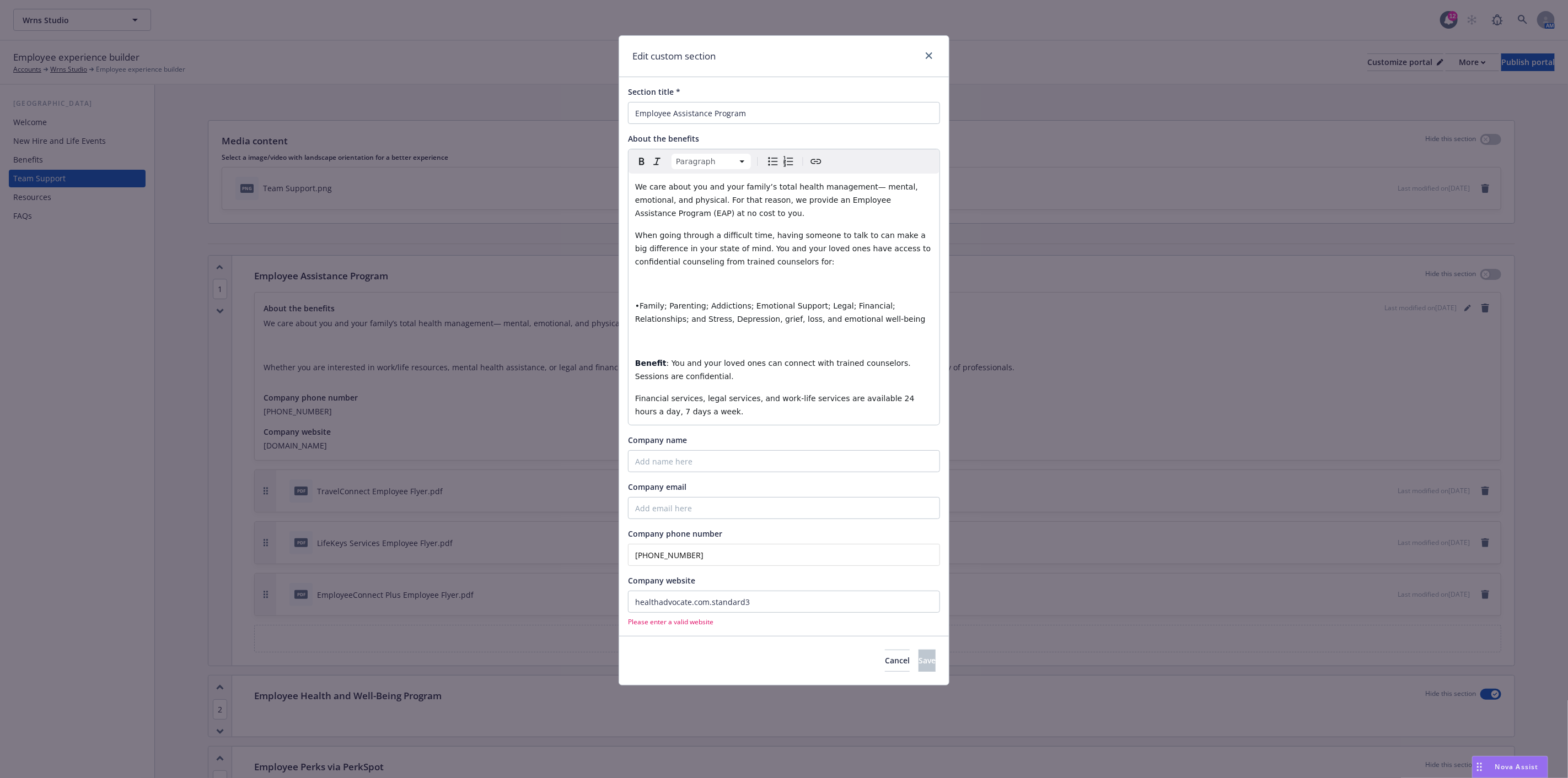
click at [638, 342] on p "editable markdown" at bounding box center [784, 341] width 298 height 13
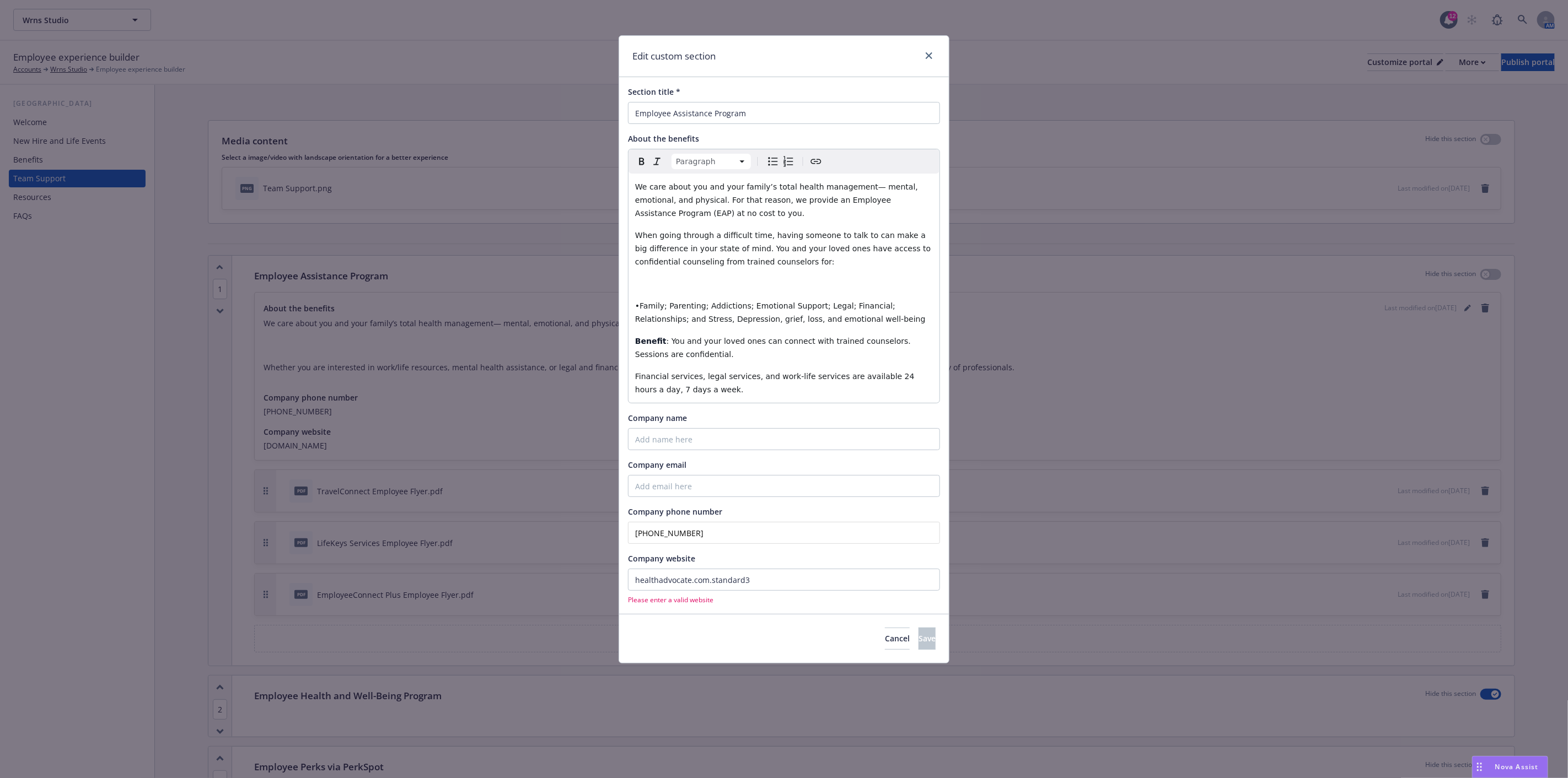
click at [637, 282] on p "editable markdown" at bounding box center [784, 284] width 298 height 13
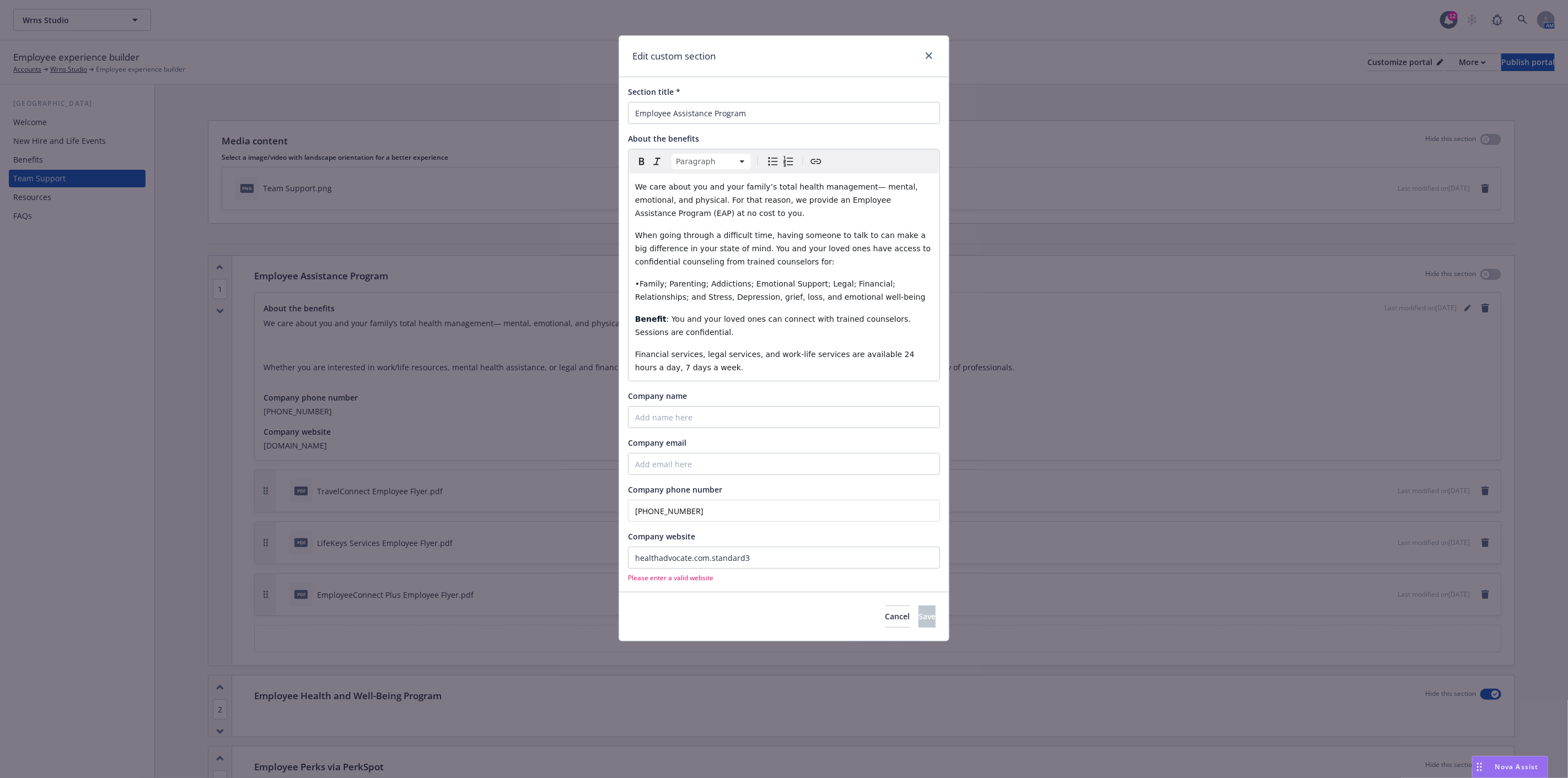
click at [639, 282] on span "•Family; Parenting; Addictions; Emotional Support; Legal; Financial; Relationsh…" at bounding box center [781, 290] width 291 height 22
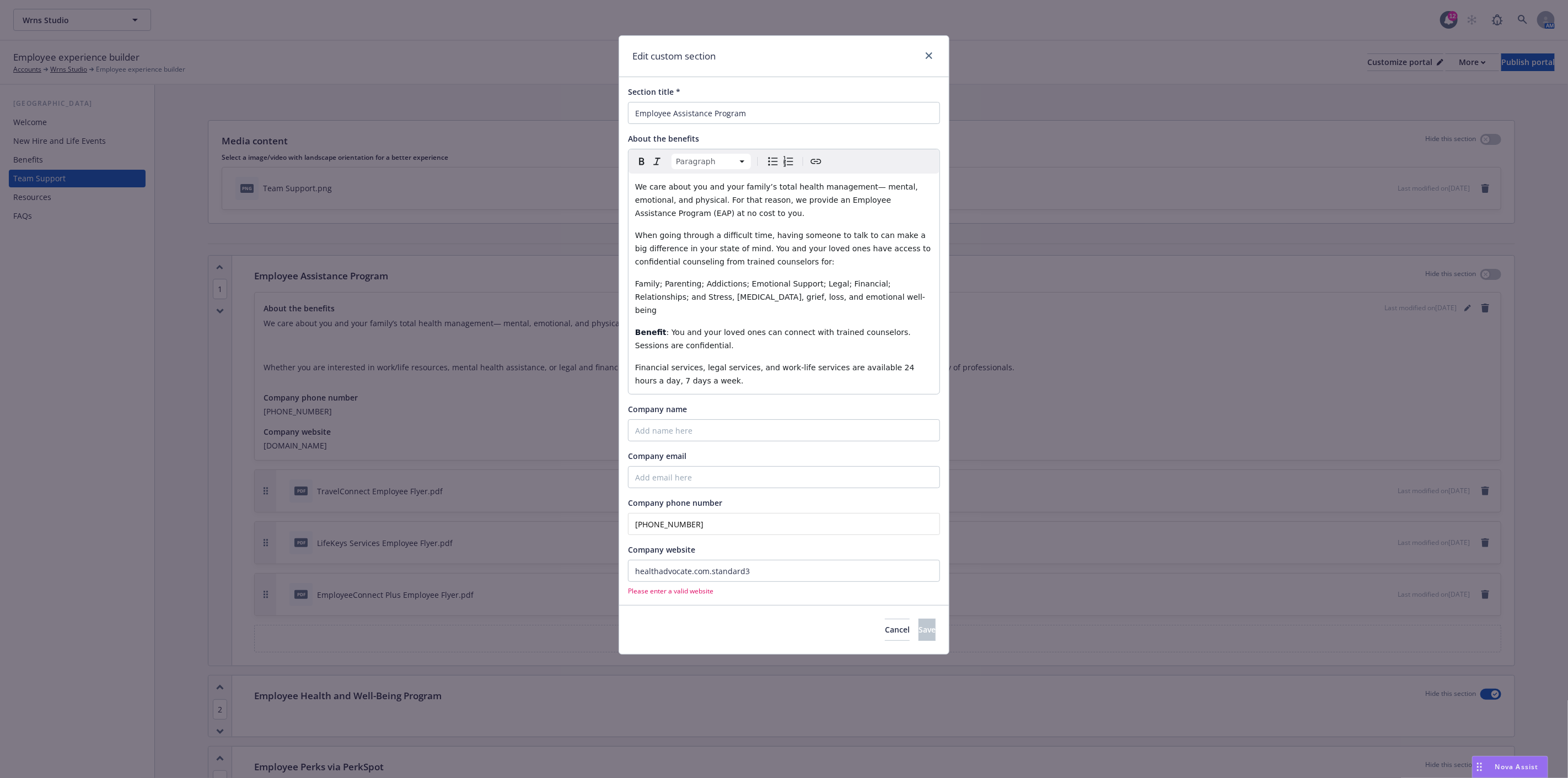
click at [772, 168] on icon "Bulleted list" at bounding box center [773, 161] width 13 height 13
select select
click at [795, 560] on input "healthadvocate.com.standard3" at bounding box center [784, 571] width 312 height 22
click at [770, 585] on div "Section title * Employee Assistance Program About the benefits Paragraph Headin…" at bounding box center [784, 341] width 330 height 527
click at [630, 560] on input "healthadvocate.com.standard3" at bounding box center [784, 571] width 312 height 22
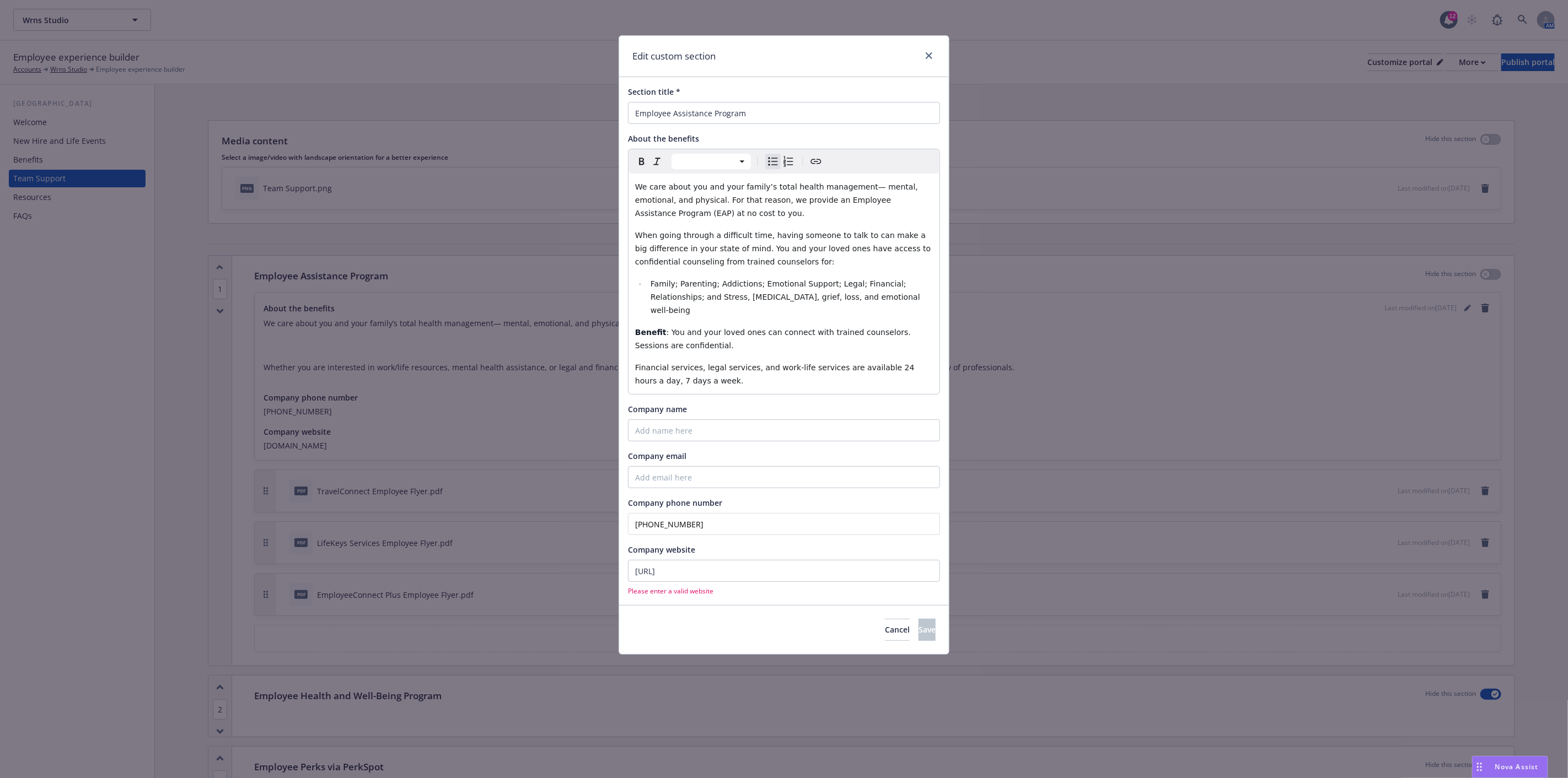
click at [752, 605] on div "Cancel Save" at bounding box center [784, 630] width 330 height 49
click at [754, 586] on span "Please enter a valid website" at bounding box center [784, 591] width 312 height 9
click at [800, 560] on input "[URL]" at bounding box center [784, 571] width 312 height 22
drag, startPoint x: 781, startPoint y: 558, endPoint x: 624, endPoint y: 552, distance: 157.1
click at [624, 552] on div "Section title * Employee Assistance Program About the benefits Paragraph Headin…" at bounding box center [784, 341] width 330 height 527
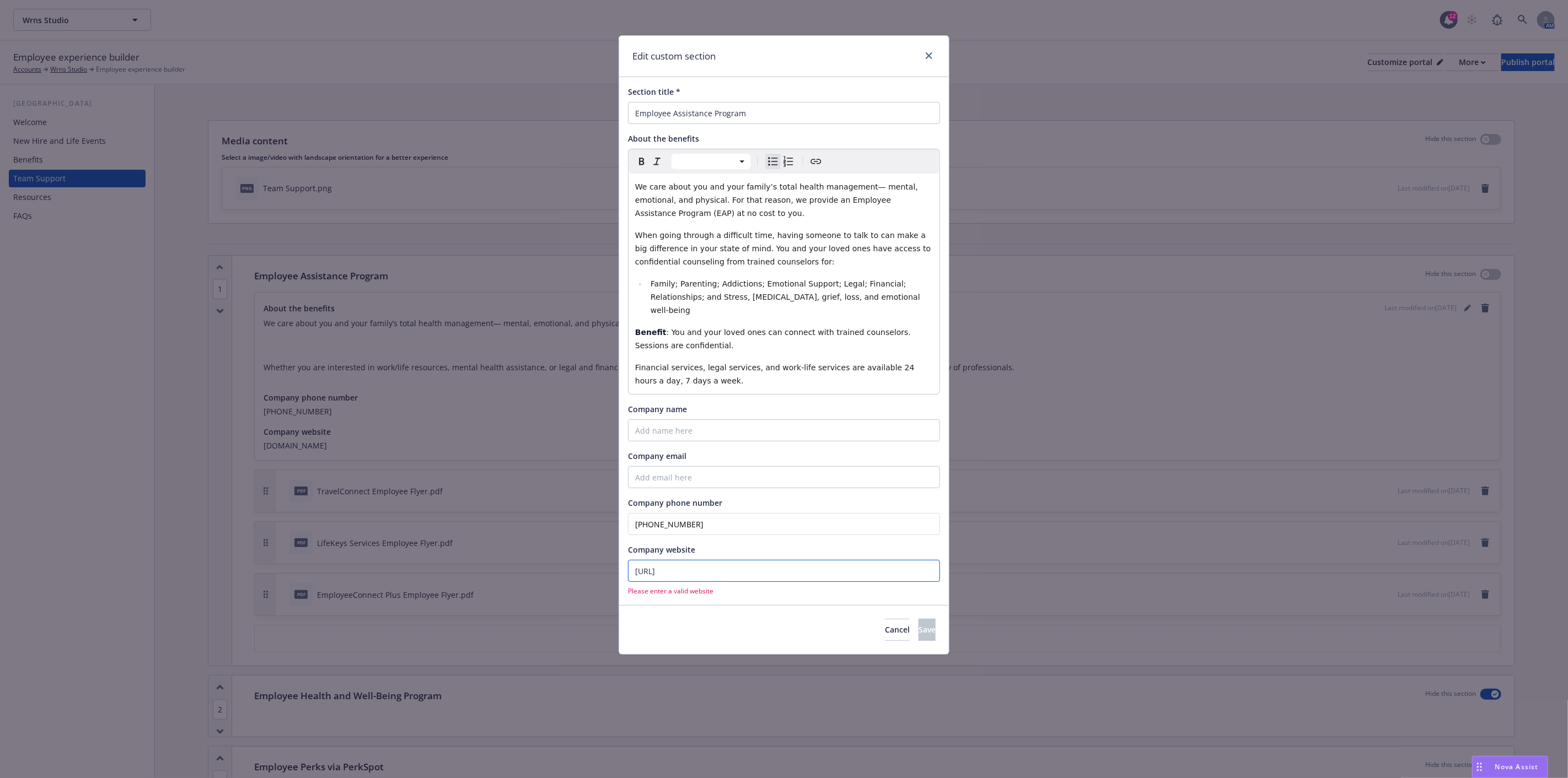
click at [734, 560] on input "[URL]" at bounding box center [784, 571] width 312 height 22
click at [657, 560] on input "[URL][DOMAIN_NAME]" at bounding box center [784, 571] width 312 height 22
click at [752, 583] on div "Section title * Employee Assistance Program About the benefits Paragraph Headin…" at bounding box center [784, 341] width 330 height 527
click at [853, 561] on input "[DOMAIN_NAME][URL]" at bounding box center [784, 571] width 312 height 22
click at [642, 560] on input "[DOMAIN_NAME][URL]" at bounding box center [784, 571] width 312 height 22
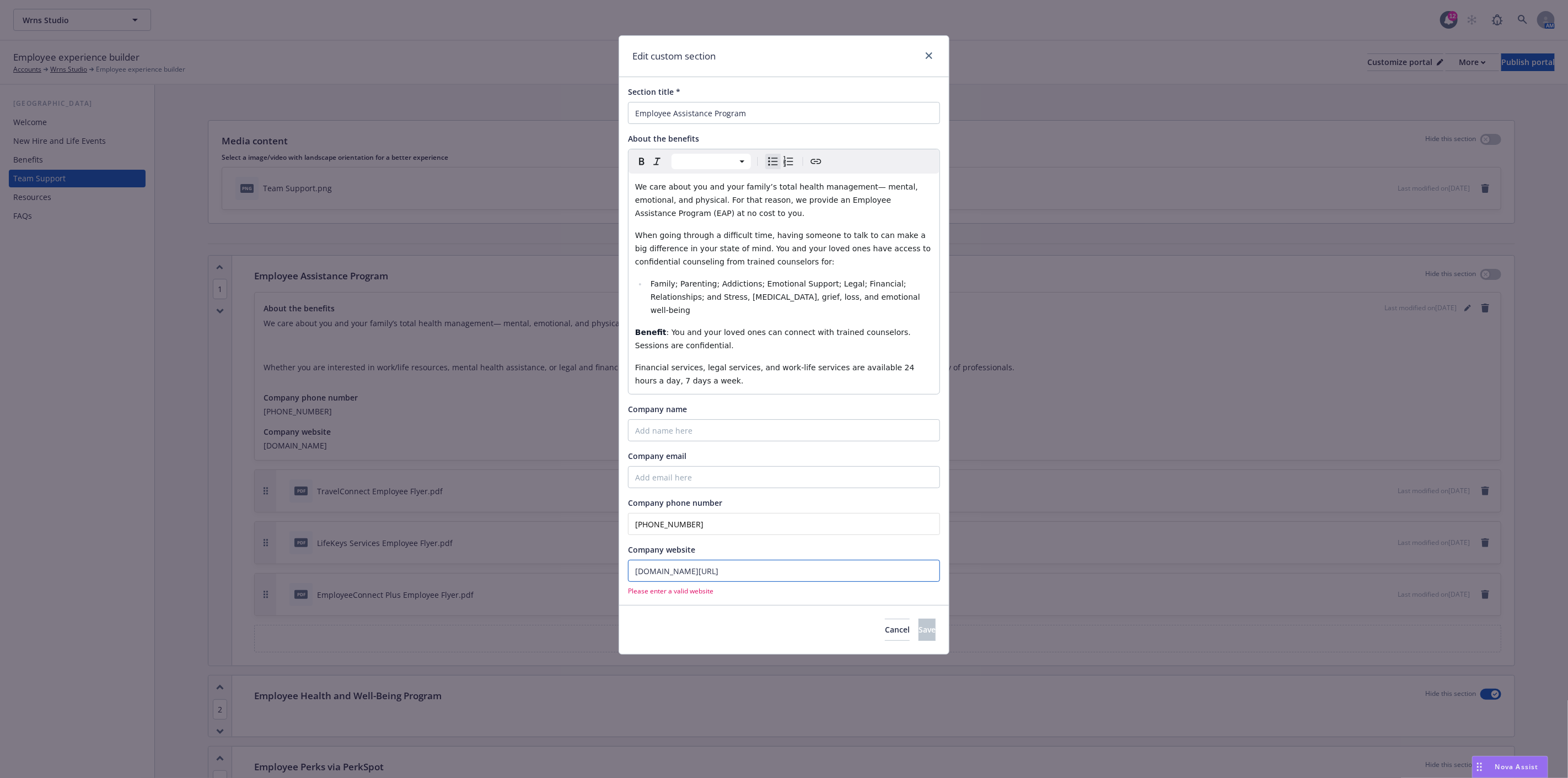
click at [637, 560] on input "[DOMAIN_NAME][URL]" at bounding box center [784, 571] width 312 height 22
click at [828, 560] on input "[URL][DOMAIN_NAME]" at bounding box center [784, 571] width 312 height 22
click at [801, 466] on input "Company email" at bounding box center [784, 477] width 312 height 22
click at [753, 586] on span "Please enter a valid website" at bounding box center [784, 591] width 312 height 9
drag, startPoint x: 788, startPoint y: 557, endPoint x: 579, endPoint y: 558, distance: 209.0
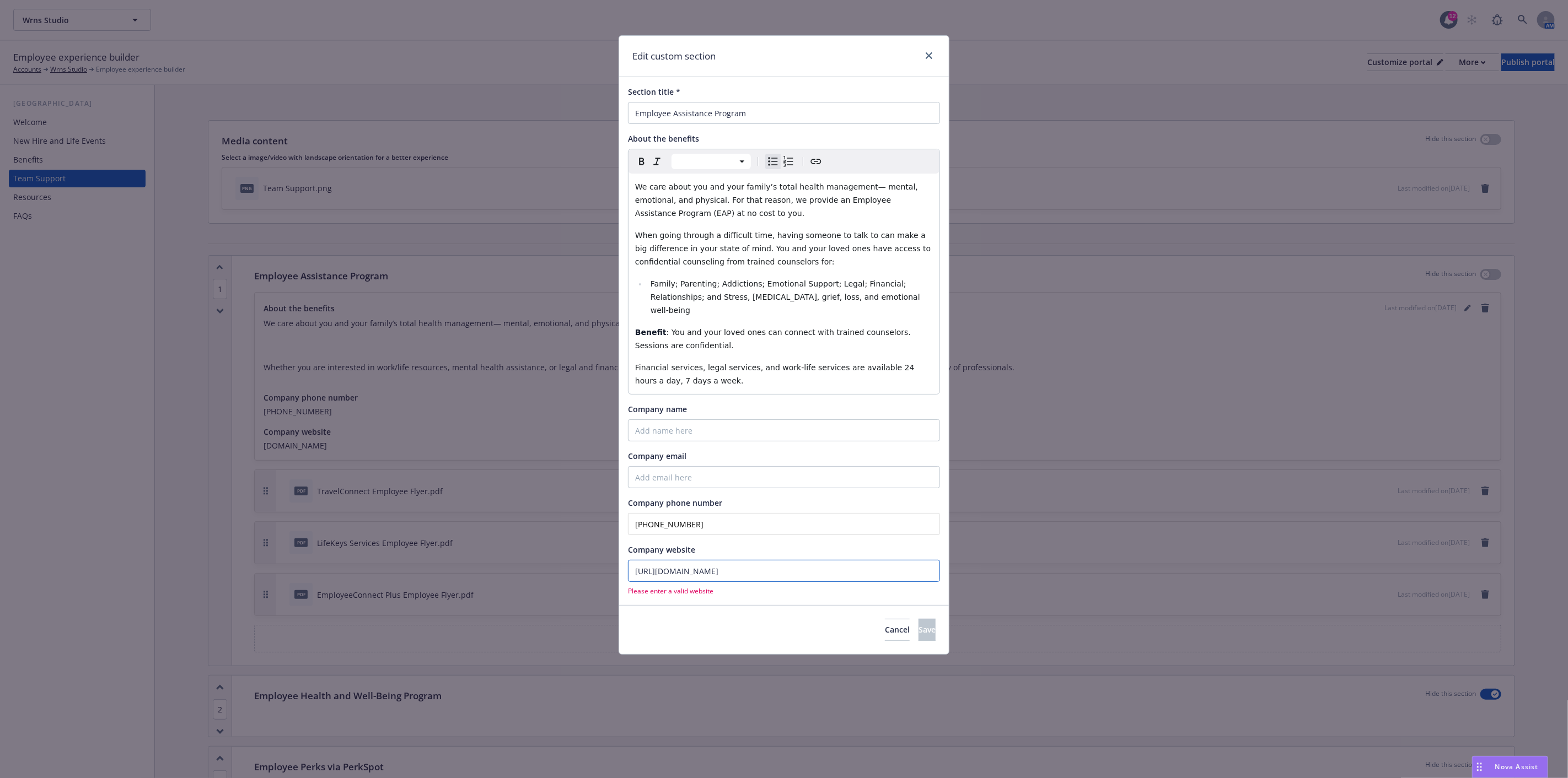
click at [579, 558] on div "Edit custom section Section title * Employee Assistance Program About the benef…" at bounding box center [784, 389] width 1568 height 778
click at [780, 560] on input "[URL][DOMAIN_NAME]" at bounding box center [784, 571] width 312 height 22
drag, startPoint x: 781, startPoint y: 559, endPoint x: 630, endPoint y: 558, distance: 151.0
click at [630, 560] on input "[URL][DOMAIN_NAME]" at bounding box center [784, 571] width 312 height 22
paste input "Add website here"
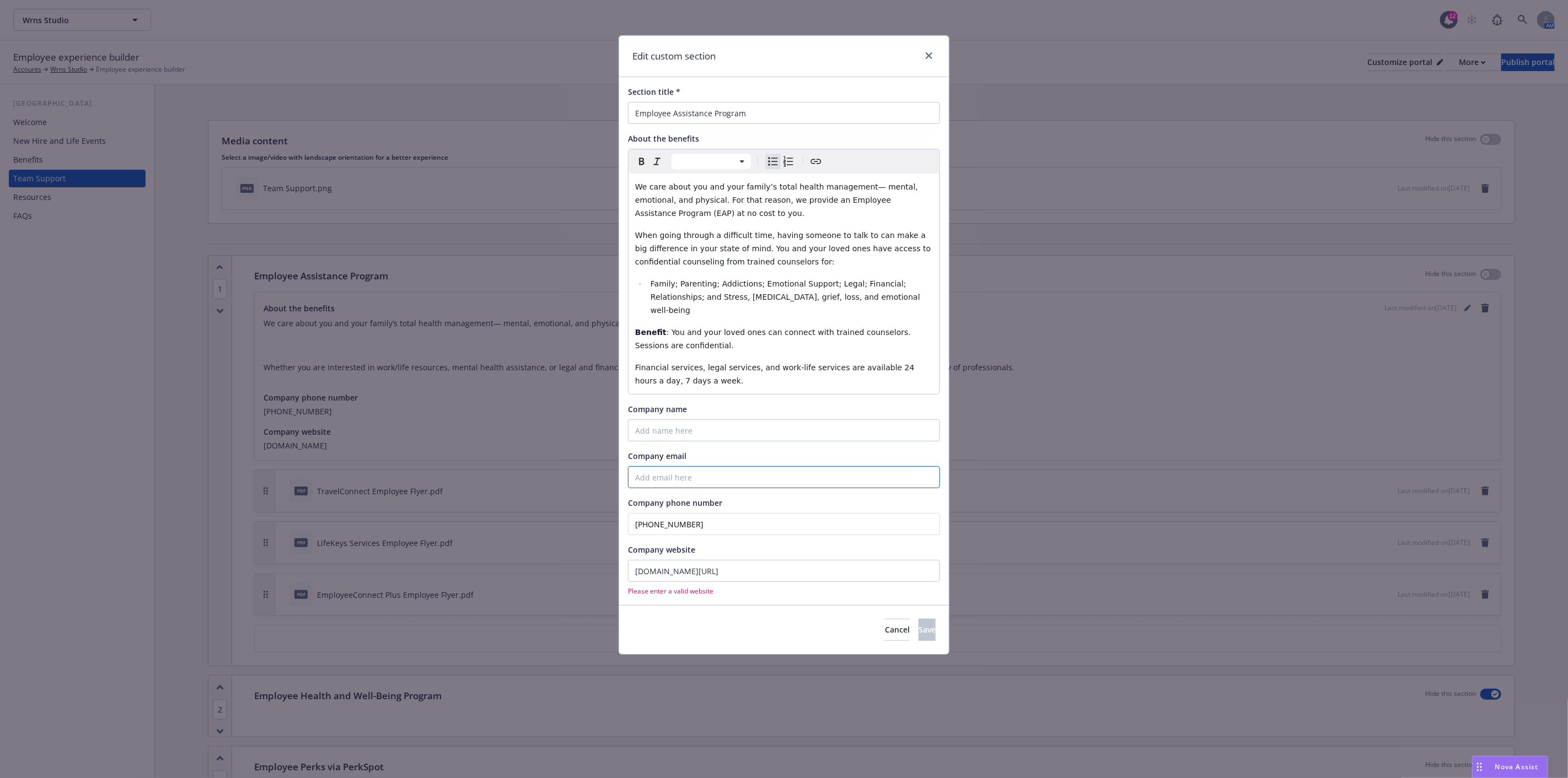
click at [736, 466] on input "Company email" at bounding box center [784, 477] width 312 height 22
click at [697, 586] on span "Please enter a valid website" at bounding box center [784, 591] width 312 height 9
click at [707, 560] on input "[DOMAIN_NAME][URL]" at bounding box center [784, 571] width 312 height 22
click at [632, 560] on input "[DOMAIN_NAME][URL]" at bounding box center [784, 571] width 312 height 22
drag, startPoint x: 756, startPoint y: 552, endPoint x: 573, endPoint y: 547, distance: 183.1
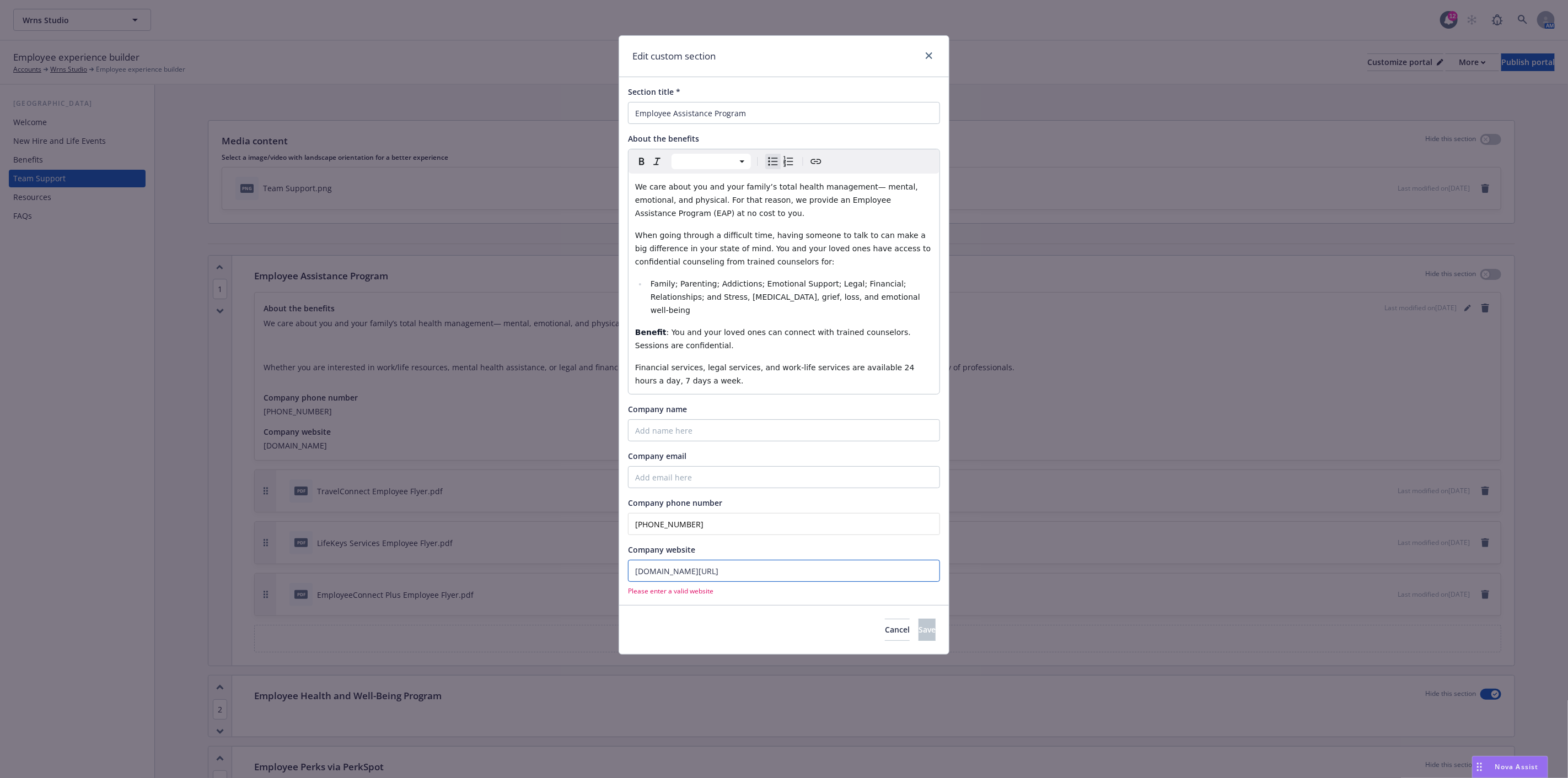
click at [573, 547] on div "Edit custom section Section title * Employee Assistance Program About the benef…" at bounding box center [784, 389] width 1568 height 778
drag, startPoint x: 755, startPoint y: 557, endPoint x: 617, endPoint y: 555, distance: 138.0
click at [617, 555] on div "Edit custom section Section title * Employee Assistance Program About the benef…" at bounding box center [784, 389] width 1568 height 778
drag, startPoint x: 664, startPoint y: 555, endPoint x: 729, endPoint y: 608, distance: 83.9
click at [729, 608] on div "Cancel Save" at bounding box center [784, 630] width 330 height 49
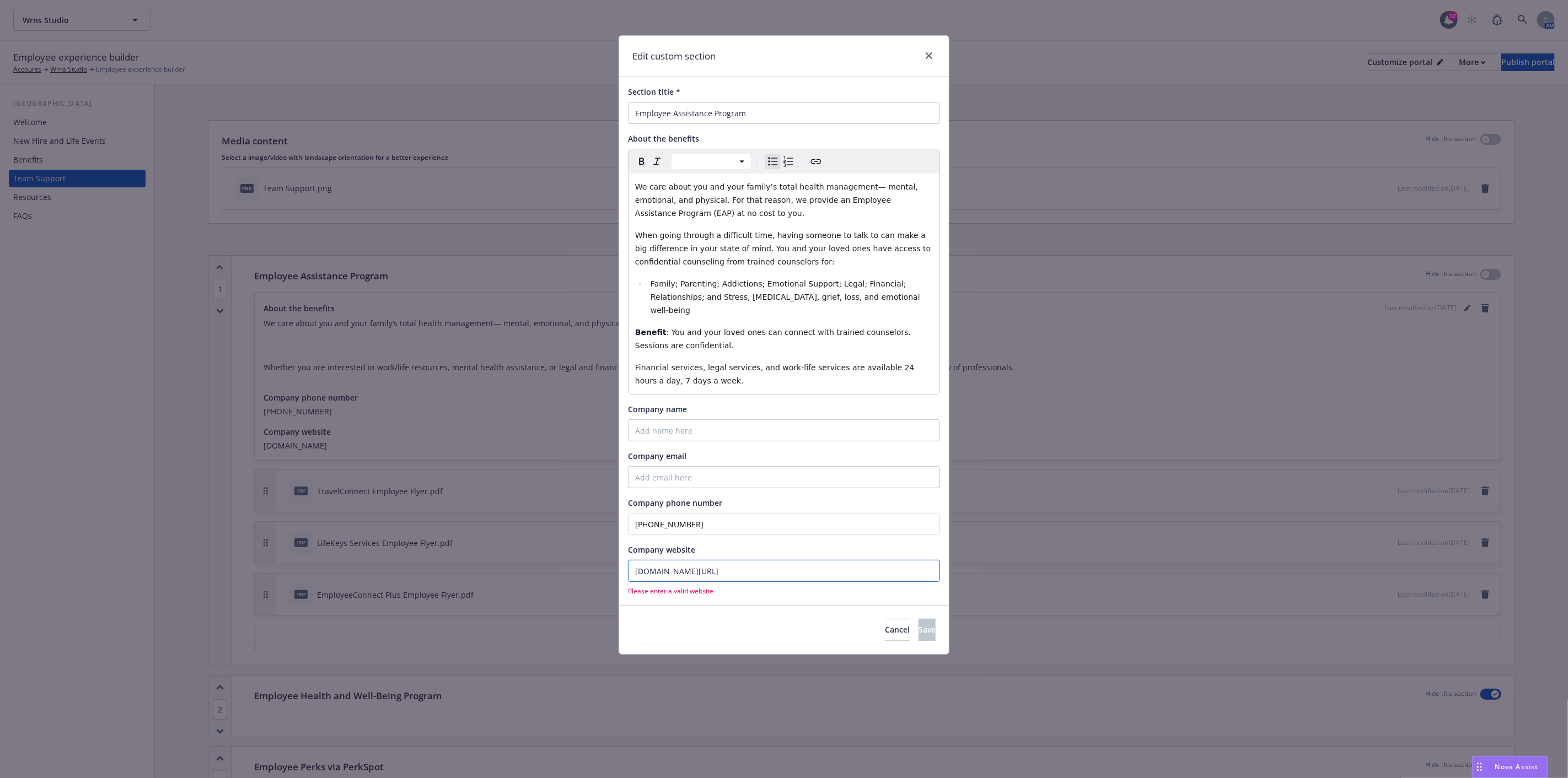
drag, startPoint x: 781, startPoint y: 558, endPoint x: 776, endPoint y: 559, distance: 5.1
click at [781, 560] on input "[DOMAIN_NAME][URL]" at bounding box center [784, 571] width 312 height 22
drag, startPoint x: 723, startPoint y: 558, endPoint x: 597, endPoint y: 549, distance: 126.3
click at [597, 549] on div "Edit custom section Section title * Employee Assistance Program About the benef…" at bounding box center [784, 389] width 1568 height 778
click at [773, 560] on input "[DOMAIN_NAME][URL]" at bounding box center [784, 571] width 312 height 22
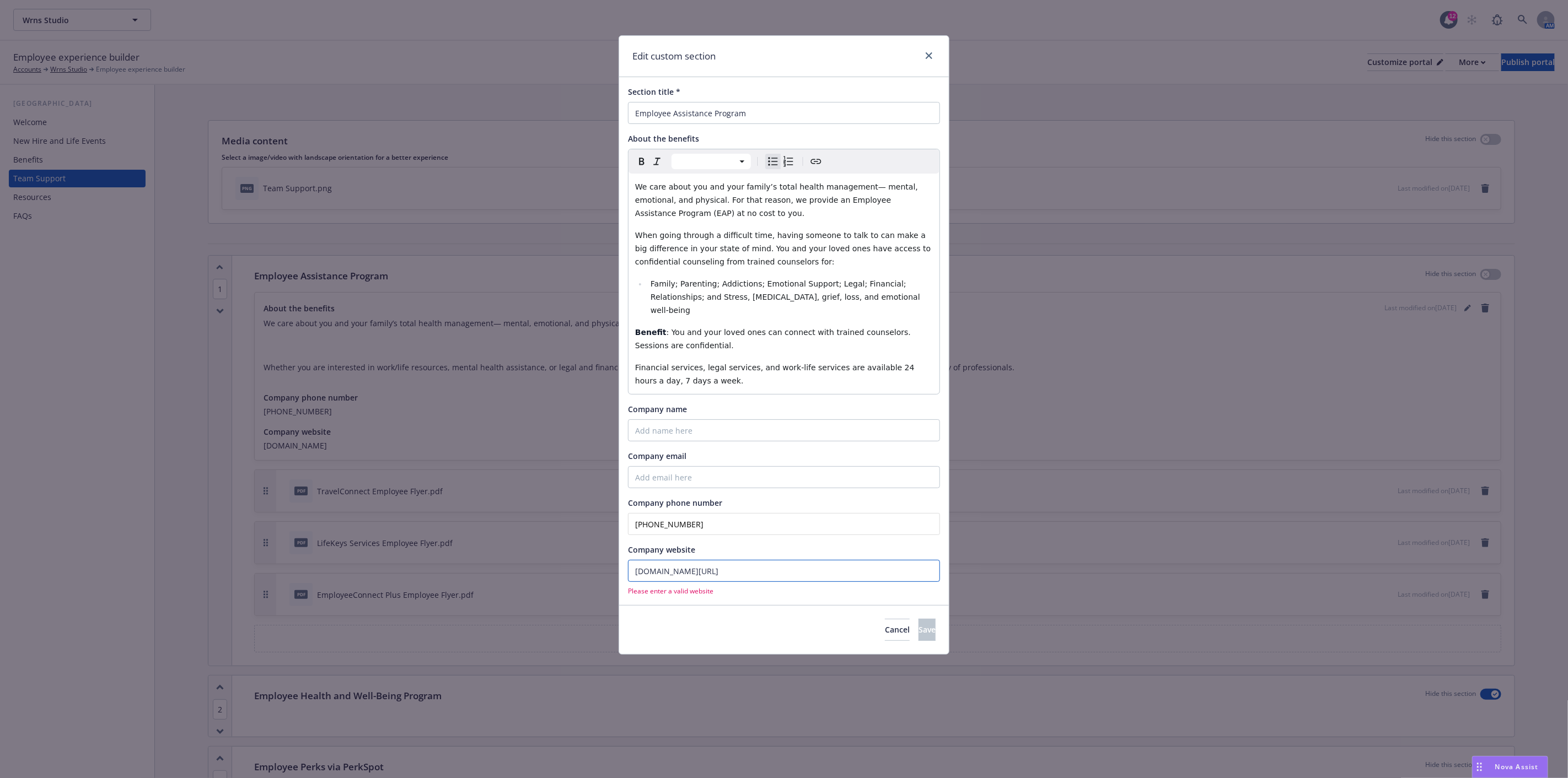
drag, startPoint x: 764, startPoint y: 558, endPoint x: 581, endPoint y: 547, distance: 183.3
click at [581, 547] on div "Edit custom section Section title * Employee Assistance Program About the benef…" at bounding box center [784, 389] width 1568 height 778
paste input "http://"
type input "[URL][DOMAIN_NAME]"
click at [879, 585] on div "Section title * Employee Assistance Program About the benefits Paragraph Headin…" at bounding box center [784, 341] width 330 height 527
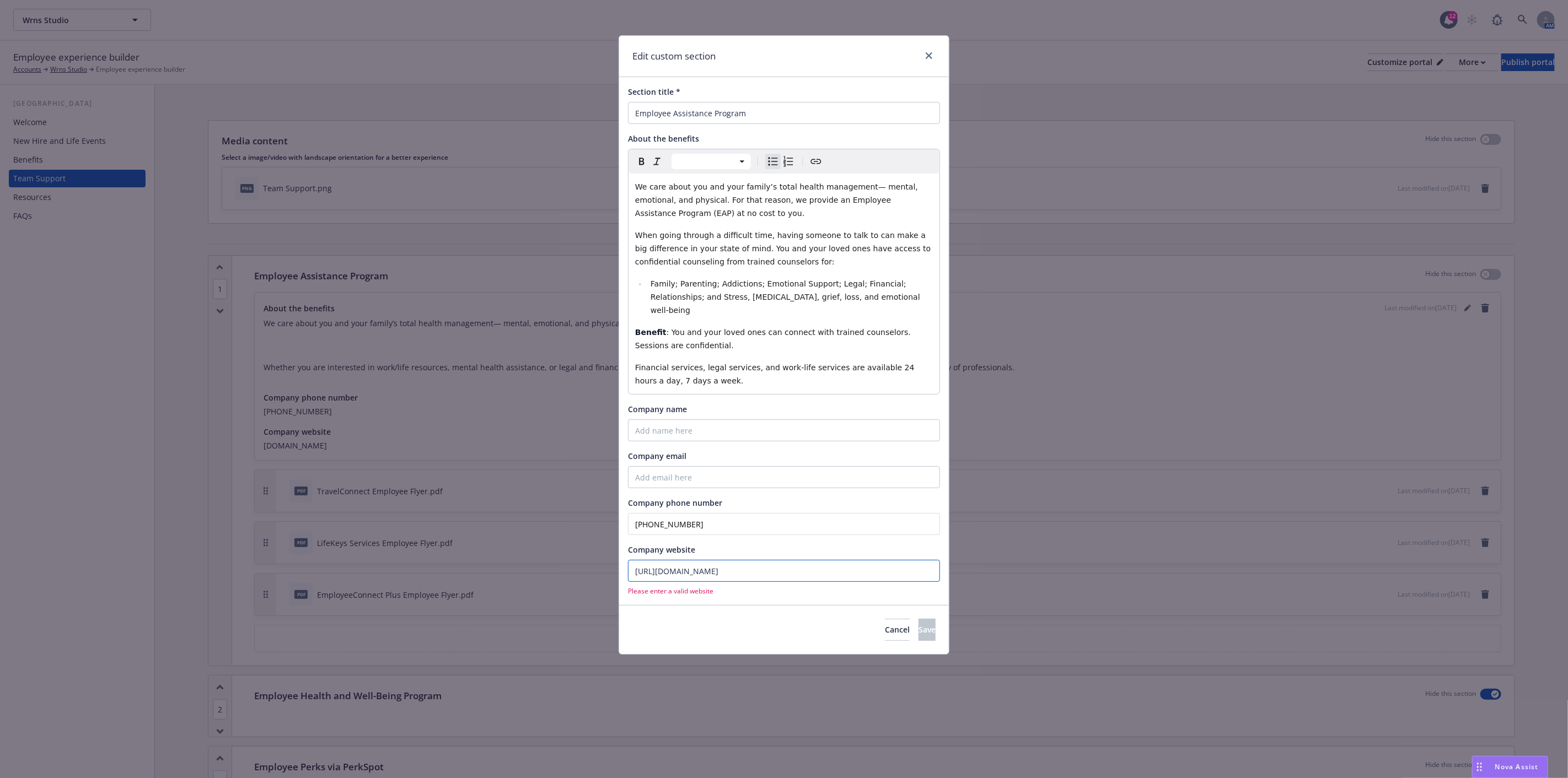
drag, startPoint x: 789, startPoint y: 557, endPoint x: 597, endPoint y: 556, distance: 192.0
click at [597, 556] on div "Edit custom section Section title * Employee Assistance Program About the benef…" at bounding box center [784, 389] width 1568 height 778
click at [756, 605] on div "Cancel Save" at bounding box center [784, 630] width 330 height 49
click at [923, 52] on div at bounding box center [927, 56] width 18 height 14
click at [931, 53] on icon "close" at bounding box center [929, 56] width 7 height 7
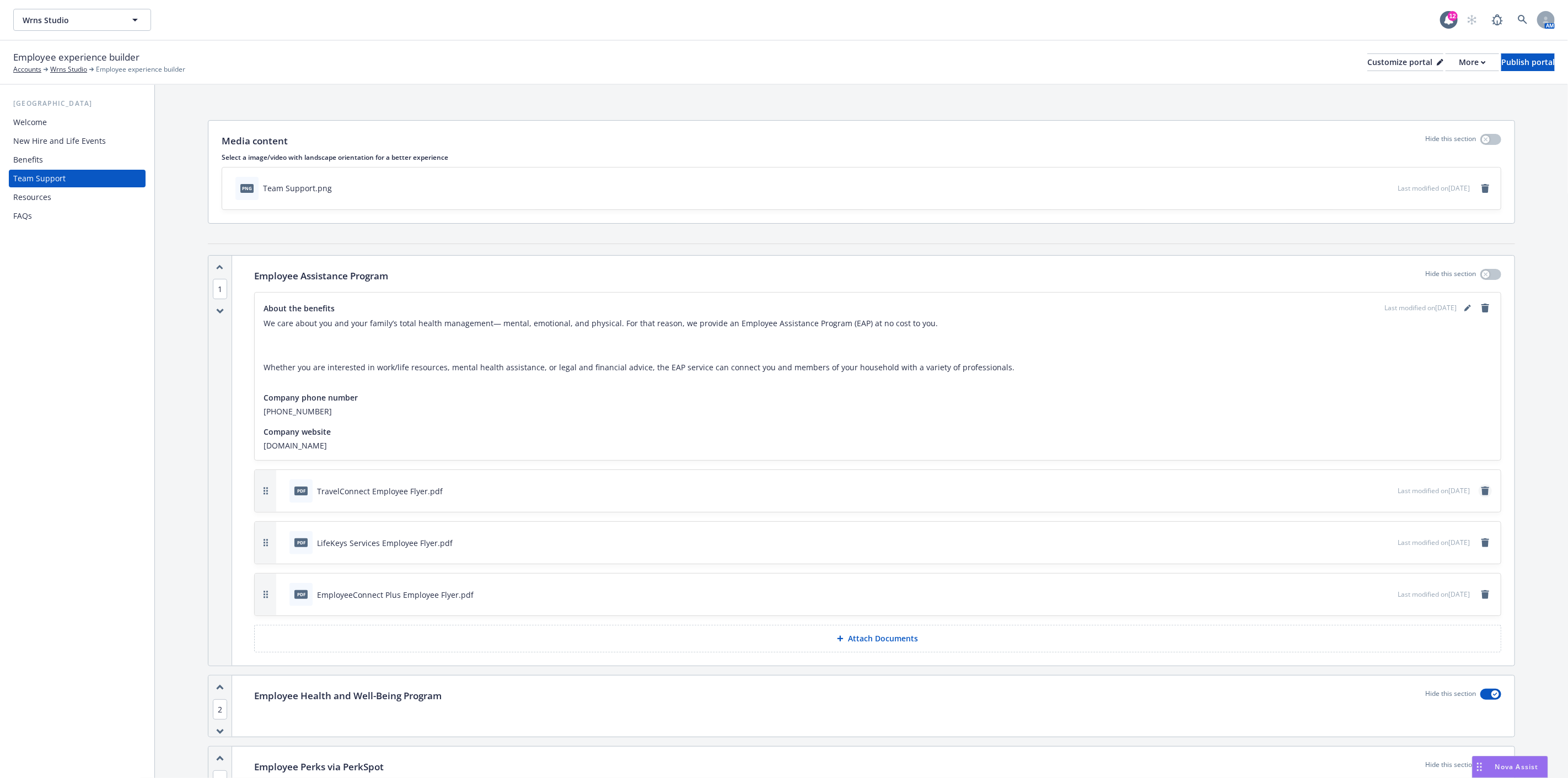
click at [1482, 492] on icon "remove" at bounding box center [1485, 491] width 8 height 9
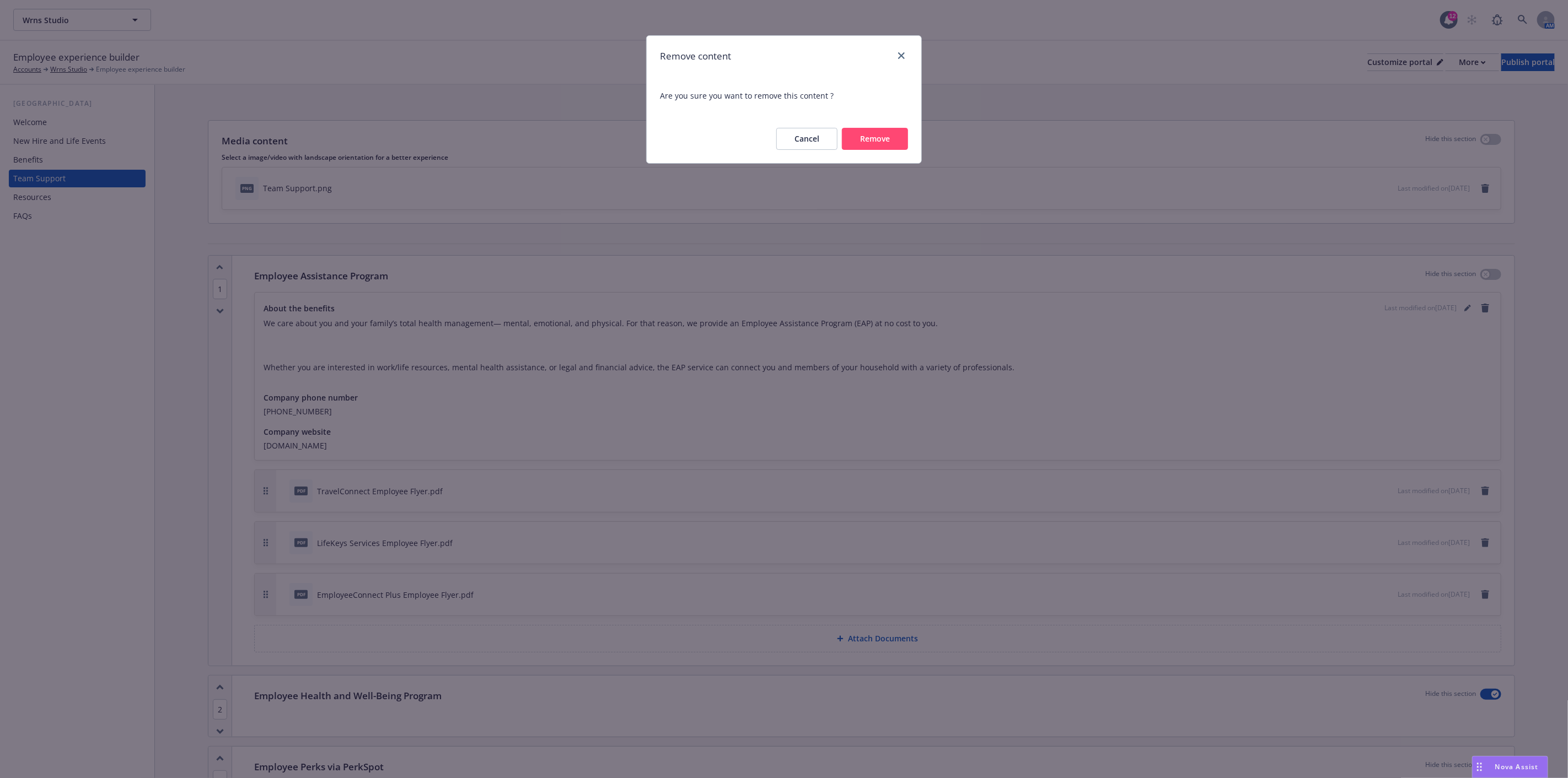
click at [855, 134] on button "Remove" at bounding box center [875, 138] width 66 height 22
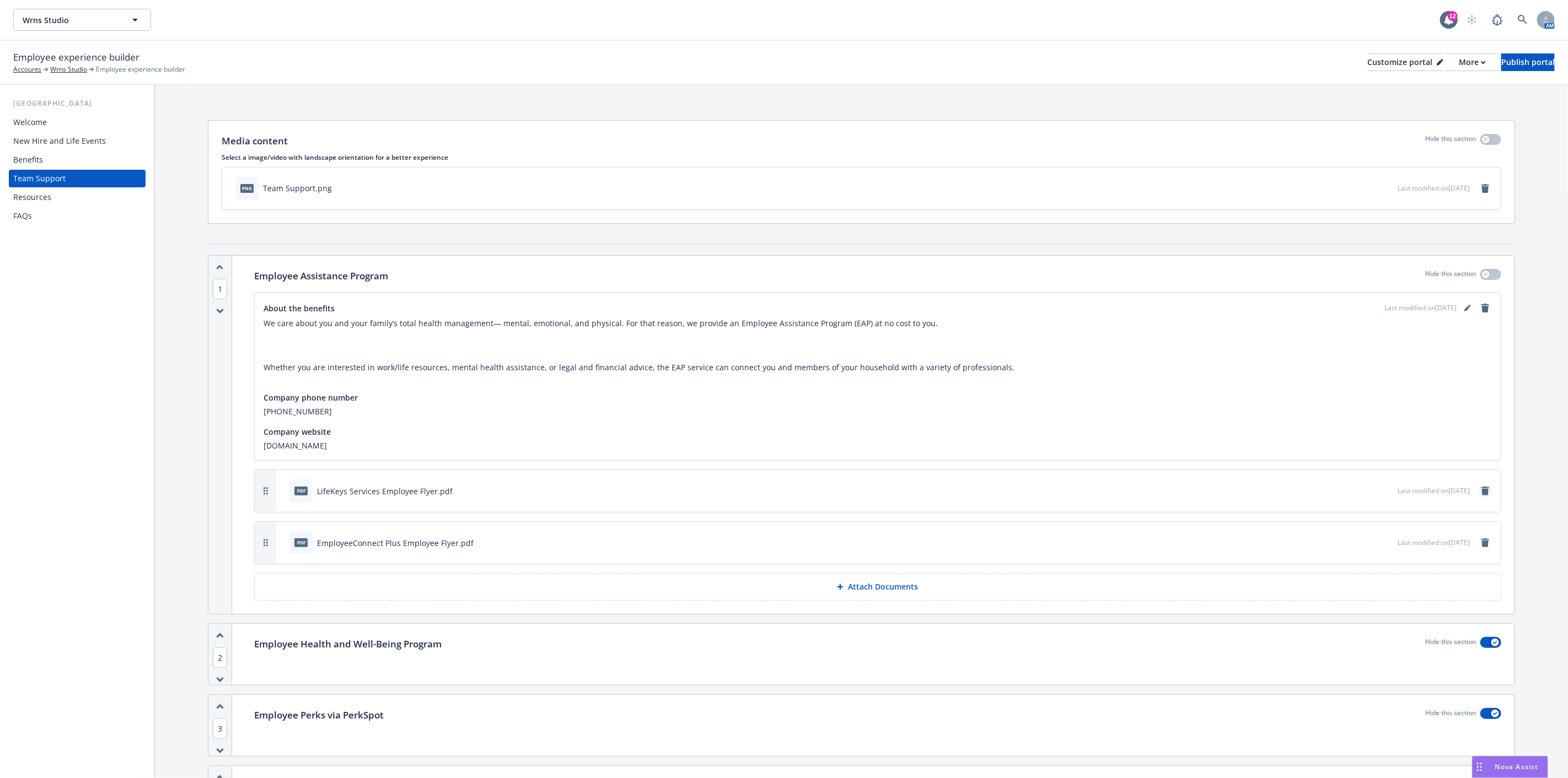
click at [1479, 489] on link "remove" at bounding box center [1485, 490] width 13 height 13
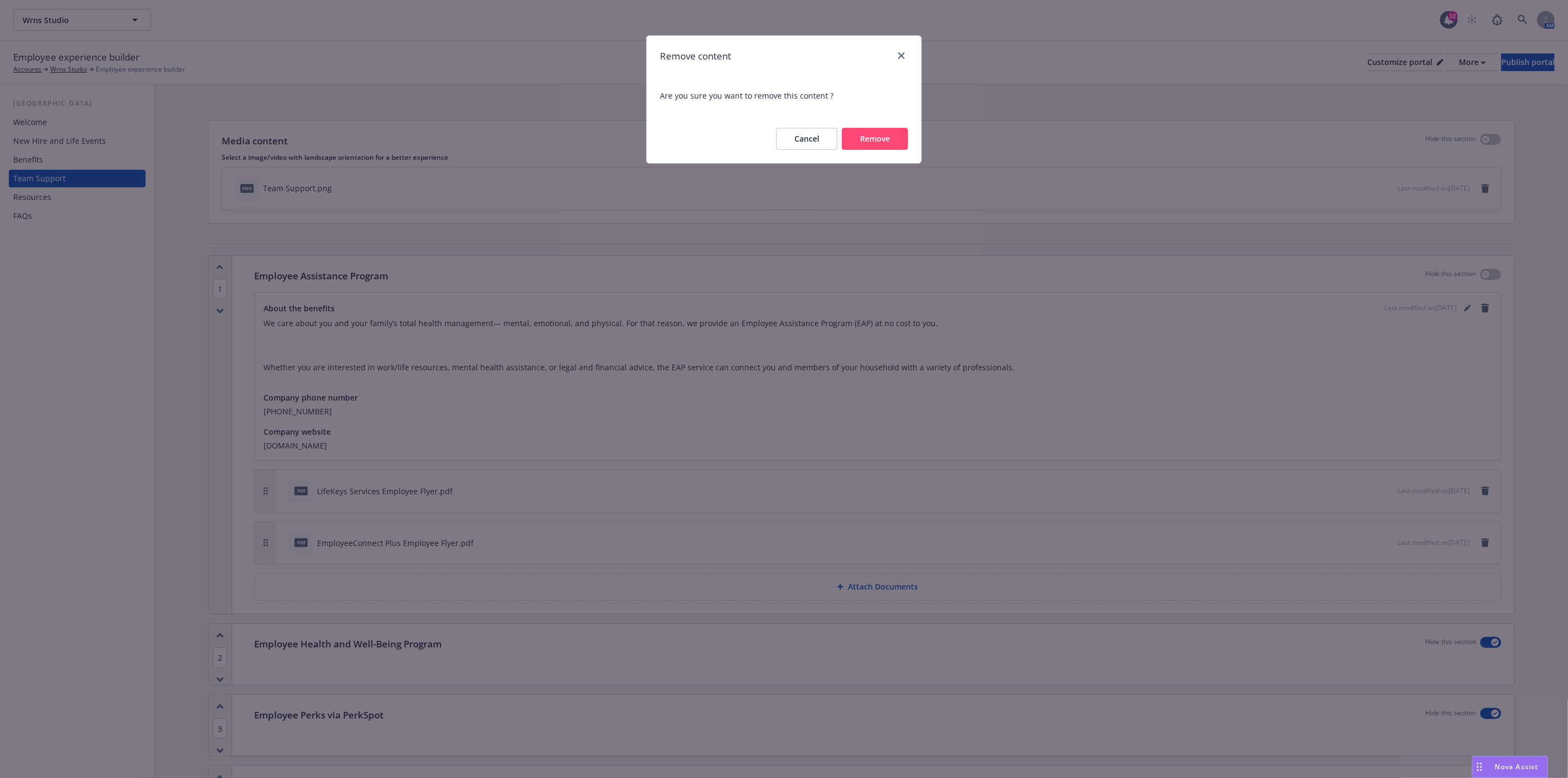
click at [870, 140] on button "Remove" at bounding box center [875, 138] width 66 height 22
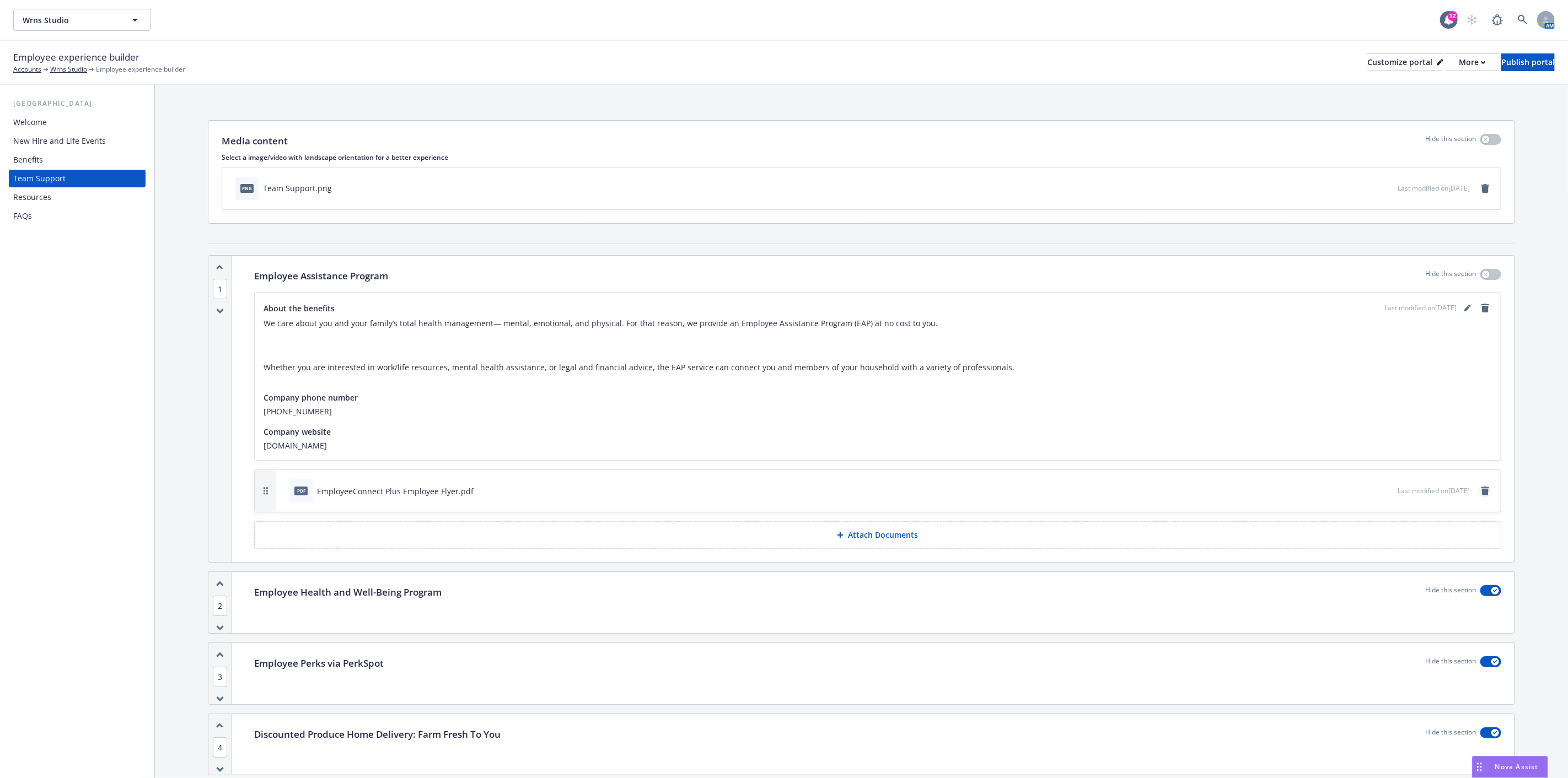
click at [1482, 488] on icon "remove" at bounding box center [1485, 491] width 8 height 9
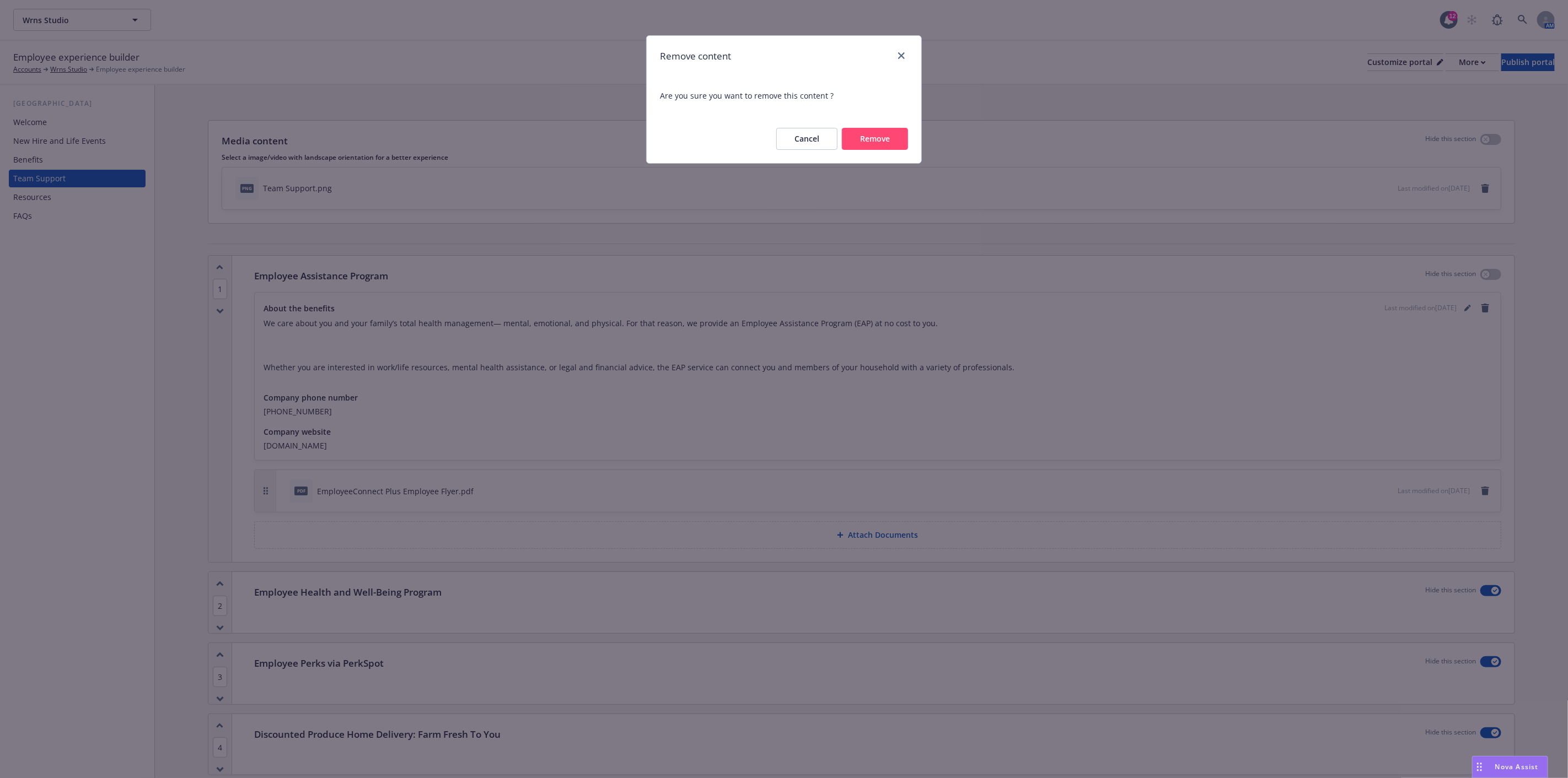
click at [878, 138] on button "Remove" at bounding box center [875, 138] width 66 height 22
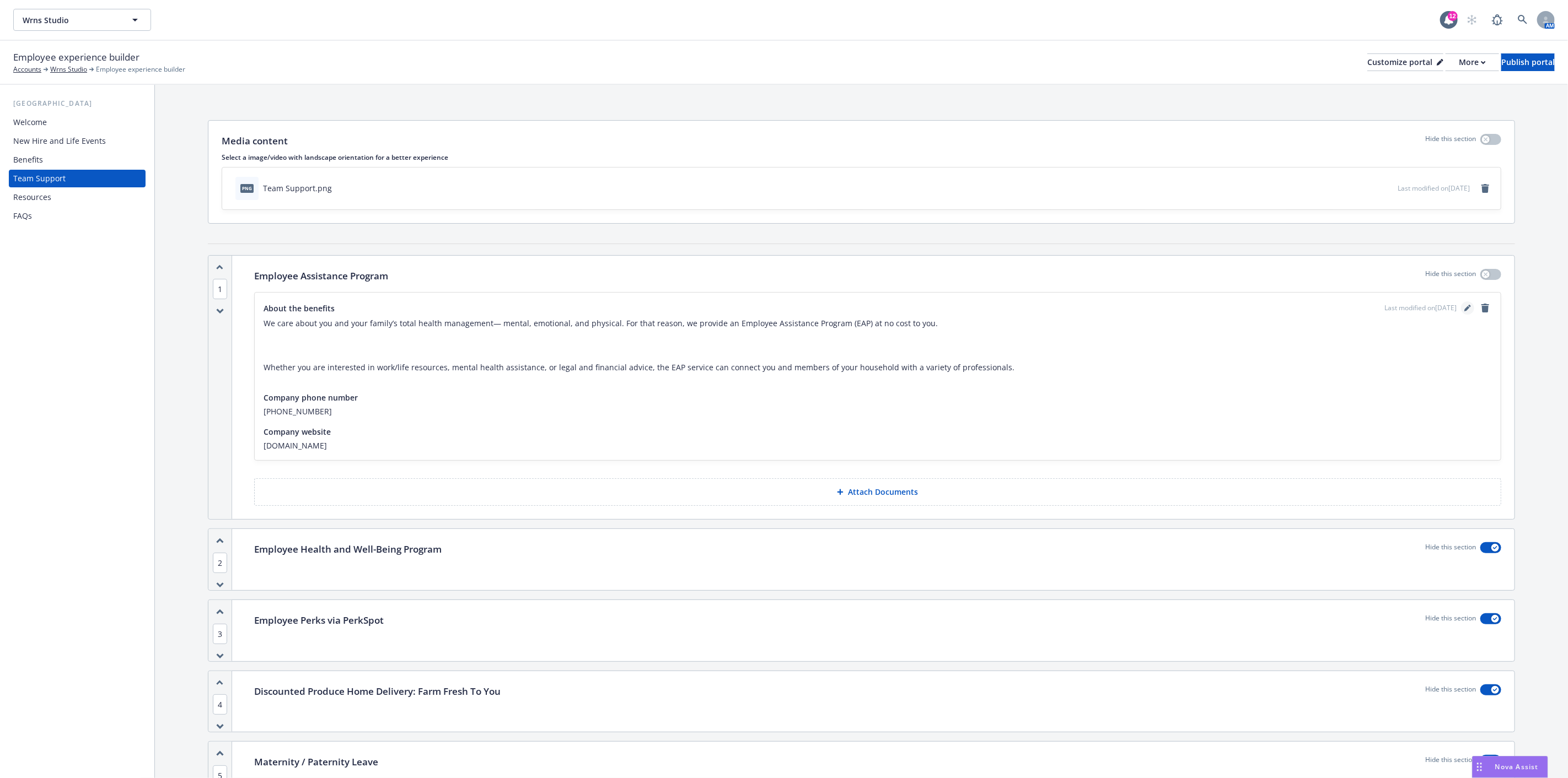
click at [1465, 305] on icon "editPencil" at bounding box center [1468, 308] width 7 height 7
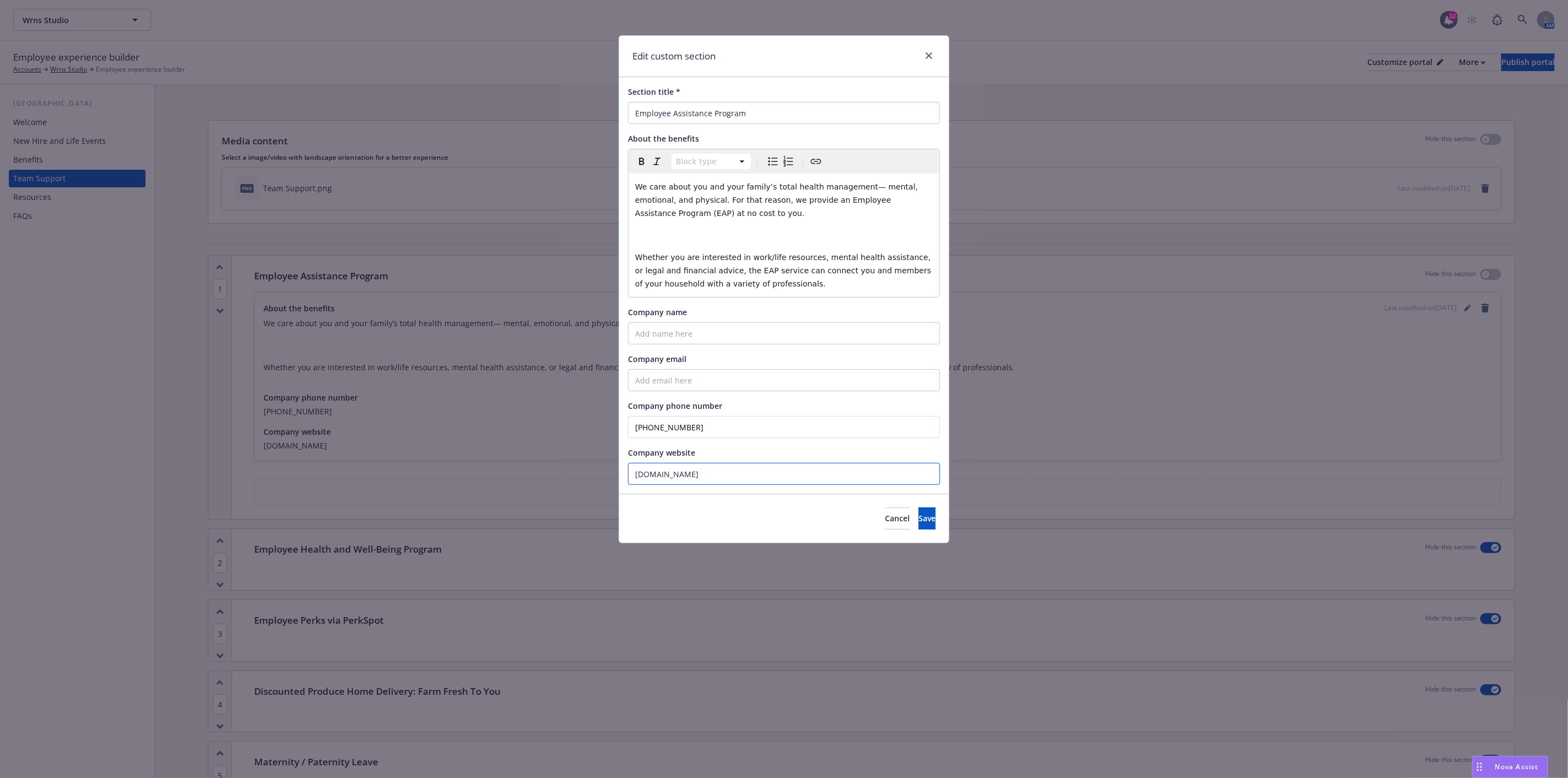
drag, startPoint x: 755, startPoint y: 475, endPoint x: 598, endPoint y: 462, distance: 157.5
click at [600, 471] on div "Edit custom section Section title * Employee Assistance Program About the benef…" at bounding box center [784, 389] width 1568 height 778
drag, startPoint x: 699, startPoint y: 426, endPoint x: 610, endPoint y: 422, distance: 89.1
click at [610, 422] on div "Edit custom section Section title * Employee Assistance Program About the benef…" at bounding box center [784, 389] width 1568 height 778
select select "paragraph"
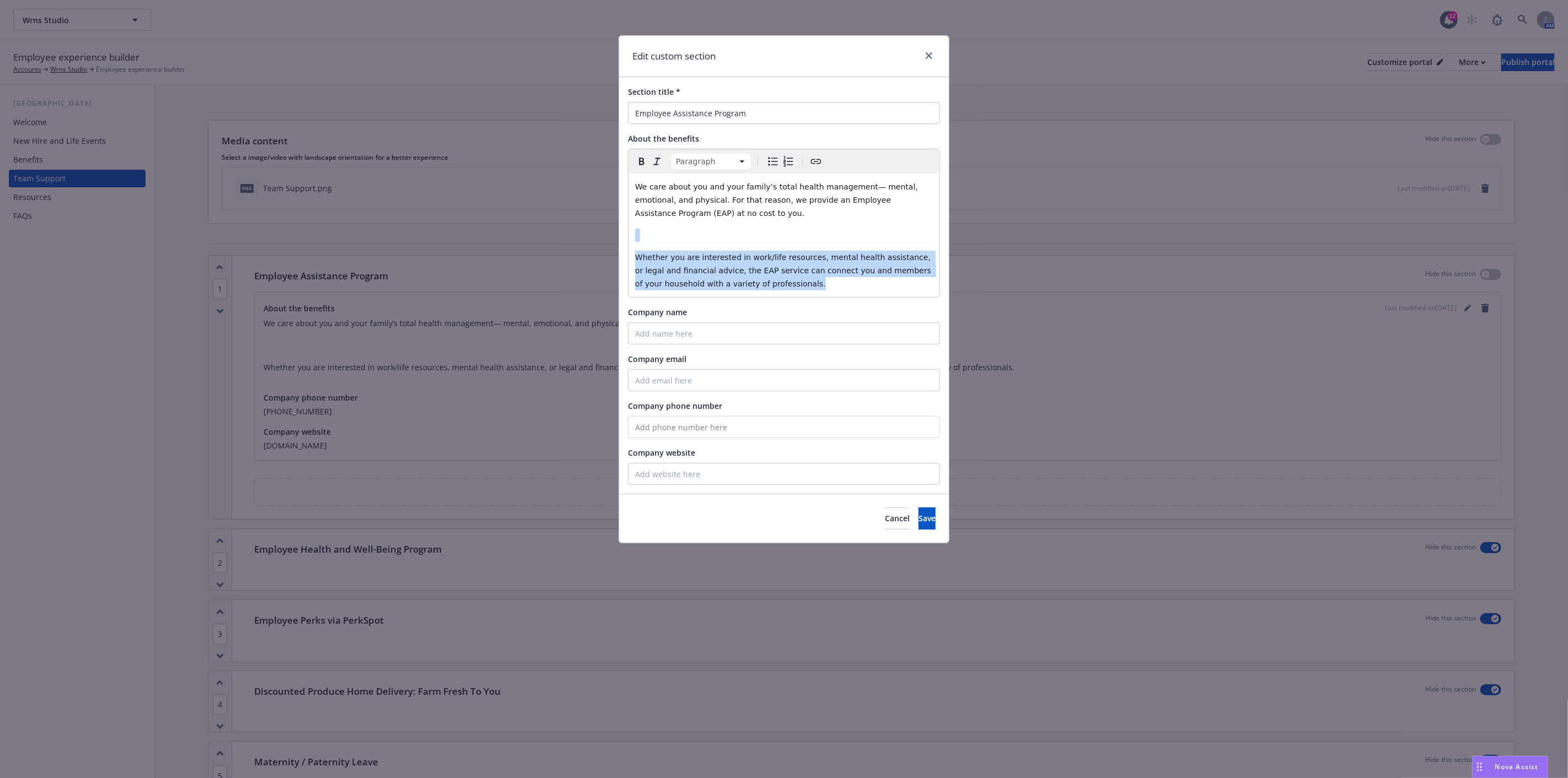
drag, startPoint x: 741, startPoint y: 286, endPoint x: 632, endPoint y: 241, distance: 117.9
click at [632, 241] on div "We care about you and your family’s total health management— mental, emotional,…" at bounding box center [784, 235] width 311 height 123
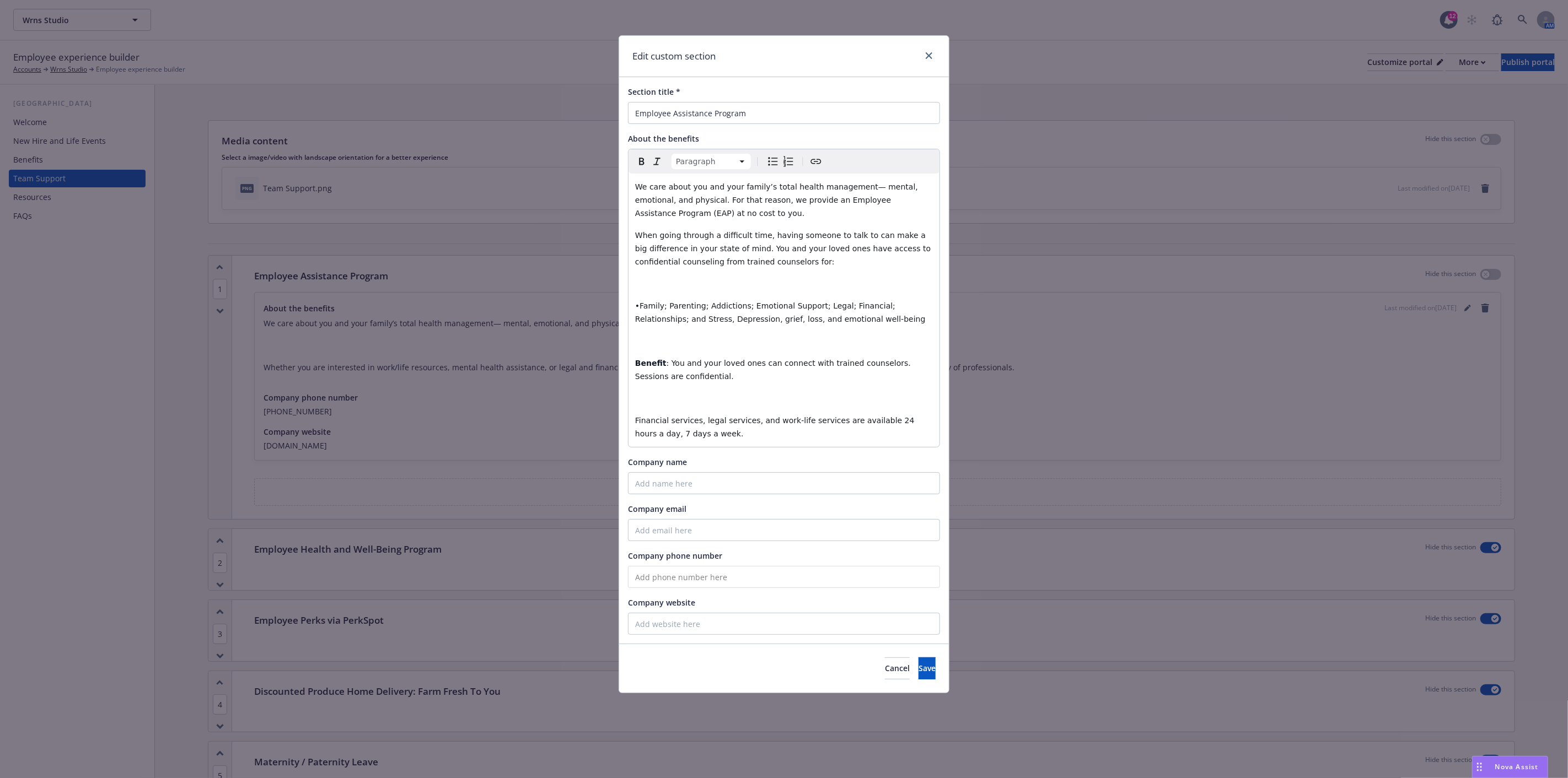
click at [647, 283] on p "editable markdown" at bounding box center [784, 284] width 298 height 13
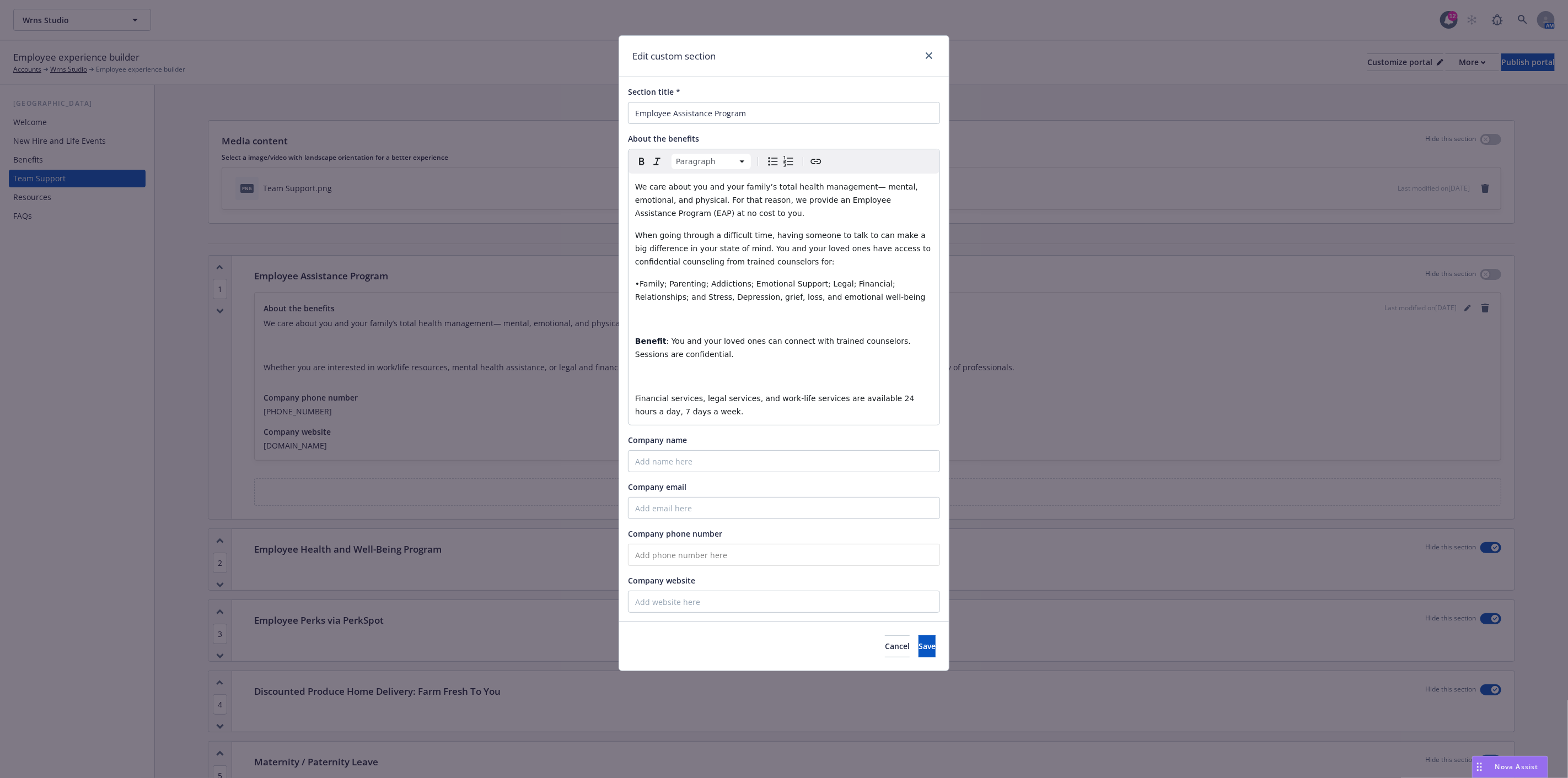
click at [640, 321] on p "editable markdown" at bounding box center [784, 319] width 298 height 13
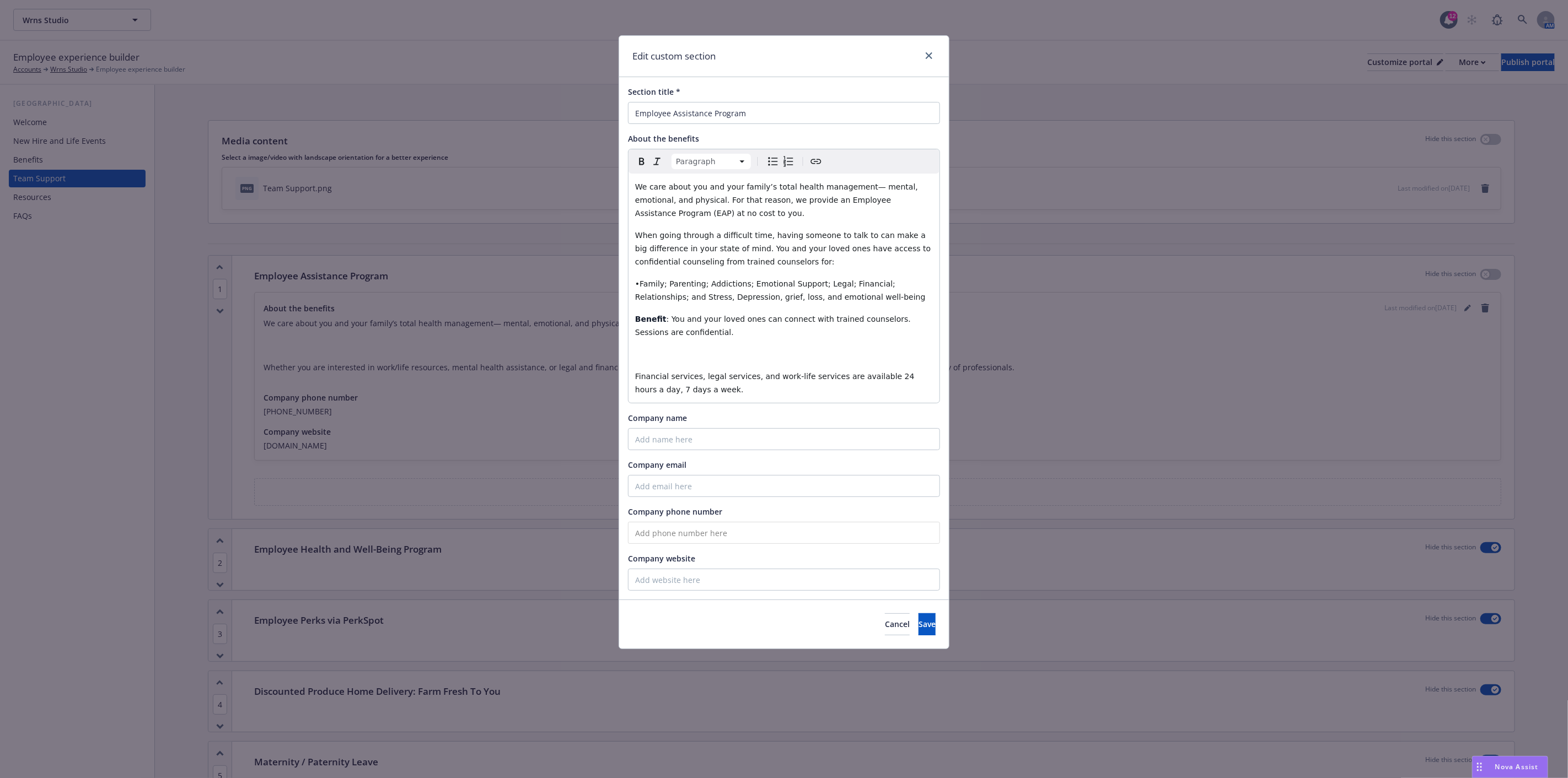
click at [642, 356] on p "editable markdown" at bounding box center [784, 354] width 298 height 13
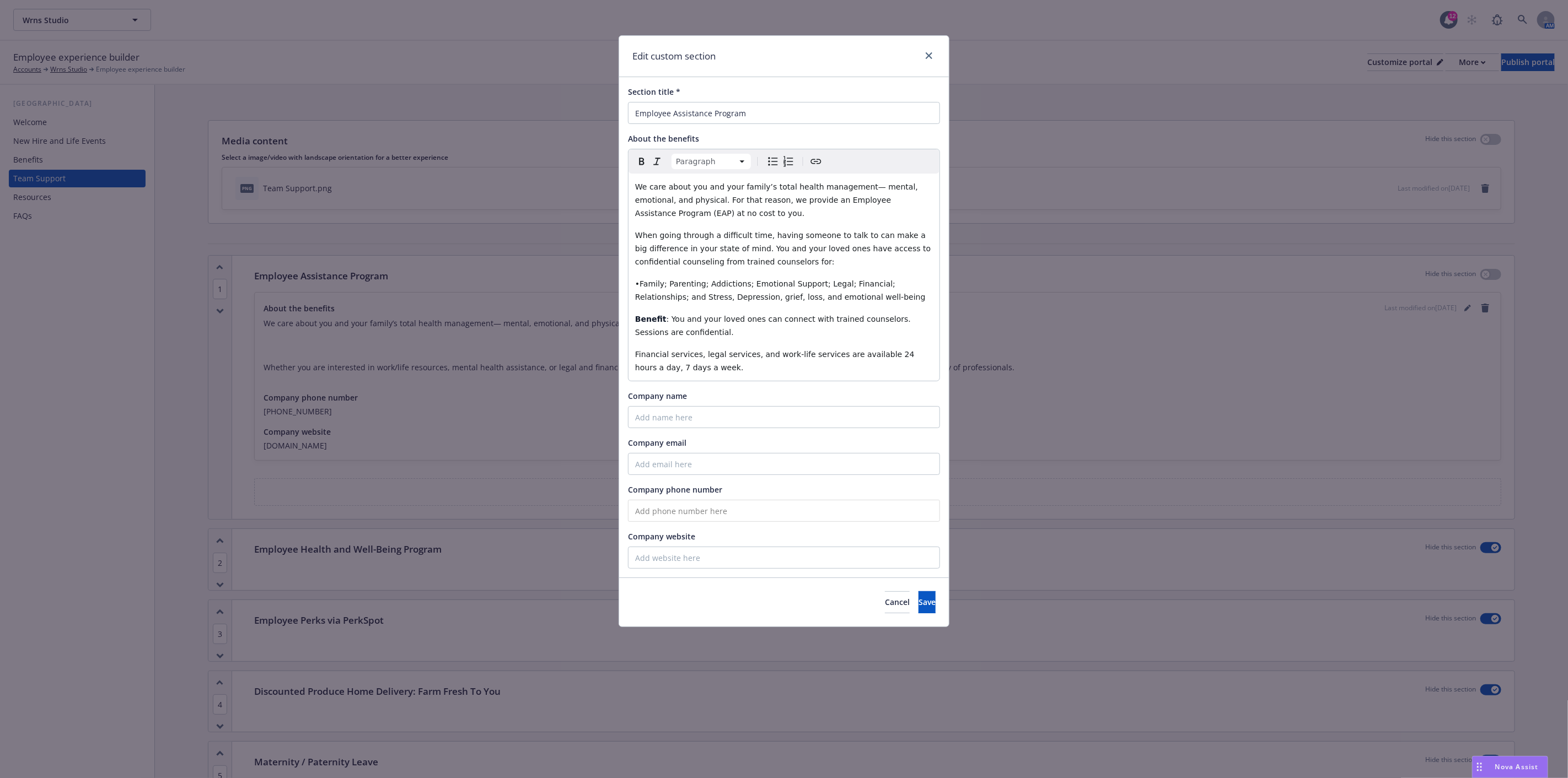
click at [655, 511] on input "tel" at bounding box center [784, 511] width 312 height 22
type input "[PHONE_NUMBER]"
click at [743, 559] on input "Company website" at bounding box center [784, 558] width 312 height 22
click at [679, 556] on input "Company website" at bounding box center [784, 558] width 312 height 22
paste input "[URL][DOMAIN_NAME]"
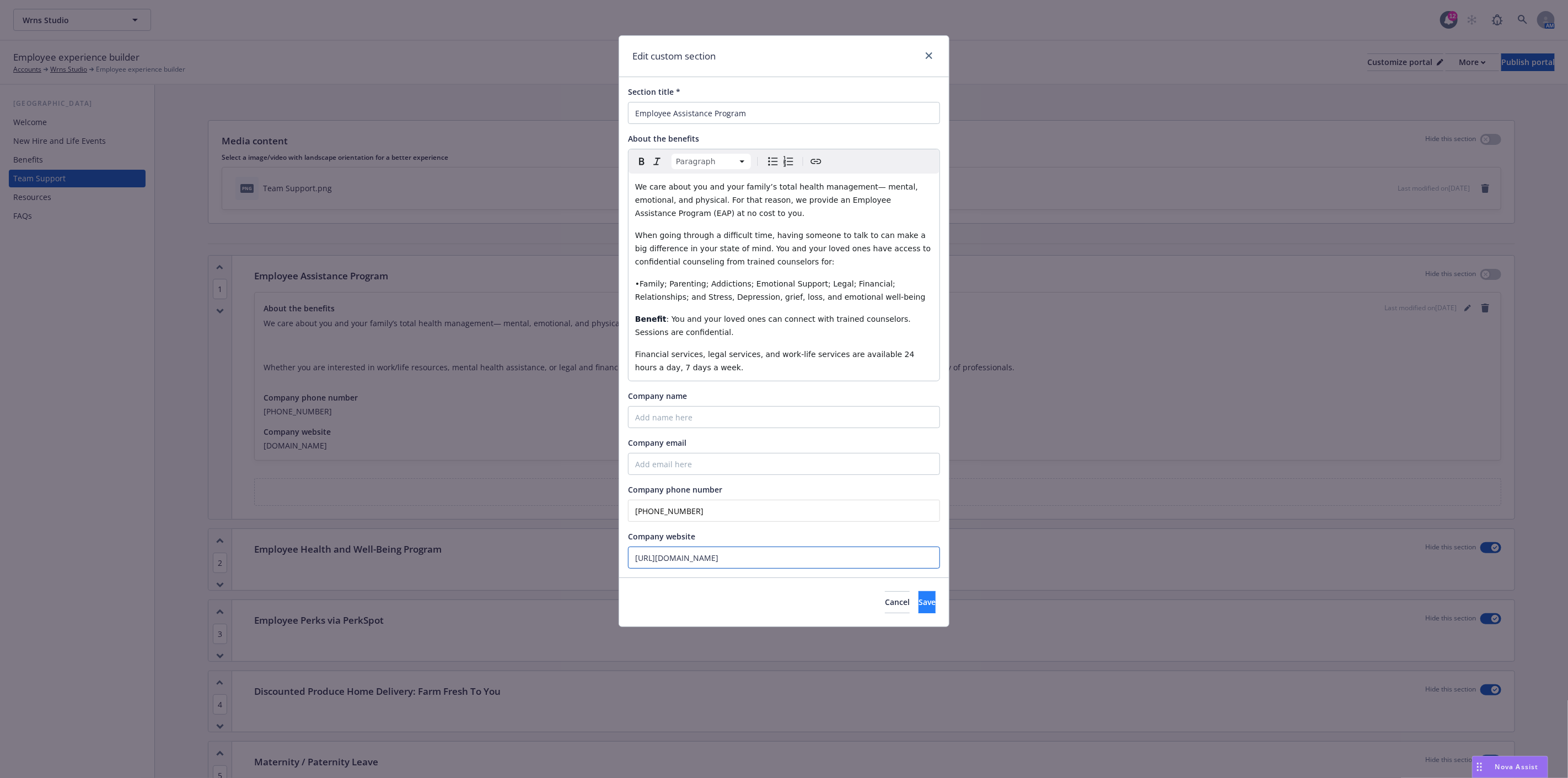
type input "[URL][DOMAIN_NAME]"
click at [919, 601] on span "Save" at bounding box center [927, 602] width 17 height 11
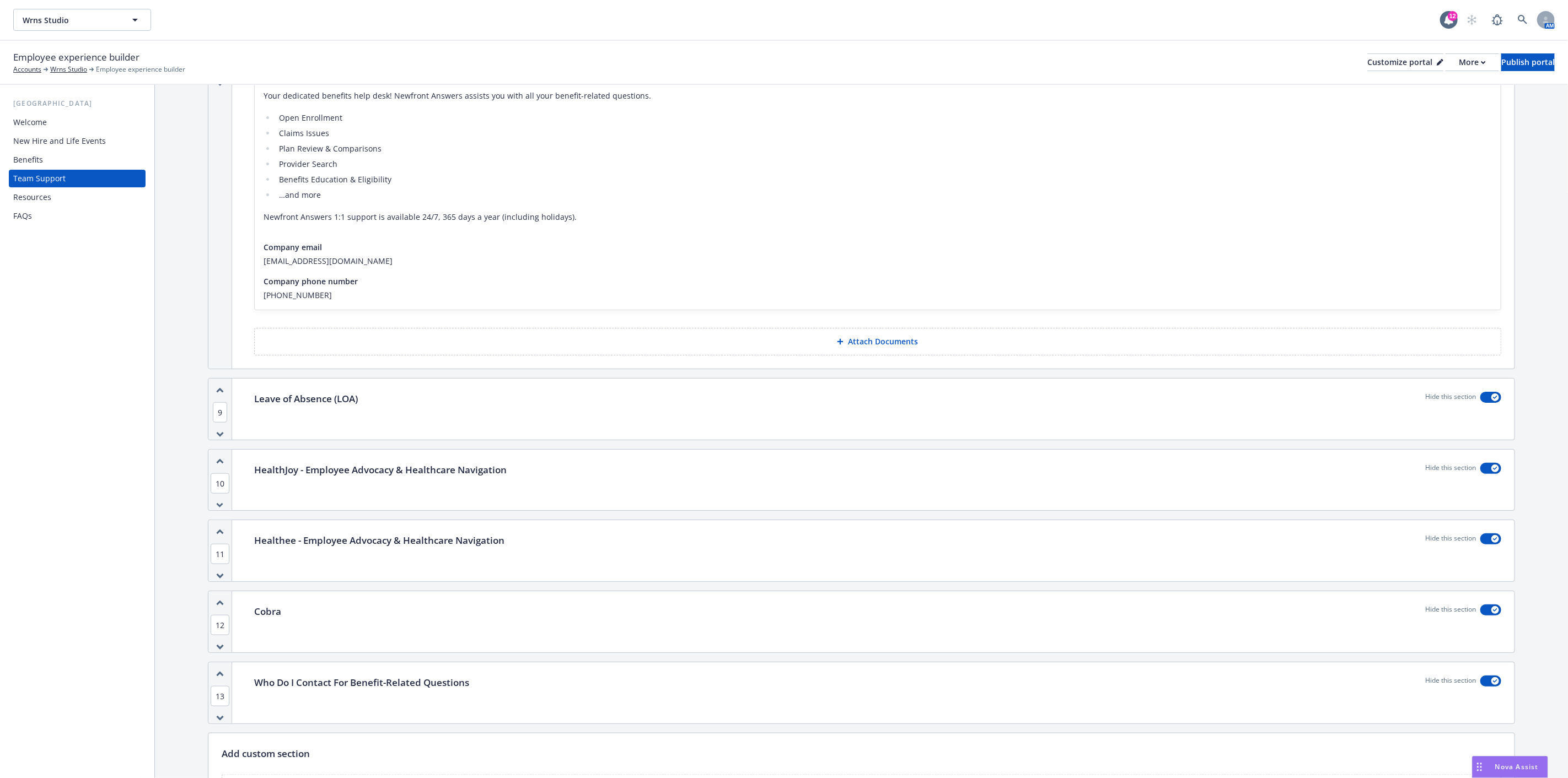
scroll to position [993, 0]
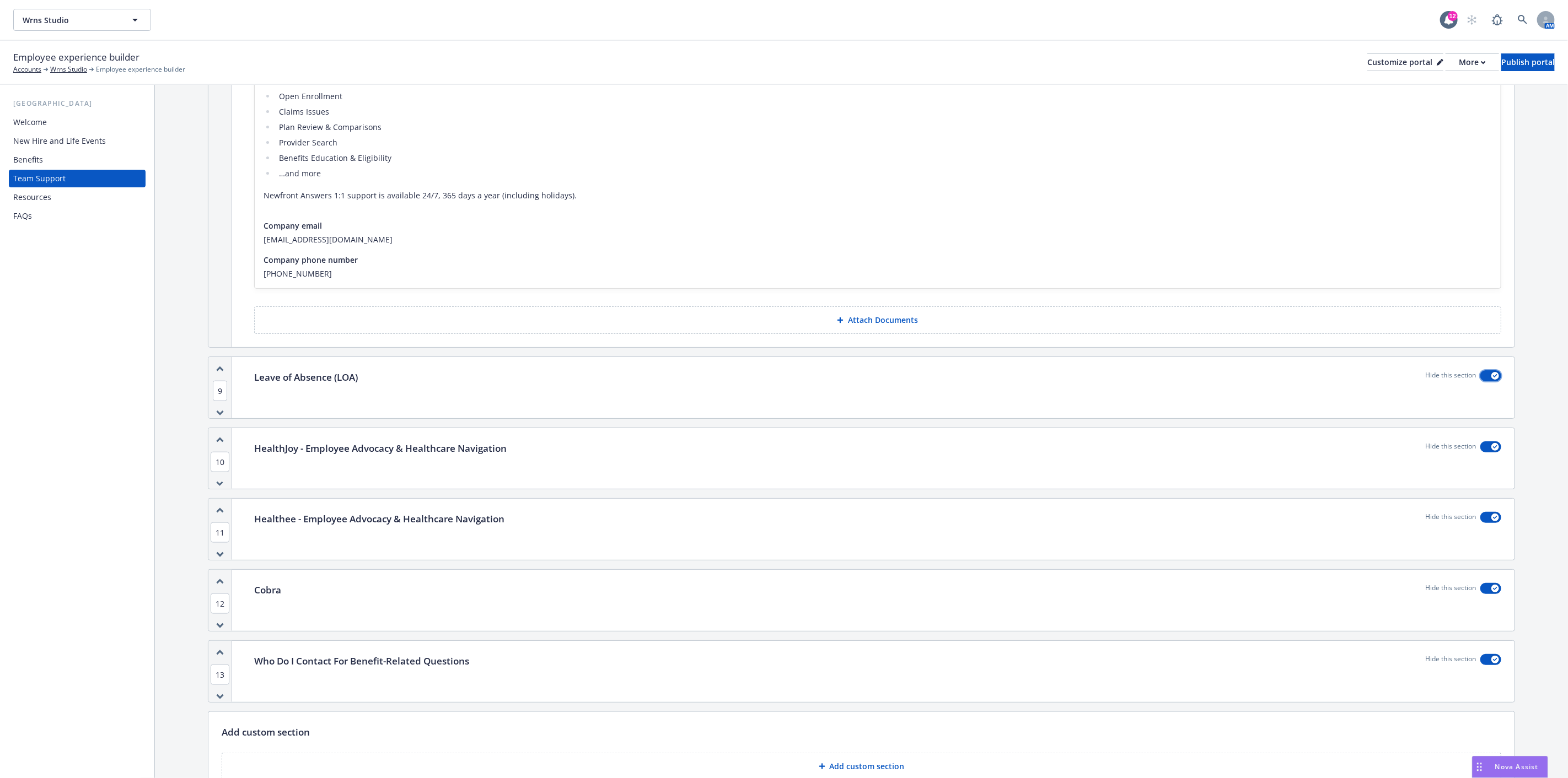
click at [1482, 373] on button "button" at bounding box center [1490, 376] width 21 height 11
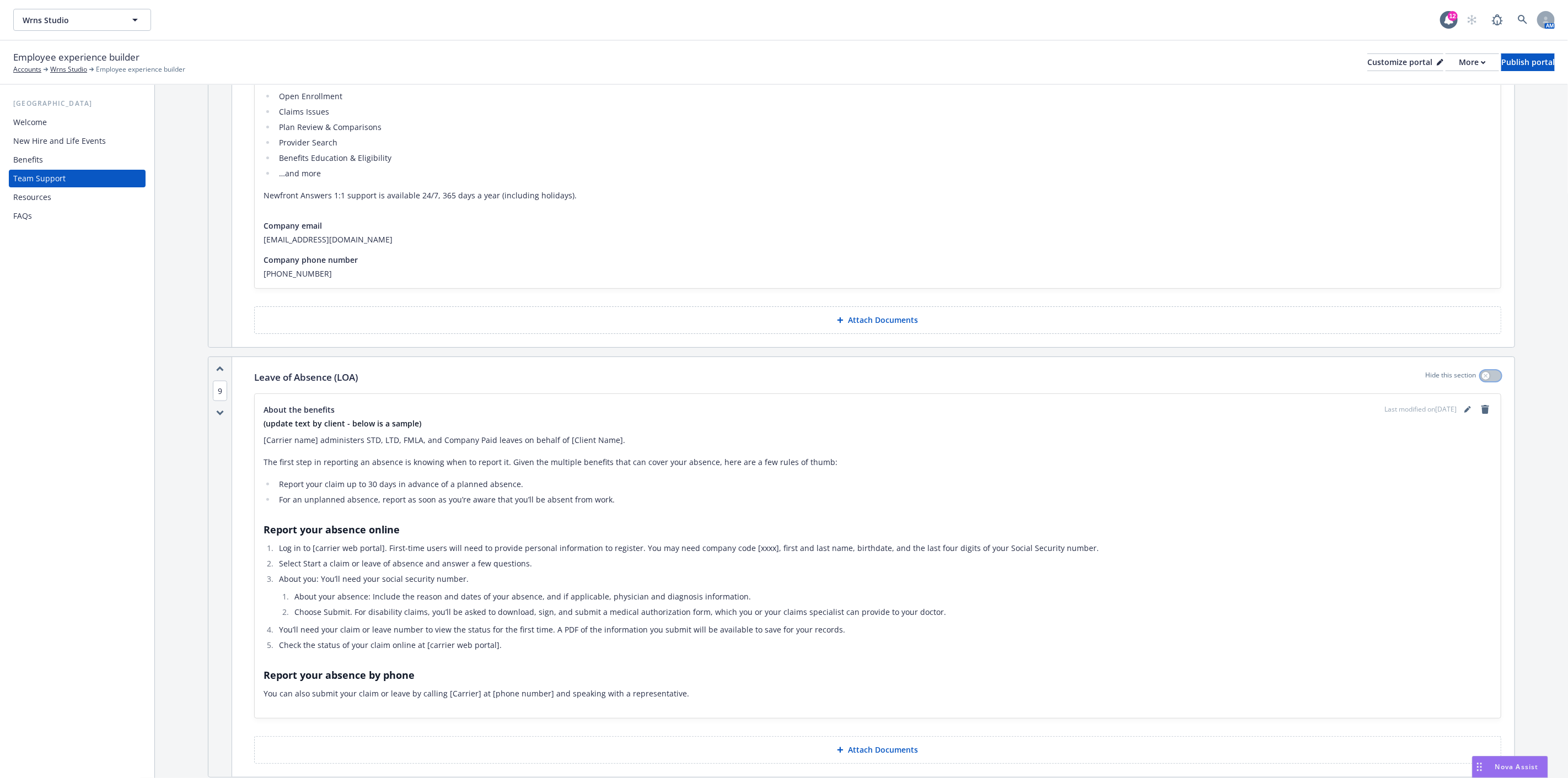
click at [1482, 373] on button "button" at bounding box center [1490, 376] width 21 height 11
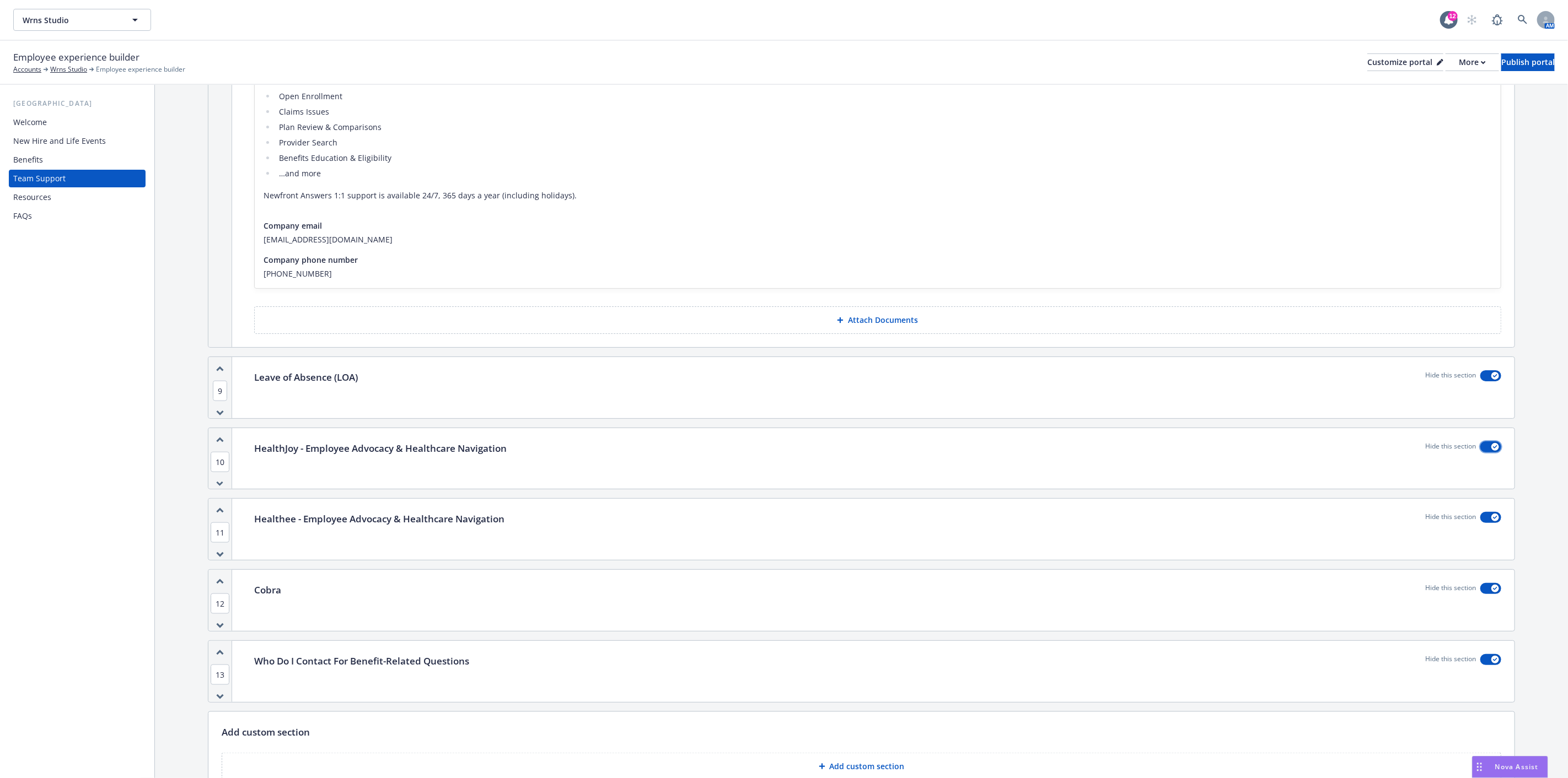
click at [1493, 447] on icon "button" at bounding box center [1495, 447] width 4 height 3
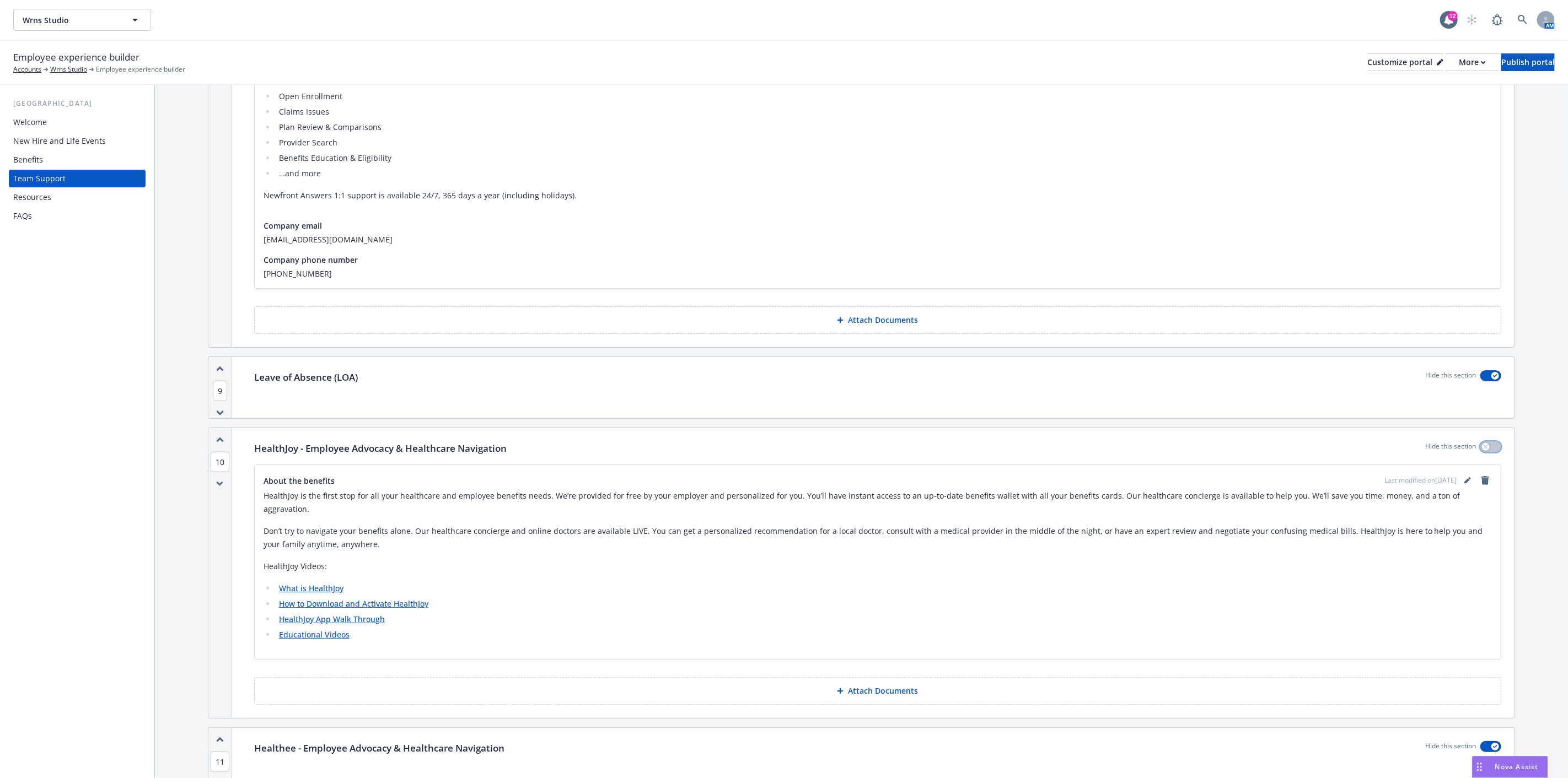
click at [1484, 447] on button "button" at bounding box center [1490, 447] width 21 height 11
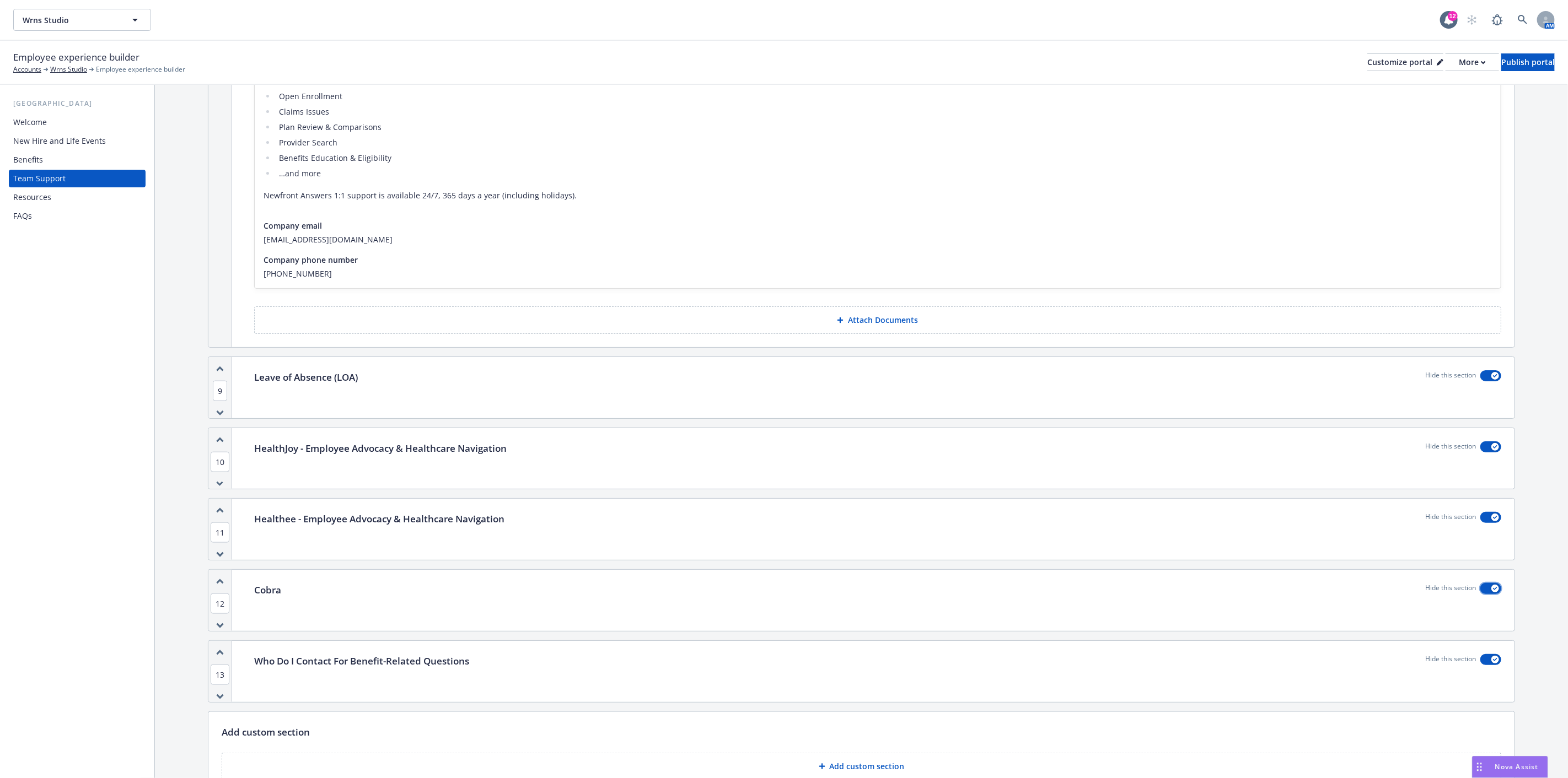
click at [1491, 586] on button "button" at bounding box center [1490, 589] width 21 height 11
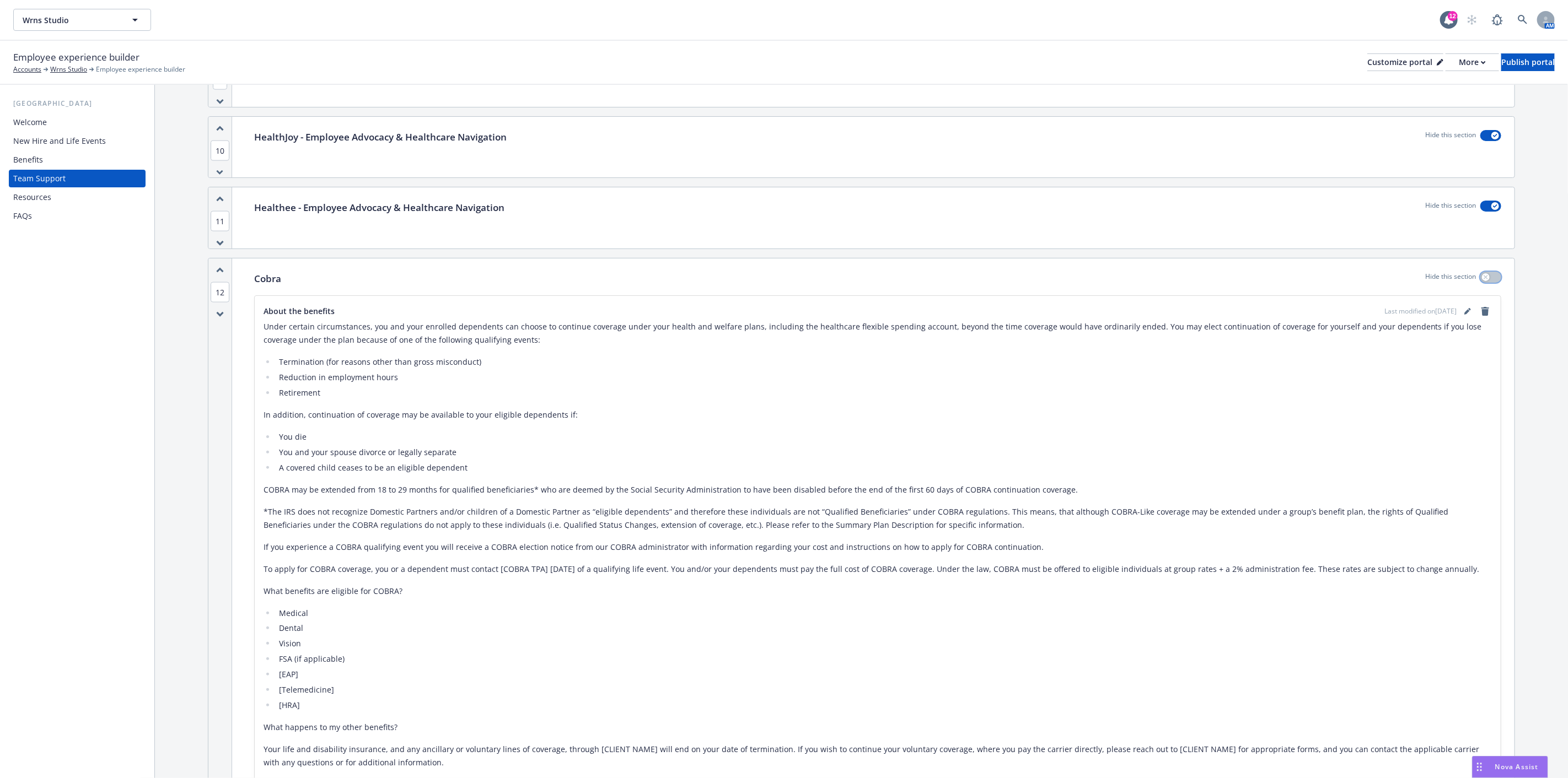
scroll to position [1299, 0]
click at [1482, 282] on div "button" at bounding box center [1486, 283] width 8 height 8
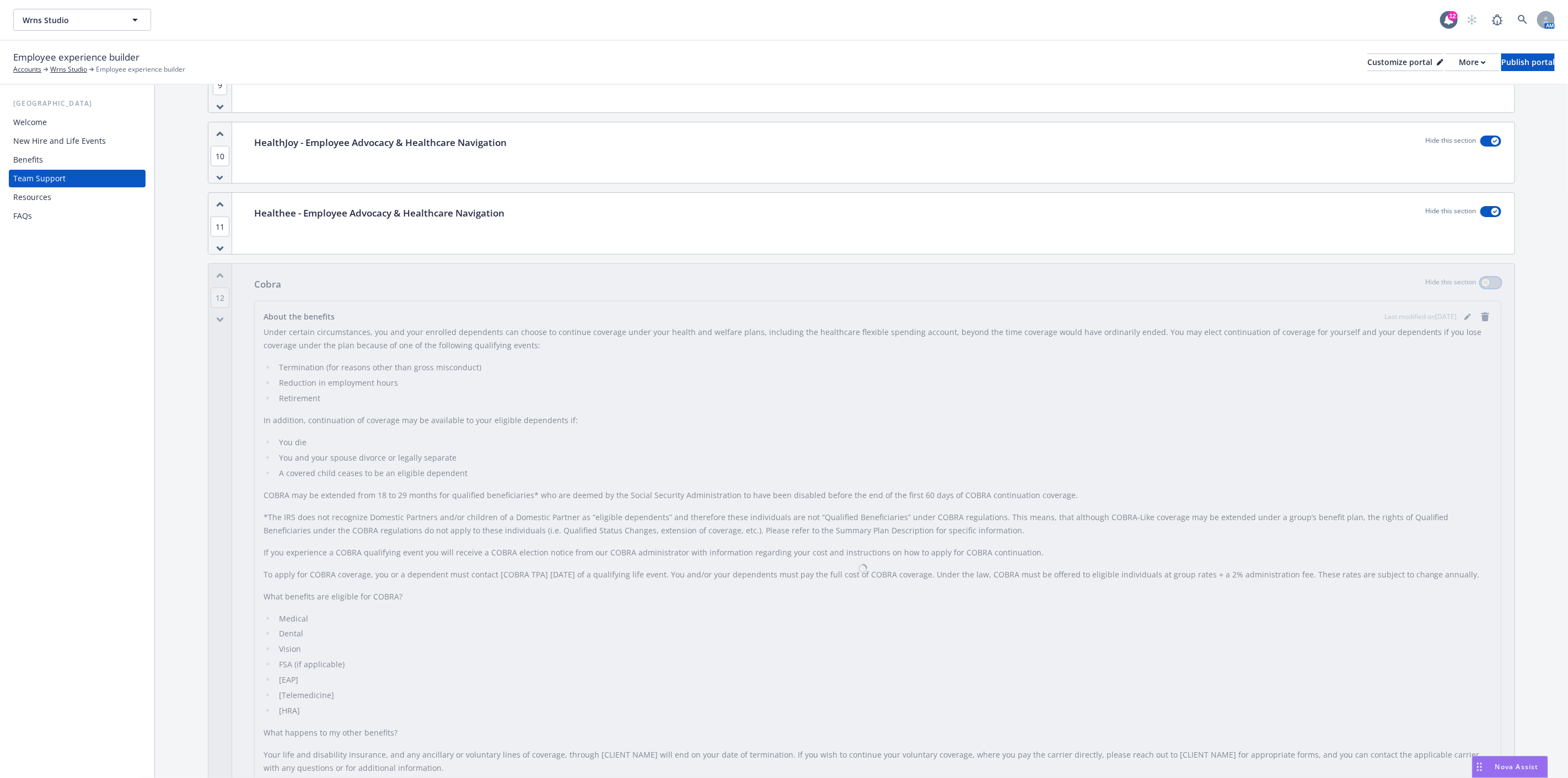
scroll to position [1054, 0]
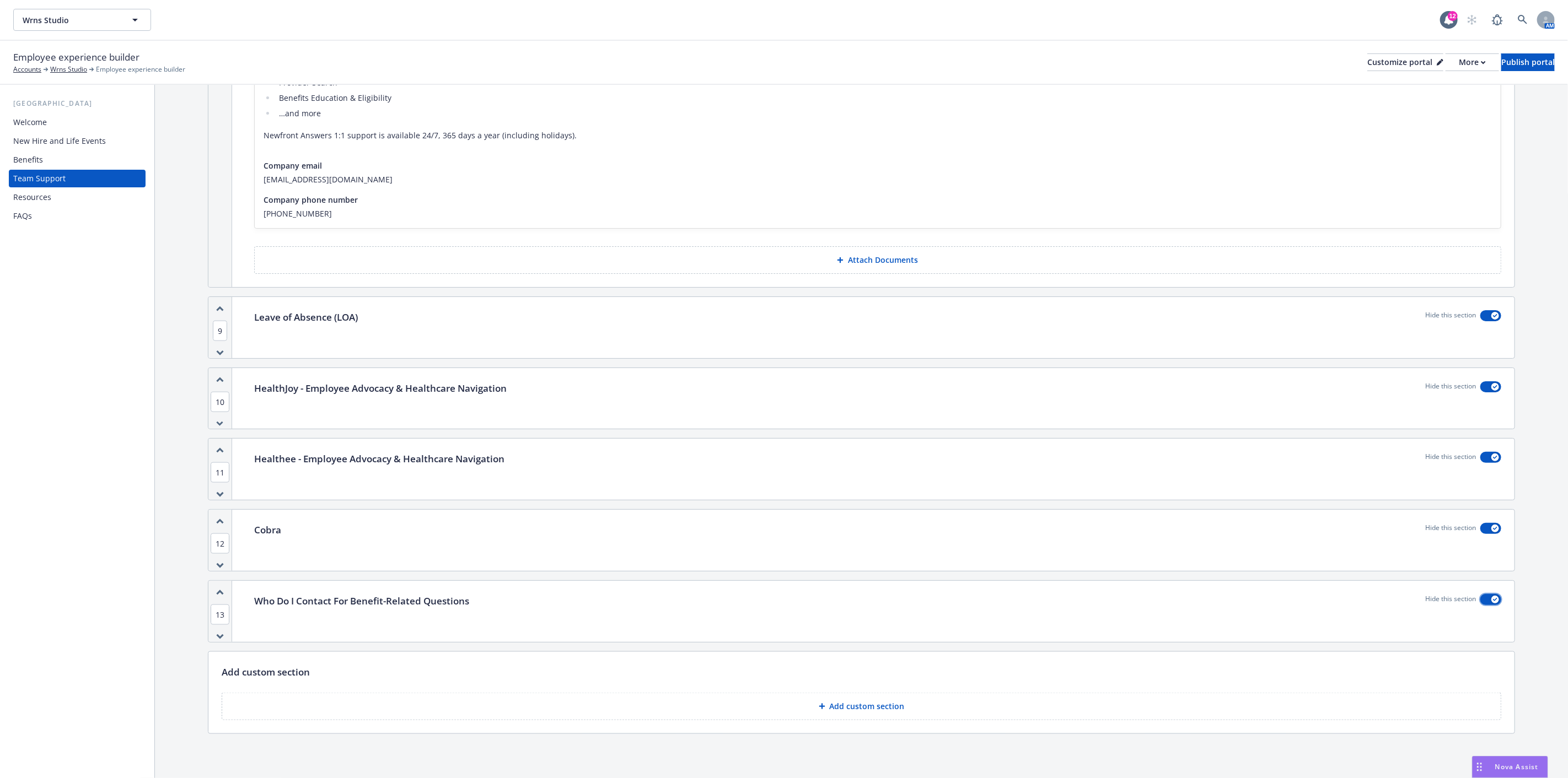
click at [1493, 598] on icon "button" at bounding box center [1495, 599] width 4 height 3
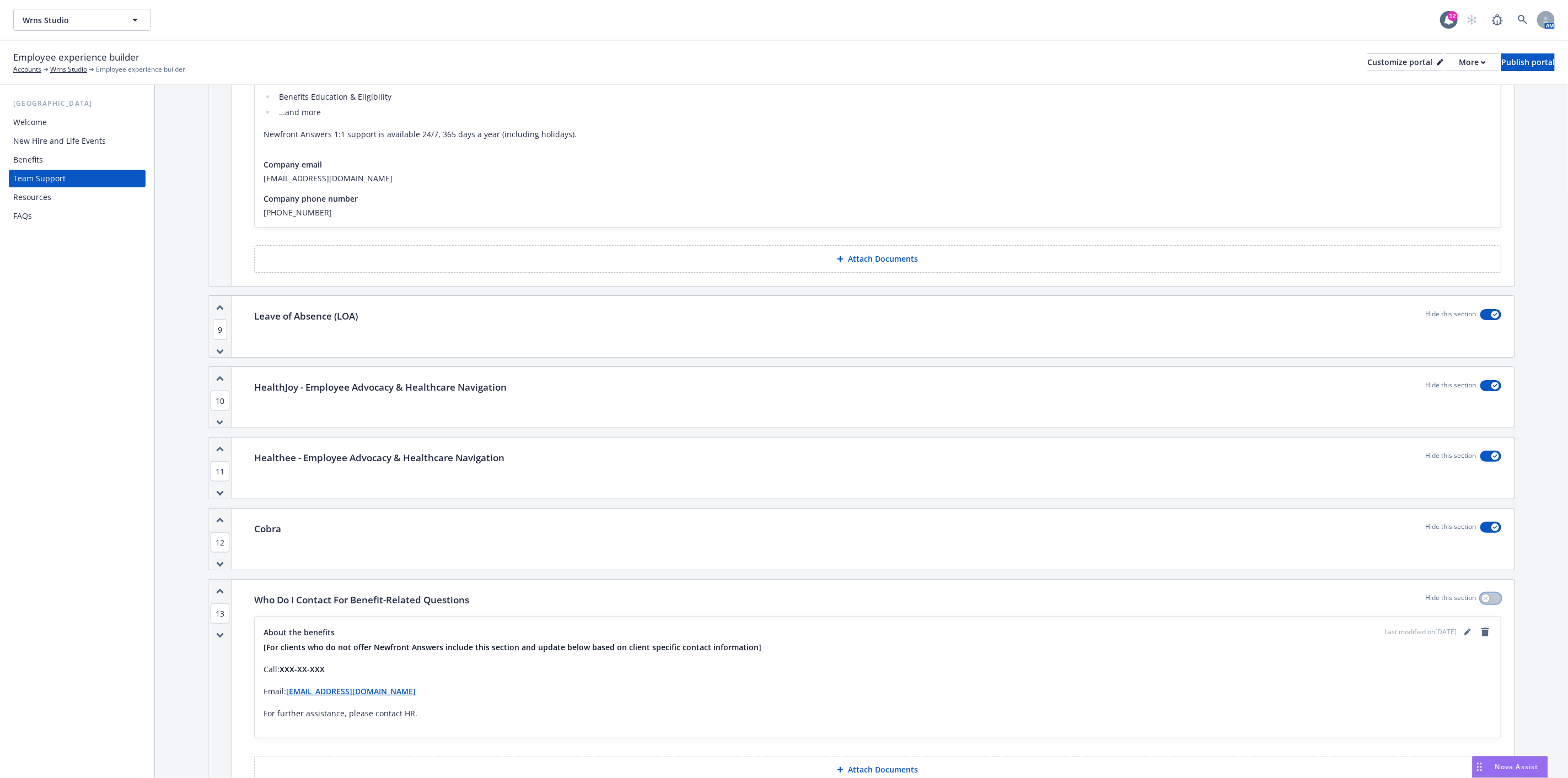
click at [1486, 598] on button "button" at bounding box center [1490, 599] width 21 height 11
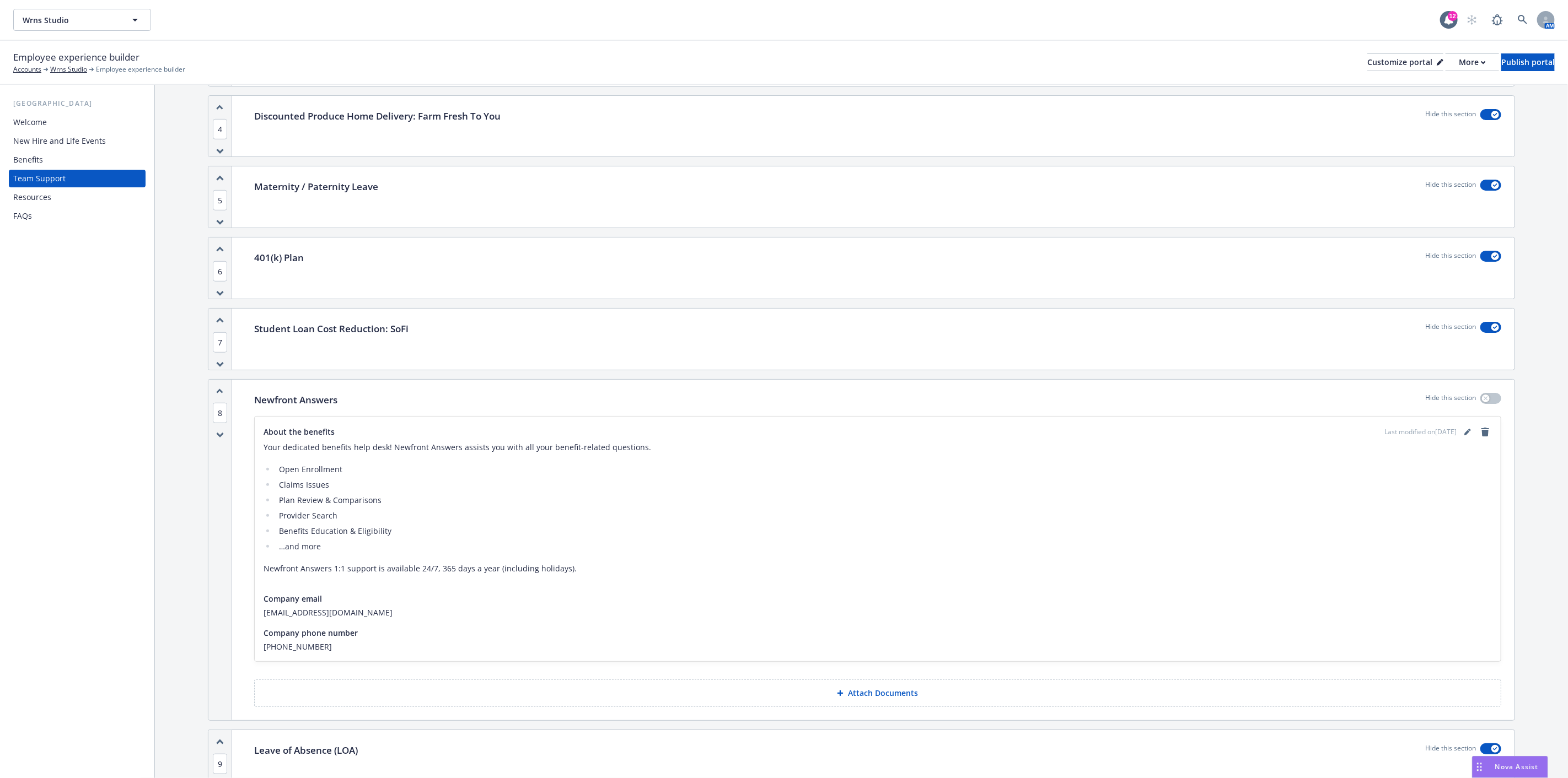
scroll to position [442, 0]
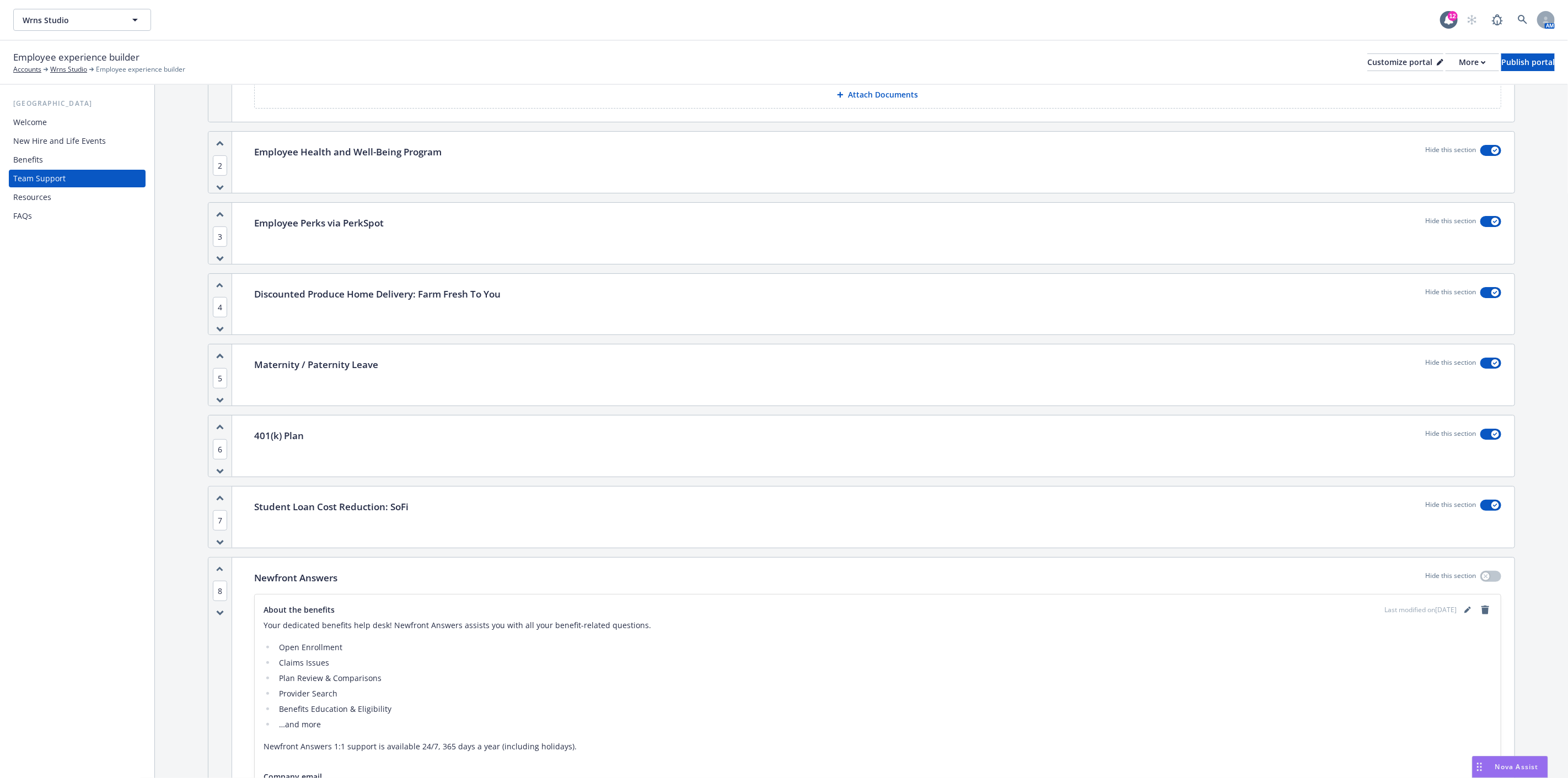
click at [62, 189] on div "Resources" at bounding box center [77, 197] width 128 height 18
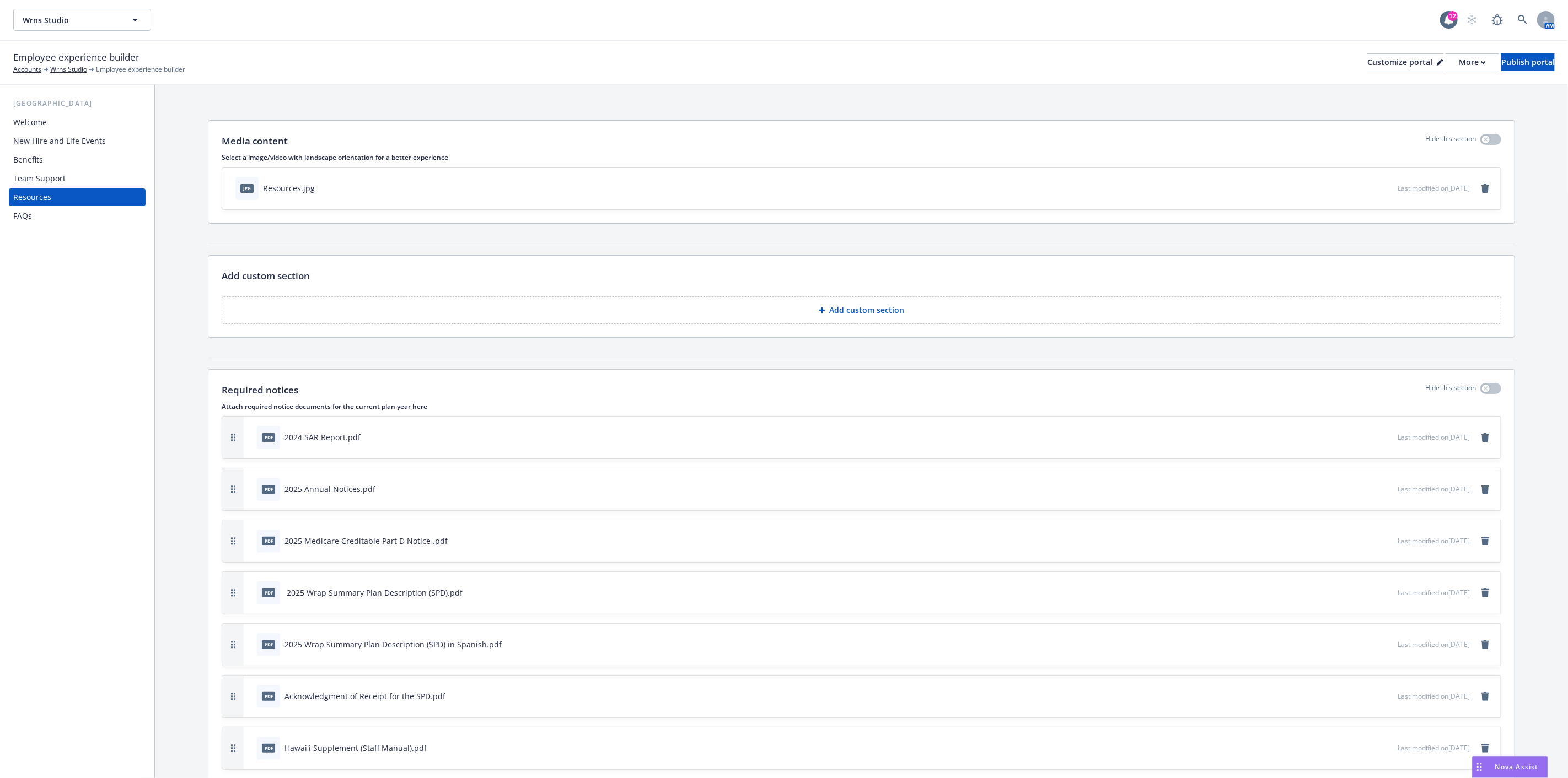
click at [26, 216] on div "FAQs" at bounding box center [23, 216] width 19 height 18
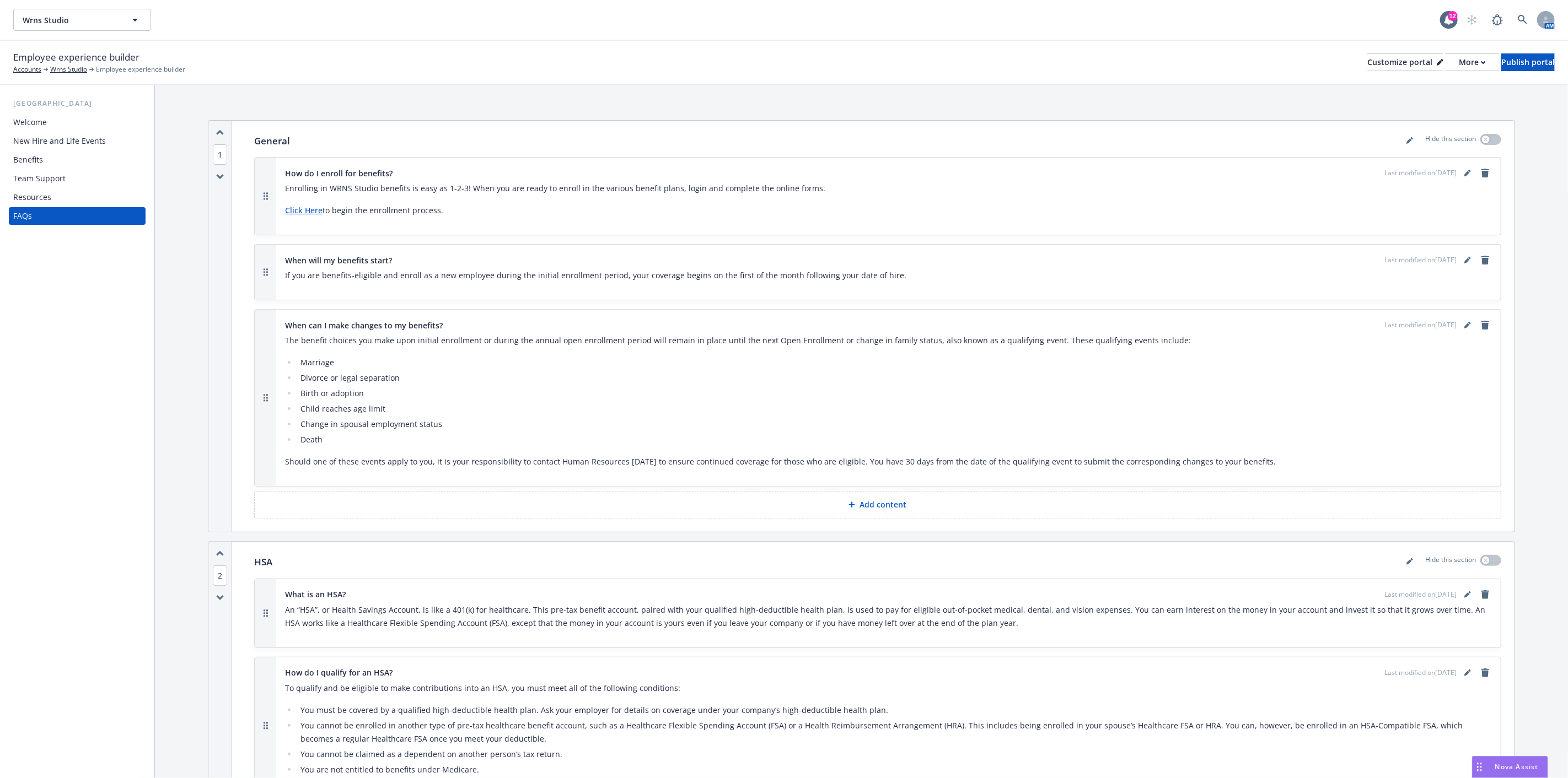
click at [43, 117] on div "Welcome" at bounding box center [30, 122] width 34 height 18
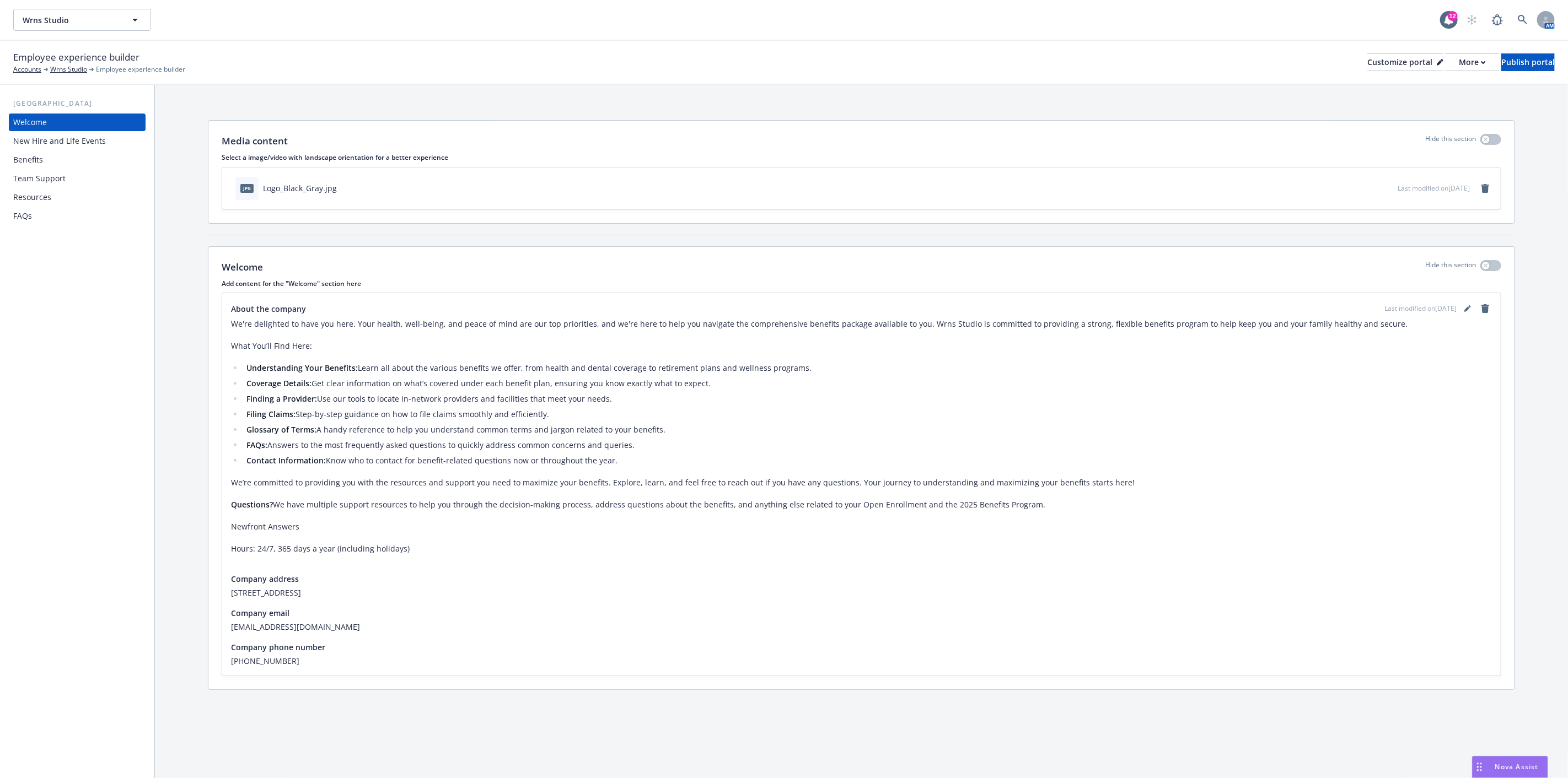
click at [65, 177] on div "Team Support" at bounding box center [77, 179] width 128 height 18
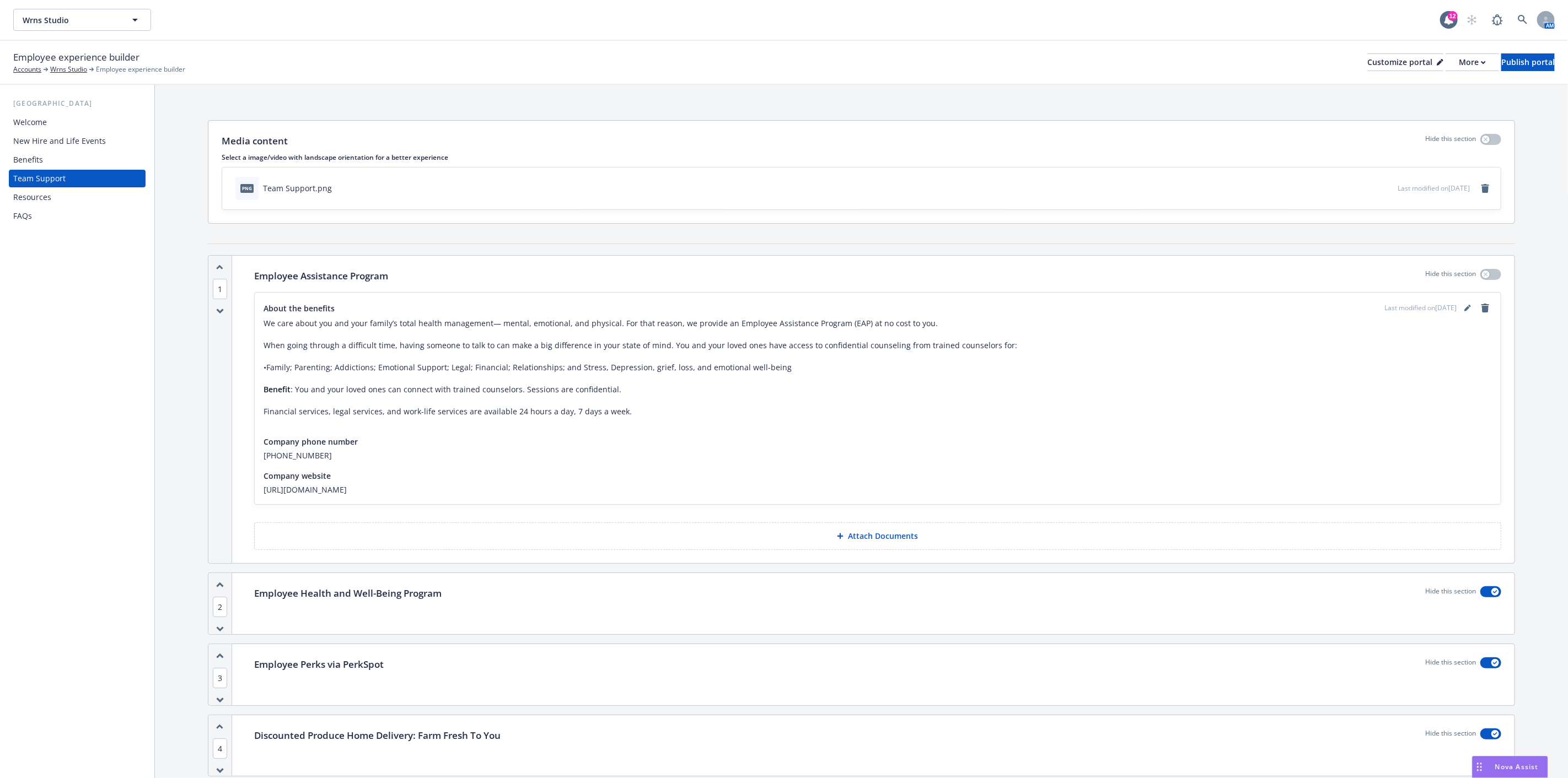
click at [855, 531] on p "Attach Documents" at bounding box center [883, 536] width 70 height 11
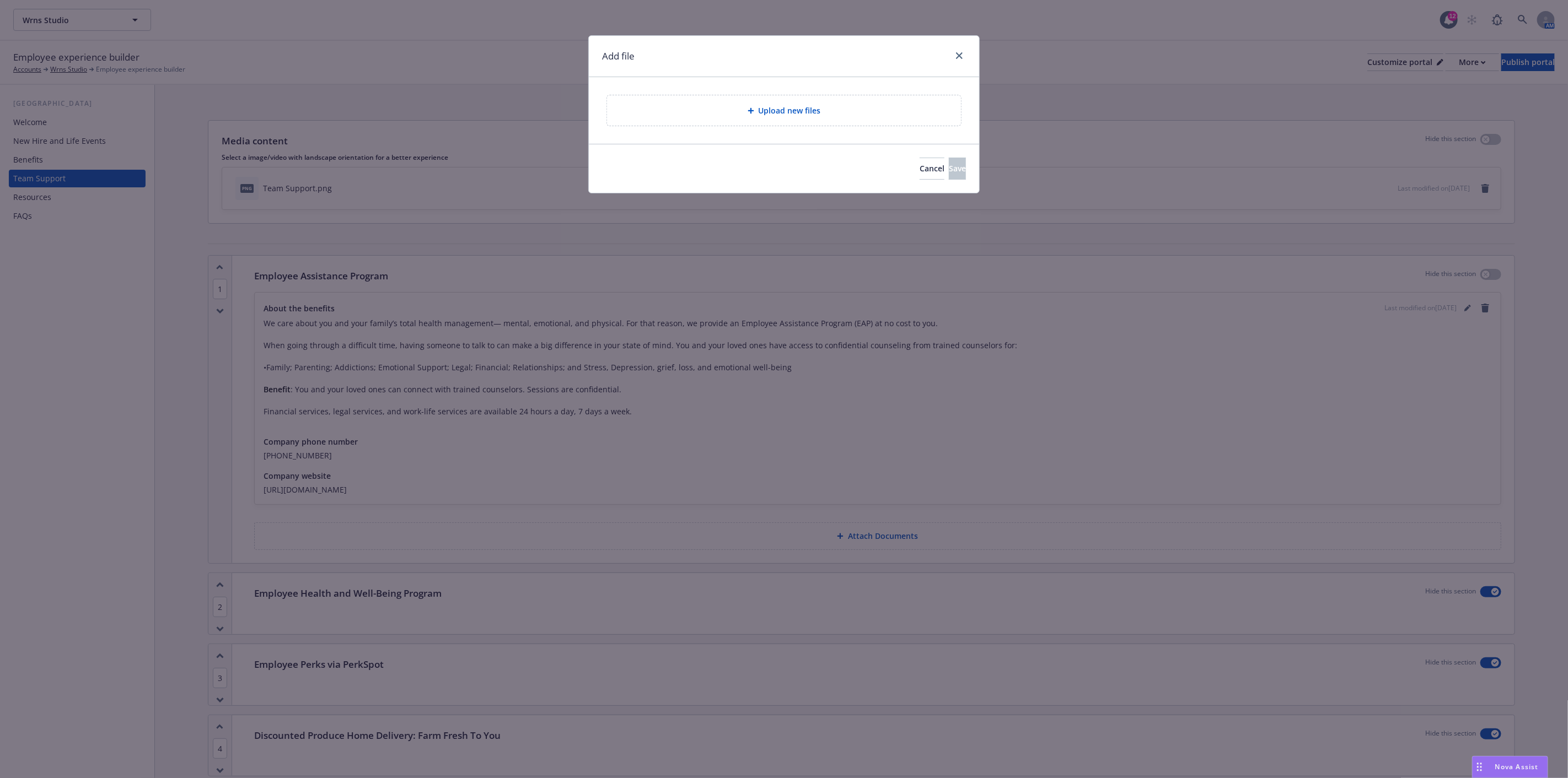
click at [773, 111] on span "Upload new files" at bounding box center [790, 110] width 62 height 11
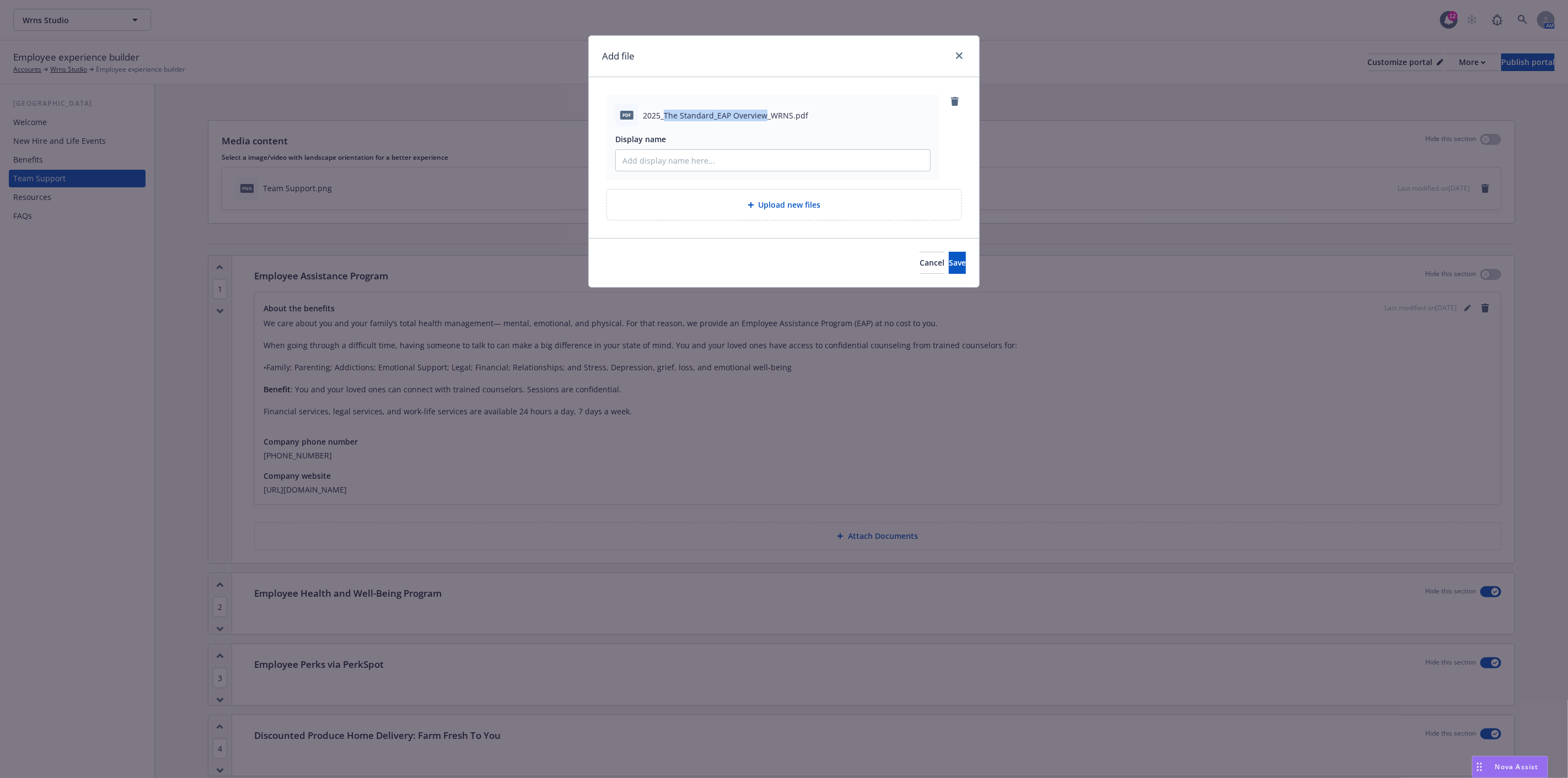
drag, startPoint x: 666, startPoint y: 112, endPoint x: 752, endPoint y: 118, distance: 86.2
click at [764, 115] on span "2025_The Standard_EAP Overview_WRNS.pdf" at bounding box center [726, 115] width 165 height 11
copy span "The Standard_EAP Overview"
click at [734, 158] on input "Display name" at bounding box center [773, 160] width 315 height 21
paste input "The Standard_EAP Overview"
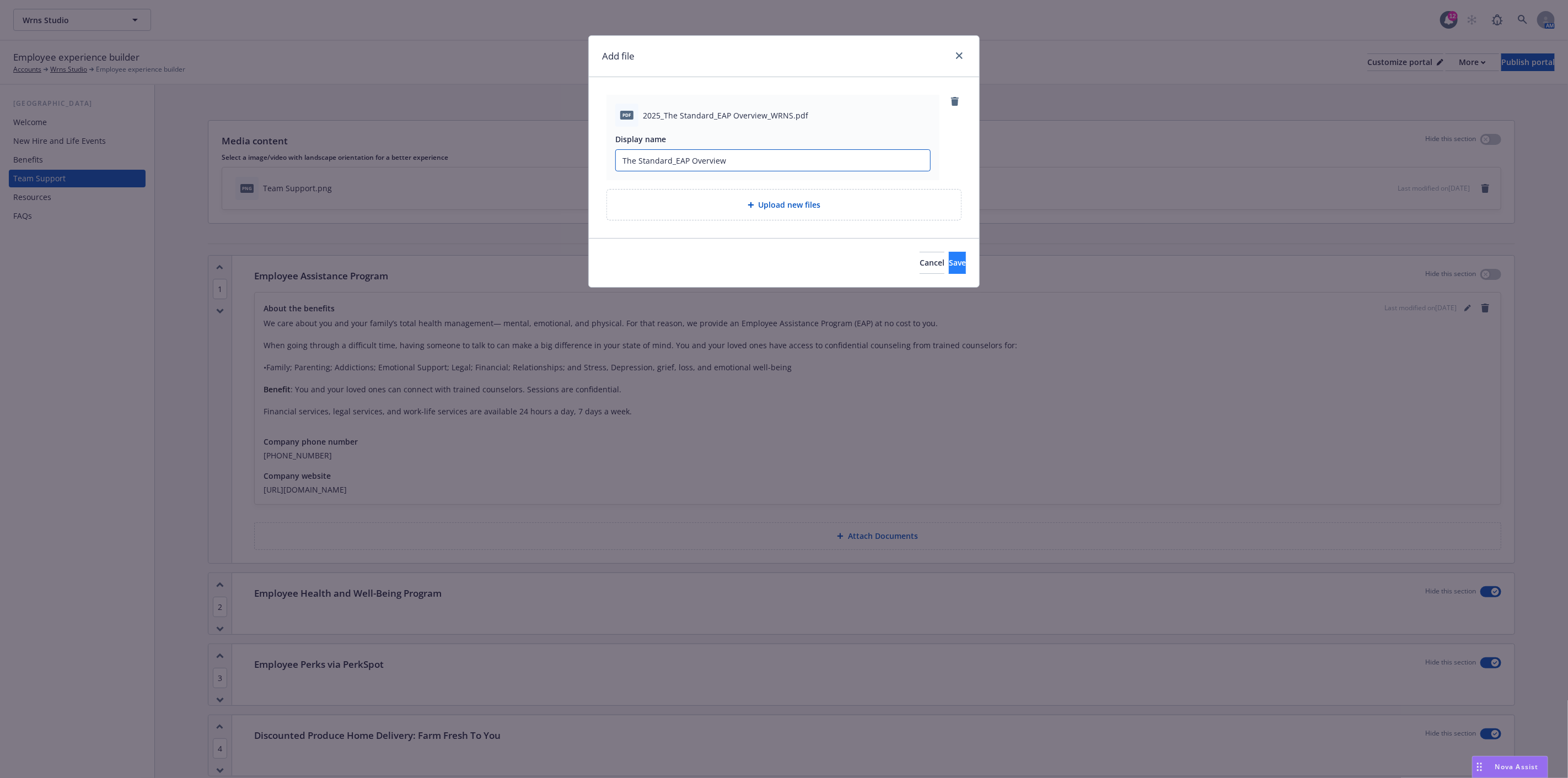
type input "The Standard_EAP Overview"
click at [949, 259] on span "Save" at bounding box center [957, 262] width 17 height 11
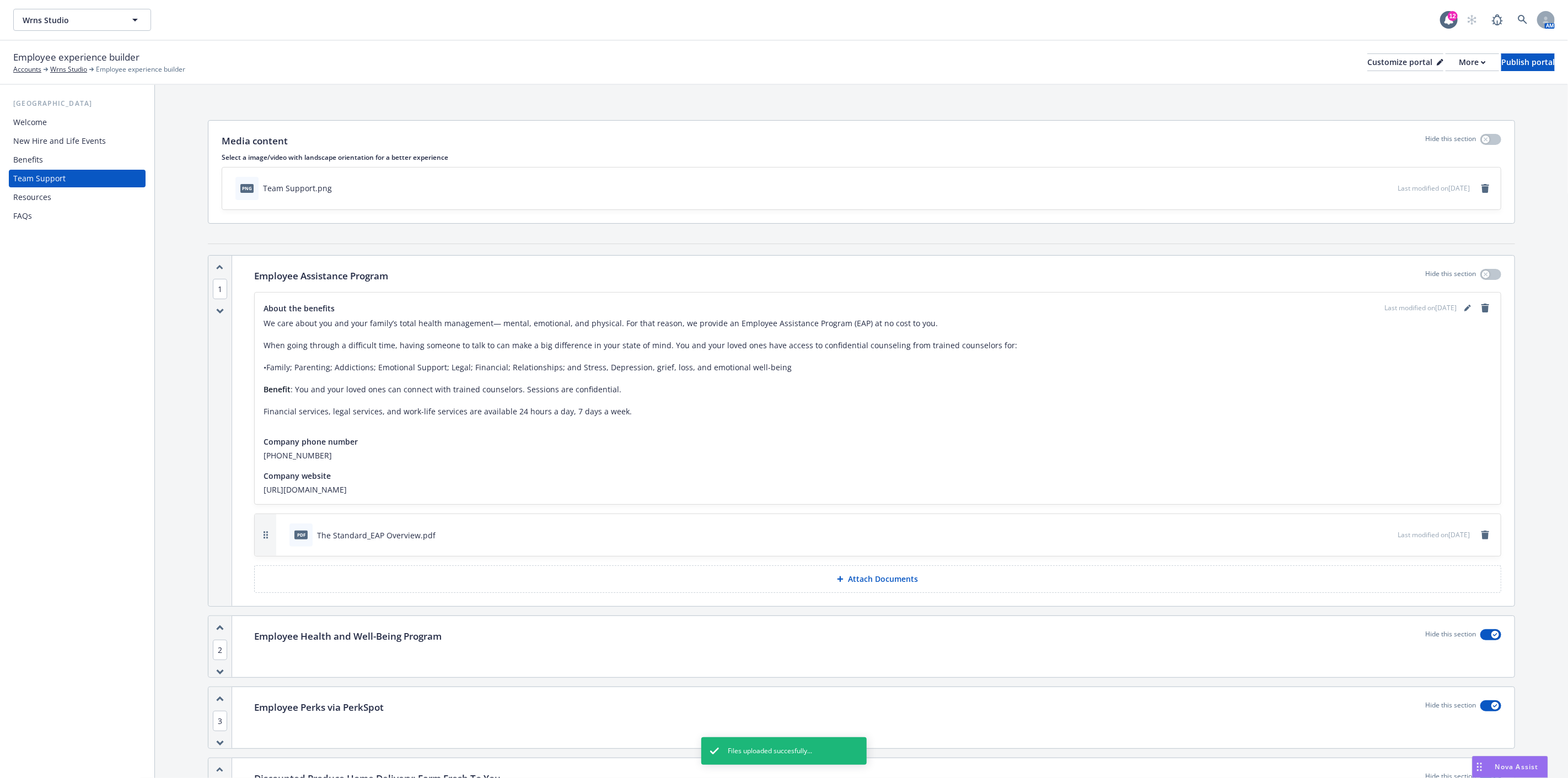
click at [41, 158] on div "Benefits" at bounding box center [28, 160] width 30 height 18
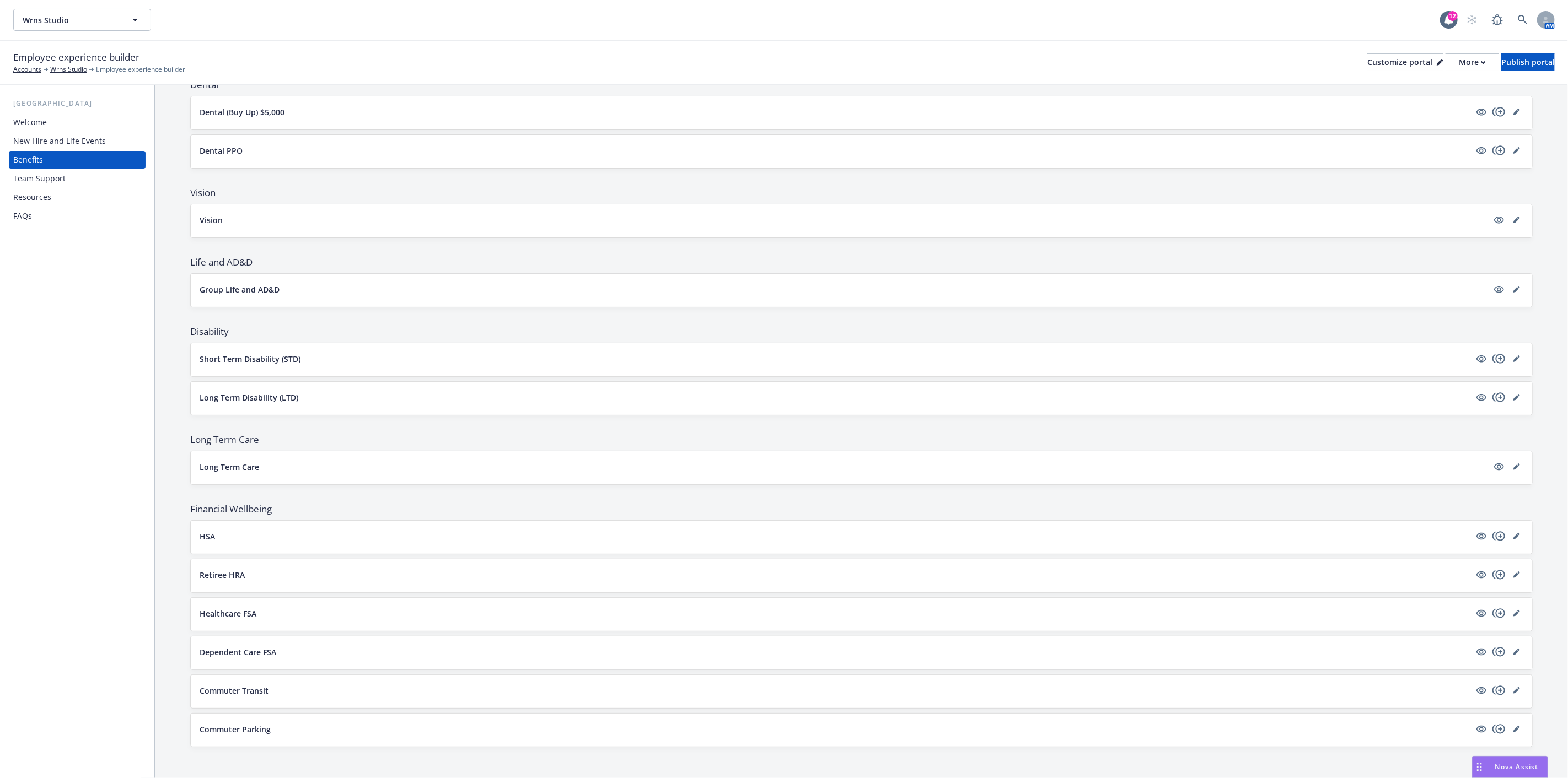
scroll to position [341, 0]
click at [381, 728] on button "Commuter Parking" at bounding box center [835, 725] width 1271 height 11
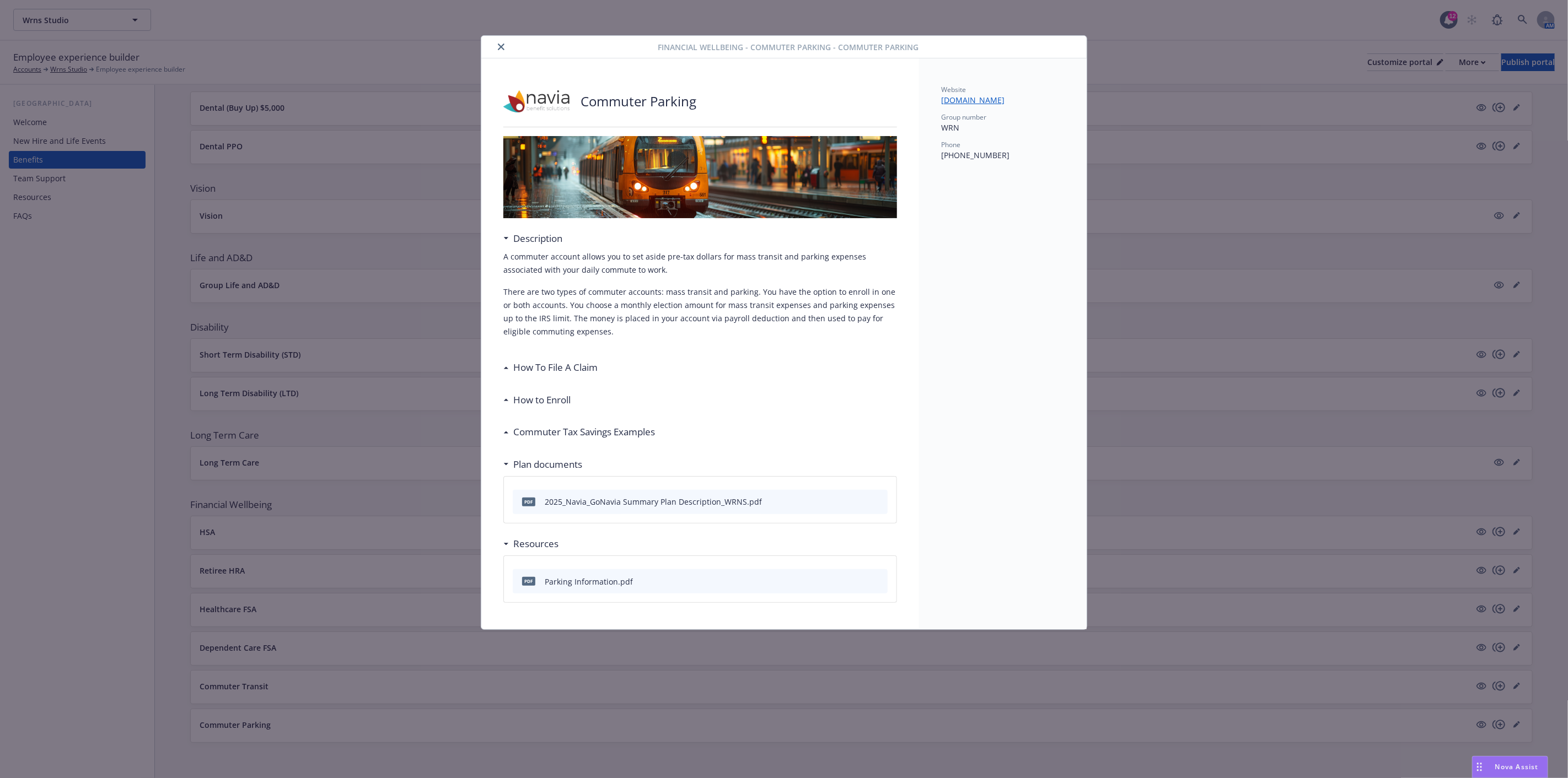
click at [508, 44] on div at bounding box center [572, 46] width 172 height 13
click at [499, 46] on icon "close" at bounding box center [501, 47] width 7 height 7
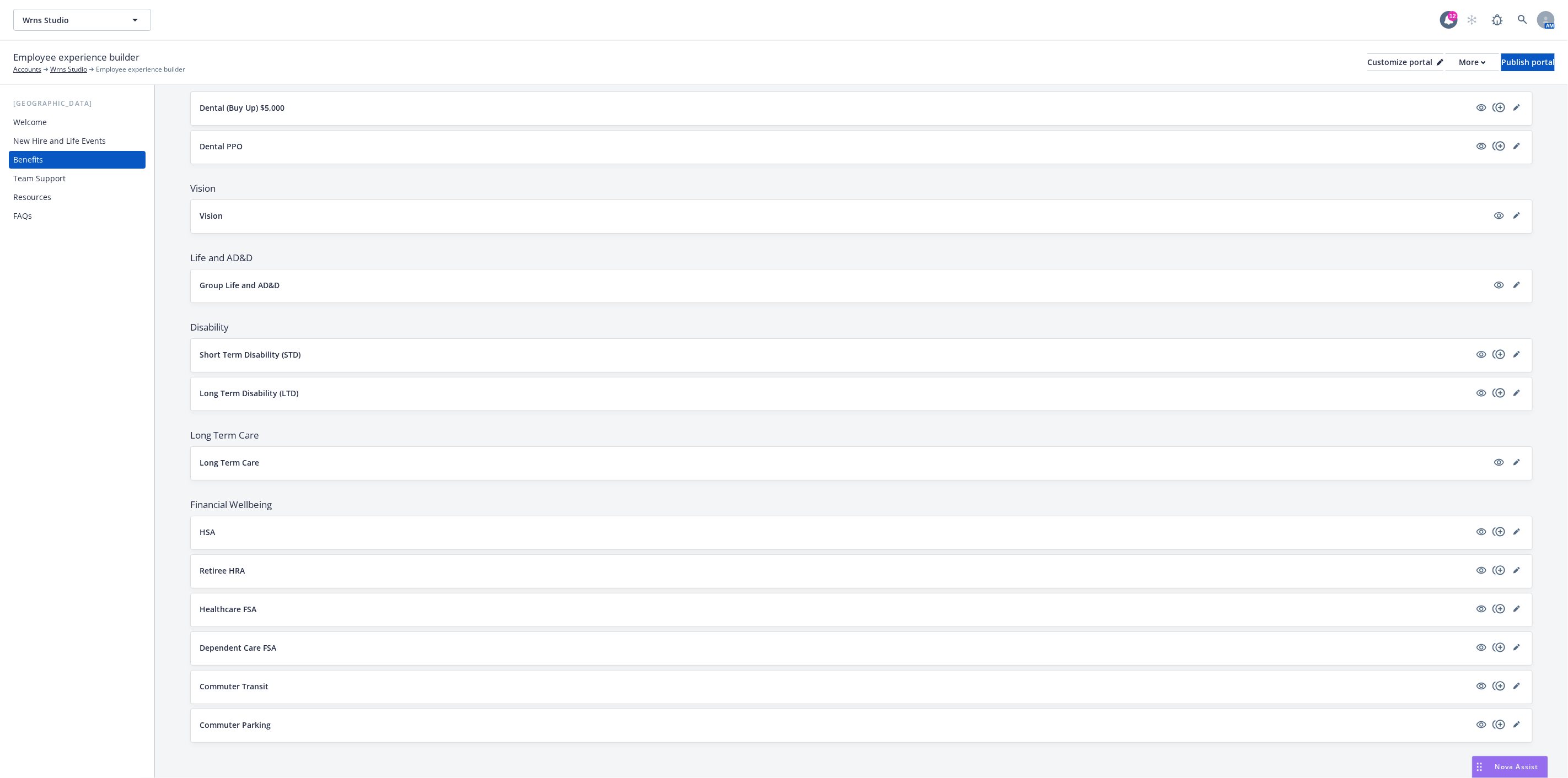
click at [40, 174] on div "Team Support" at bounding box center [39, 179] width 53 height 18
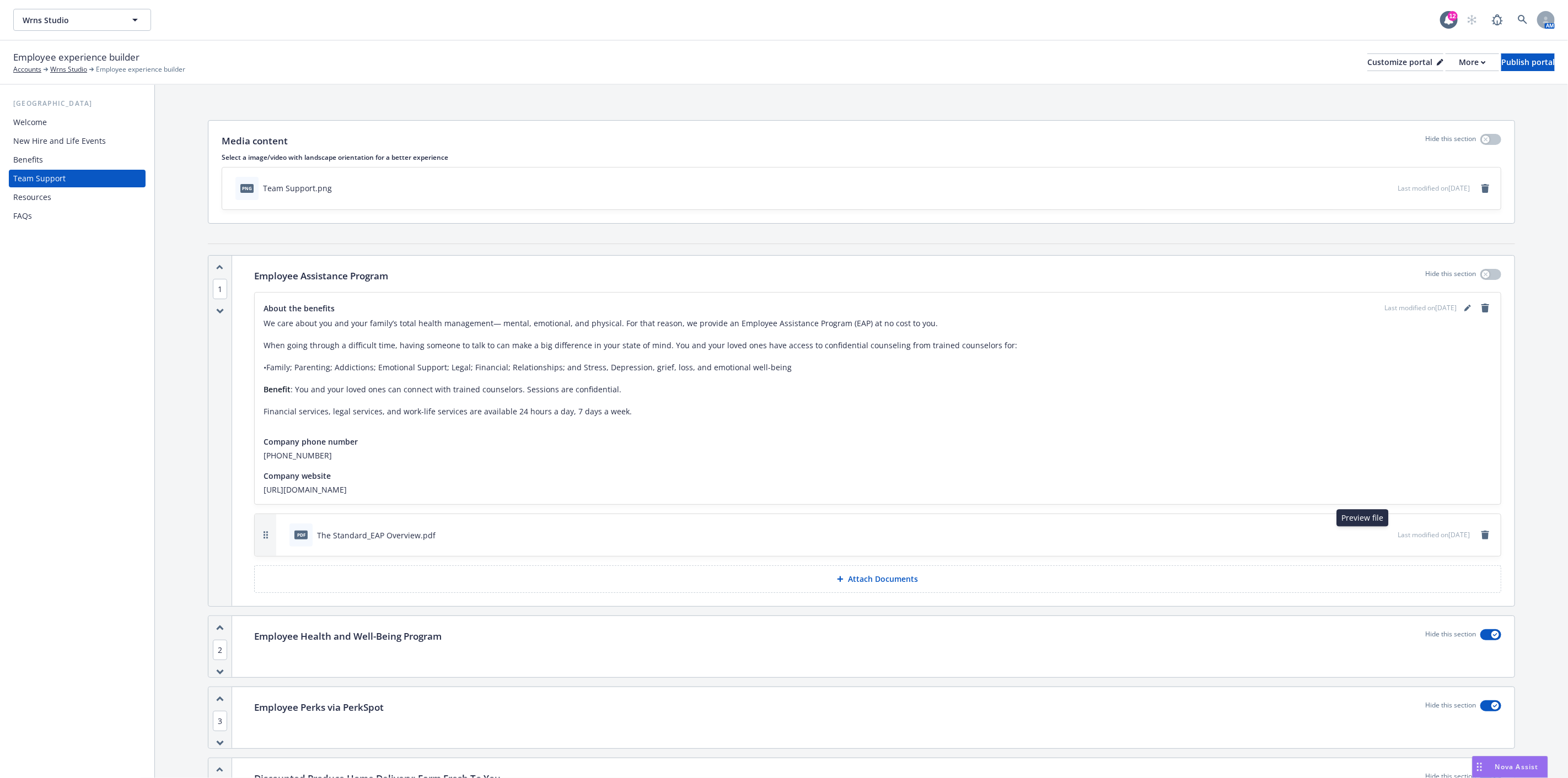
click at [1382, 533] on icon "preview file" at bounding box center [1388, 534] width 10 height 8
